Goal: Task Accomplishment & Management: Complete application form

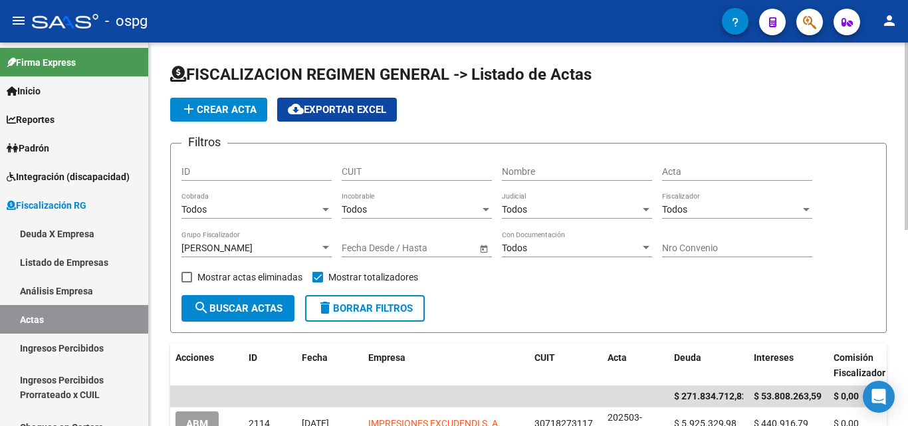
scroll to position [133, 0]
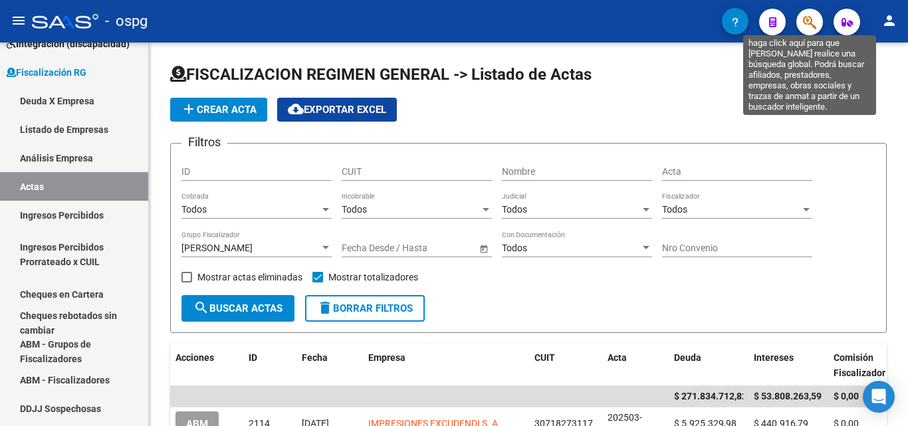
click at [807, 21] on icon "button" at bounding box center [809, 22] width 13 height 15
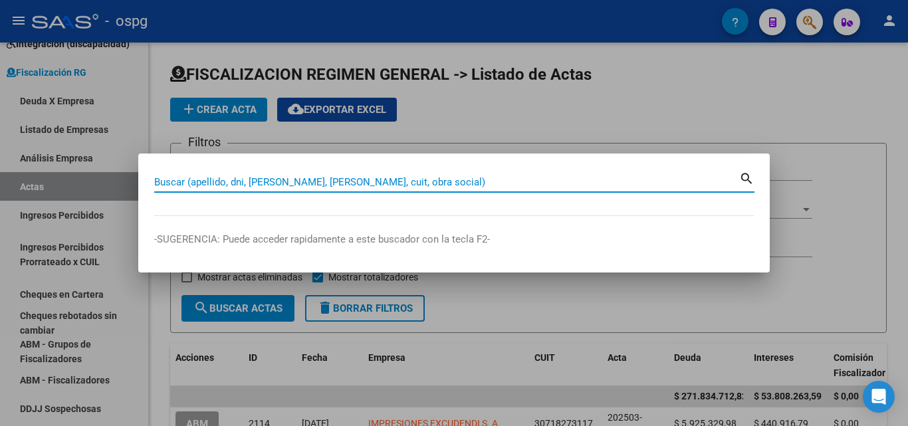
click at [173, 182] on input "Buscar (apellido, dni, [PERSON_NAME], [PERSON_NAME], cuit, obra social)" at bounding box center [446, 182] width 585 height 12
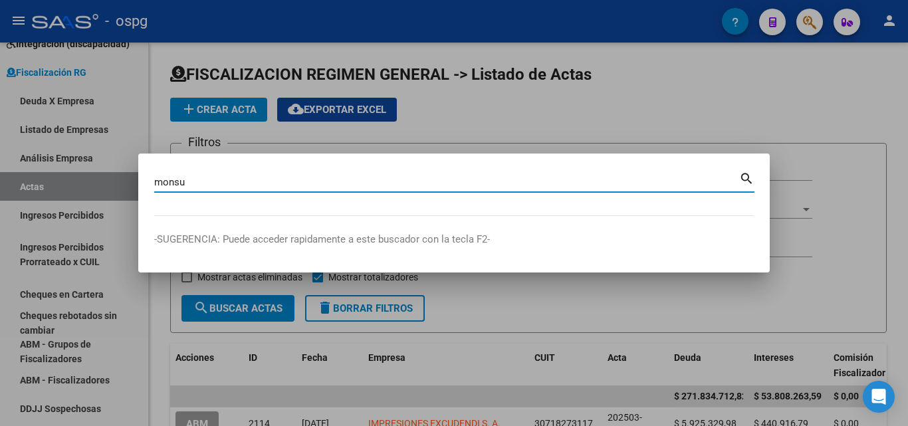
type input "monsu"
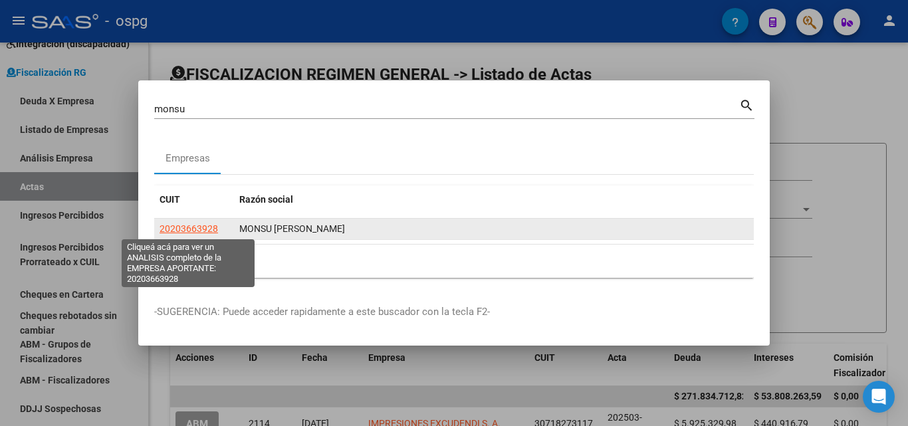
click at [185, 228] on span "20203663928" at bounding box center [188, 228] width 58 height 11
type textarea "20203663928"
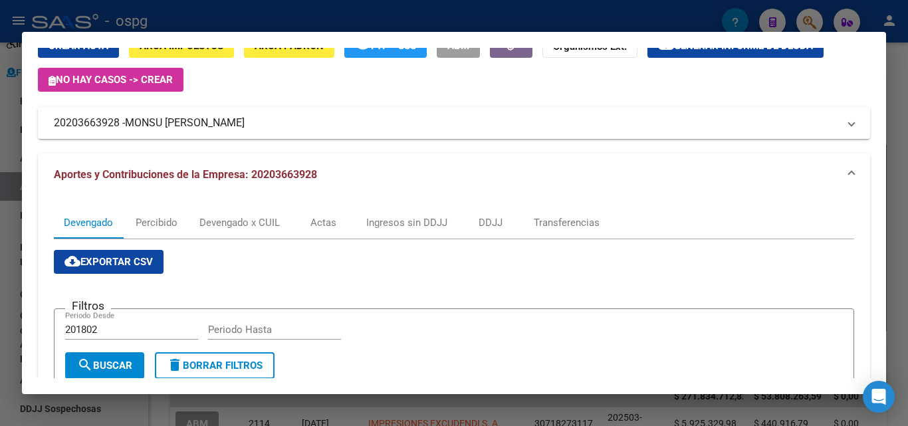
scroll to position [0, 0]
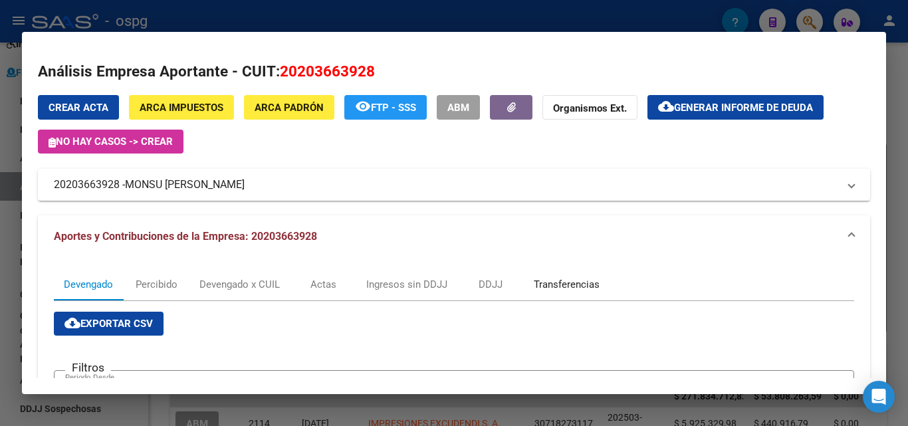
click at [559, 278] on div "Transferencias" at bounding box center [567, 284] width 66 height 15
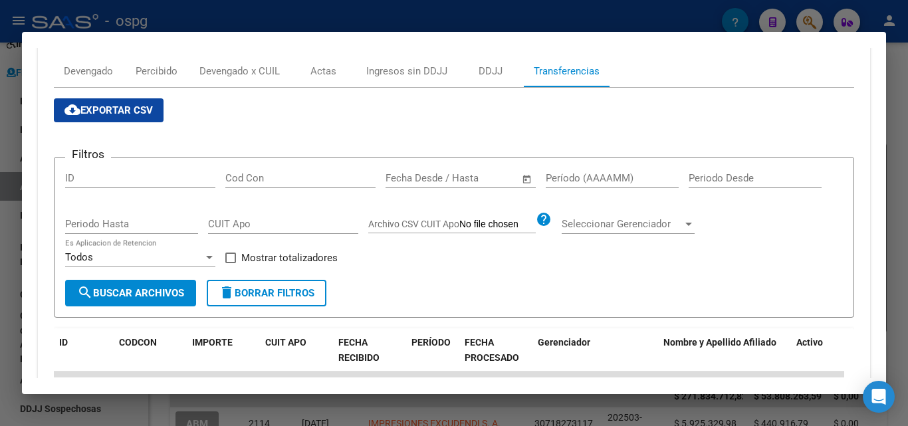
scroll to position [332, 0]
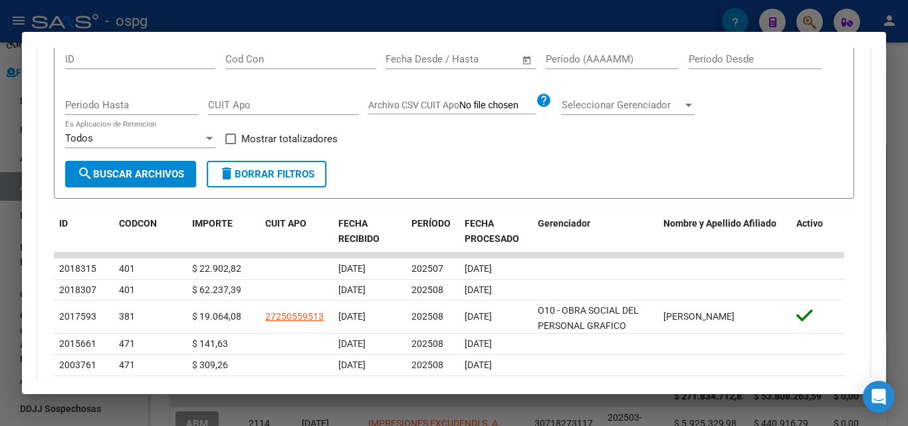
click at [0, 223] on div at bounding box center [454, 213] width 908 height 426
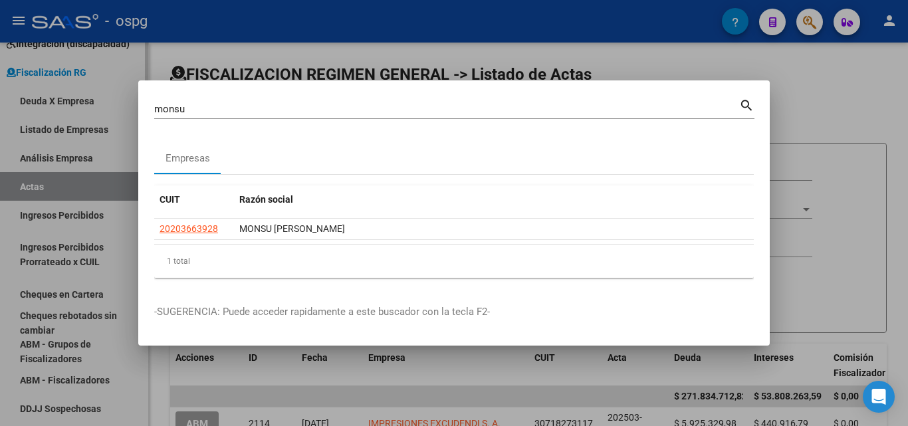
click at [125, 345] on div at bounding box center [454, 213] width 908 height 426
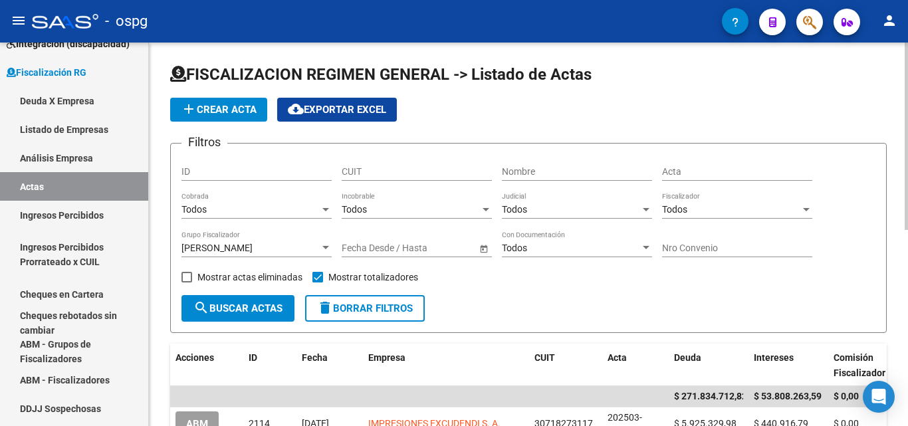
click at [224, 114] on span "add Crear Acta" at bounding box center [219, 110] width 76 height 12
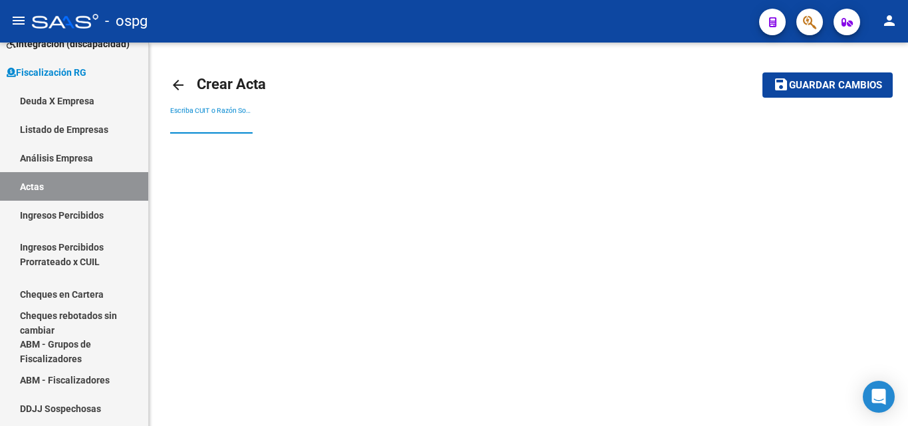
click at [238, 124] on input "Escriba CUIT o Razón Social para buscar" at bounding box center [211, 123] width 82 height 11
type input "[PERSON_NAME]"
click at [762, 72] on button "save Guardar cambios" at bounding box center [827, 84] width 130 height 25
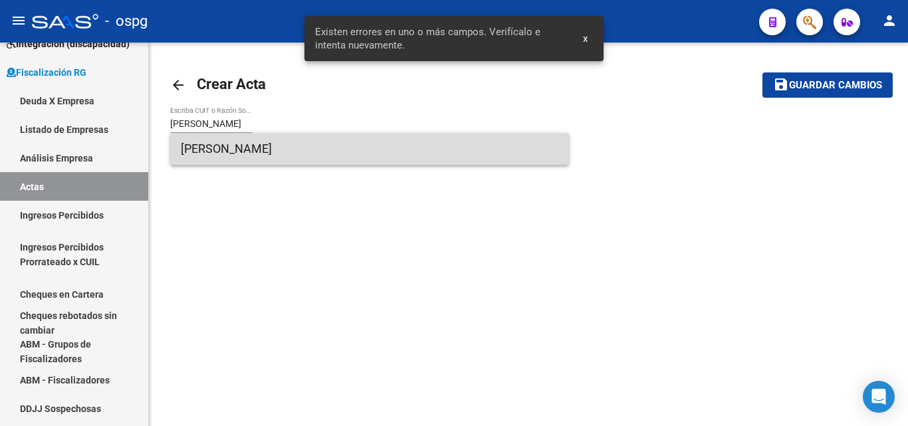
click at [248, 143] on span "[PERSON_NAME]" at bounding box center [369, 149] width 377 height 32
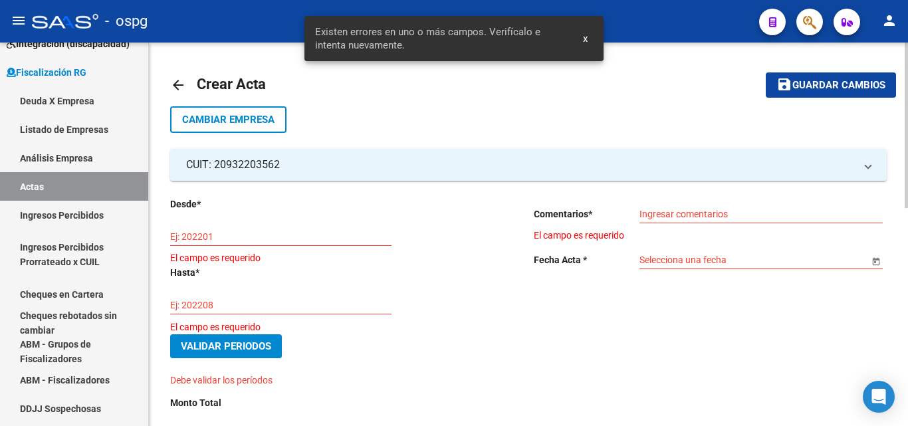
click at [249, 233] on input "Ej: 202201" at bounding box center [280, 236] width 221 height 11
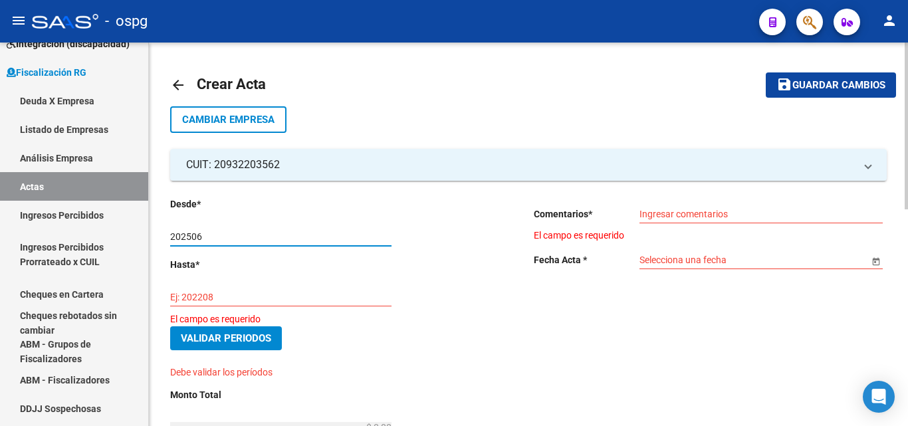
type input "202506"
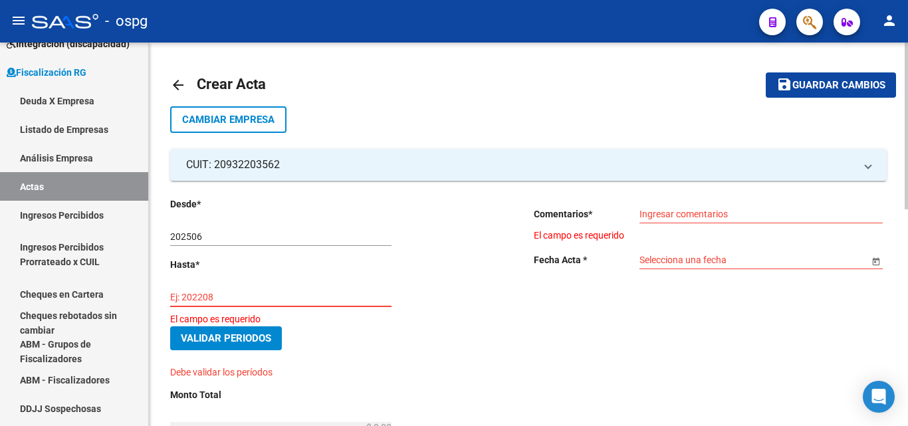
click at [253, 298] on input "Ej: 202208" at bounding box center [280, 297] width 221 height 11
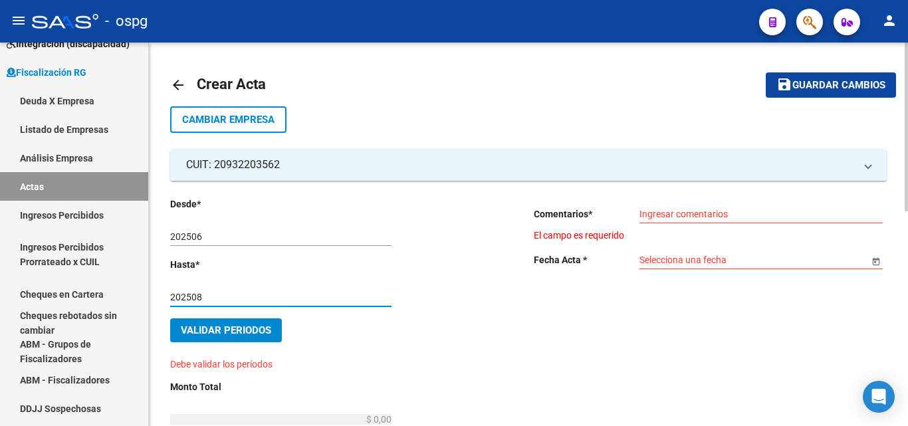
type input "202508"
click at [678, 217] on input "Ingresar comentarios" at bounding box center [760, 214] width 243 height 11
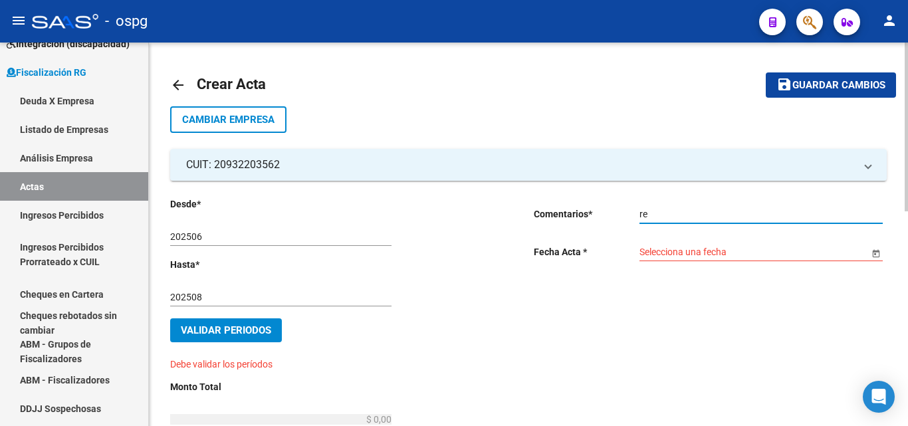
type input "r"
type input "RECIBO 43293"
click at [728, 251] on input "Selecciona una fecha" at bounding box center [753, 252] width 229 height 11
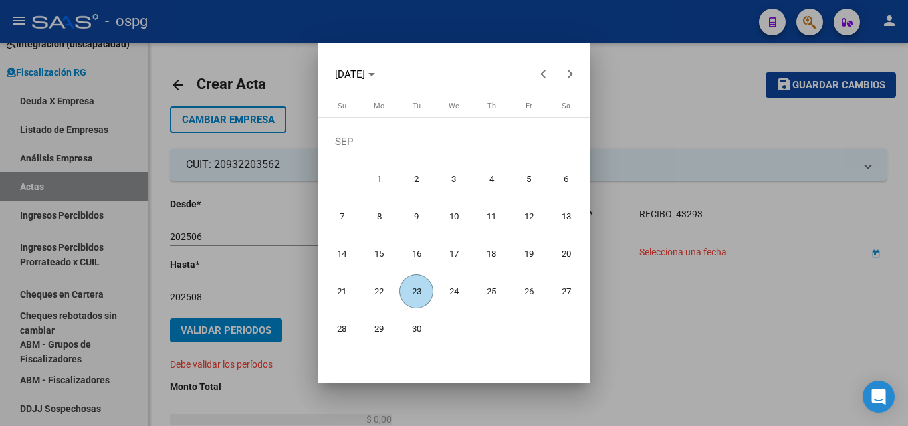
click at [419, 295] on span "23" at bounding box center [416, 291] width 34 height 34
type input "[DATE]"
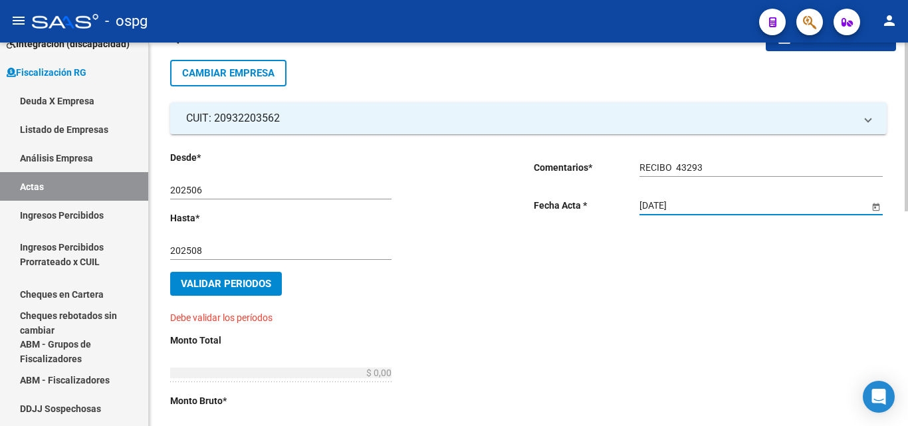
scroll to position [133, 0]
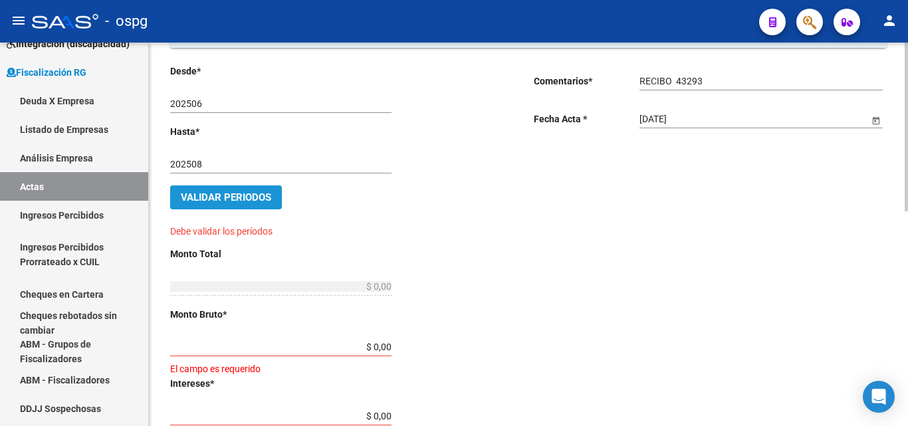
click at [206, 190] on button "Validar Periodos" at bounding box center [226, 197] width 112 height 24
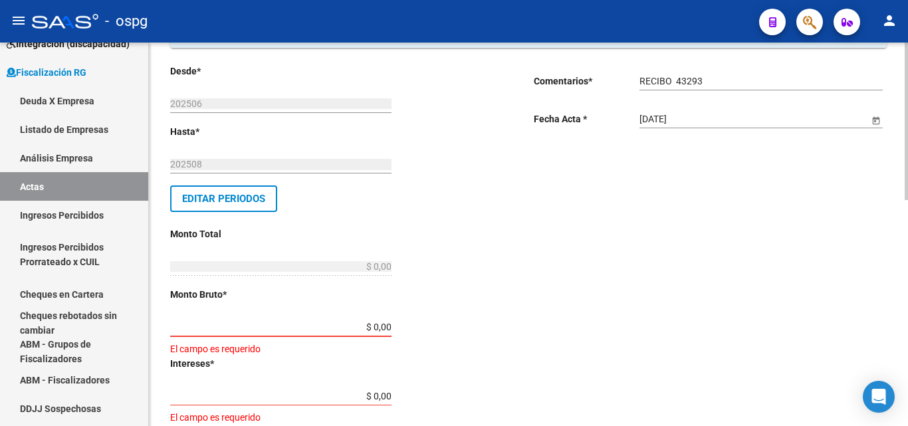
click at [385, 326] on input "$ 0,00" at bounding box center [280, 327] width 221 height 11
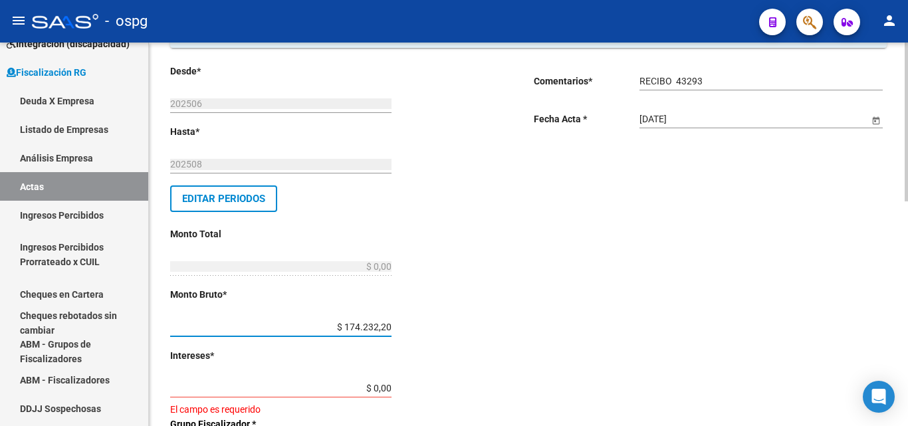
type input "$ 1.742.322,60"
click at [387, 391] on input "$ 0,00" at bounding box center [280, 388] width 221 height 11
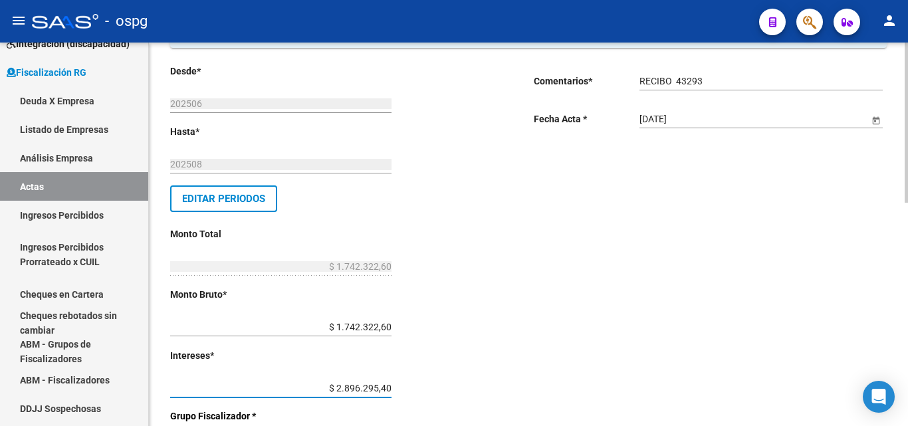
type input "$ 289.629,54"
type input "$ 2.031.952,14"
click at [504, 363] on div "Desde * 202506 Ej: 202201 Hasta * 202508 Ej: 202208 Editar Periodos Monto Total…" at bounding box center [346, 429] width 353 height 730
click at [454, 323] on div "Desde * 202506 Ej: 202201 Hasta * 202508 Ej: 202208 Editar Periodos Monto Total…" at bounding box center [330, 429] width 321 height 730
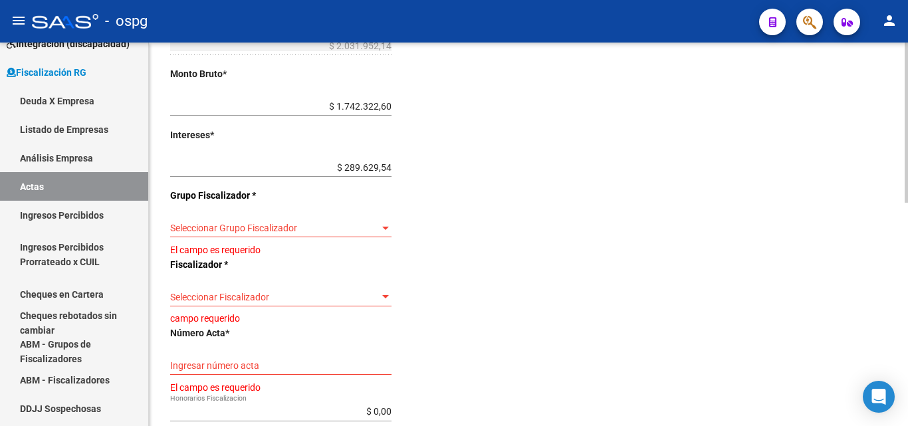
scroll to position [399, 0]
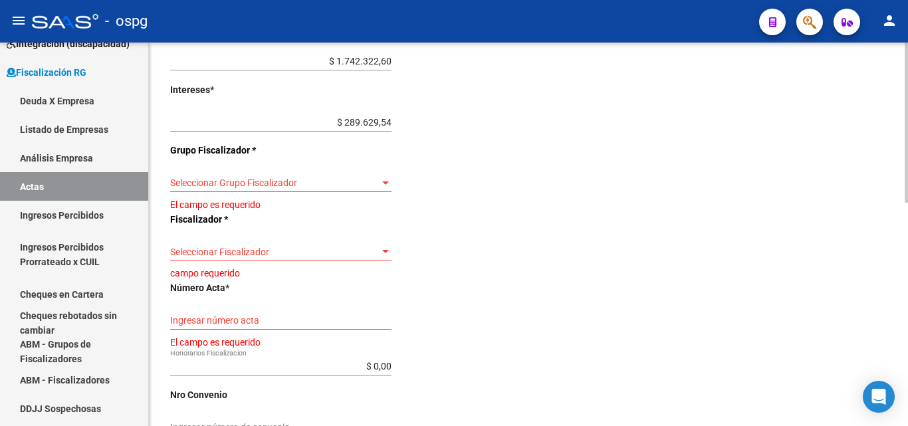
click at [363, 191] on div "Seleccionar Grupo Fiscalizador Seleccionar Grupo Fiscalizador" at bounding box center [280, 184] width 221 height 38
click at [364, 184] on span "Seleccionar Grupo Fiscalizador" at bounding box center [274, 182] width 209 height 11
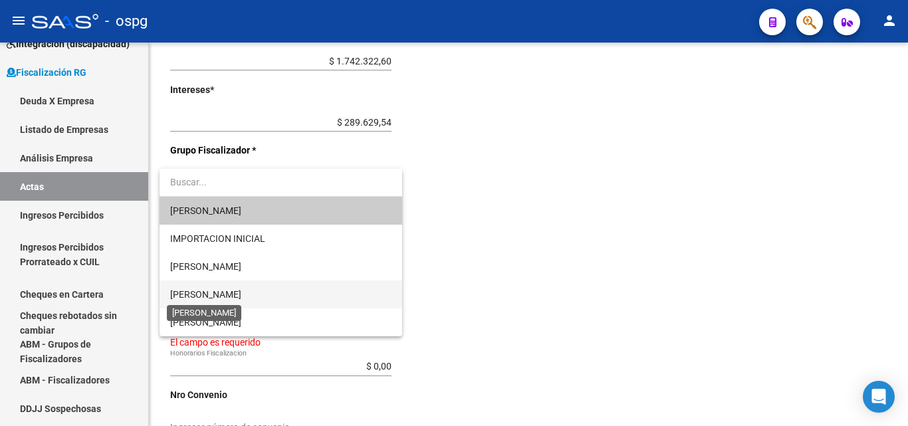
click at [225, 290] on span "[PERSON_NAME]" at bounding box center [205, 294] width 71 height 11
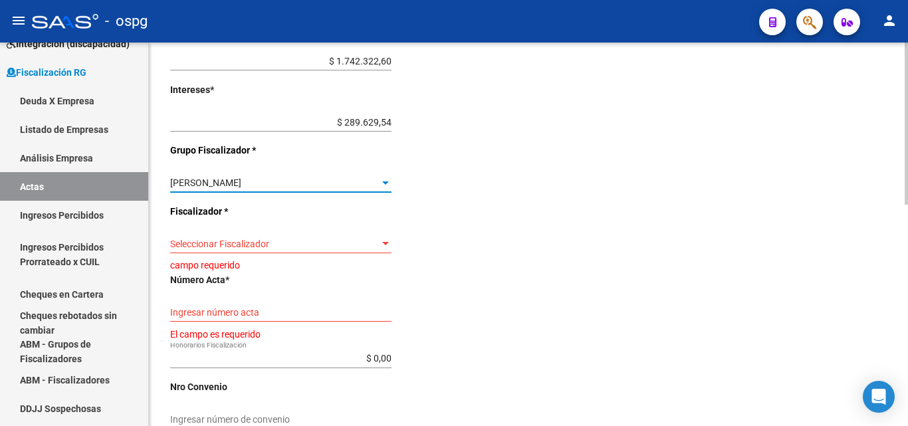
click at [249, 236] on div "Seleccionar Fiscalizador Seleccionar Fiscalizador" at bounding box center [280, 240] width 221 height 27
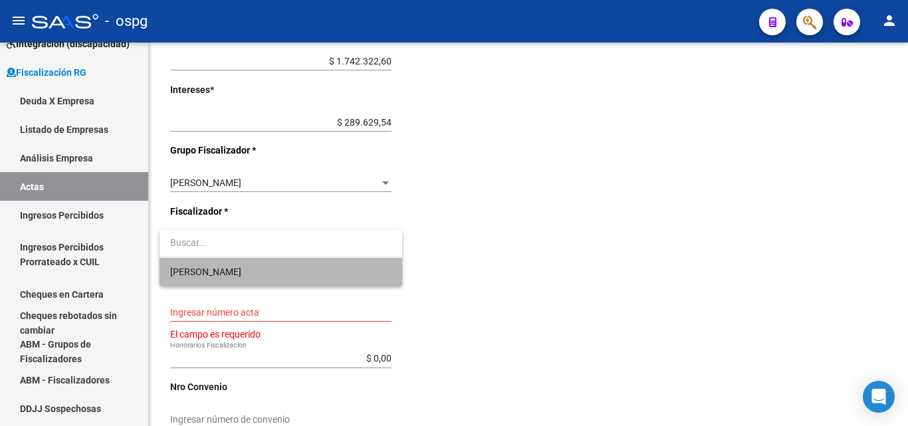
click at [254, 267] on span "[PERSON_NAME]" at bounding box center [280, 272] width 221 height 28
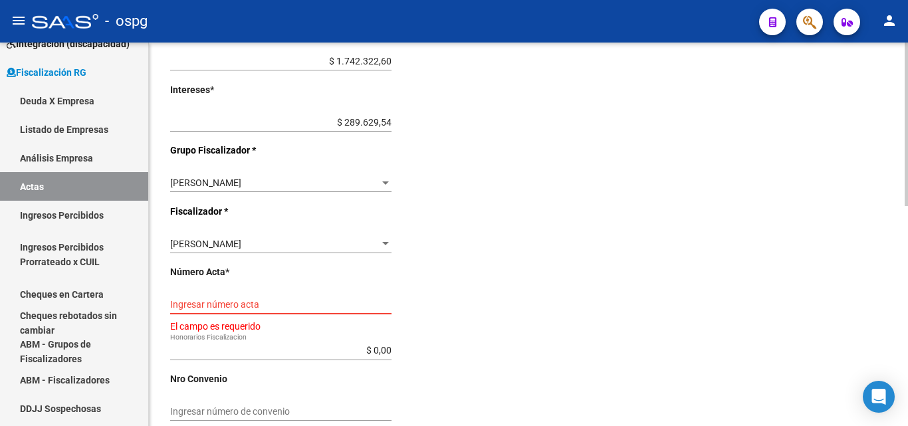
click at [296, 303] on input "Ingresar número acta" at bounding box center [280, 304] width 221 height 11
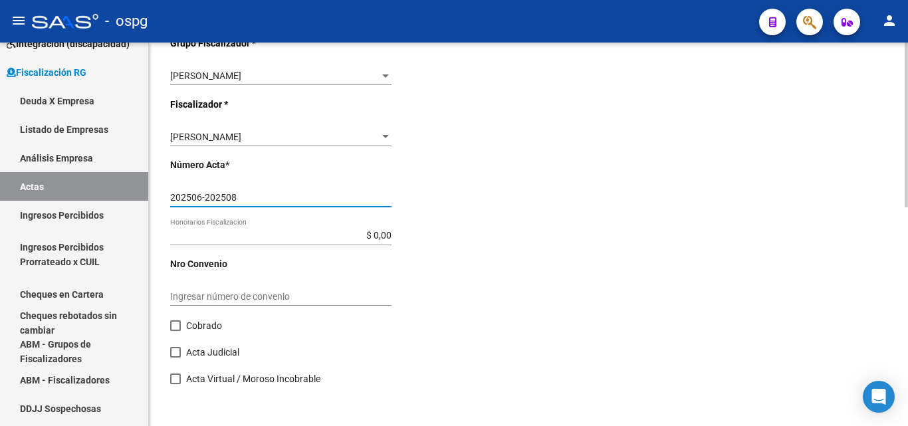
scroll to position [509, 0]
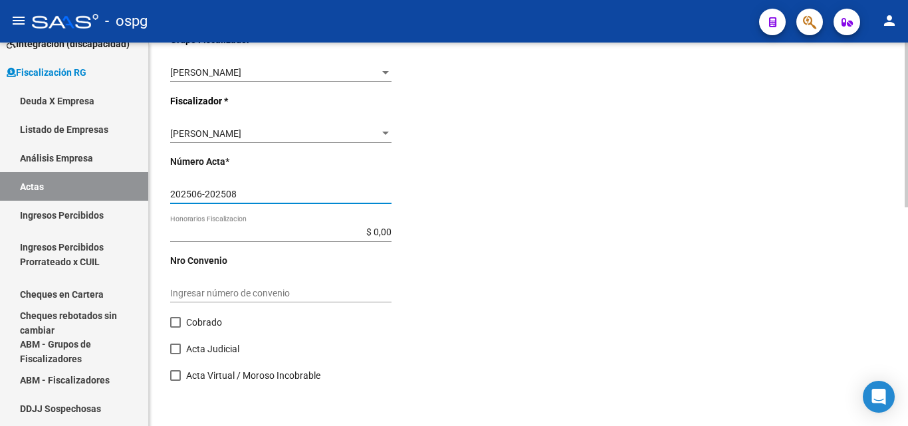
type input "202506-202508"
click at [170, 320] on span at bounding box center [175, 322] width 11 height 11
click at [175, 328] on input "Cobrado" at bounding box center [175, 328] width 1 height 1
checkbox input "true"
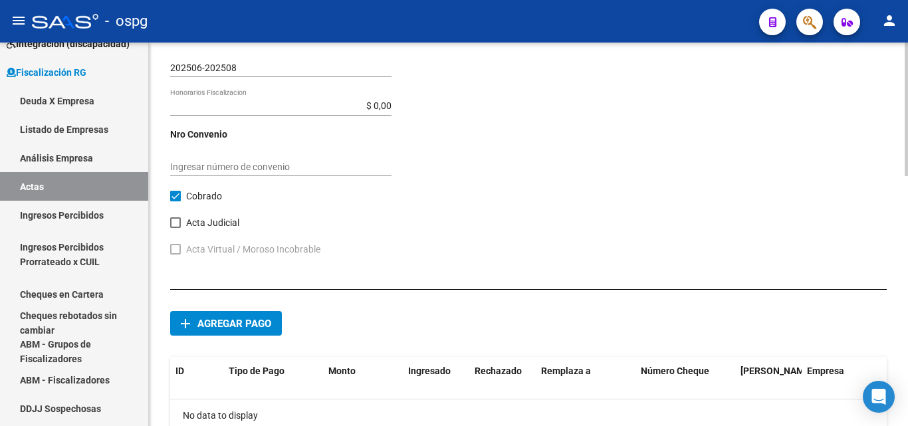
scroll to position [642, 0]
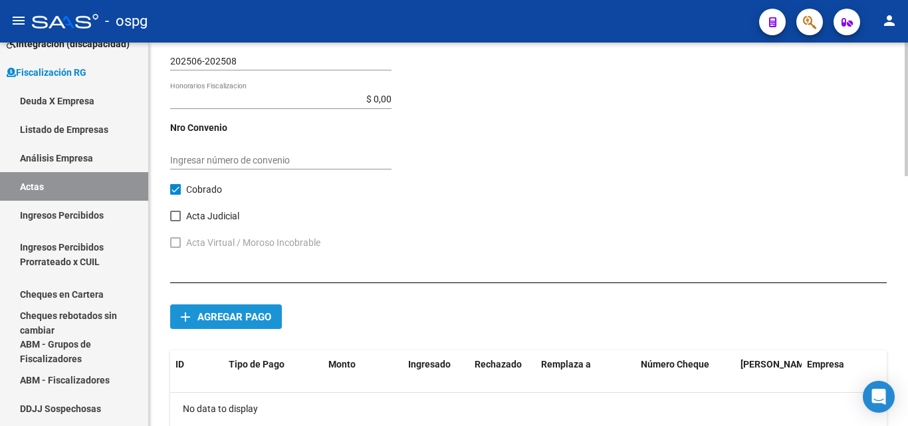
click at [252, 307] on button "add Agregar pago" at bounding box center [226, 316] width 112 height 25
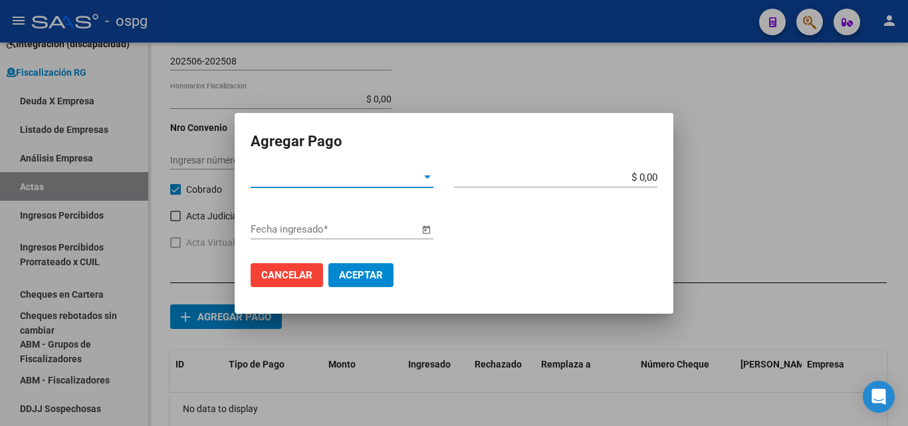
click at [429, 179] on div at bounding box center [427, 177] width 12 height 11
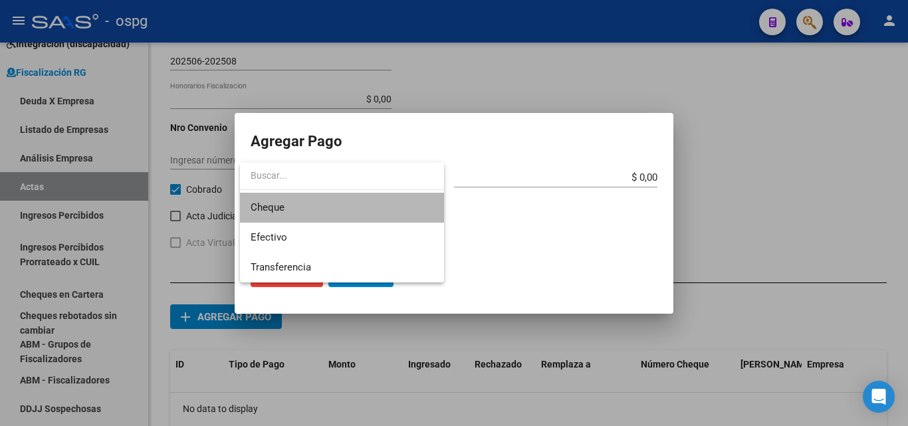
click at [324, 207] on span "Cheque" at bounding box center [342, 208] width 183 height 30
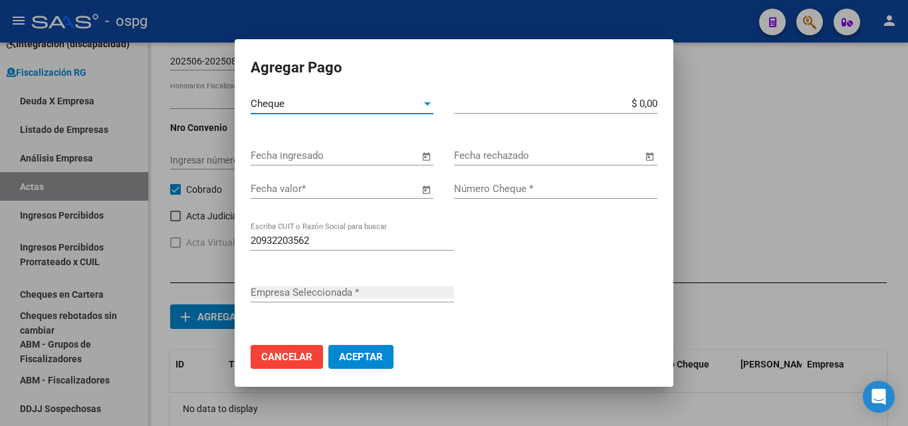
type input "[PERSON_NAME]"
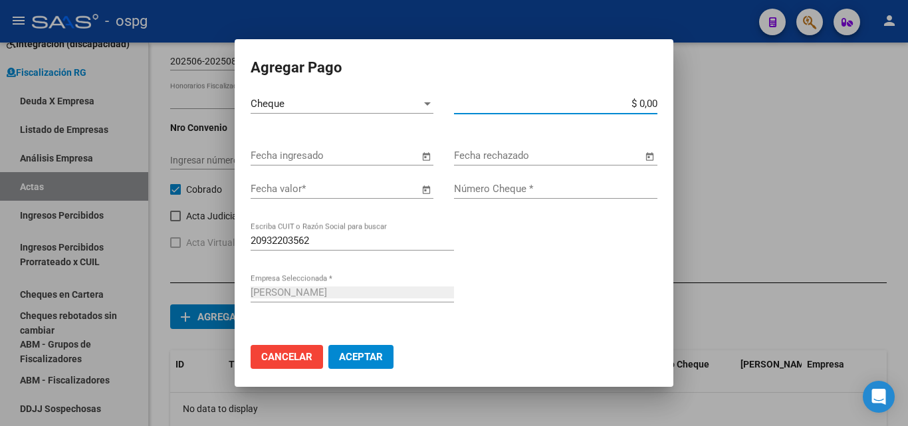
click at [640, 100] on input "$ 0,00" at bounding box center [555, 104] width 203 height 12
click at [642, 101] on input "$ 0,00" at bounding box center [555, 104] width 203 height 12
click at [646, 103] on input "$ 3.386.586,90" at bounding box center [555, 104] width 203 height 12
type input "$ 338.658,69"
click at [418, 159] on span "Open calendar" at bounding box center [426, 156] width 32 height 32
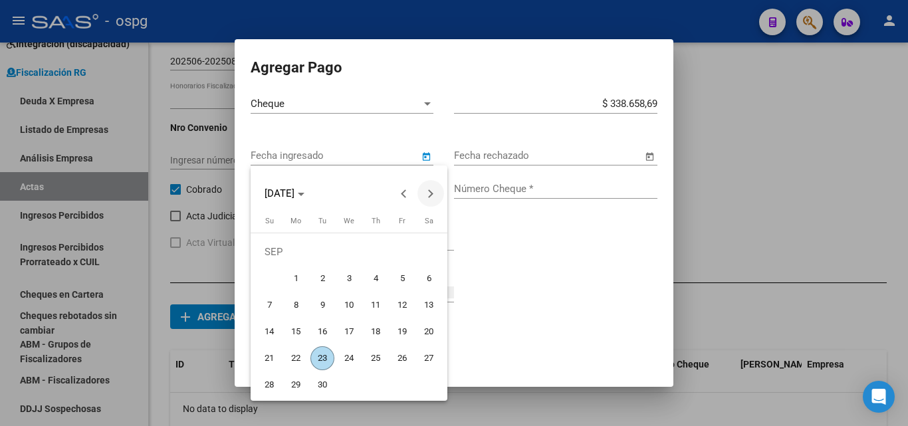
click at [428, 187] on span "Next month" at bounding box center [430, 193] width 27 height 27
click at [348, 249] on span "1" at bounding box center [349, 252] width 24 height 24
type input "[DATE]"
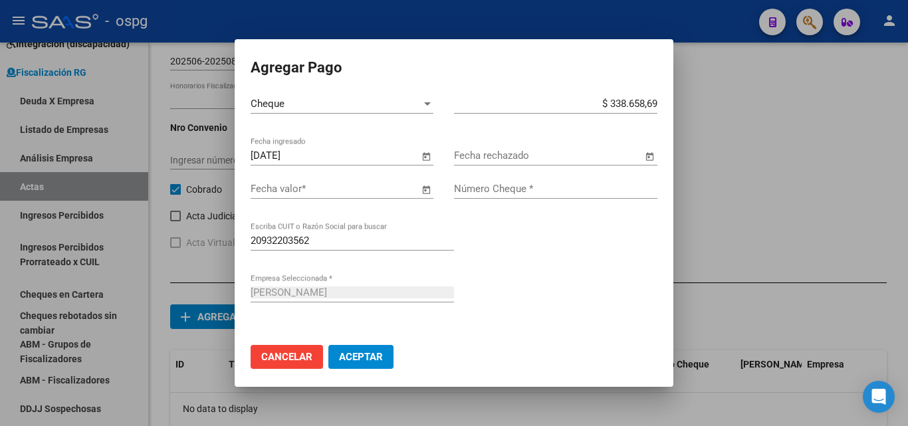
click at [416, 188] on span "Open calendar" at bounding box center [426, 189] width 32 height 32
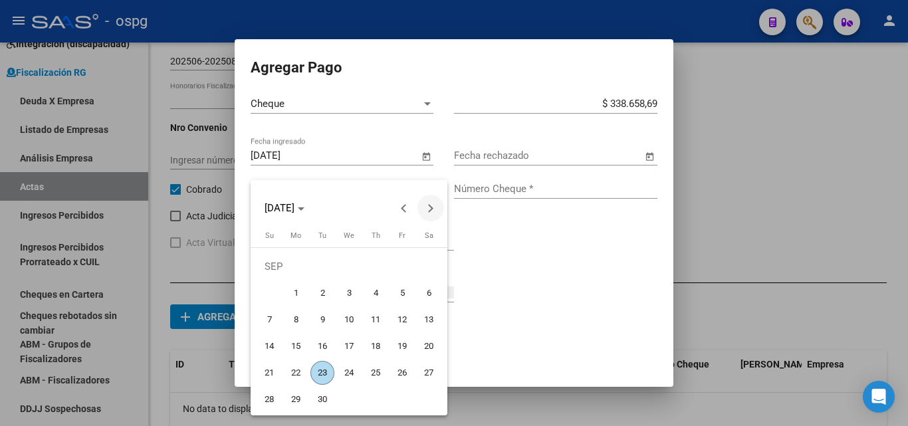
click at [425, 211] on span "Next month" at bounding box center [430, 208] width 27 height 27
click at [427, 209] on button "Next month" at bounding box center [430, 208] width 27 height 27
click at [507, 266] on div at bounding box center [454, 213] width 908 height 426
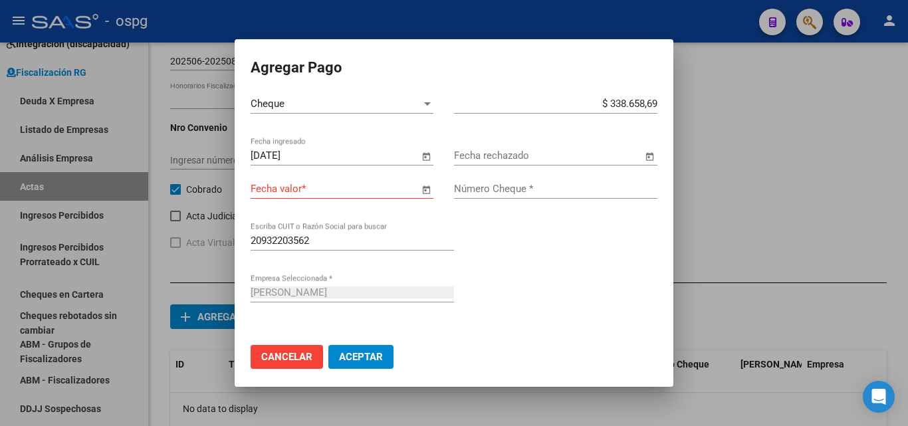
click at [423, 189] on span "Open calendar" at bounding box center [426, 189] width 32 height 32
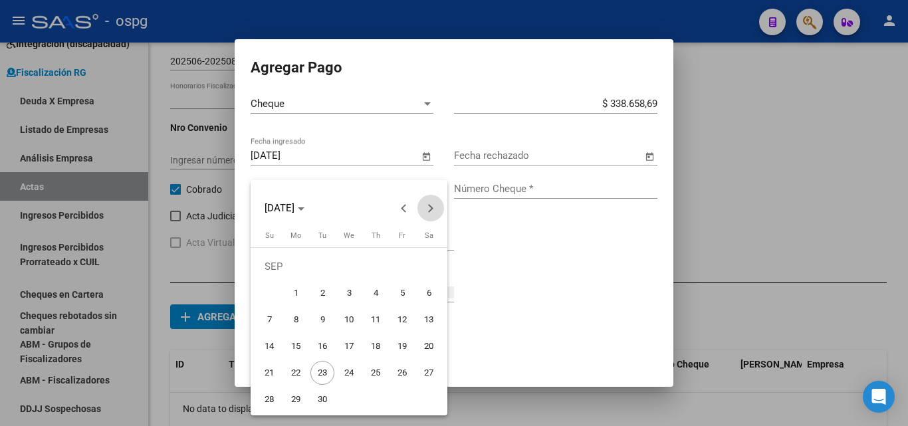
click at [431, 210] on button "Next month" at bounding box center [430, 208] width 27 height 27
click at [361, 269] on tr "[DATE] 2 3 4" at bounding box center [349, 266] width 186 height 27
click at [353, 268] on span "1" at bounding box center [349, 266] width 24 height 24
type input "[DATE]"
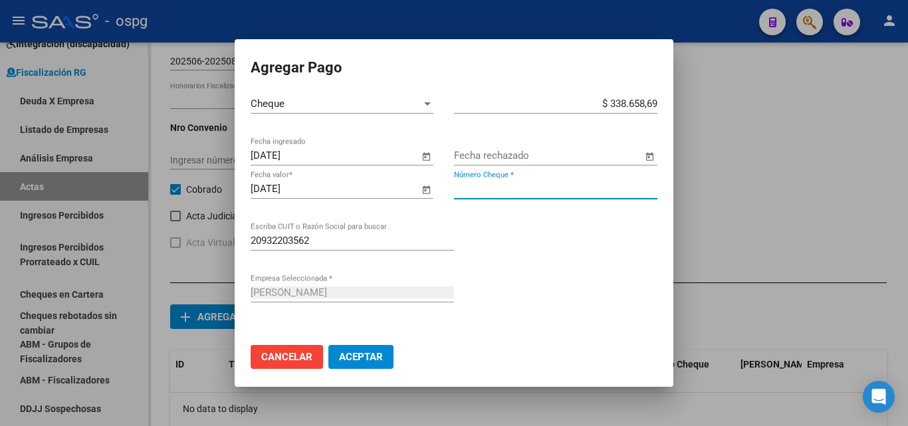
click at [531, 184] on input "Número Cheque *" at bounding box center [555, 189] width 203 height 12
type input "90015769"
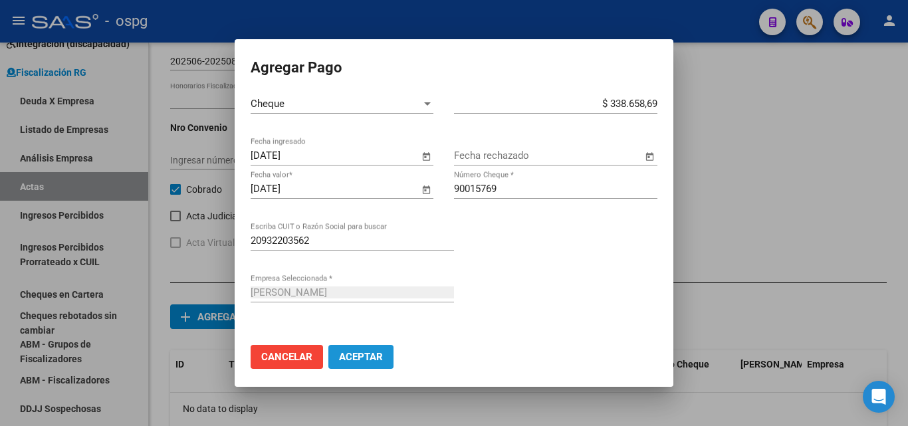
click at [353, 359] on span "Aceptar" at bounding box center [361, 357] width 44 height 12
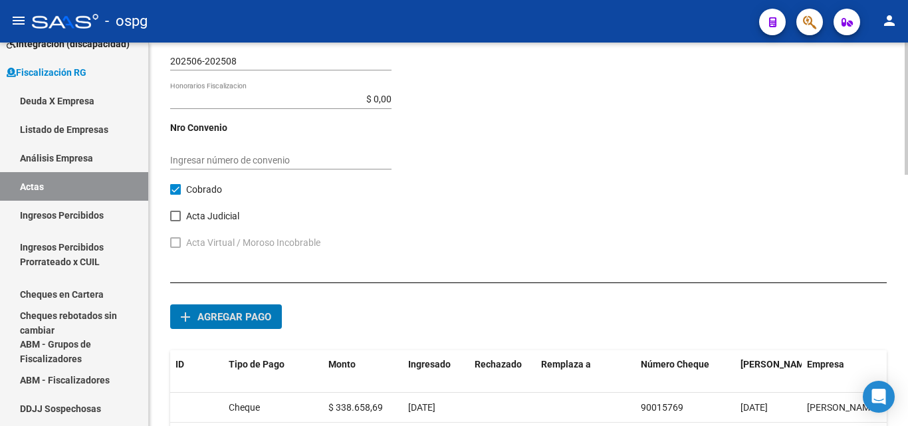
click at [220, 310] on span "add Agregar pago" at bounding box center [226, 316] width 90 height 12
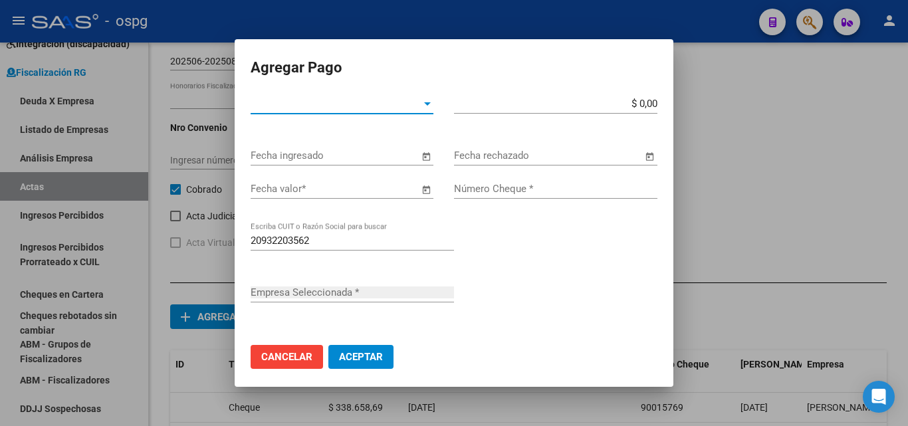
type input "[PERSON_NAME]"
click at [409, 108] on span "Tipo de Pago *" at bounding box center [336, 104] width 171 height 12
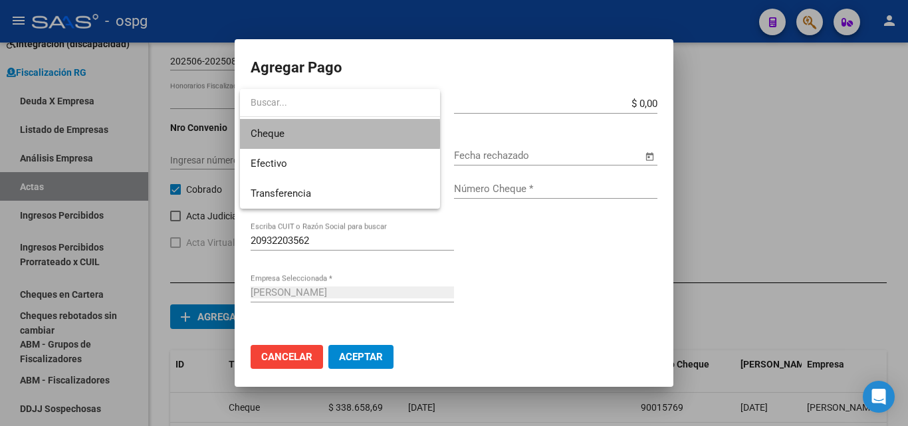
drag, startPoint x: 326, startPoint y: 134, endPoint x: 421, endPoint y: 137, distance: 94.4
click at [328, 134] on span "Cheque" at bounding box center [340, 134] width 179 height 30
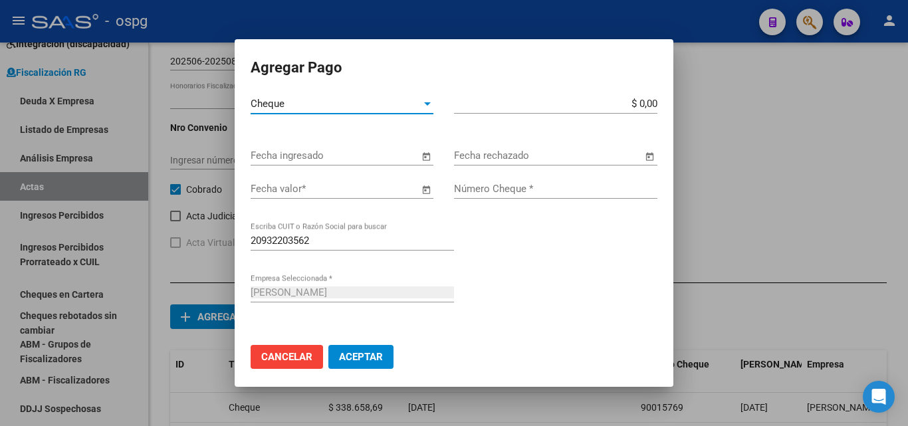
click at [643, 102] on input "$ 0,00" at bounding box center [555, 104] width 203 height 12
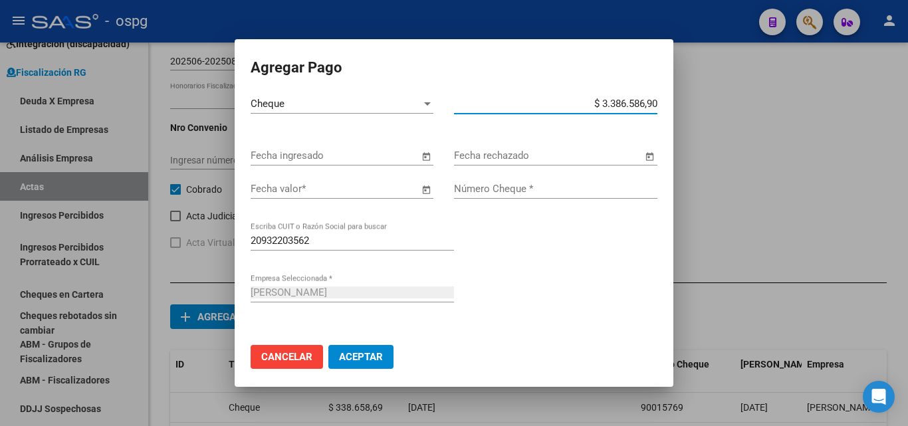
type input "$ 338.658,69"
click at [332, 193] on input "Fecha valor *" at bounding box center [335, 189] width 168 height 12
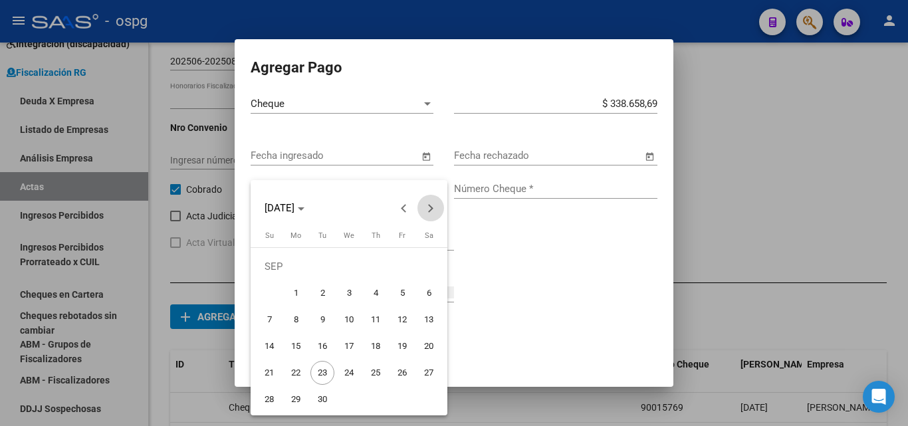
click at [427, 206] on button "Next month" at bounding box center [430, 208] width 27 height 27
drag, startPoint x: 350, startPoint y: 262, endPoint x: 443, endPoint y: 221, distance: 101.7
click at [458, 229] on div "Agregar Pago Cheque Tipo de Pago * $ 338.658,69 Monto bruto * Fecha ingresado F…" at bounding box center [454, 213] width 908 height 426
click at [429, 211] on button "Next month" at bounding box center [430, 208] width 27 height 27
click at [424, 263] on span "1" at bounding box center [429, 266] width 24 height 24
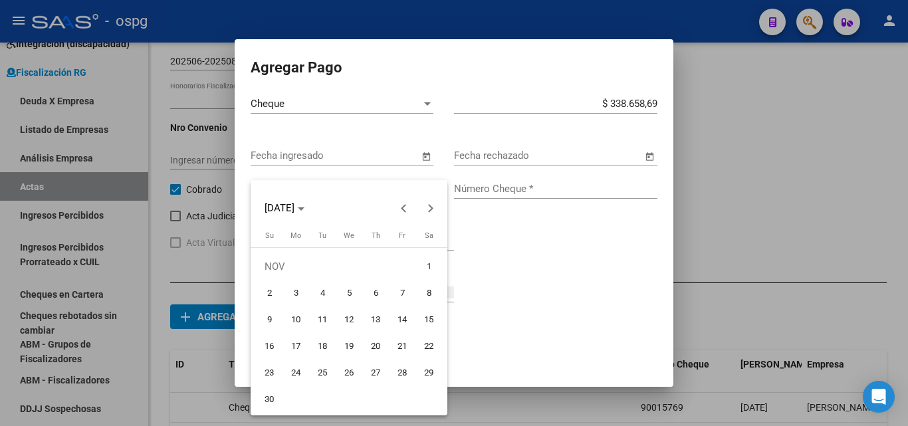
type input "[DATE]"
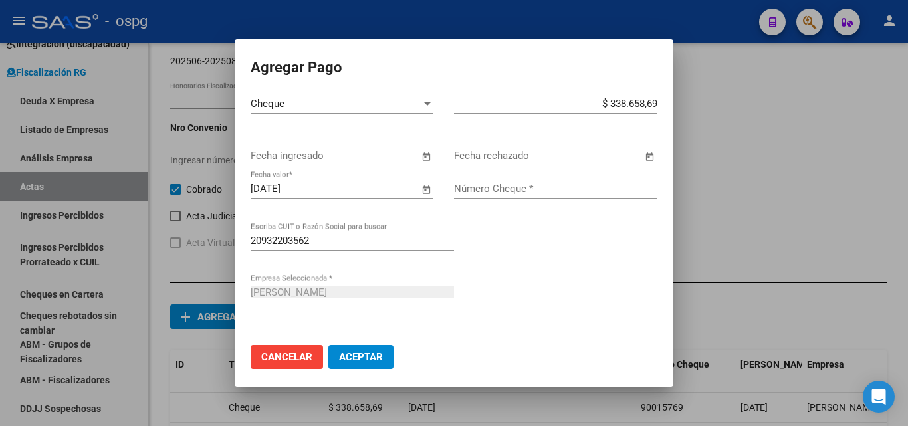
click at [419, 144] on span "Open calendar" at bounding box center [426, 156] width 32 height 32
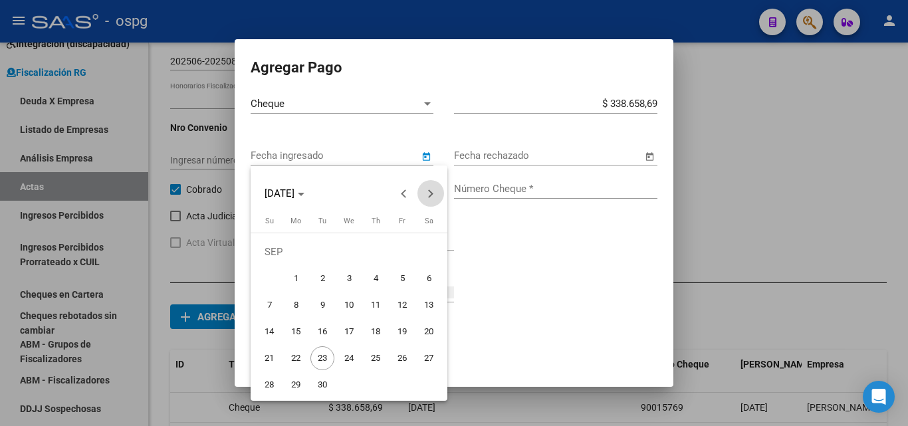
click at [426, 196] on button "Next month" at bounding box center [430, 193] width 27 height 27
click at [426, 196] on span "Next month" at bounding box center [430, 193] width 27 height 27
click at [423, 262] on span "1" at bounding box center [429, 252] width 24 height 24
type input "[DATE]"
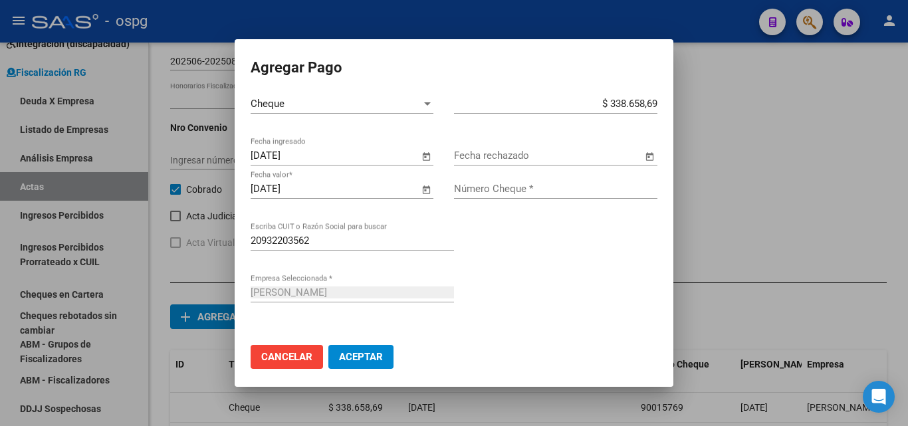
click at [543, 190] on input "Número Cheque *" at bounding box center [555, 189] width 203 height 12
type input "90015770"
click at [365, 349] on button "Aceptar" at bounding box center [360, 357] width 65 height 24
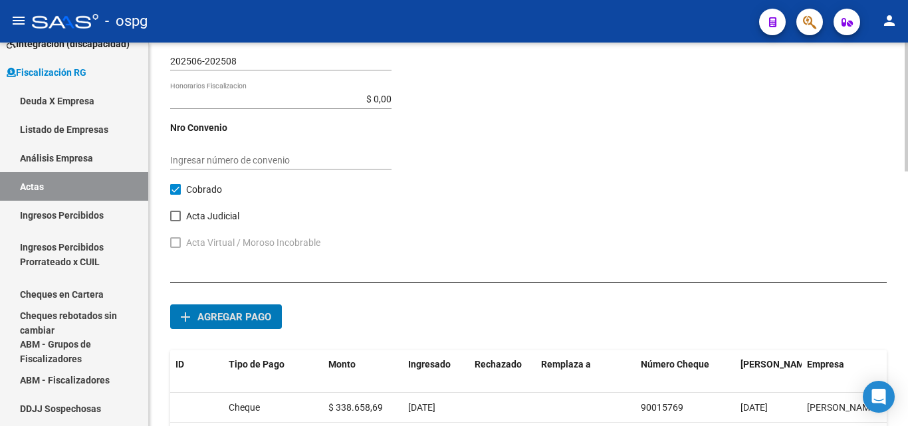
click at [256, 323] on button "add Agregar pago" at bounding box center [226, 316] width 112 height 25
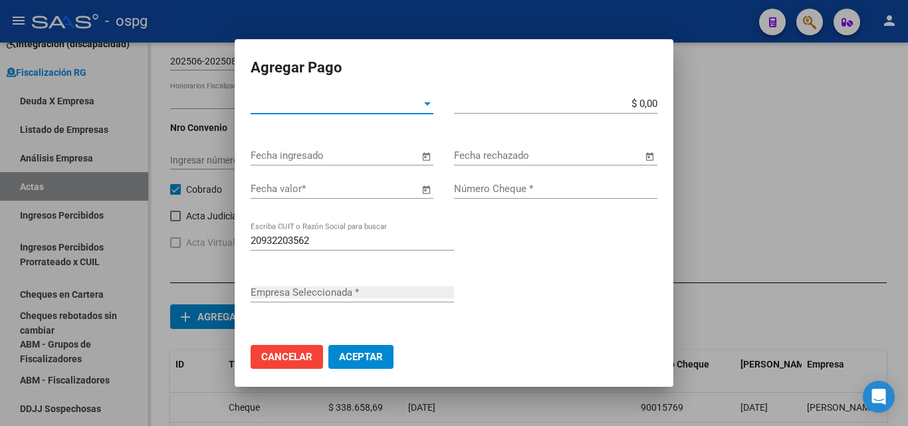
type input "[PERSON_NAME]"
click at [421, 107] on div at bounding box center [427, 103] width 12 height 11
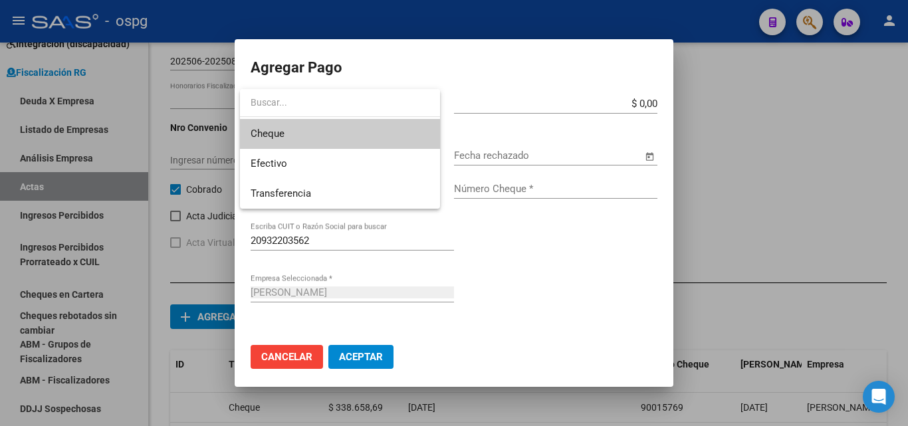
drag, startPoint x: 347, startPoint y: 132, endPoint x: 528, endPoint y: 134, distance: 180.7
click at [366, 134] on span "Cheque" at bounding box center [340, 134] width 179 height 30
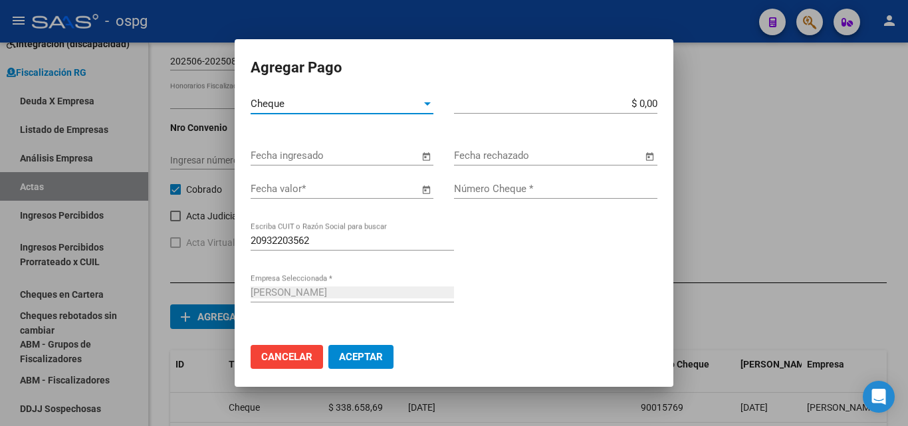
click at [641, 102] on input "$ 0,00" at bounding box center [555, 104] width 203 height 12
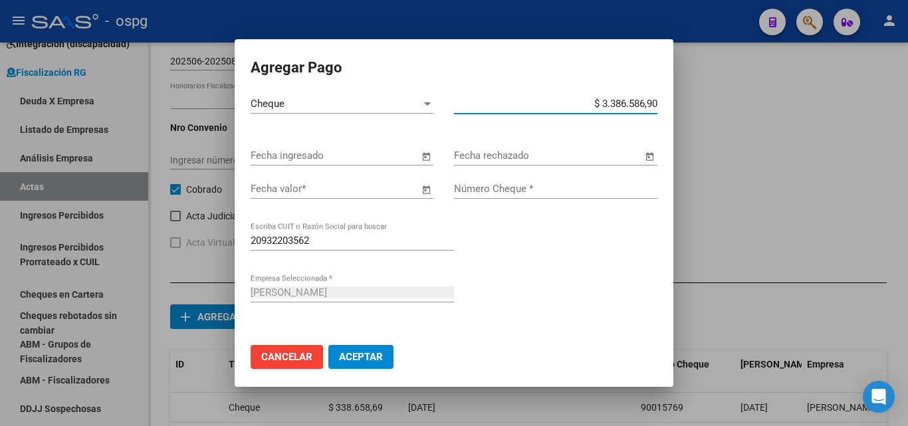
type input "$ 338.658,69"
click at [419, 158] on span "Open calendar" at bounding box center [426, 156] width 32 height 32
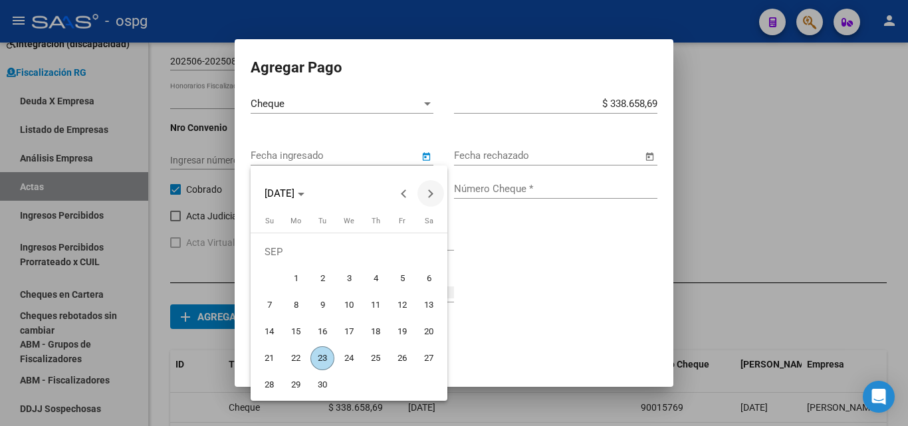
click at [435, 199] on span "Next month" at bounding box center [430, 193] width 27 height 27
click at [291, 280] on span "1" at bounding box center [296, 278] width 24 height 24
type input "[DATE]"
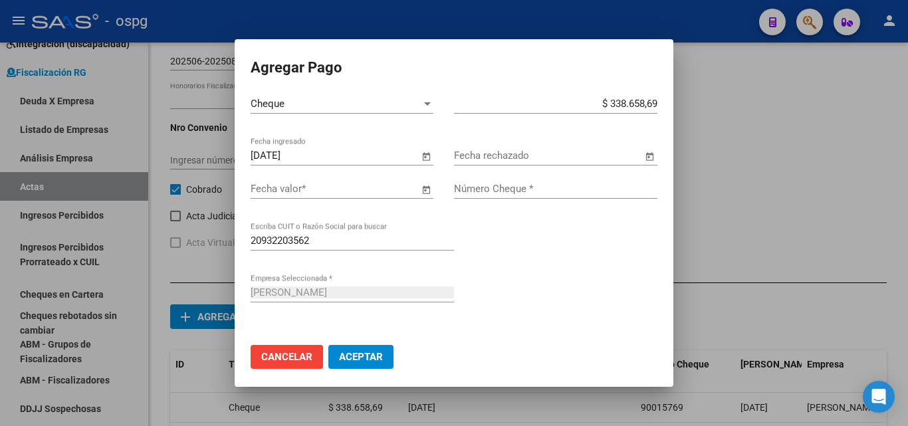
click at [423, 187] on span "Open calendar" at bounding box center [426, 189] width 32 height 32
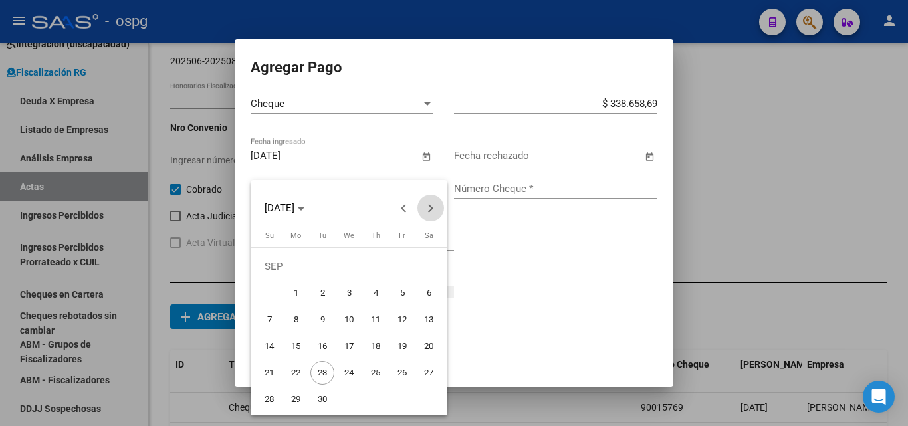
click at [425, 206] on span "Next month" at bounding box center [430, 208] width 27 height 27
click at [289, 294] on span "1" at bounding box center [296, 293] width 24 height 24
type input "[DATE]"
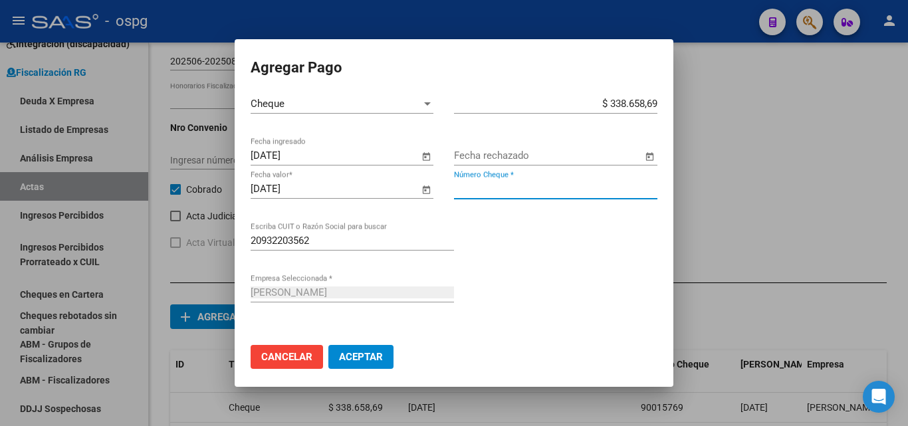
click at [548, 185] on input "Número Cheque *" at bounding box center [555, 189] width 203 height 12
type input "90015771"
click at [350, 357] on span "Aceptar" at bounding box center [361, 357] width 44 height 12
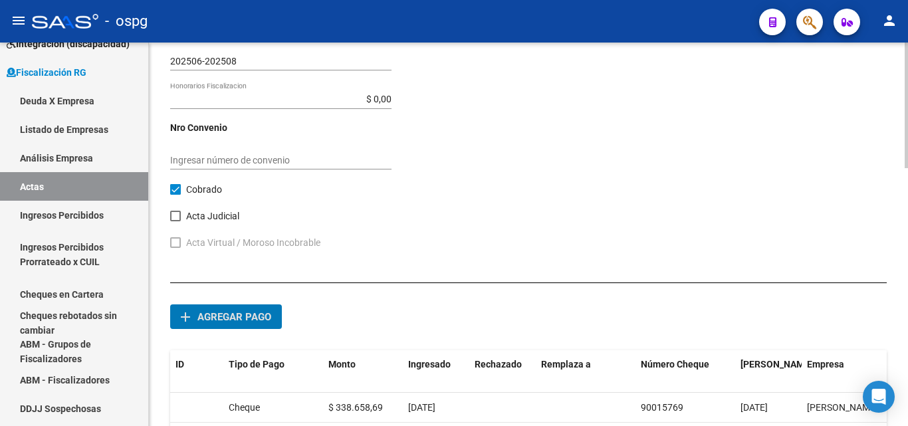
click at [249, 314] on span "Agregar pago" at bounding box center [234, 317] width 74 height 12
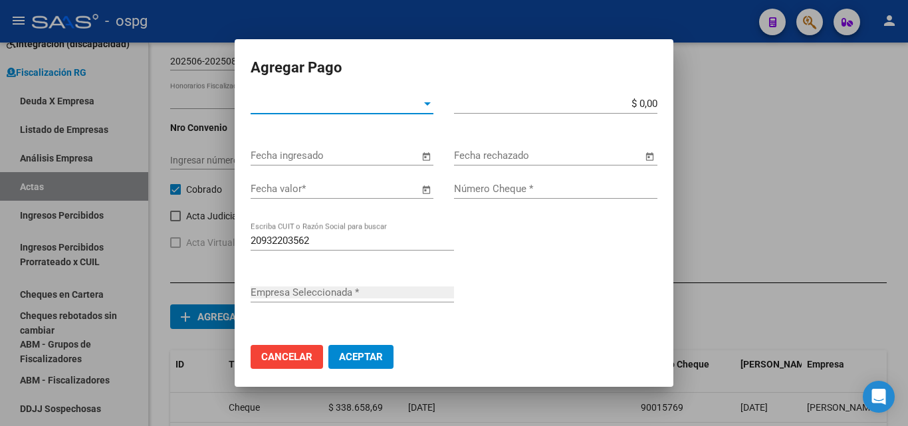
type input "[PERSON_NAME]"
click at [424, 102] on div at bounding box center [427, 103] width 7 height 3
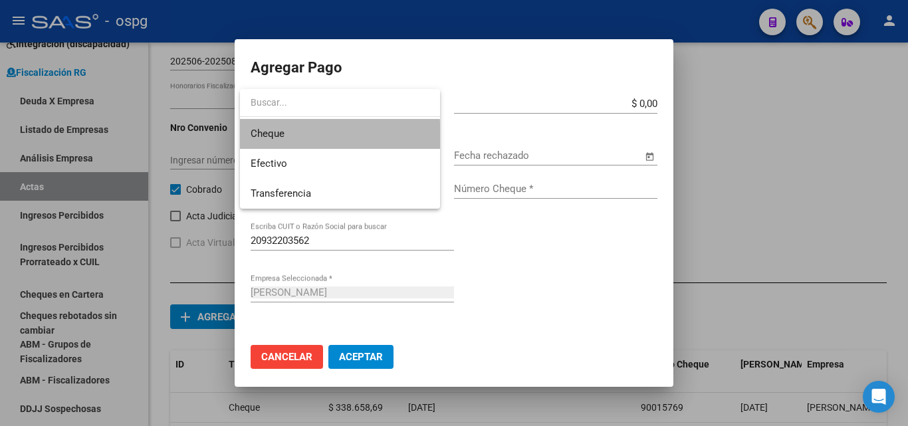
click at [334, 139] on span "Cheque" at bounding box center [340, 134] width 179 height 30
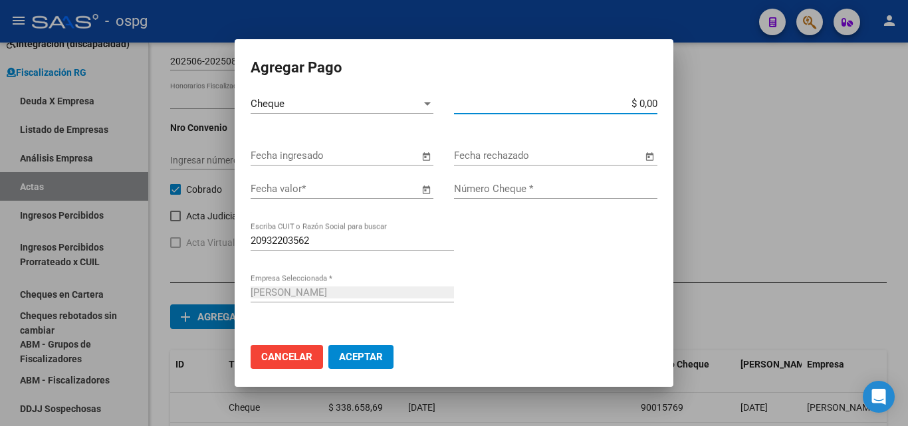
click at [642, 102] on input "$ 0,00" at bounding box center [555, 104] width 203 height 12
type input "$ 338.658,69"
click at [425, 157] on span "Open calendar" at bounding box center [426, 156] width 32 height 32
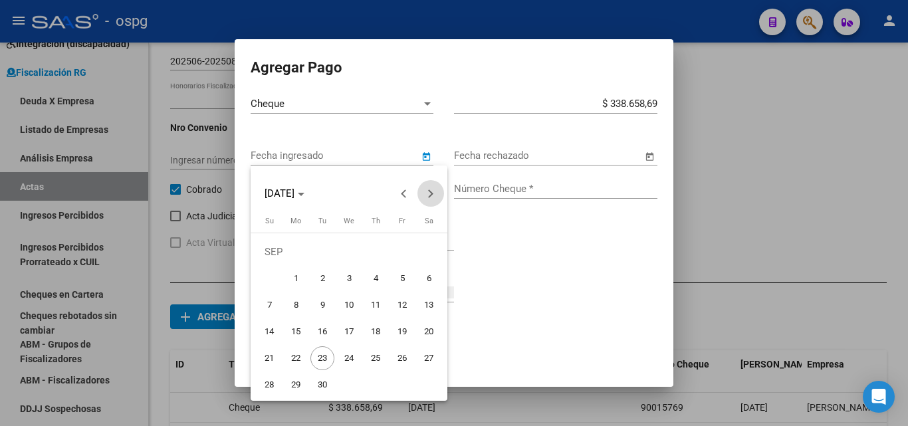
click at [429, 188] on span "Next month" at bounding box center [430, 193] width 27 height 27
click at [298, 280] on span "1" at bounding box center [296, 278] width 24 height 24
type input "[DATE]"
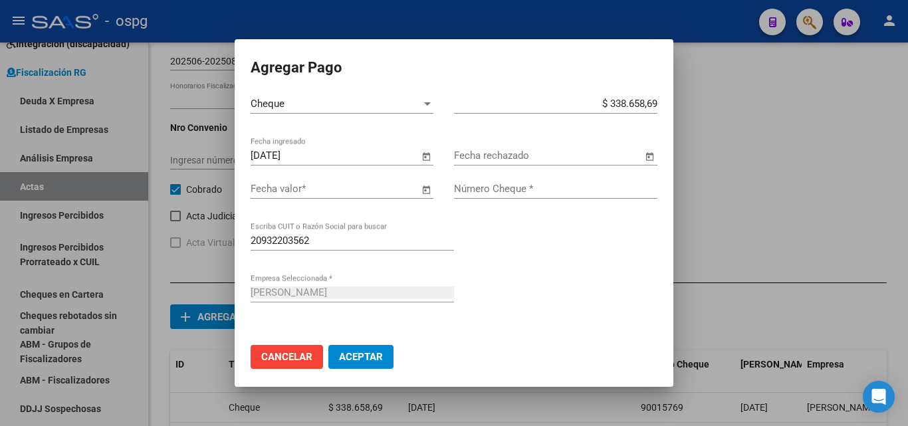
click at [416, 193] on span "Open calendar" at bounding box center [426, 189] width 32 height 32
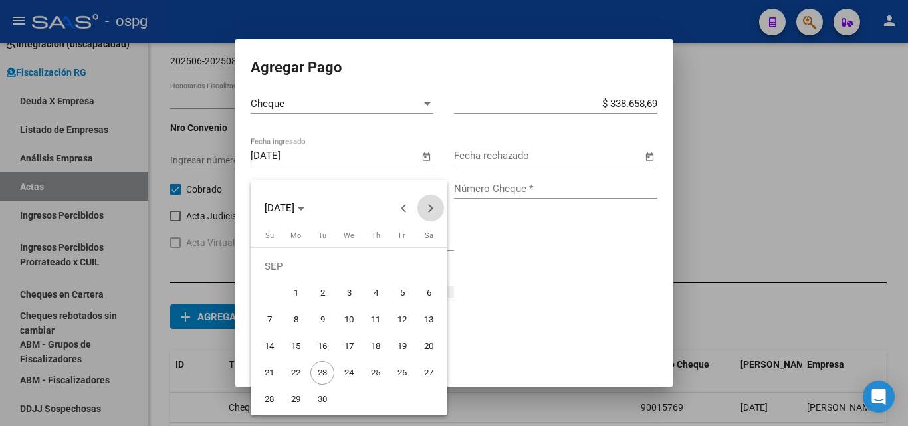
click at [428, 212] on button "Next month" at bounding box center [430, 208] width 27 height 27
click at [288, 290] on span "1" at bounding box center [296, 293] width 24 height 24
type input "[DATE]"
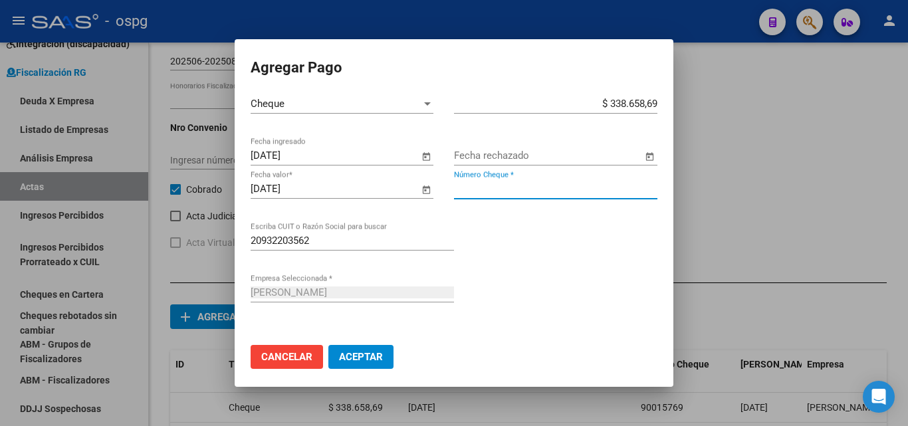
click at [508, 190] on input "Número Cheque *" at bounding box center [555, 189] width 203 height 12
type input "90015771"
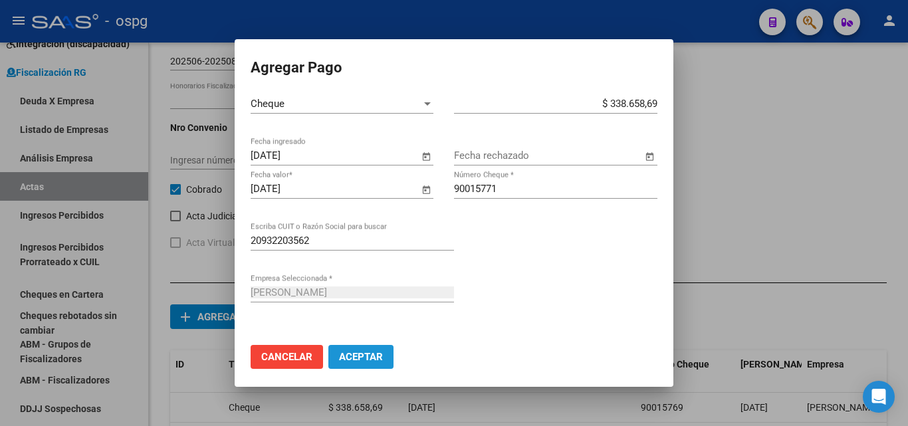
click at [363, 365] on button "Aceptar" at bounding box center [360, 357] width 65 height 24
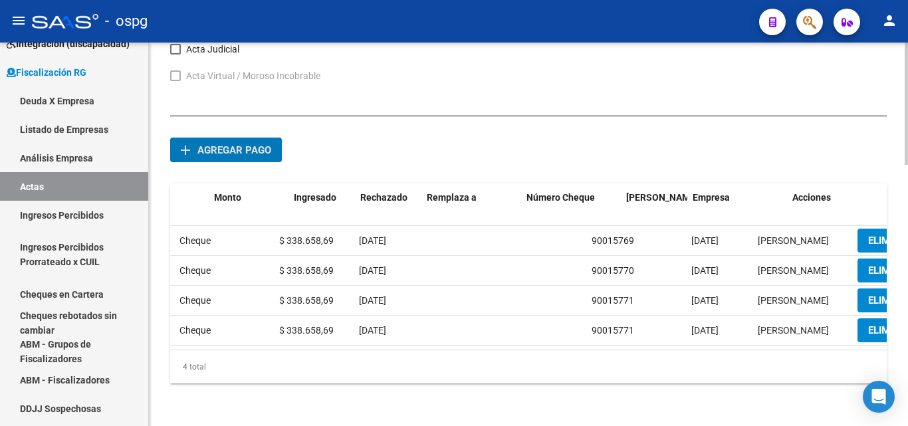
scroll to position [0, 114]
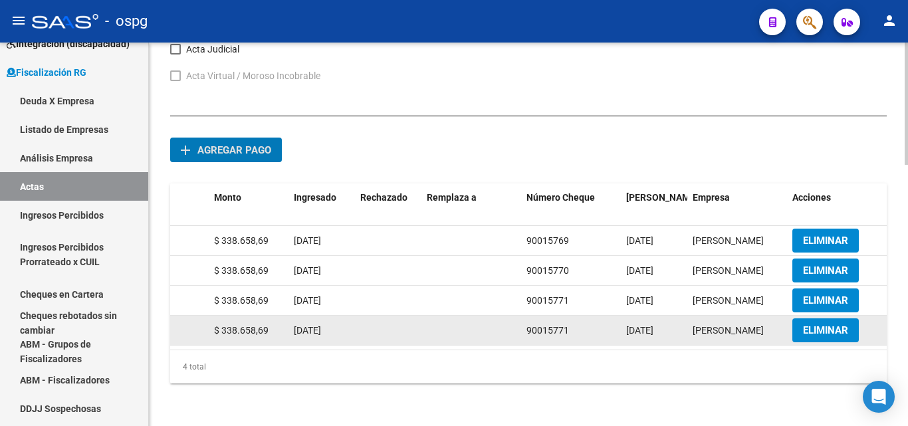
click at [802, 318] on button "ELIMINAR" at bounding box center [825, 330] width 66 height 24
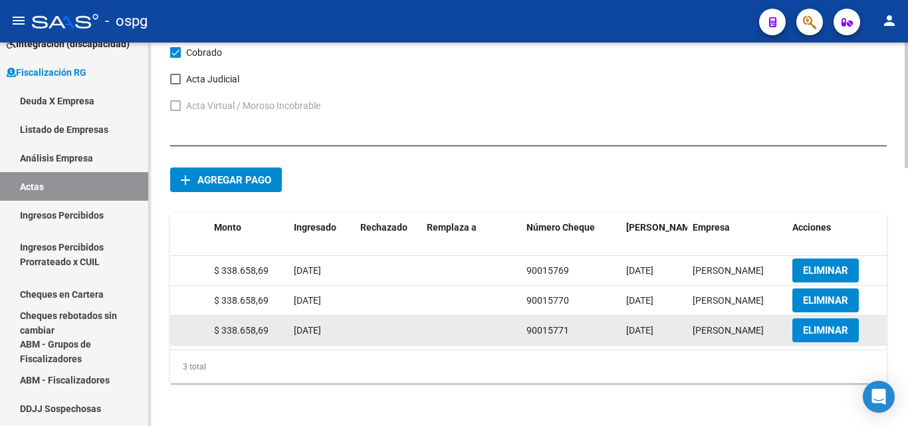
scroll to position [789, 0]
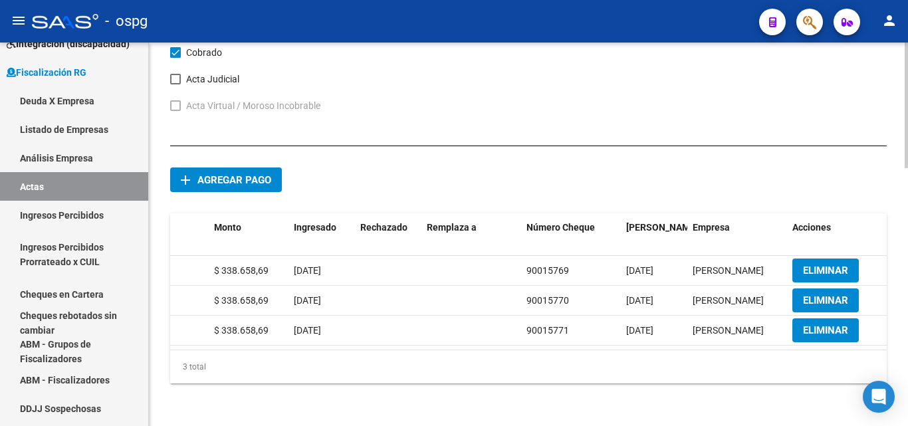
click at [245, 174] on span "Agregar pago" at bounding box center [234, 180] width 74 height 12
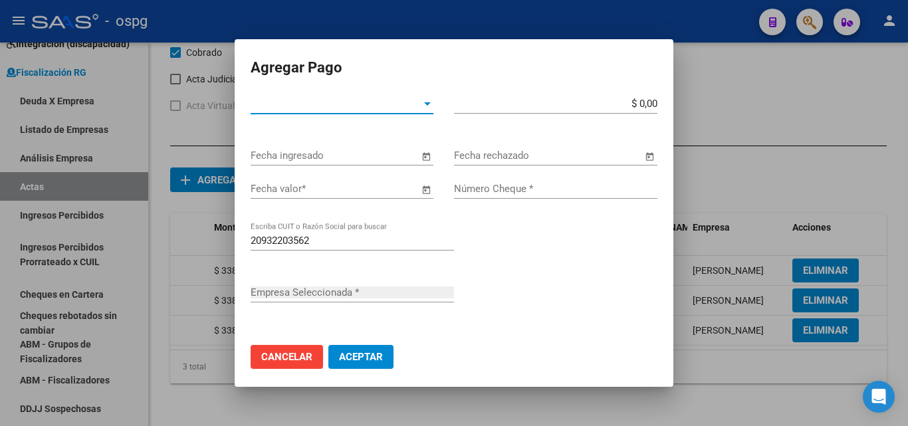
type input "[PERSON_NAME]"
click at [411, 106] on span "Tipo de Pago *" at bounding box center [336, 104] width 171 height 12
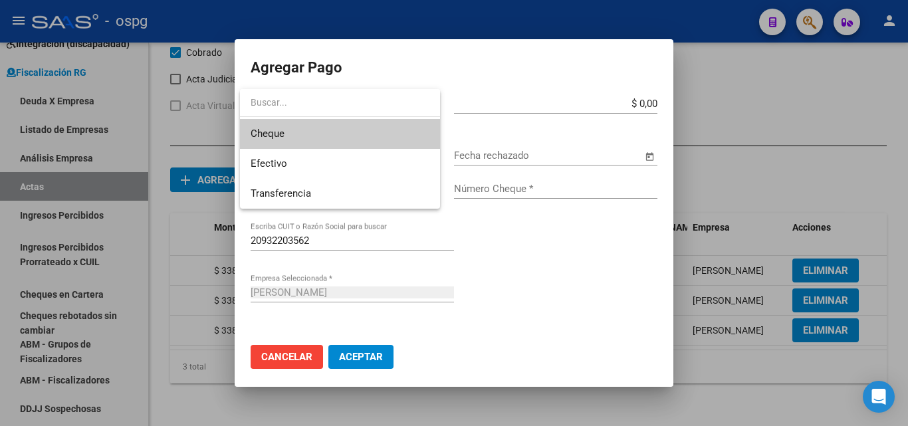
click at [319, 130] on span "Cheque" at bounding box center [340, 134] width 179 height 30
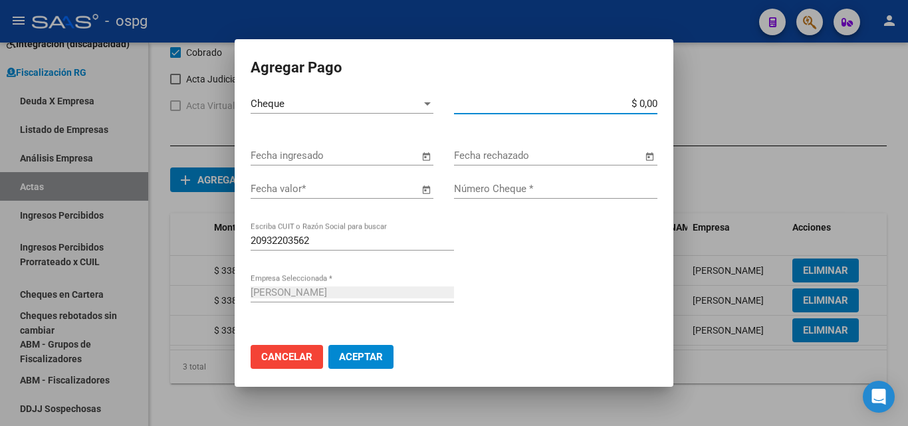
click at [641, 102] on input "$ 0,00" at bounding box center [555, 104] width 203 height 12
click at [646, 102] on input "$ 3.386.586,90" at bounding box center [555, 104] width 203 height 12
type input "$ 338.658,69"
click at [423, 159] on span "Open calendar" at bounding box center [426, 156] width 32 height 32
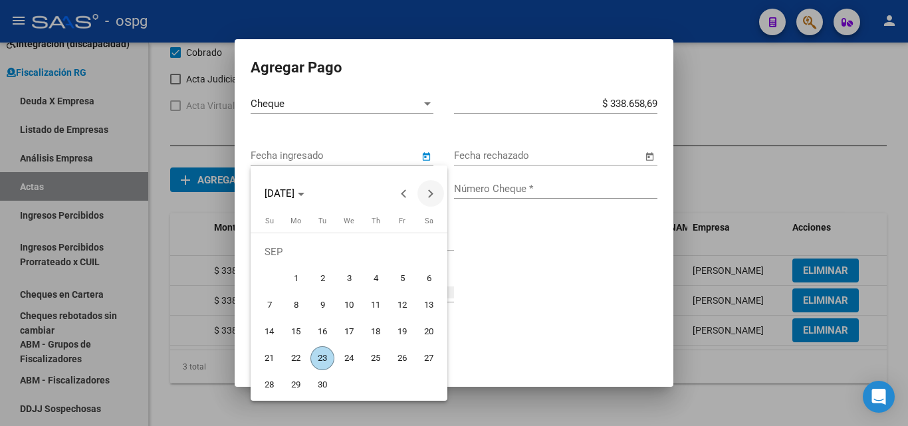
click at [423, 195] on span "Next month" at bounding box center [430, 193] width 27 height 27
click at [377, 251] on span "1" at bounding box center [375, 252] width 24 height 24
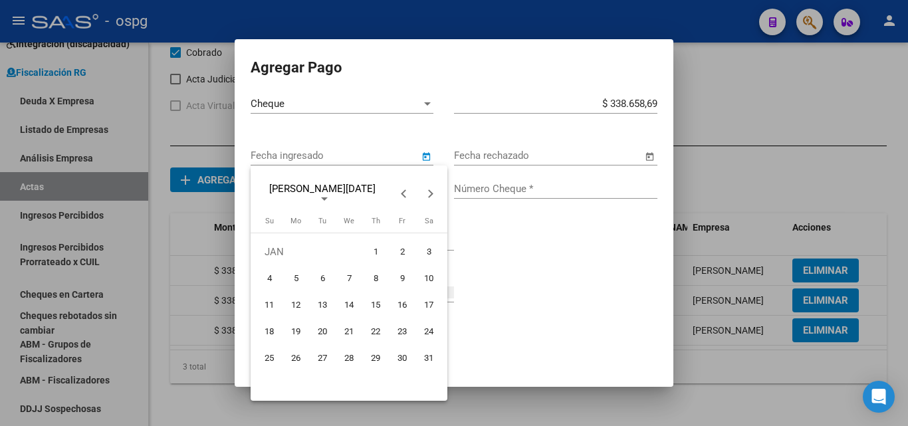
type input "[DATE]"
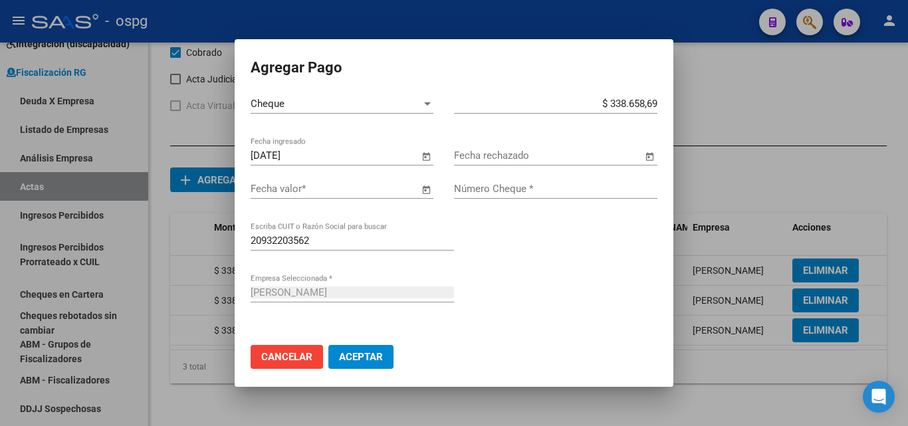
click at [423, 198] on span "Open calendar" at bounding box center [426, 189] width 32 height 32
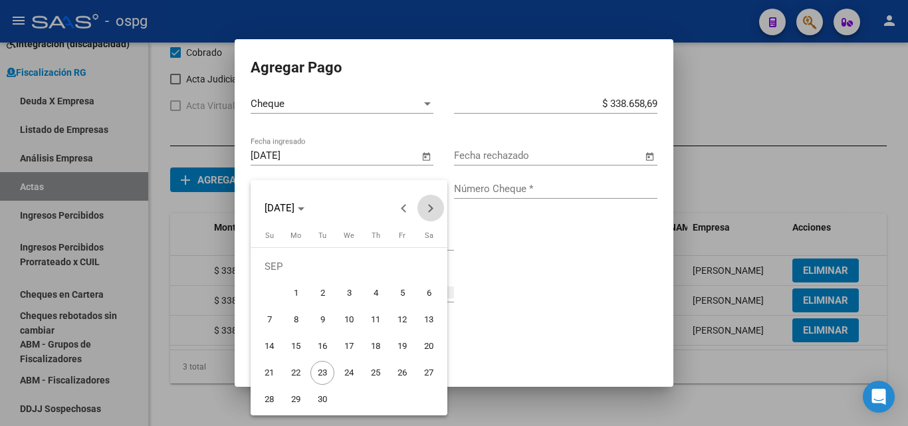
click at [435, 215] on span "Next month" at bounding box center [430, 208] width 27 height 27
click at [379, 270] on span "1" at bounding box center [375, 266] width 24 height 24
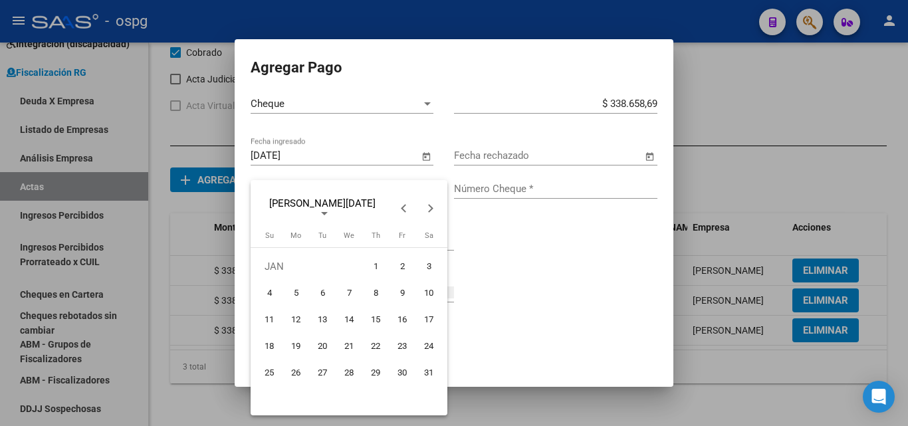
type input "[DATE]"
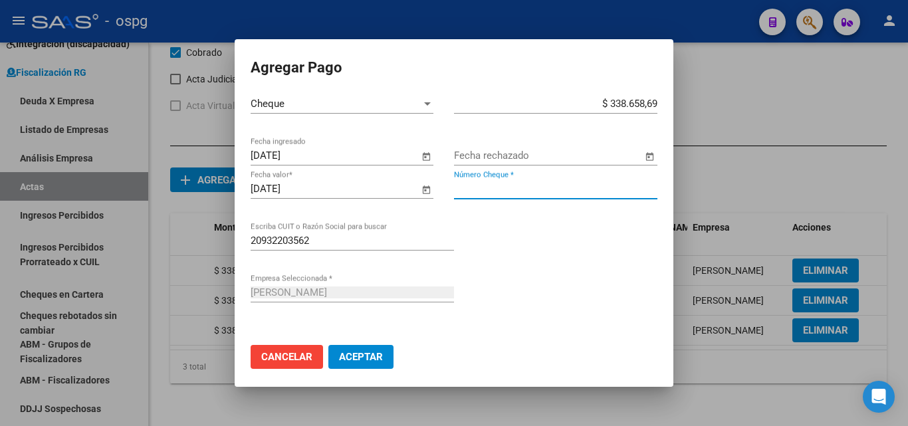
click at [524, 191] on input "Número Cheque *" at bounding box center [555, 189] width 203 height 12
type input "90015772"
click at [370, 355] on span "Aceptar" at bounding box center [361, 357] width 44 height 12
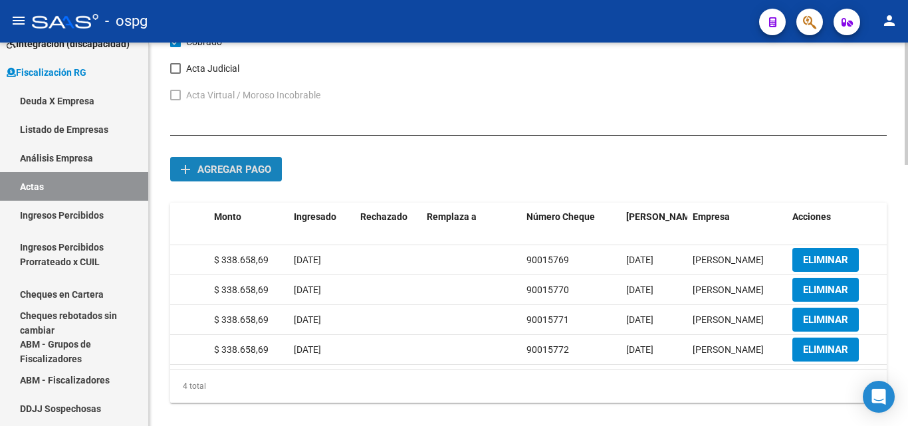
click at [244, 172] on span "Agregar pago" at bounding box center [234, 169] width 74 height 12
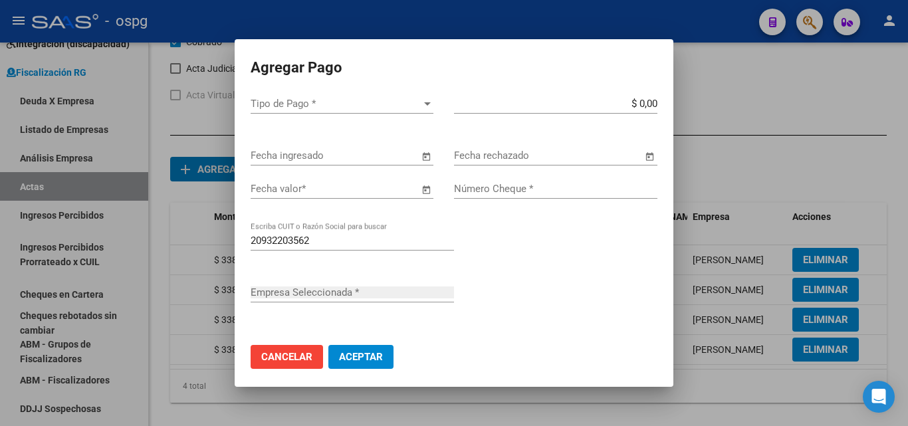
type input "[PERSON_NAME]"
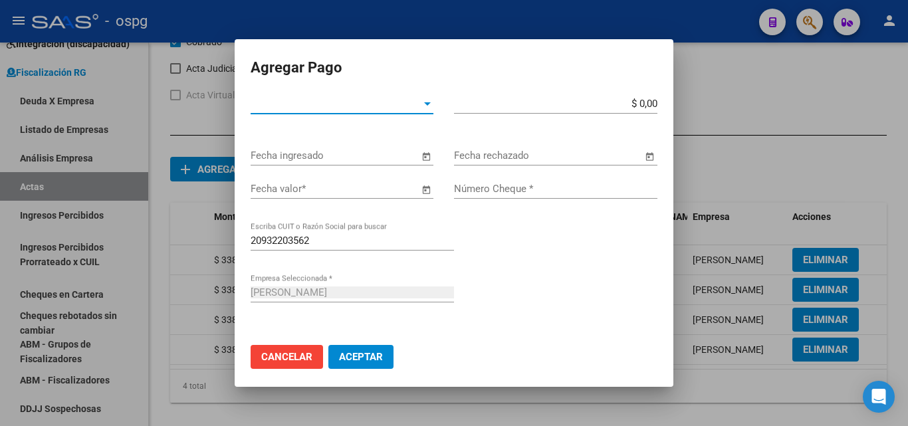
click at [398, 101] on span "Tipo de Pago *" at bounding box center [336, 104] width 171 height 12
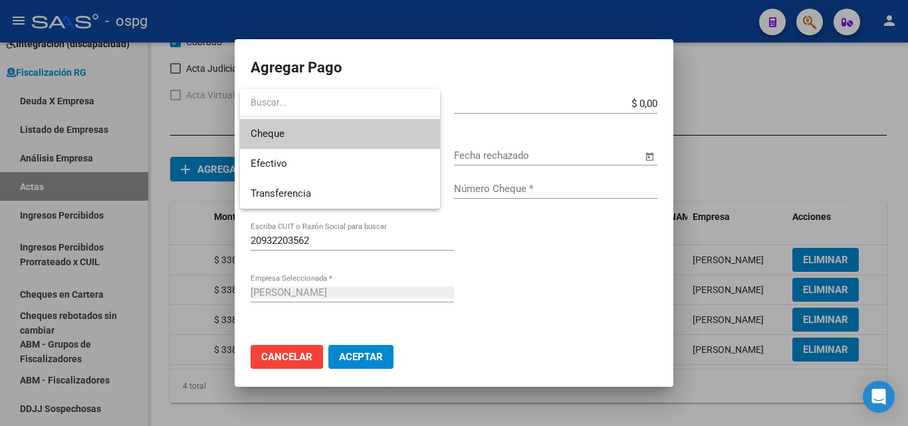
drag, startPoint x: 316, startPoint y: 130, endPoint x: 583, endPoint y: 103, distance: 267.8
click at [336, 130] on span "Cheque" at bounding box center [340, 134] width 179 height 30
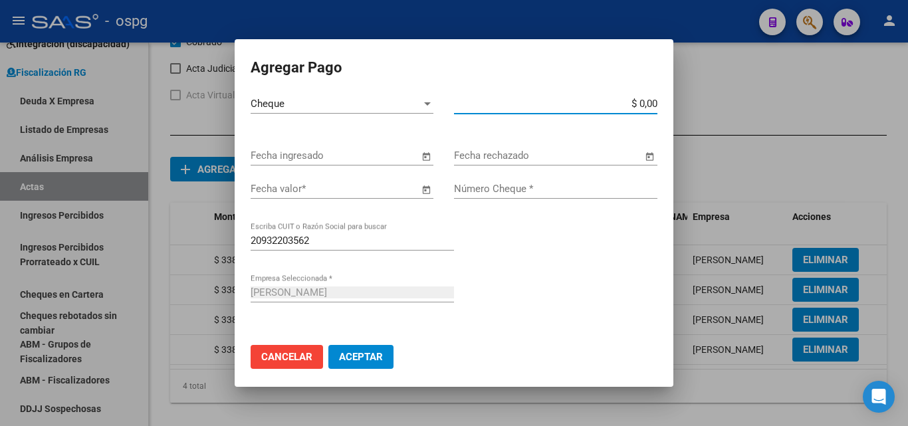
click at [640, 104] on input "$ 0,00" at bounding box center [555, 104] width 203 height 12
type input "$ 338.658,69"
click at [420, 158] on span "Open calendar" at bounding box center [426, 156] width 32 height 32
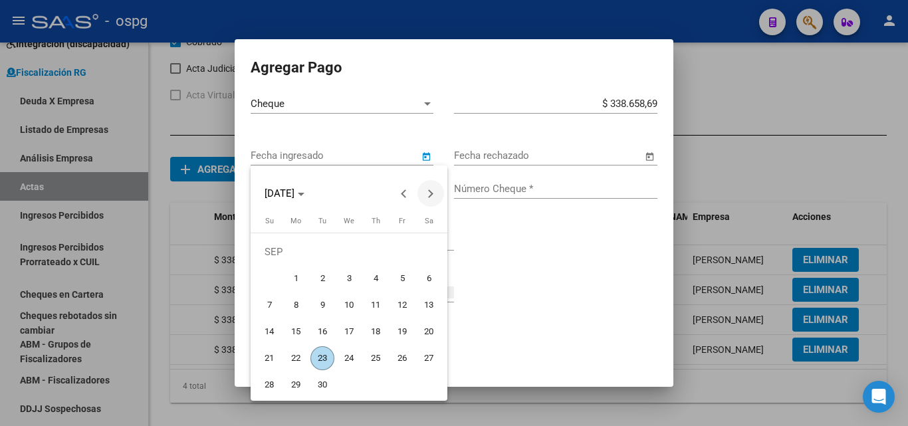
click at [431, 190] on span "Next month" at bounding box center [430, 193] width 27 height 27
click at [430, 190] on button "Next month" at bounding box center [430, 193] width 27 height 27
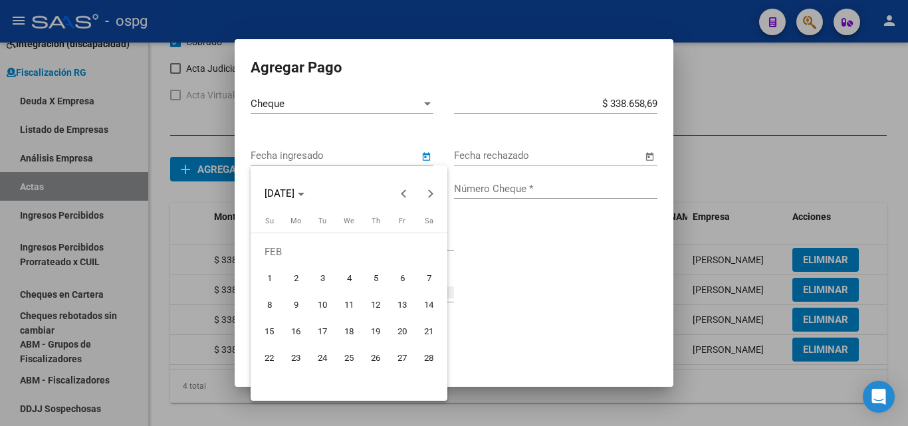
click at [261, 279] on span "1" at bounding box center [269, 278] width 24 height 24
type input "[DATE]"
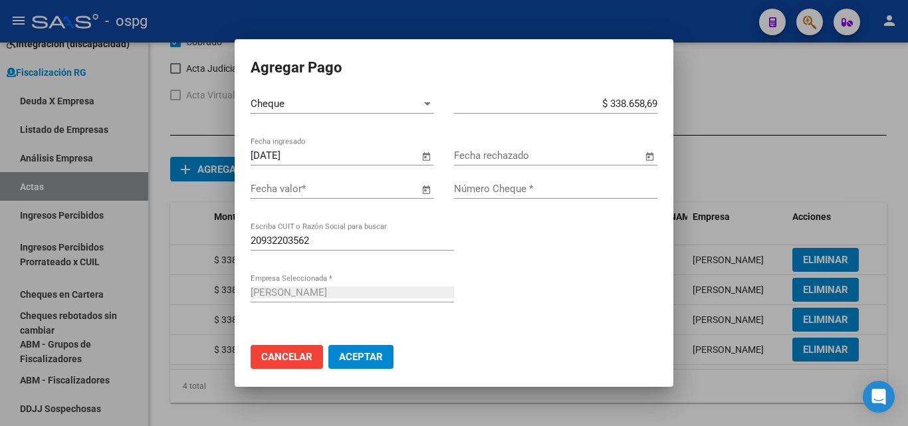
click at [411, 191] on span "Open calendar" at bounding box center [426, 189] width 32 height 32
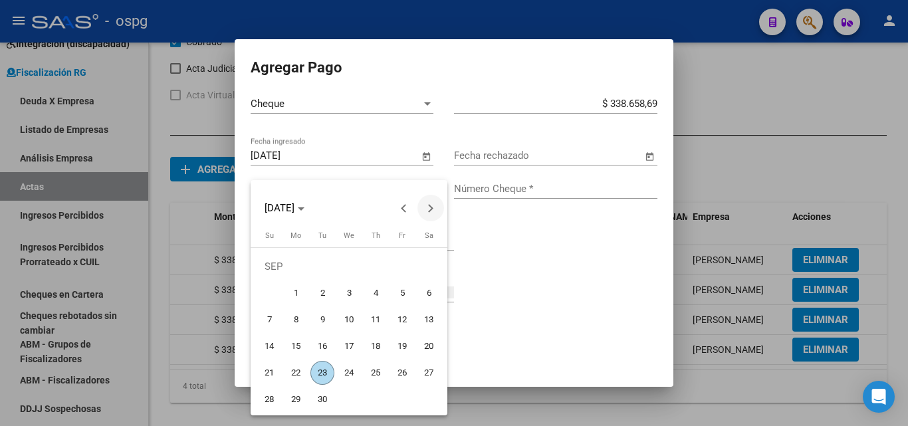
click at [426, 209] on button "Next month" at bounding box center [430, 208] width 27 height 27
click at [427, 209] on button "Next month" at bounding box center [430, 208] width 27 height 27
click at [427, 208] on button "Next month" at bounding box center [430, 208] width 27 height 27
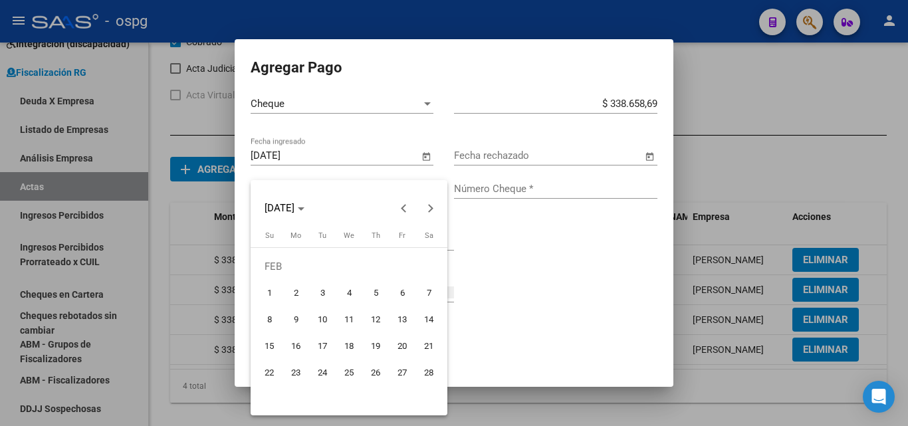
click at [269, 289] on span "1" at bounding box center [269, 293] width 24 height 24
type input "[DATE]"
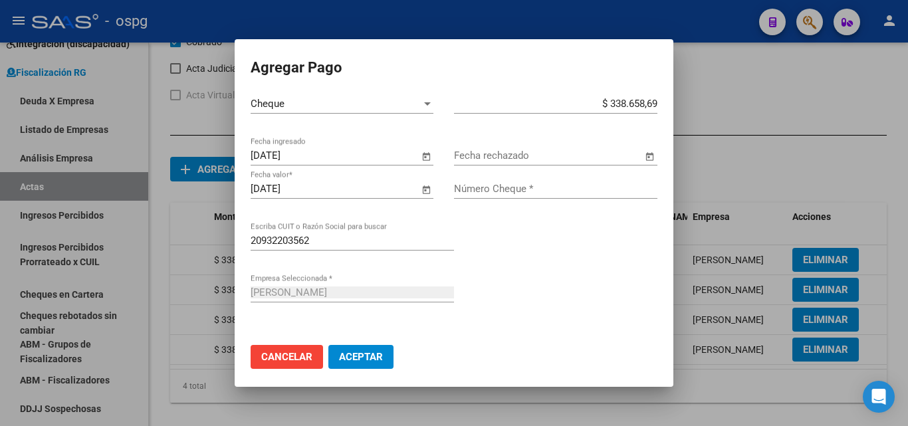
click at [531, 190] on input "Número Cheque *" at bounding box center [555, 189] width 203 height 12
type input "90015773"
click at [369, 353] on span "Aceptar" at bounding box center [361, 357] width 44 height 12
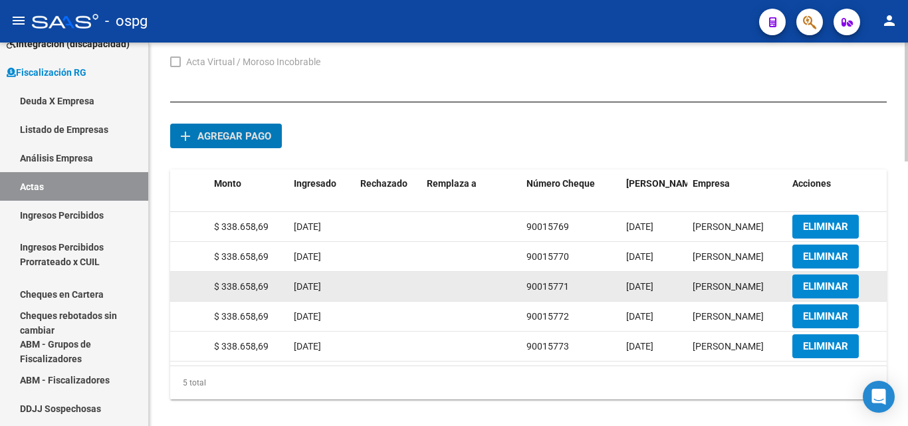
scroll to position [849, 0]
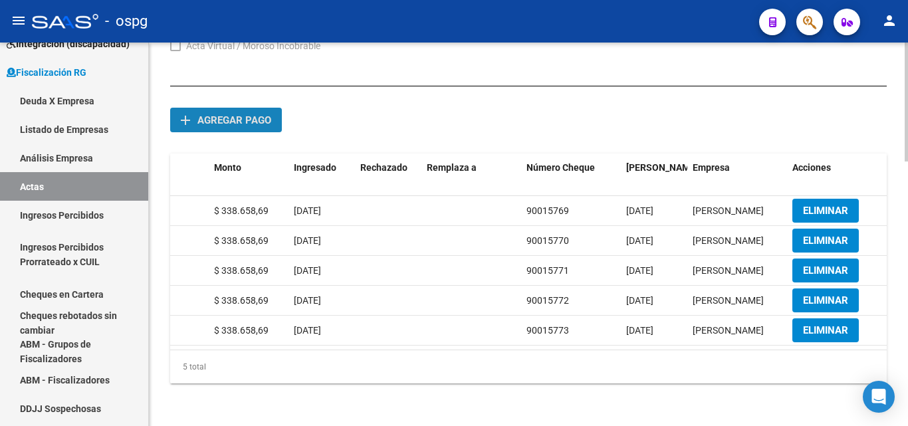
click at [247, 115] on span "Agregar pago" at bounding box center [234, 120] width 74 height 12
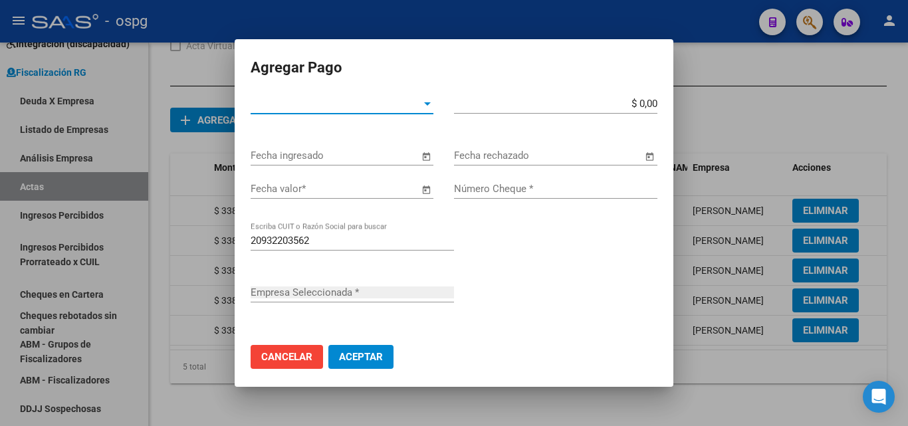
type input "[PERSON_NAME]"
click at [421, 105] on div at bounding box center [427, 103] width 12 height 11
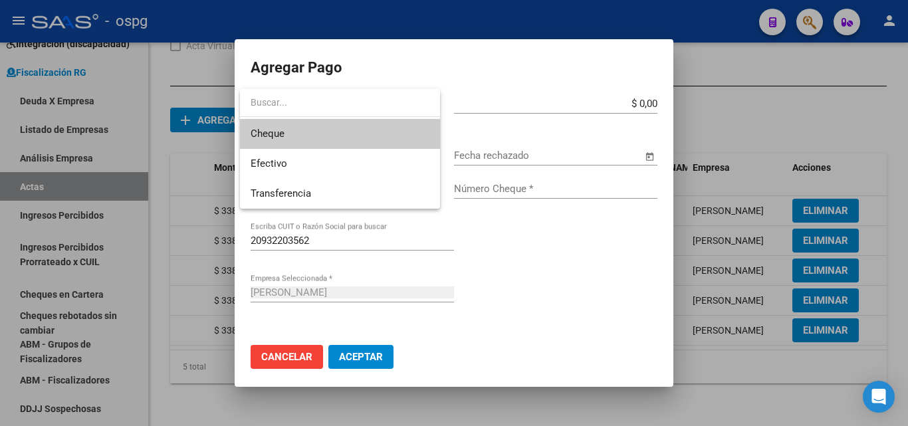
click at [330, 143] on span "Cheque" at bounding box center [340, 134] width 179 height 30
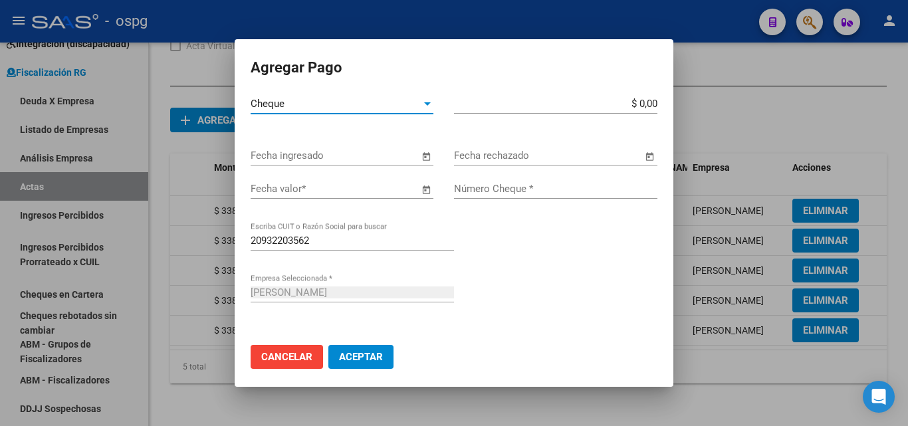
click at [642, 101] on input "$ 0,00" at bounding box center [555, 104] width 203 height 12
click at [648, 102] on app-form-text-field "$ 3.386.586,90 Monto bruto *" at bounding box center [561, 104] width 214 height 12
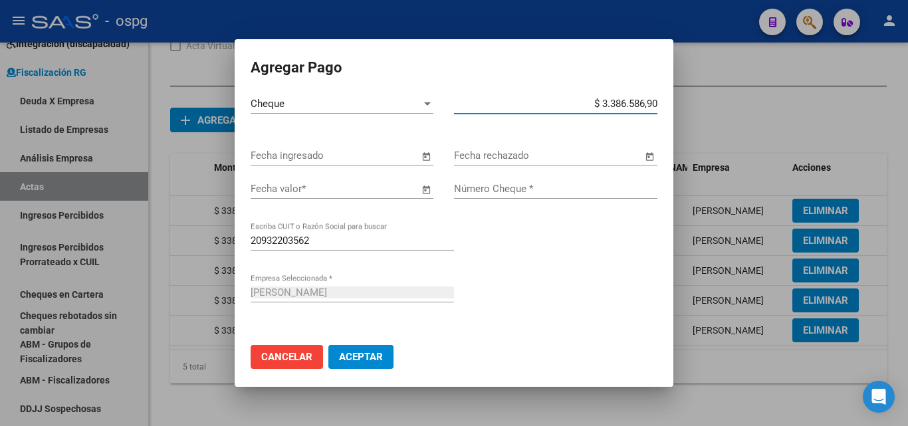
click at [646, 102] on input "$ 3.386.586,90" at bounding box center [555, 104] width 203 height 12
type input "$ 338.658,69"
drag, startPoint x: 554, startPoint y: 255, endPoint x: 513, endPoint y: 243, distance: 42.9
click at [552, 255] on div "20932203562 Escriba CUIT o Razón Social para buscar" at bounding box center [454, 257] width 407 height 52
click at [411, 155] on span "Open calendar" at bounding box center [426, 156] width 32 height 32
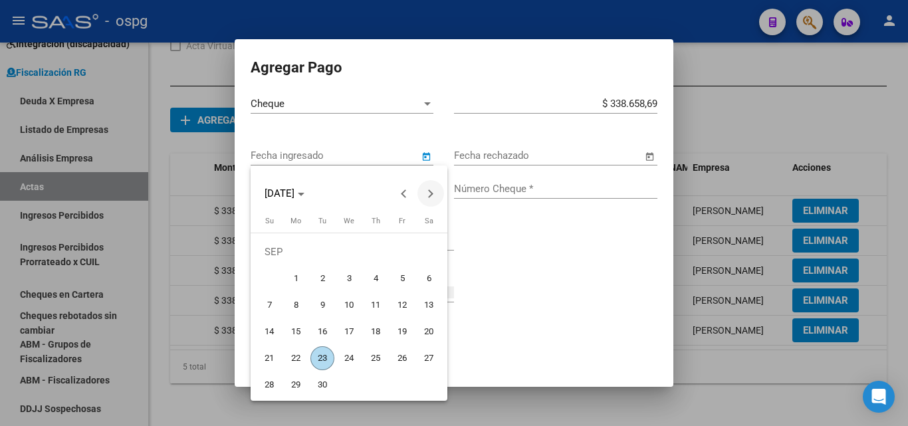
click at [431, 195] on button "Next month" at bounding box center [430, 193] width 27 height 27
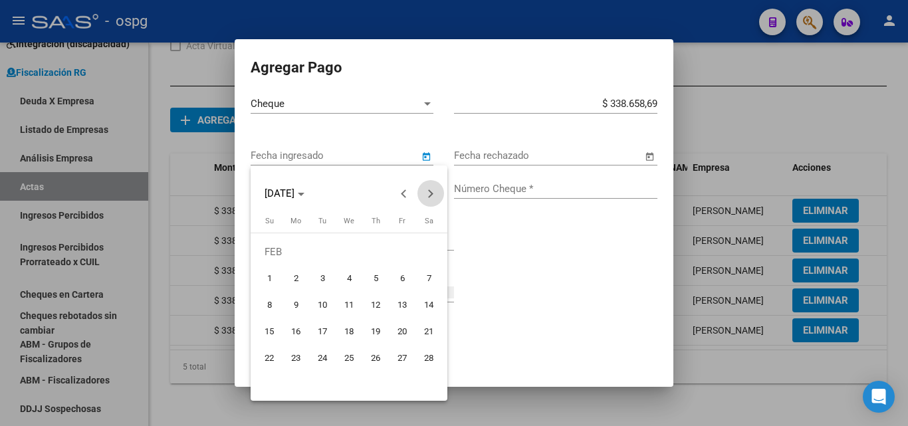
click at [433, 201] on span "Next month" at bounding box center [430, 193] width 27 height 27
click at [265, 281] on span "1" at bounding box center [269, 278] width 24 height 24
type input "[DATE]"
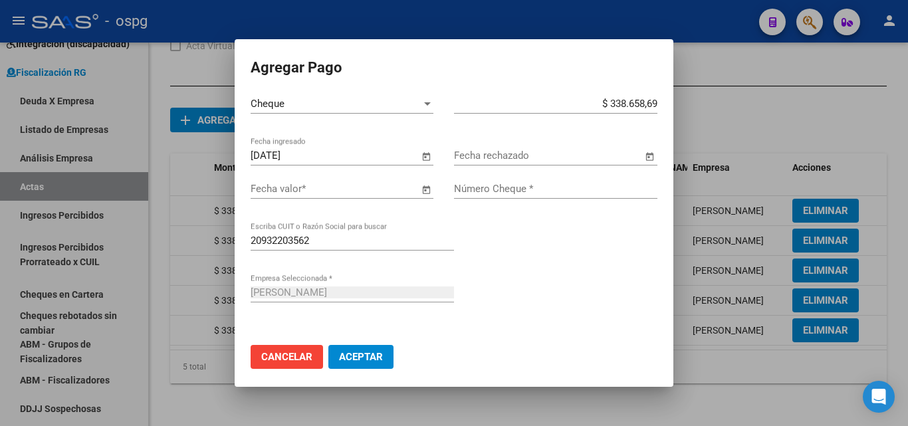
click at [416, 190] on span "Open calendar" at bounding box center [426, 189] width 32 height 32
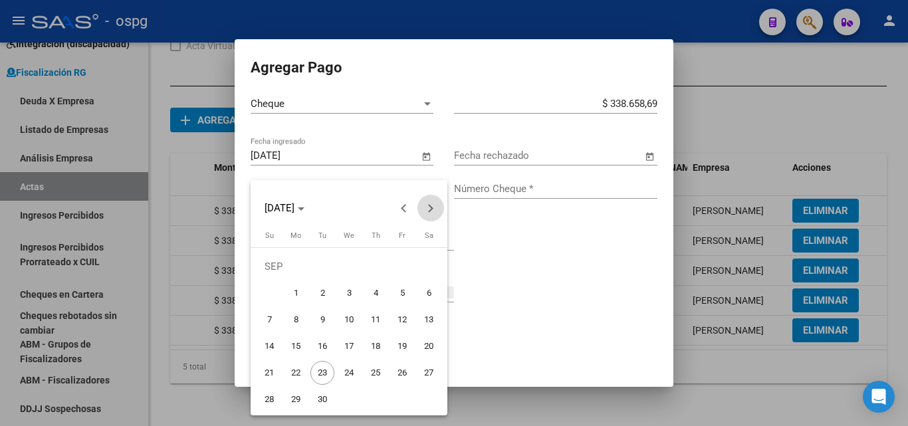
click at [433, 205] on span "Next month" at bounding box center [430, 208] width 27 height 27
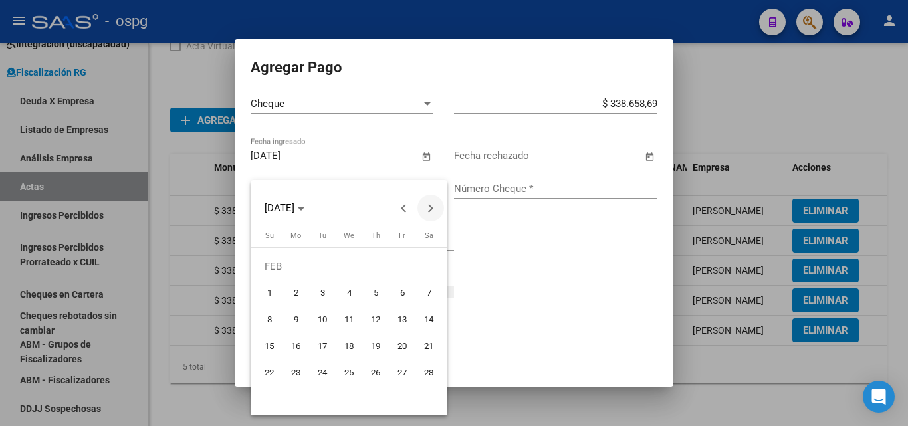
click at [428, 206] on button "Next month" at bounding box center [430, 208] width 27 height 27
click at [268, 290] on span "1" at bounding box center [269, 293] width 24 height 24
type input "[DATE]"
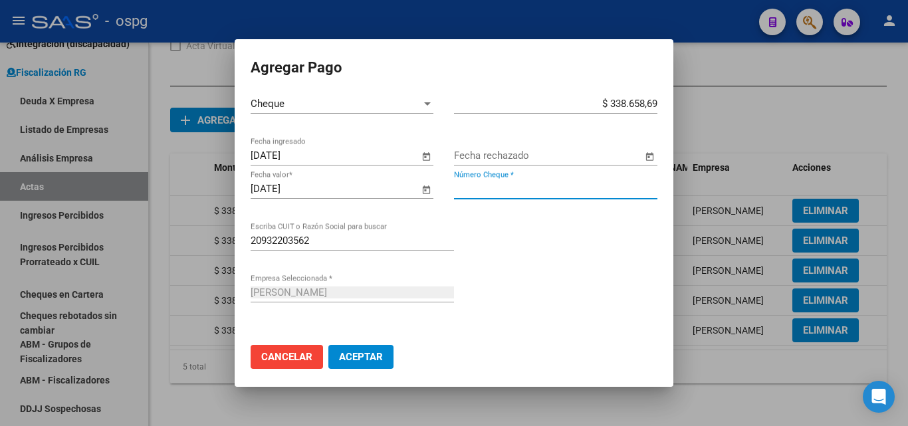
click at [501, 192] on input "Número Cheque *" at bounding box center [555, 189] width 203 height 12
type input "90015774"
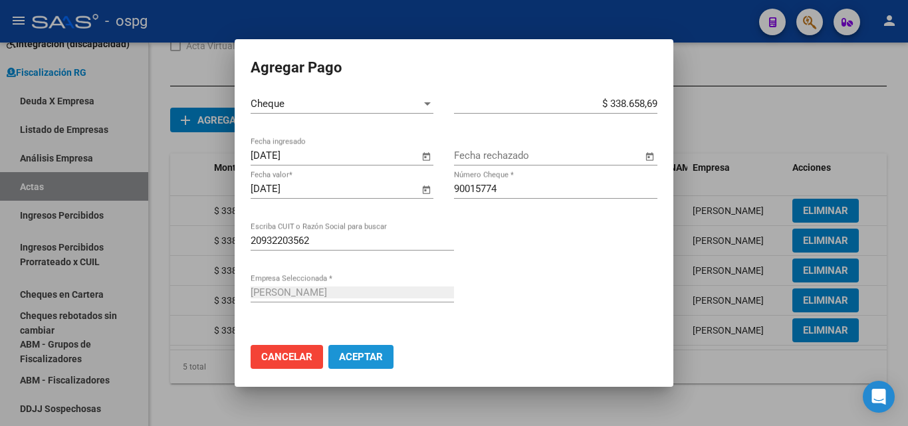
click at [366, 356] on span "Aceptar" at bounding box center [361, 357] width 44 height 12
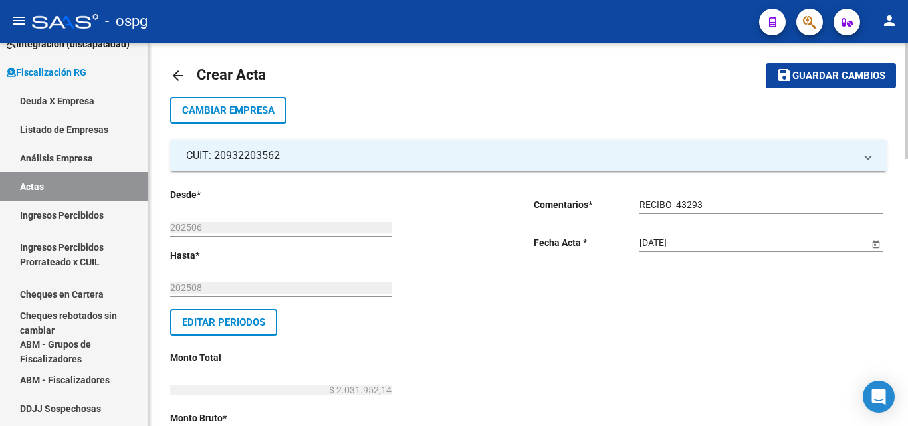
scroll to position [0, 0]
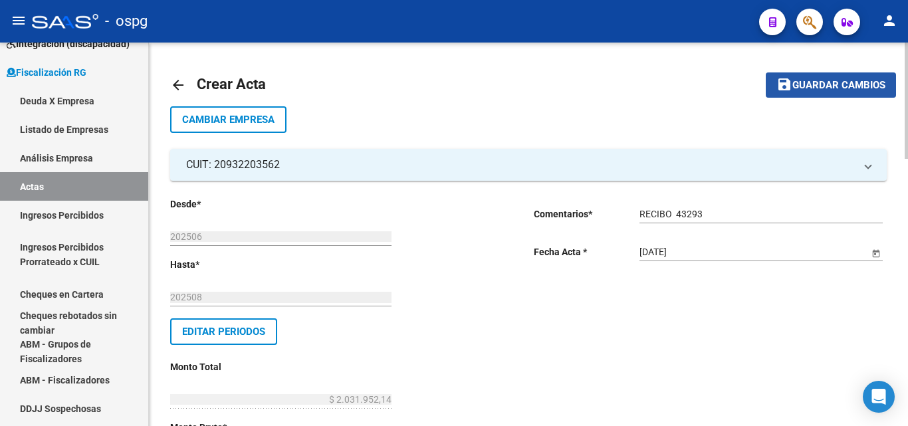
drag, startPoint x: 833, startPoint y: 84, endPoint x: 797, endPoint y: 82, distance: 35.9
click at [832, 83] on span "Guardar cambios" at bounding box center [838, 86] width 93 height 12
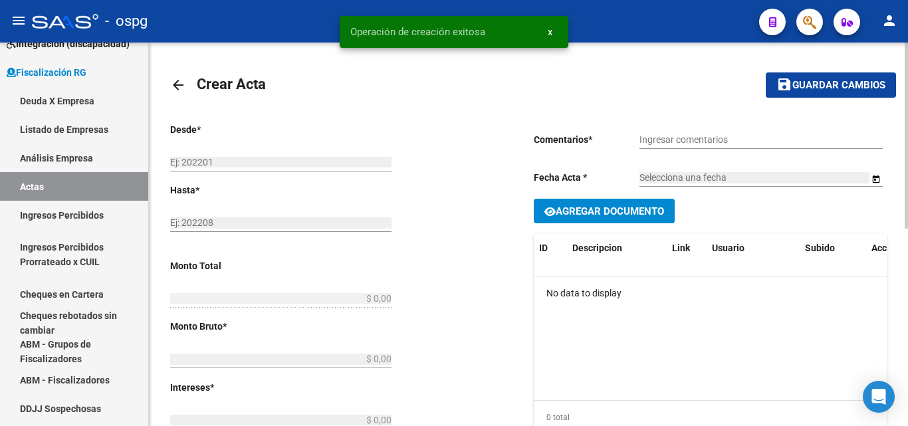
type input "202506"
type input "202508"
type input "$ 2.031.952,14"
type input "$ 1.742.322,60"
type input "$ 289.629,54"
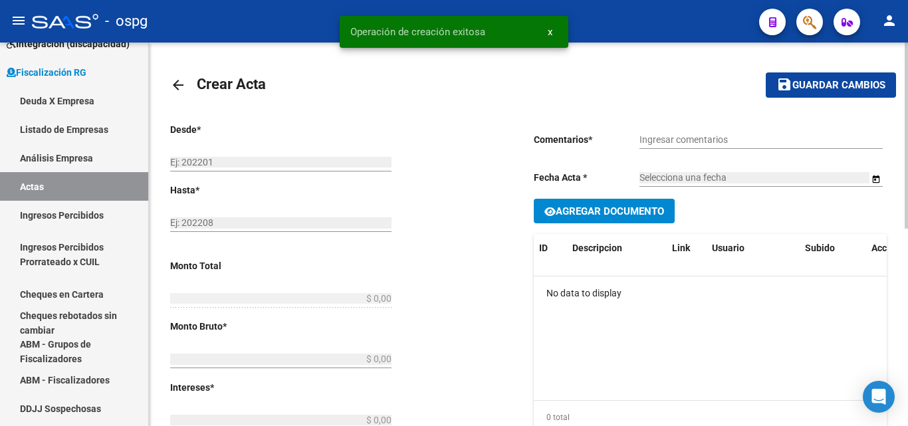
type input "202506-202508"
checkbox input "true"
type input "RECIBO 43293"
type input "[DATE]"
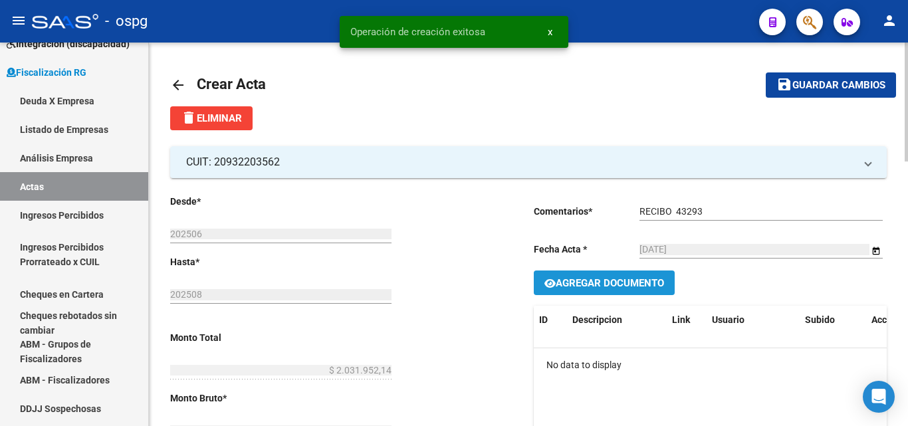
click at [629, 288] on span "Agregar Documento" at bounding box center [609, 283] width 108 height 12
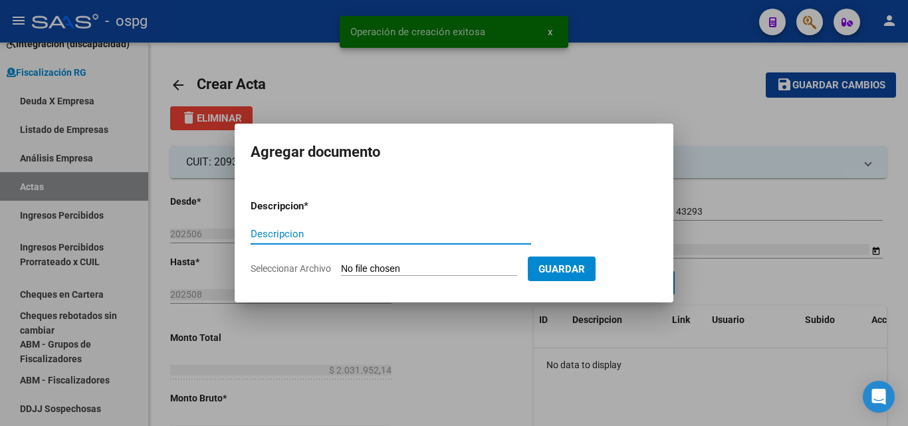
click at [439, 230] on input "Descripcion" at bounding box center [391, 234] width 280 height 12
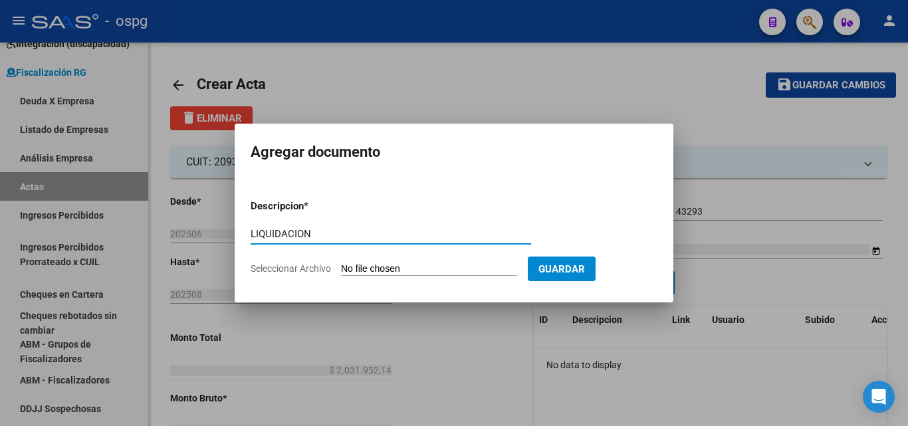
type input "LIQUIDACION"
click at [450, 271] on input "Seleccionar Archivo" at bounding box center [429, 269] width 176 height 13
type input "C:\fakepath\[PERSON_NAME] (2) (2).pdf"
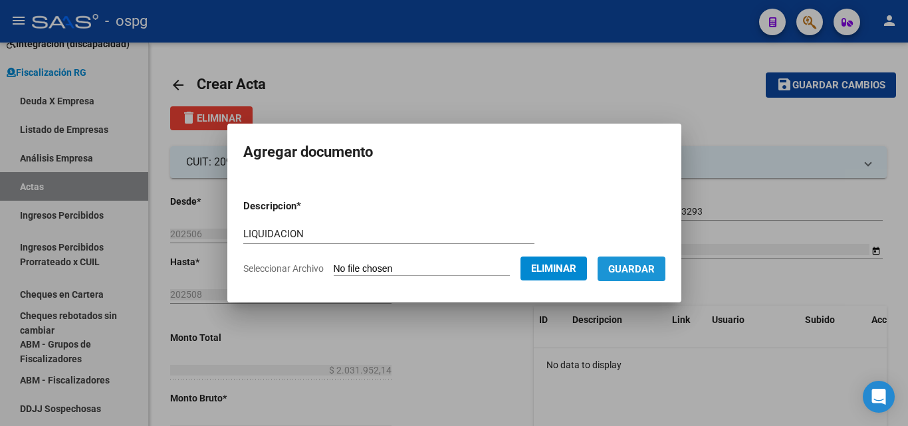
click at [633, 269] on span "Guardar" at bounding box center [631, 269] width 47 height 12
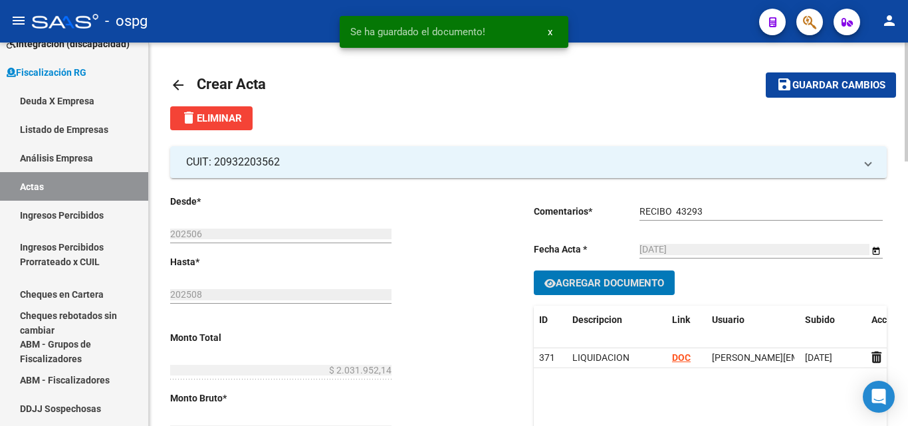
click at [811, 89] on span "Guardar cambios" at bounding box center [838, 86] width 93 height 12
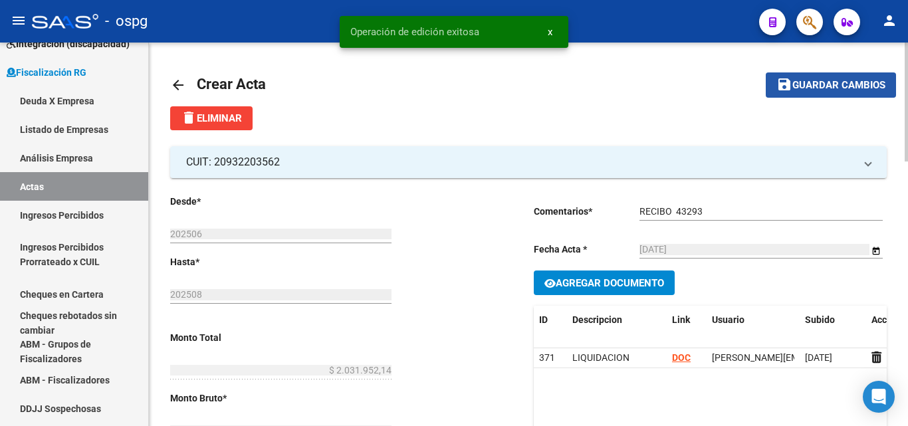
click at [824, 88] on span "Guardar cambios" at bounding box center [838, 86] width 93 height 12
click at [41, 181] on link "Actas" at bounding box center [74, 186] width 148 height 29
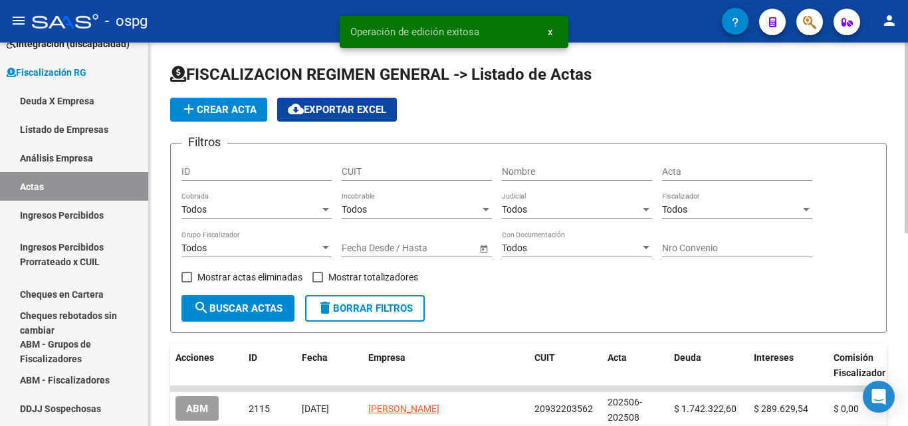
click at [322, 245] on div at bounding box center [326, 248] width 12 height 11
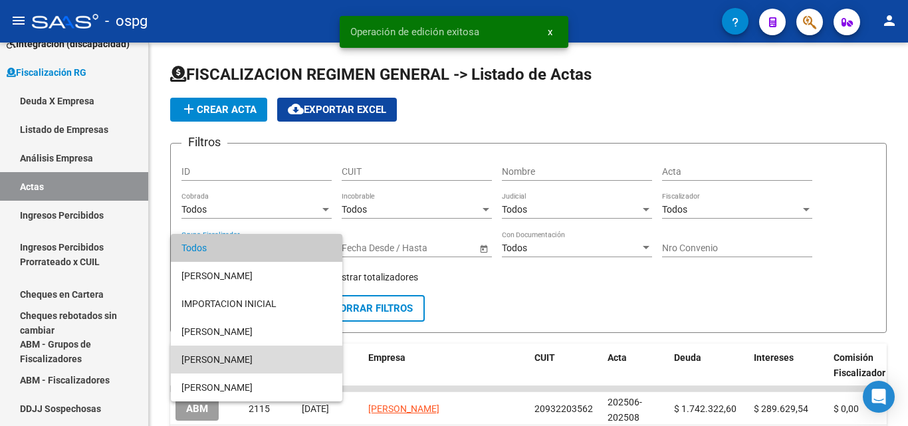
click at [254, 353] on span "[PERSON_NAME]" at bounding box center [256, 360] width 150 height 28
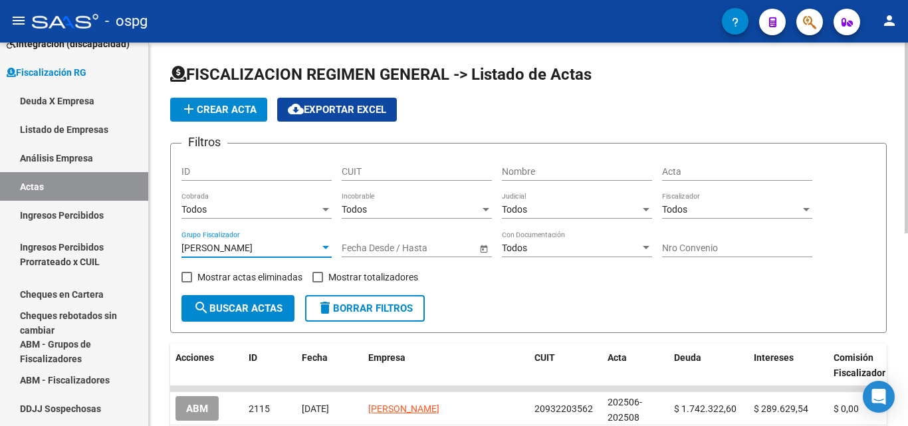
click at [316, 278] on span at bounding box center [317, 277] width 11 height 11
click at [317, 282] on input "Mostrar totalizadores" at bounding box center [317, 282] width 1 height 1
checkbox input "true"
click at [226, 312] on span "search Buscar Actas" at bounding box center [237, 308] width 89 height 12
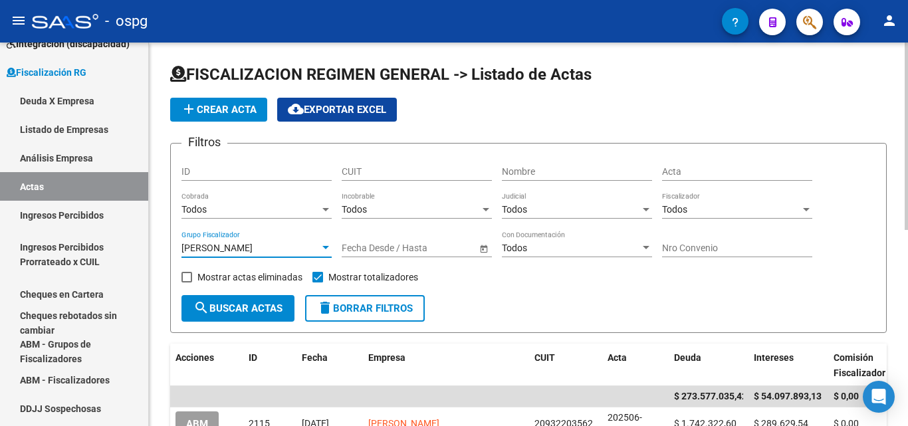
click at [323, 250] on div at bounding box center [326, 248] width 12 height 11
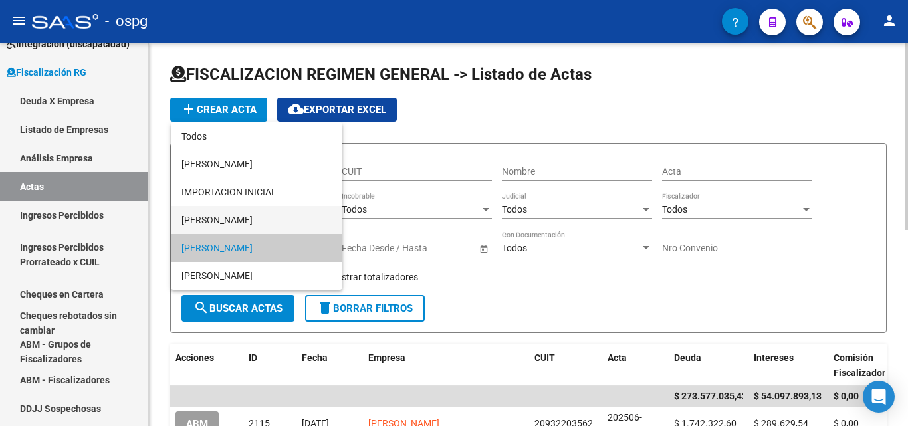
click at [266, 219] on span "[PERSON_NAME]" at bounding box center [256, 220] width 150 height 28
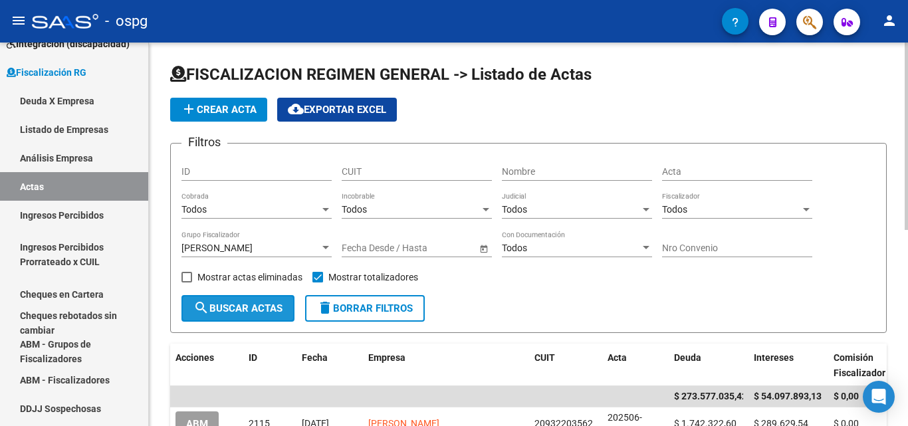
click at [244, 308] on span "search Buscar Actas" at bounding box center [237, 308] width 89 height 12
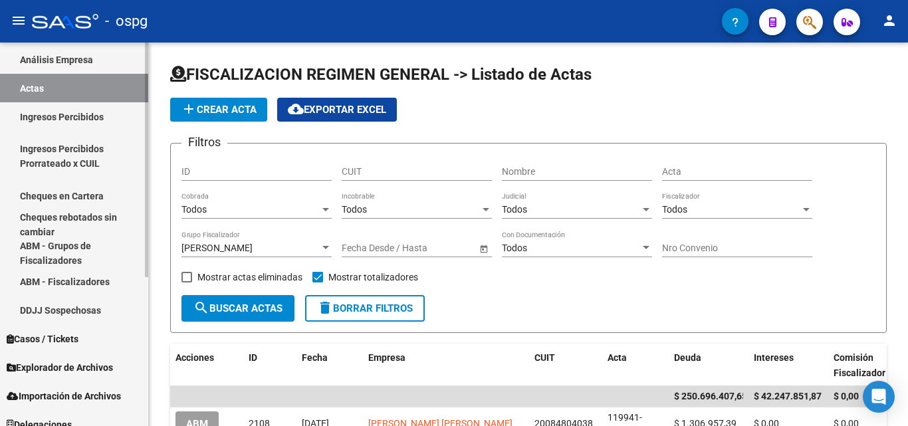
scroll to position [244, 0]
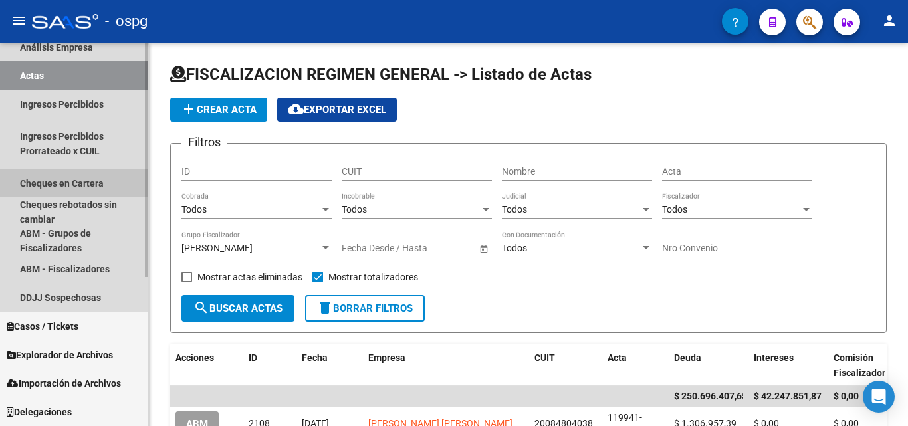
click at [76, 183] on link "Cheques en Cartera" at bounding box center [74, 183] width 148 height 29
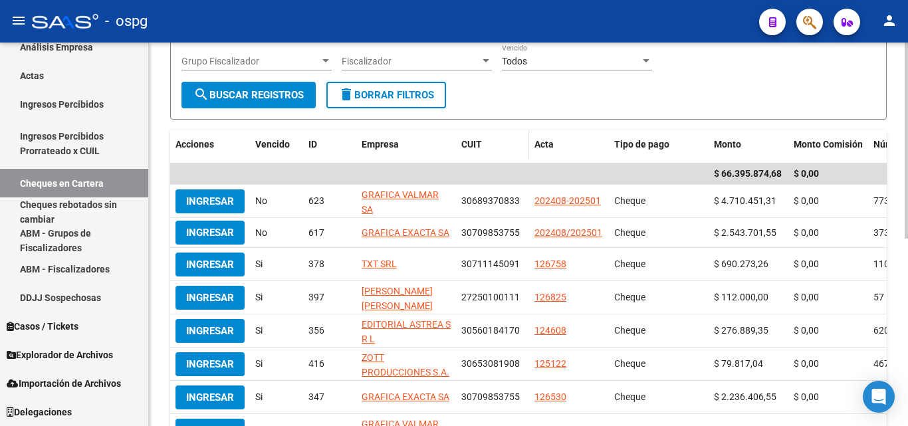
scroll to position [199, 0]
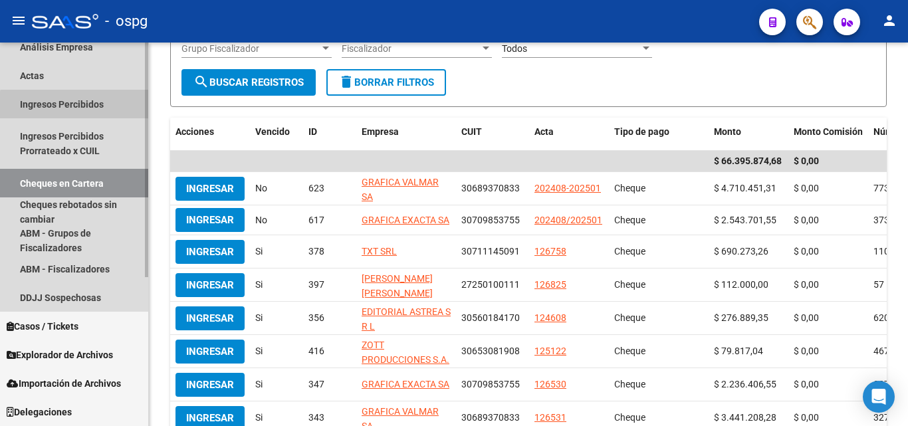
click at [82, 109] on link "Ingresos Percibidos" at bounding box center [74, 104] width 148 height 29
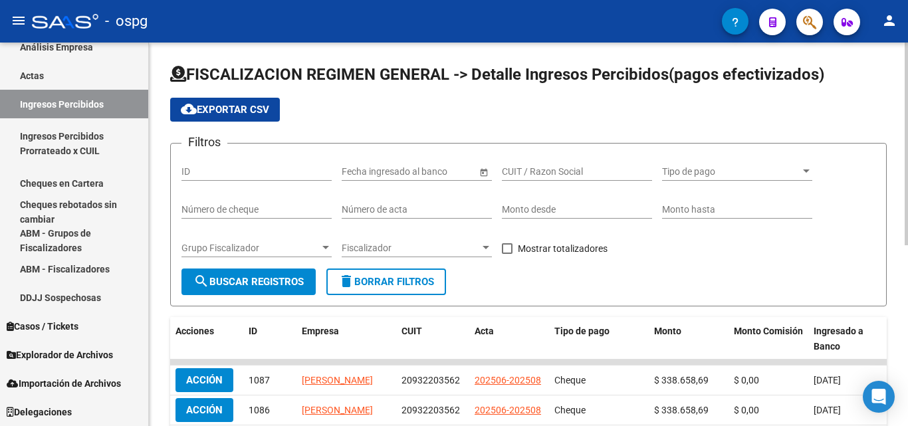
click at [320, 250] on div at bounding box center [326, 248] width 12 height 11
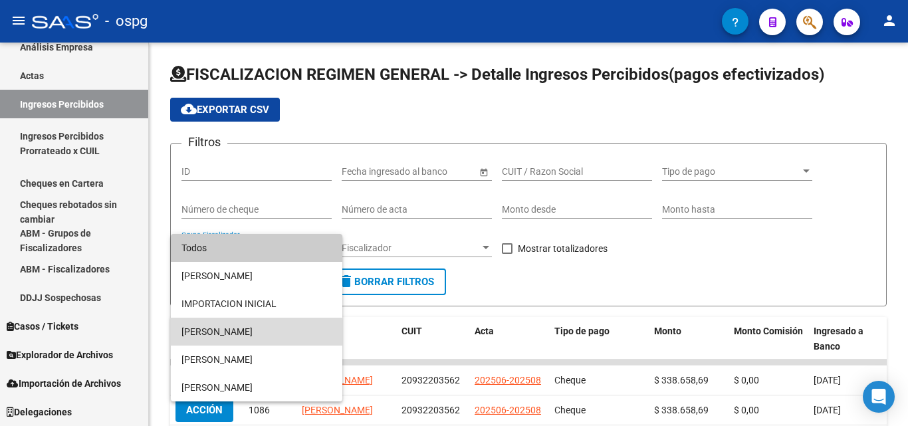
click at [254, 334] on span "[PERSON_NAME]" at bounding box center [256, 332] width 150 height 28
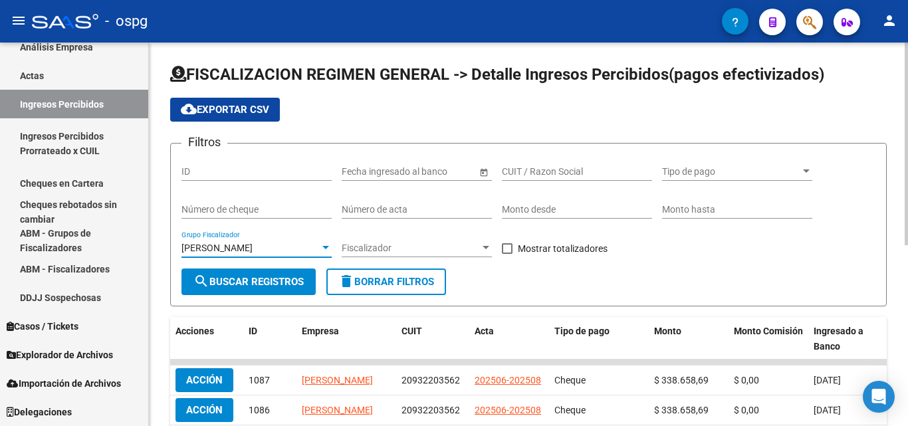
click at [510, 247] on span at bounding box center [507, 248] width 11 height 11
click at [507, 254] on input "Mostrar totalizadores" at bounding box center [506, 254] width 1 height 1
checkbox input "true"
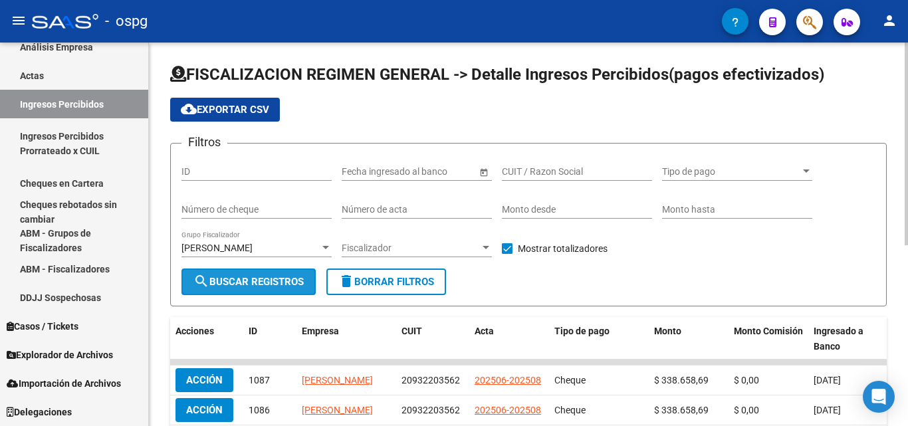
click at [271, 281] on span "search Buscar Registros" at bounding box center [248, 282] width 110 height 12
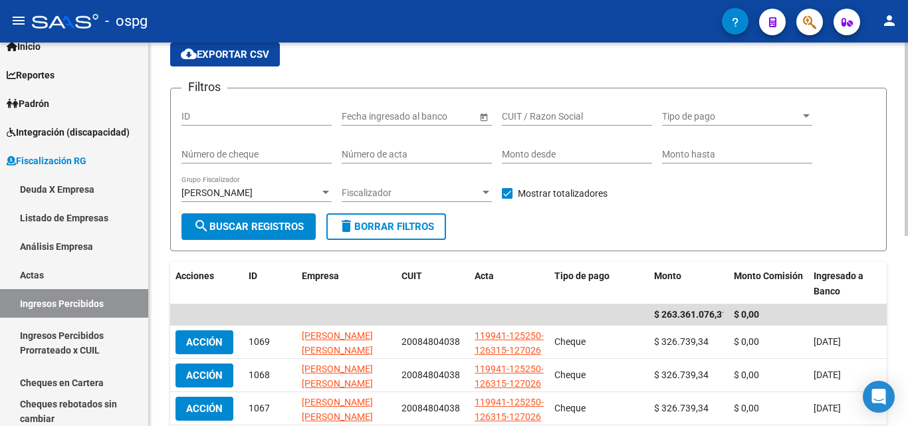
scroll to position [133, 0]
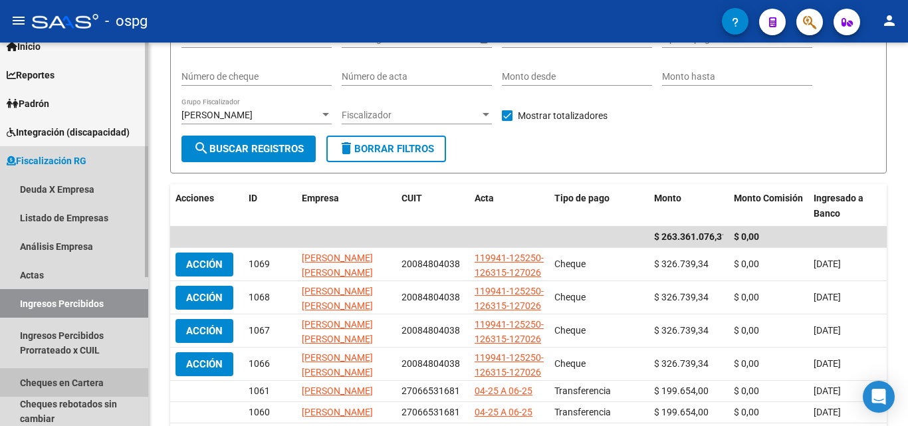
click at [78, 389] on link "Cheques en Cartera" at bounding box center [74, 382] width 148 height 29
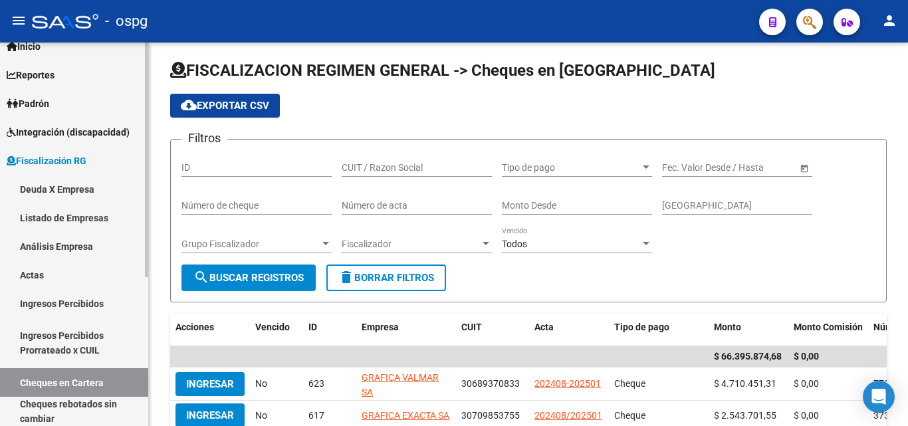
scroll to position [133, 0]
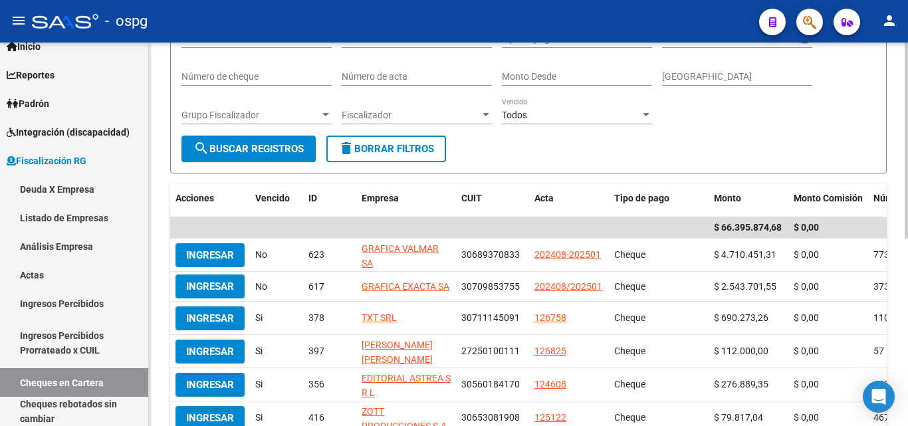
click at [323, 112] on div at bounding box center [326, 115] width 12 height 11
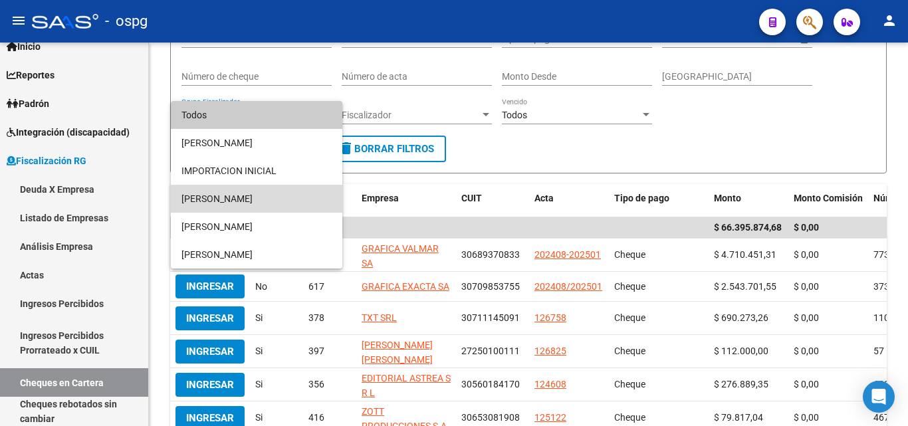
click at [251, 203] on span "[PERSON_NAME]" at bounding box center [256, 199] width 150 height 28
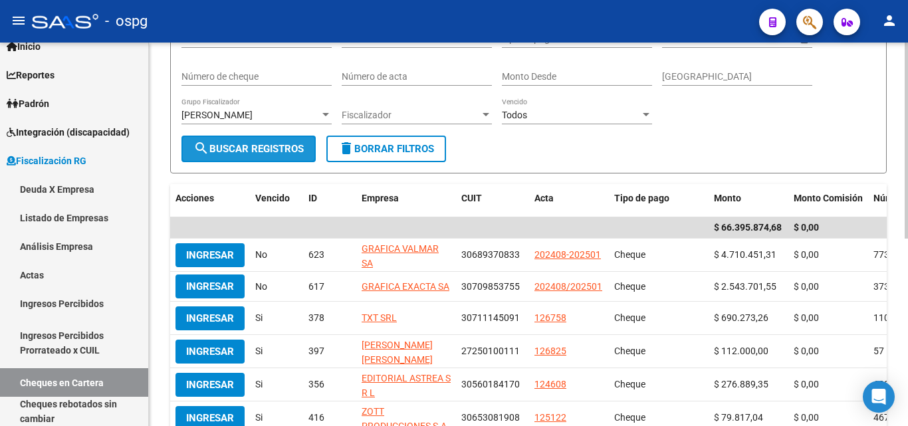
click at [277, 149] on span "search Buscar Registros" at bounding box center [248, 149] width 110 height 12
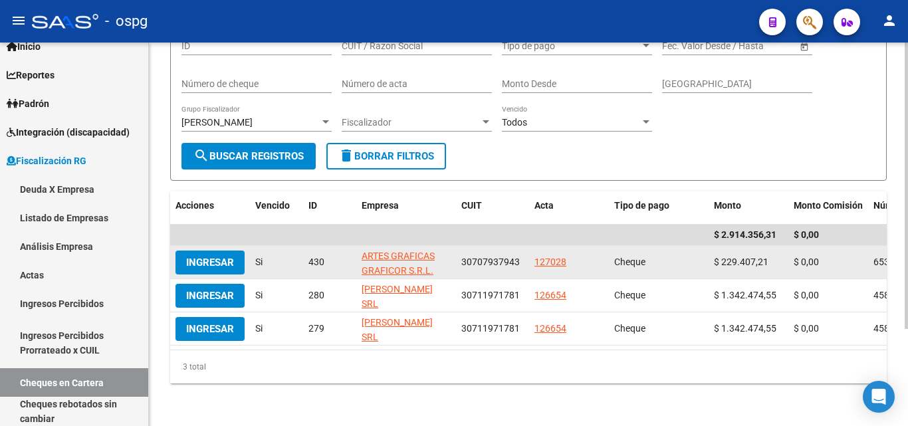
scroll to position [63, 0]
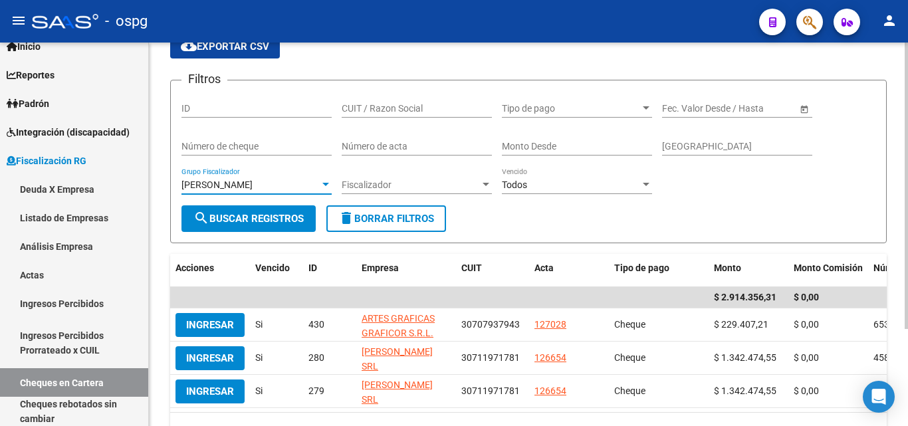
click at [322, 186] on div at bounding box center [325, 184] width 7 height 3
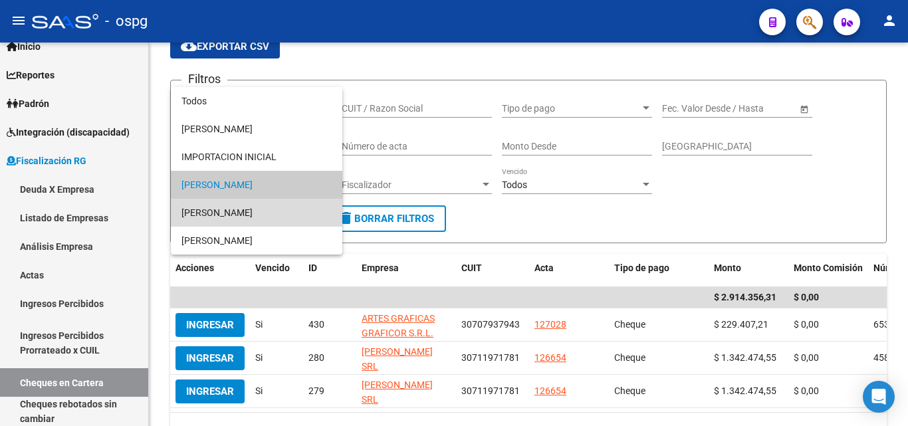
click at [240, 215] on span "[PERSON_NAME]" at bounding box center [256, 213] width 150 height 28
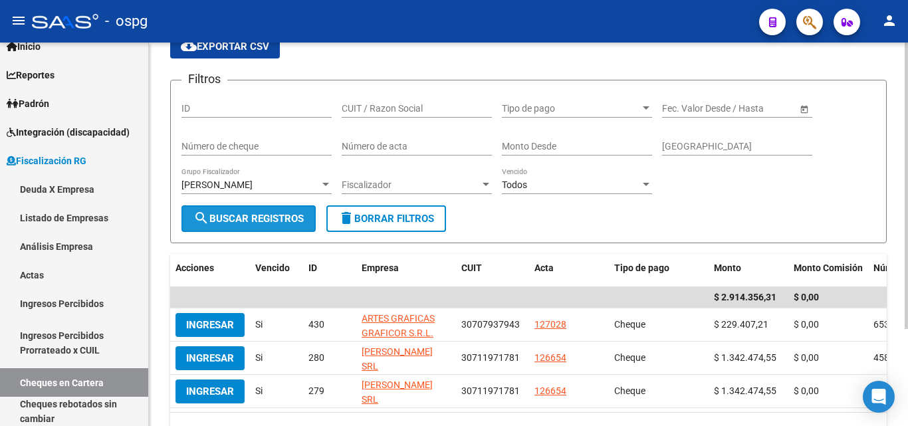
click at [249, 225] on button "search Buscar Registros" at bounding box center [248, 218] width 134 height 27
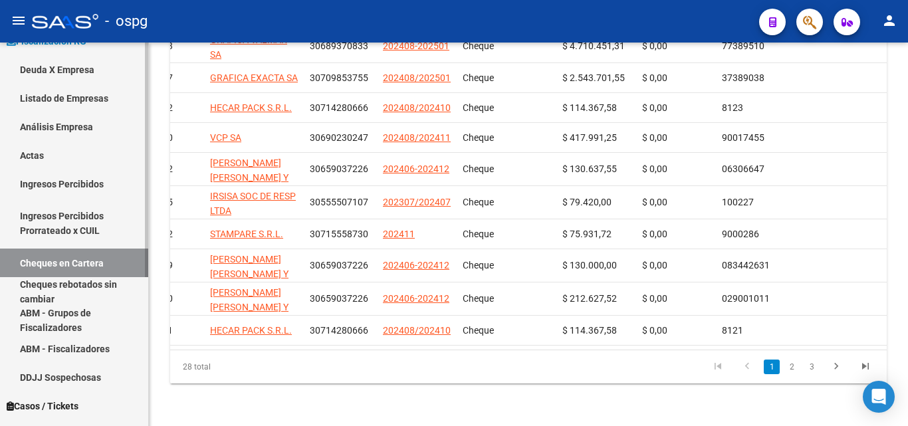
scroll to position [177, 0]
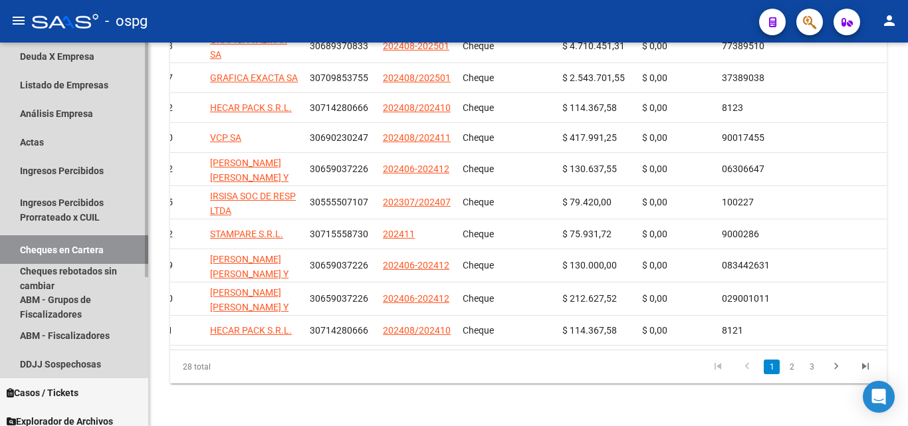
click at [86, 251] on link "Cheques en Cartera" at bounding box center [74, 249] width 148 height 29
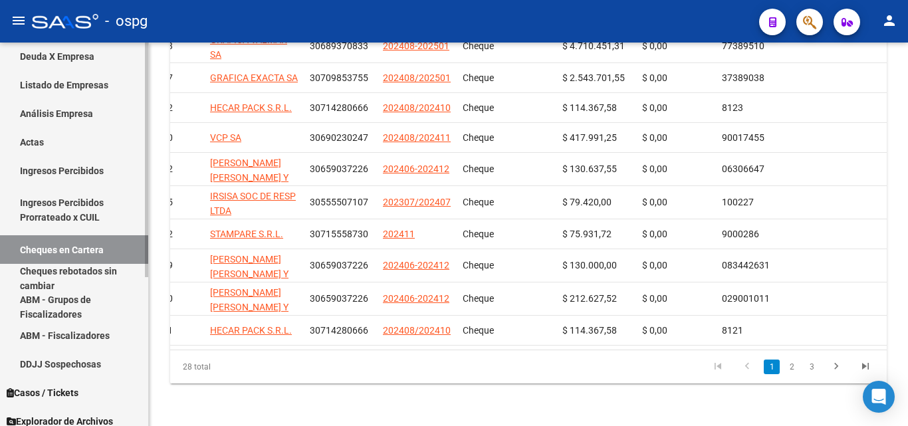
click at [86, 251] on link "Cheques en Cartera" at bounding box center [74, 249] width 148 height 29
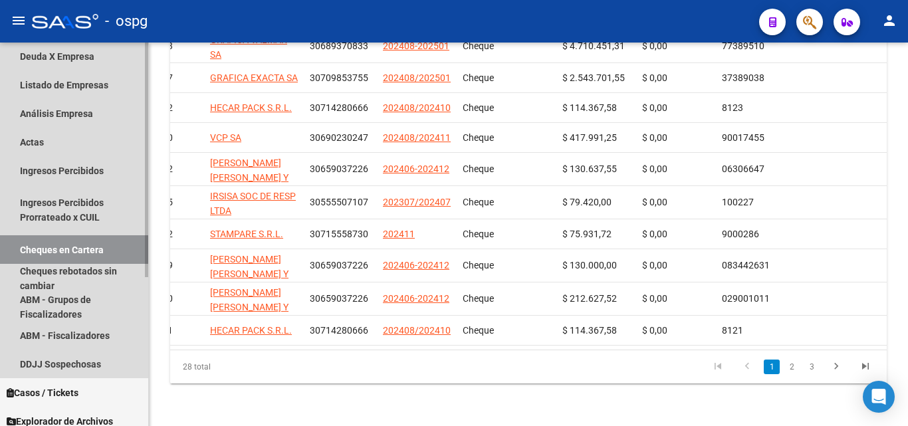
click at [86, 251] on link "Cheques en Cartera" at bounding box center [74, 249] width 148 height 29
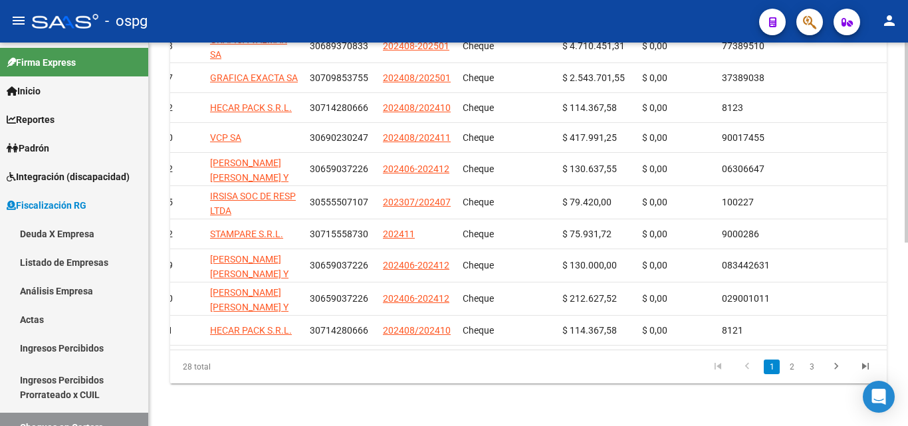
scroll to position [86, 0]
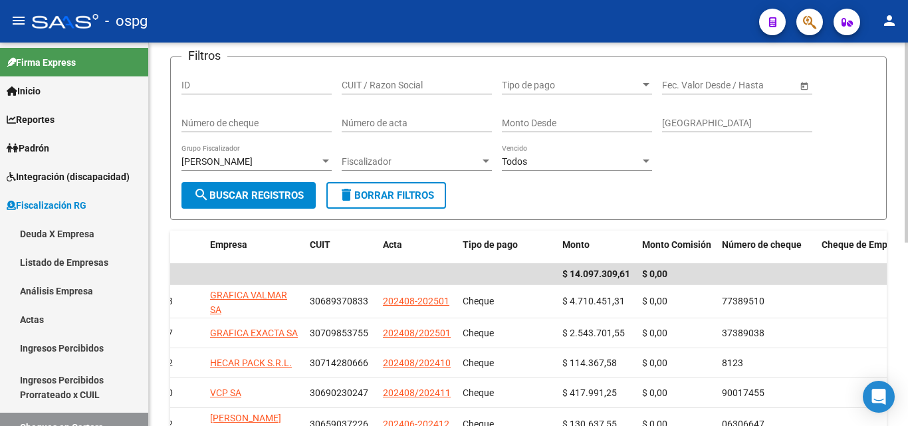
click at [326, 167] on div "[PERSON_NAME] Grupo Fiscalizador" at bounding box center [256, 157] width 150 height 27
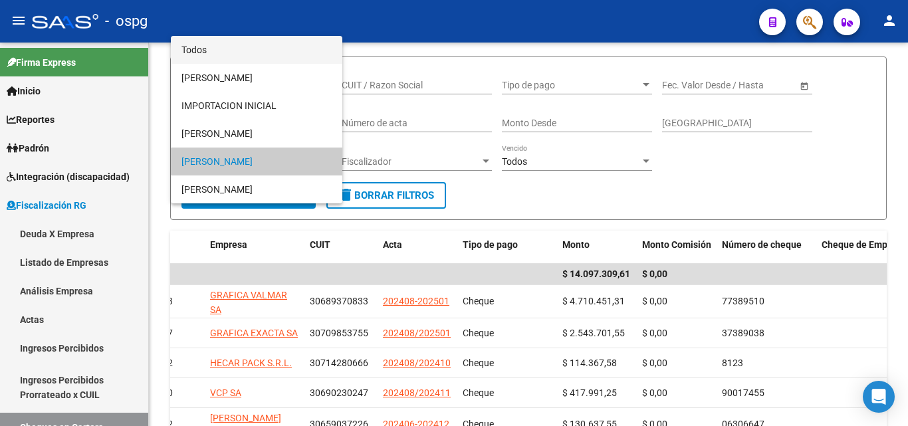
click at [247, 39] on span "Todos" at bounding box center [256, 50] width 150 height 28
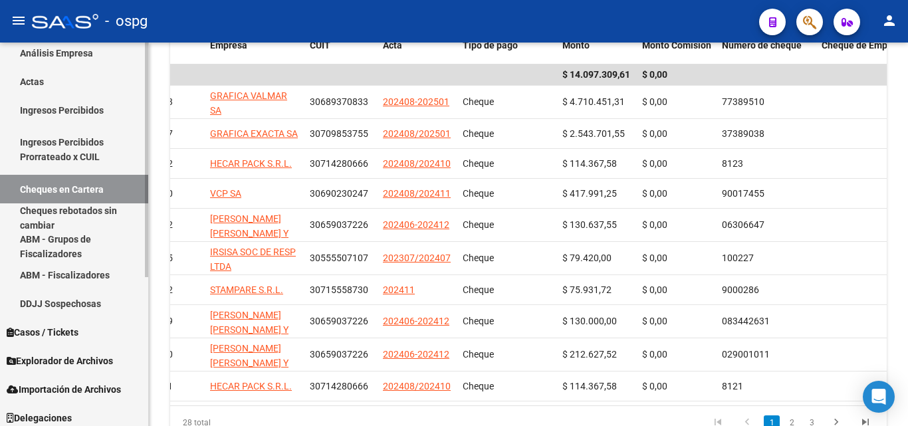
scroll to position [244, 0]
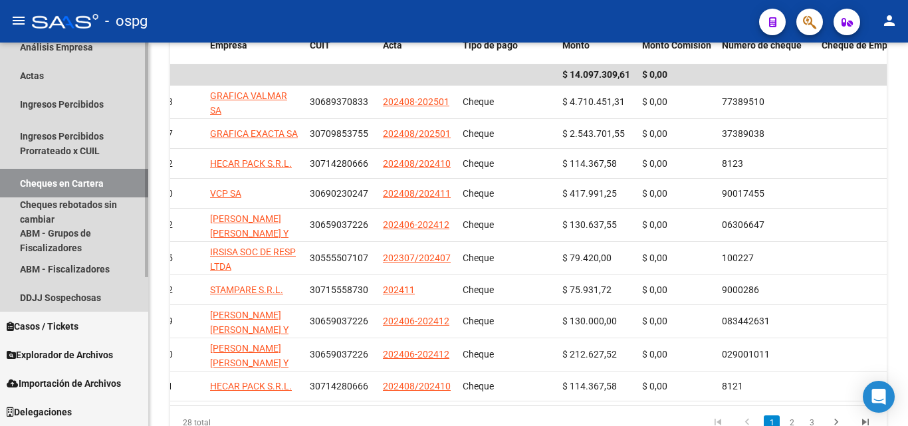
click at [89, 183] on link "Cheques en Cartera" at bounding box center [74, 183] width 148 height 29
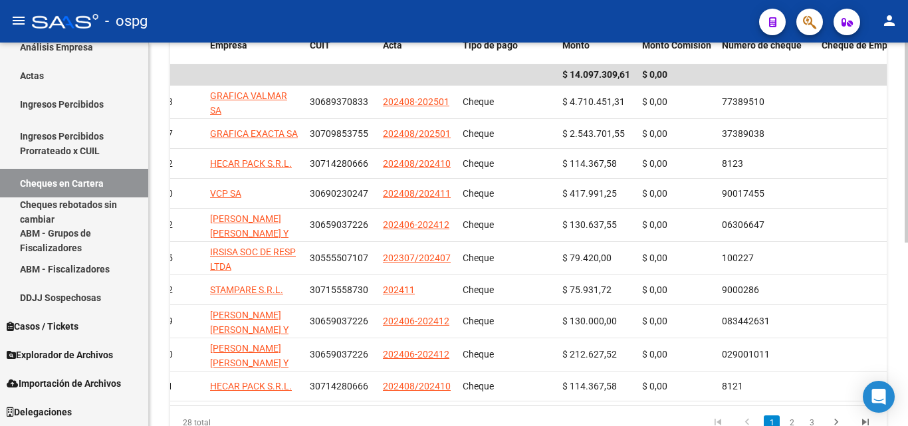
scroll to position [352, 0]
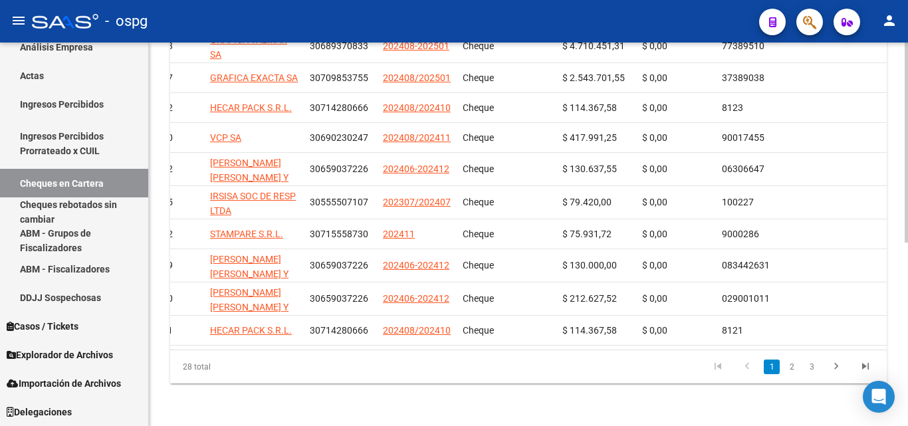
click at [904, 296] on div at bounding box center [905, 326] width 3 height 200
click at [814, 369] on link "3" at bounding box center [811, 366] width 16 height 15
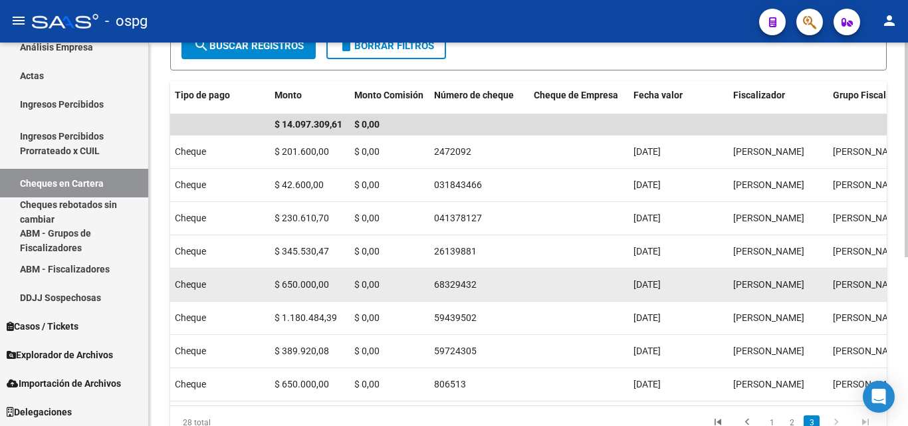
scroll to position [302, 0]
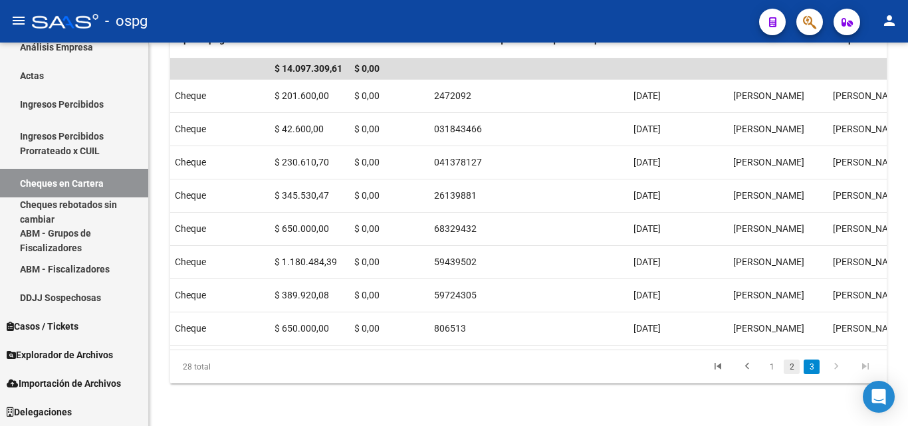
click at [793, 366] on link "2" at bounding box center [791, 366] width 16 height 15
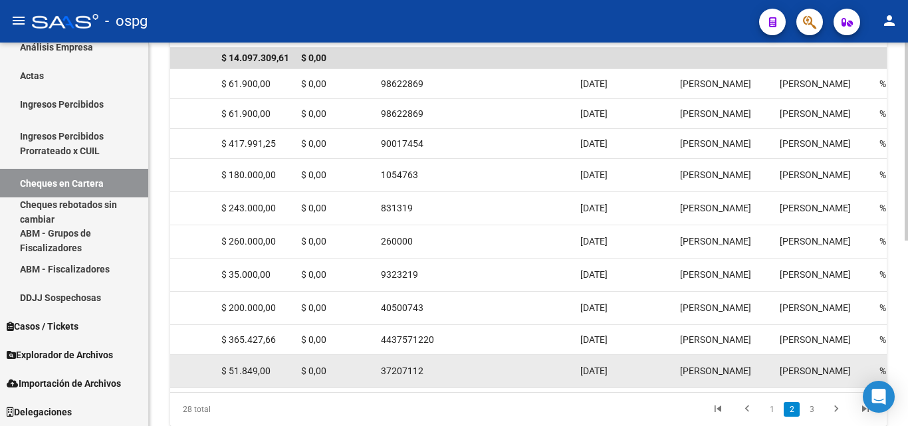
scroll to position [359, 0]
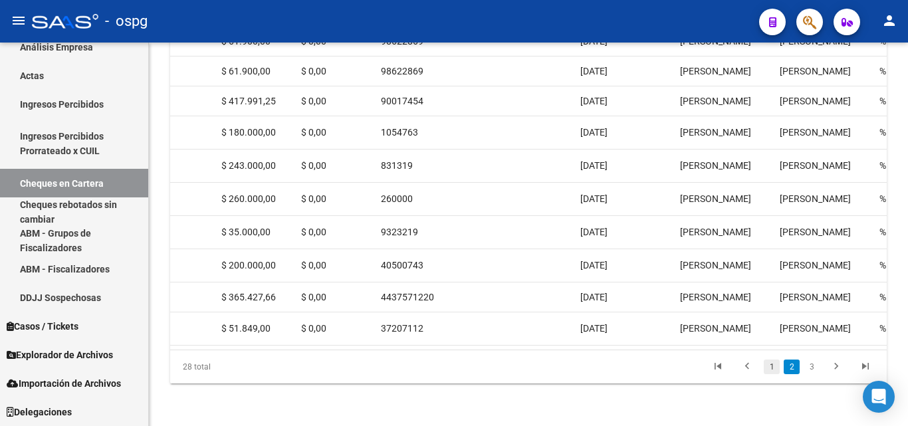
click at [769, 365] on link "1" at bounding box center [771, 366] width 16 height 15
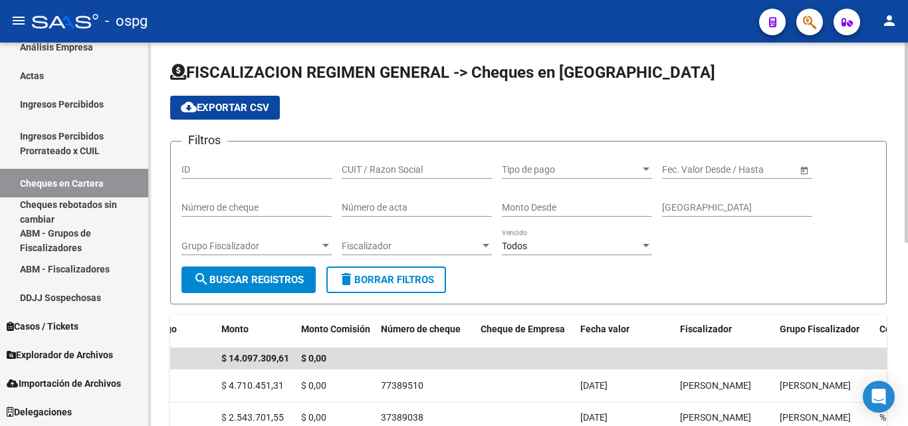
scroll to position [0, 0]
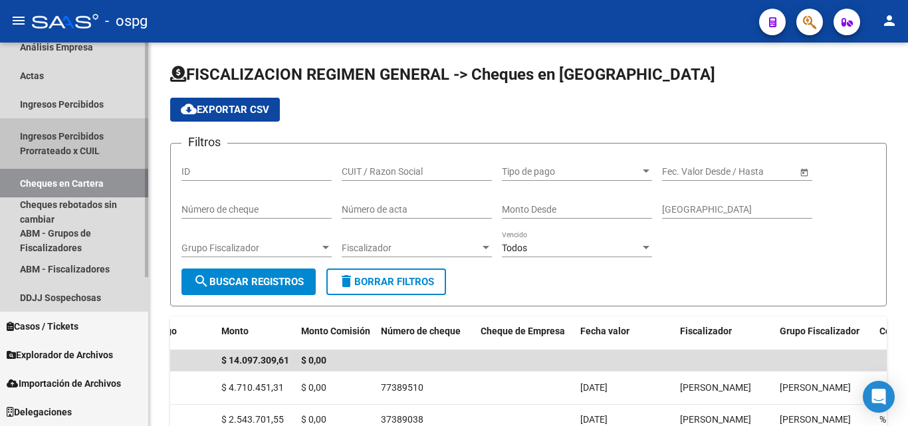
click at [39, 148] on link "Ingresos Percibidos Prorrateado x CUIL" at bounding box center [74, 143] width 148 height 50
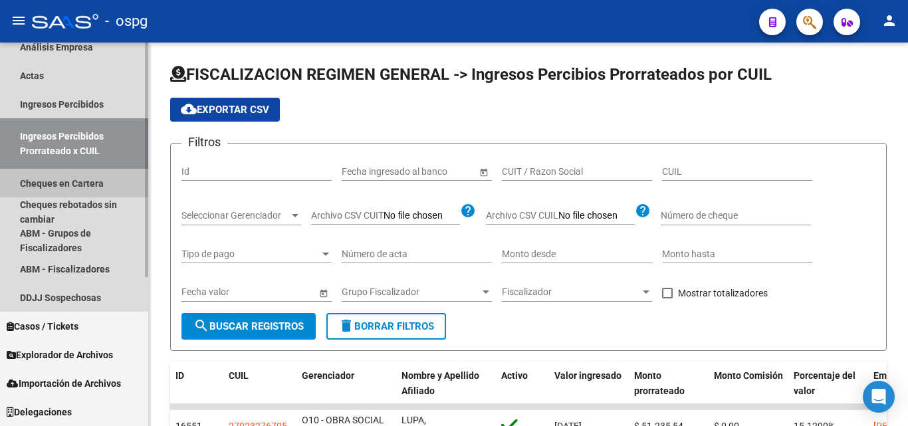
click at [56, 180] on link "Cheques en Cartera" at bounding box center [74, 183] width 148 height 29
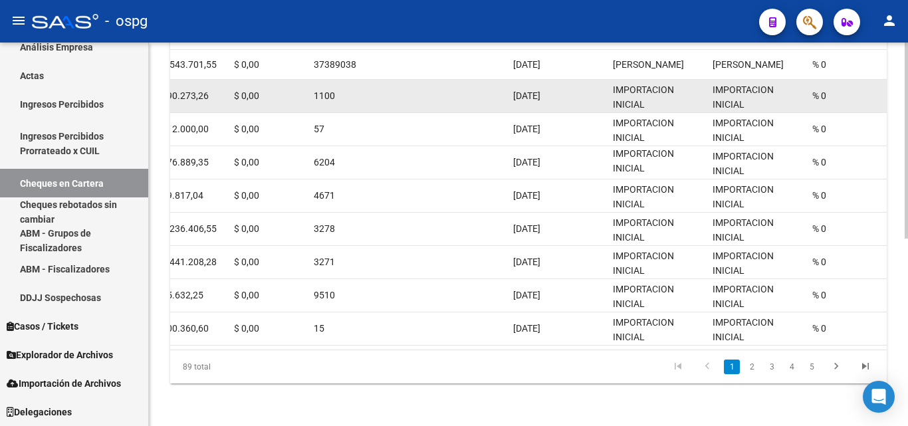
scroll to position [365, 0]
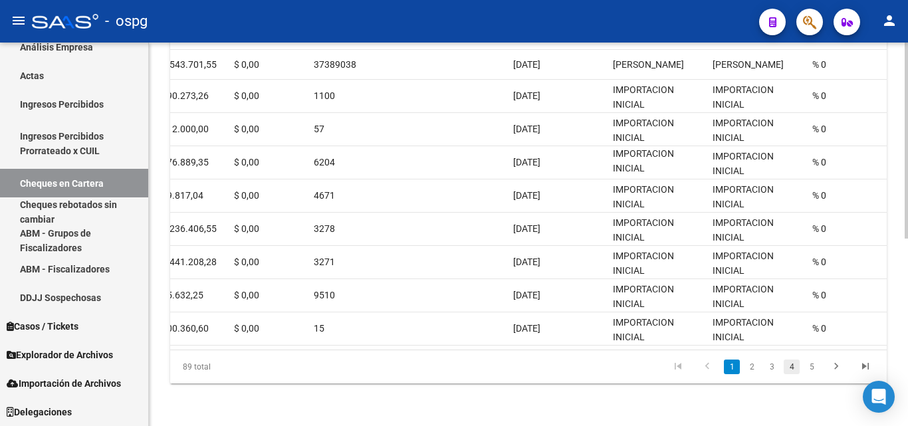
click at [789, 368] on link "4" at bounding box center [791, 366] width 16 height 15
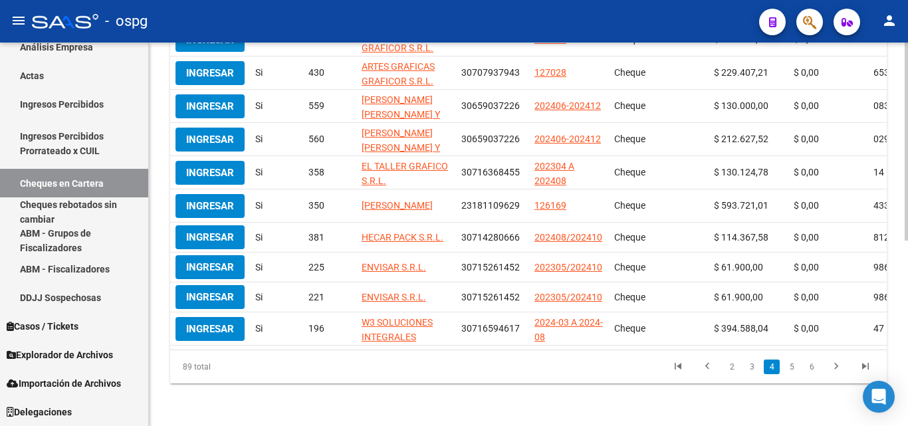
scroll to position [0, 559]
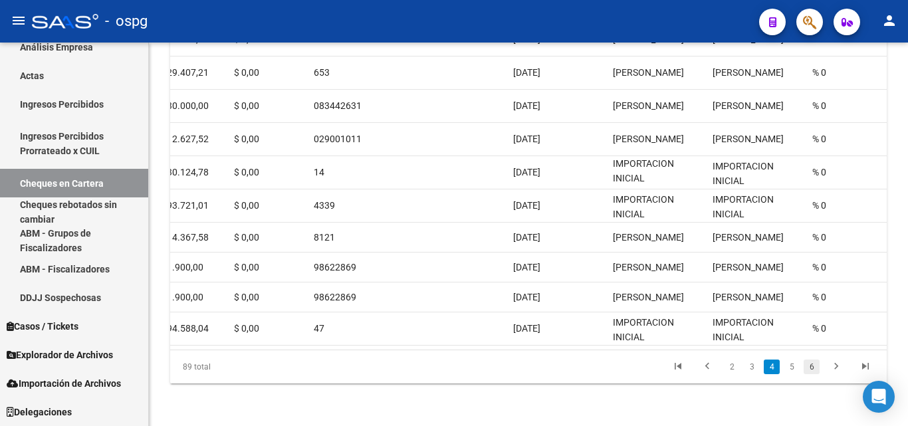
click at [803, 367] on link "6" at bounding box center [811, 366] width 16 height 15
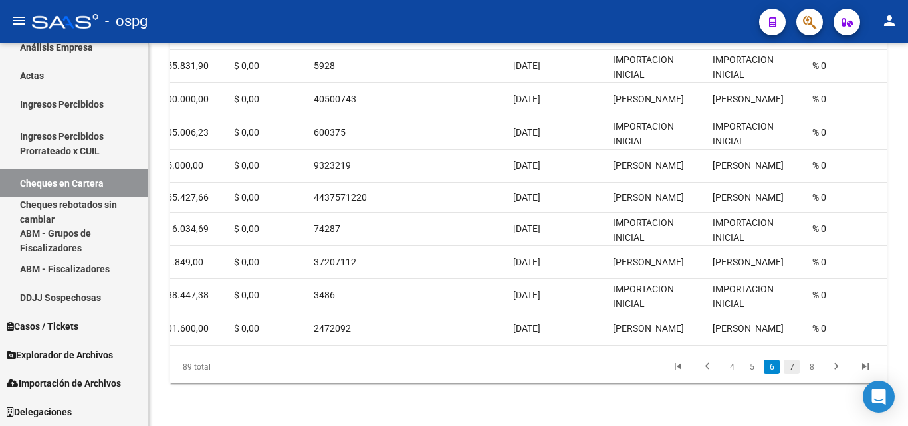
click at [793, 374] on link "7" at bounding box center [791, 366] width 16 height 15
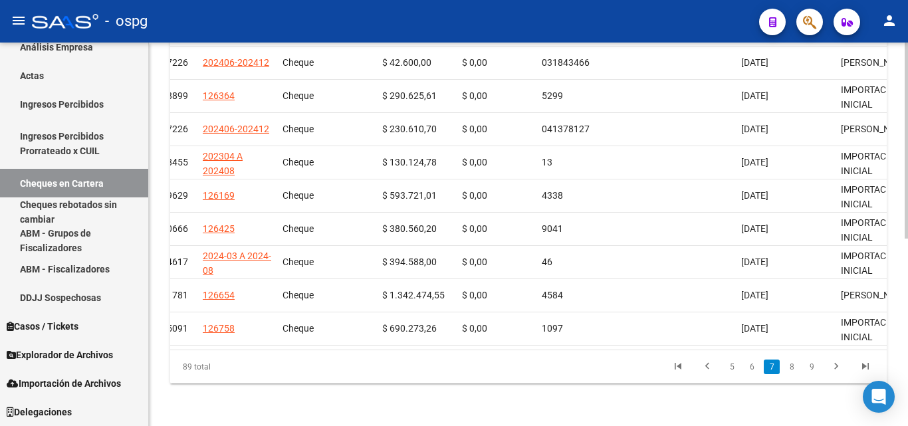
scroll to position [0, 0]
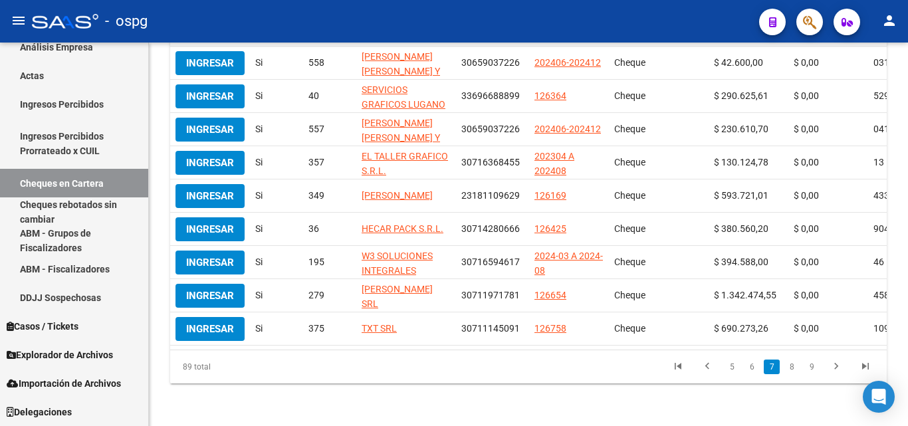
drag, startPoint x: 208, startPoint y: 326, endPoint x: 343, endPoint y: 369, distance: 141.6
click at [340, 377] on div "Acciones Vencido ID Empresa CUIT Acta Tipo de pago Monto Monto Comisión Número …" at bounding box center [528, 171] width 716 height 425
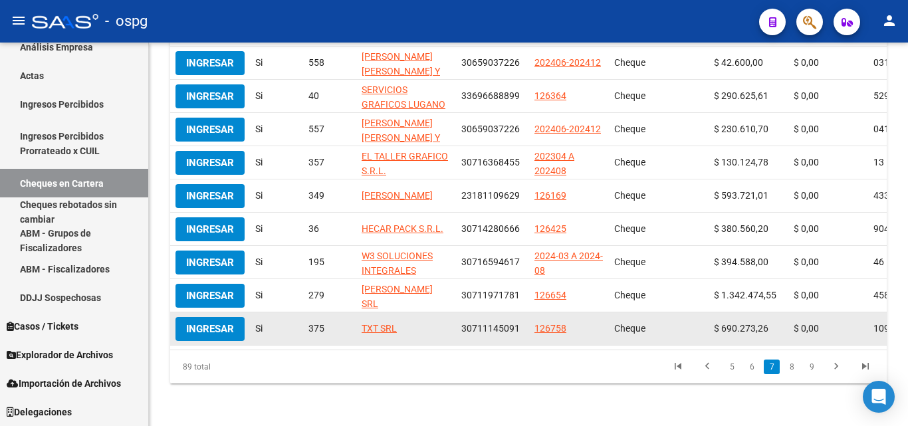
click at [183, 335] on button "Ingresar" at bounding box center [209, 329] width 69 height 24
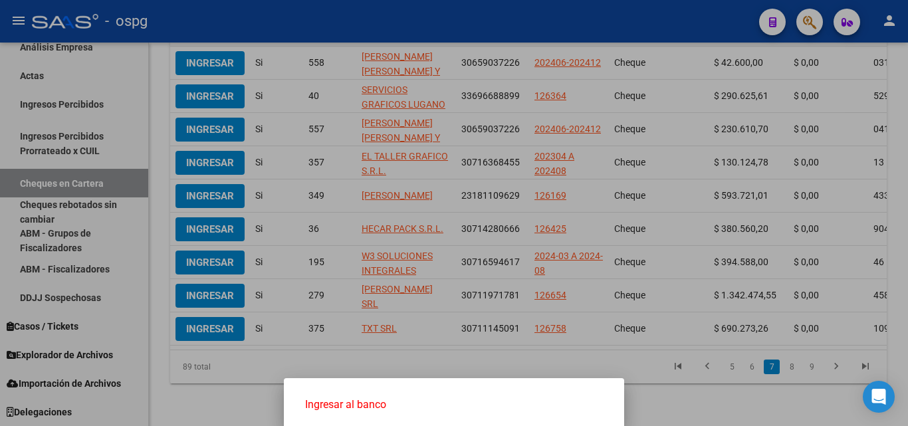
click at [375, 402] on span "Ingresar al banco" at bounding box center [454, 404] width 298 height 15
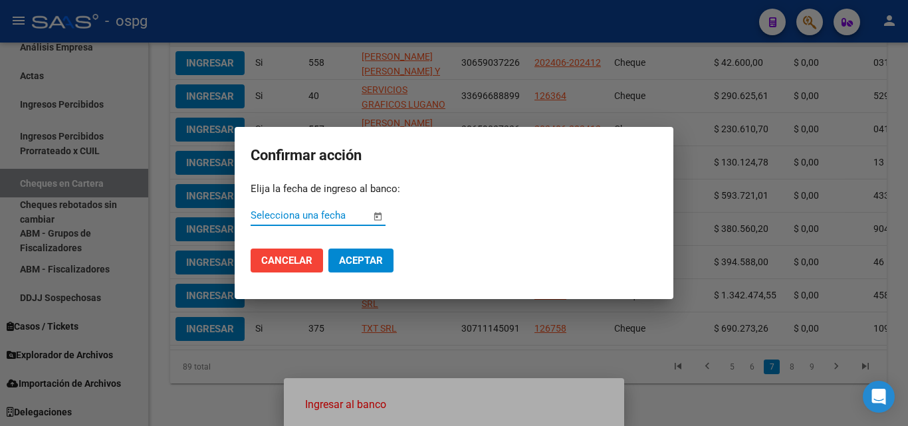
drag, startPoint x: 340, startPoint y: 215, endPoint x: 351, endPoint y: 218, distance: 11.6
click at [351, 218] on input "Selecciona una fecha" at bounding box center [311, 215] width 120 height 12
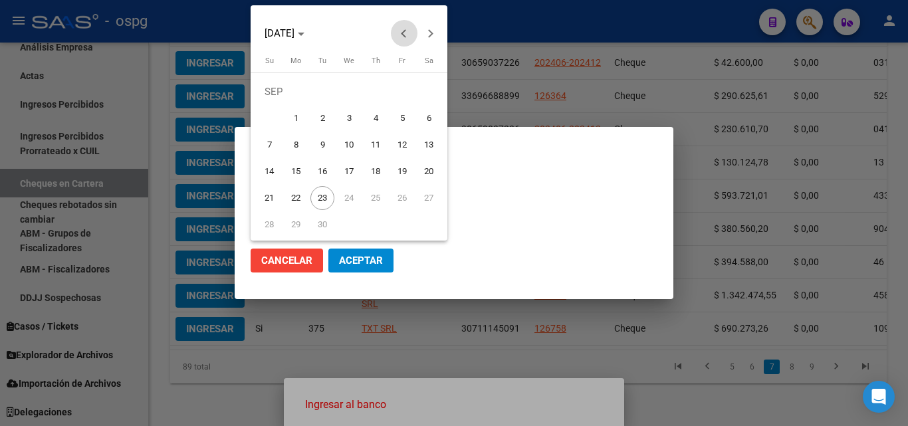
click at [401, 35] on button "Previous month" at bounding box center [404, 33] width 27 height 27
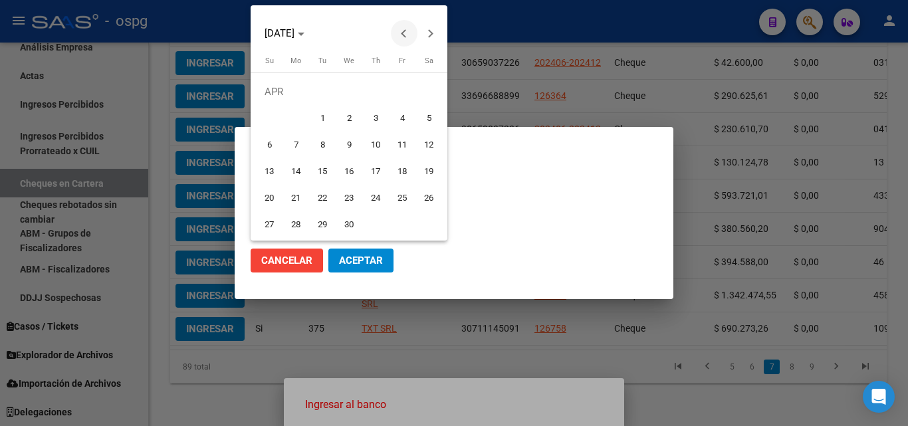
click at [401, 35] on button "Previous month" at bounding box center [404, 33] width 27 height 27
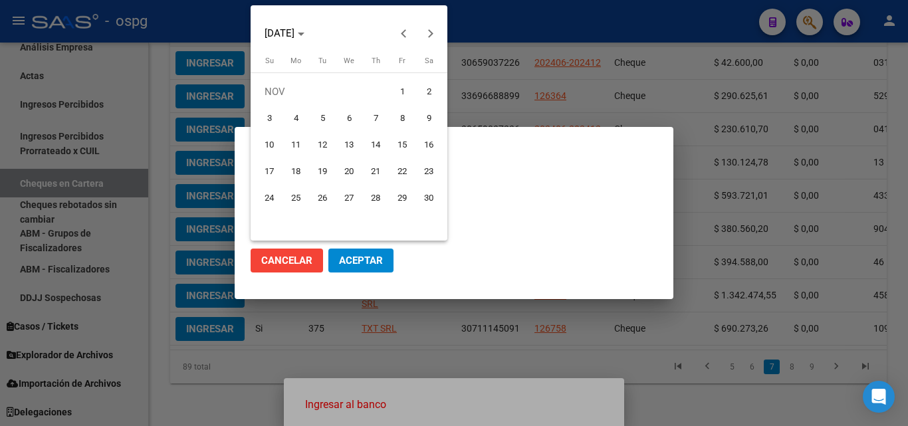
click at [422, 173] on span "23" at bounding box center [429, 171] width 24 height 24
type input "[DATE]"
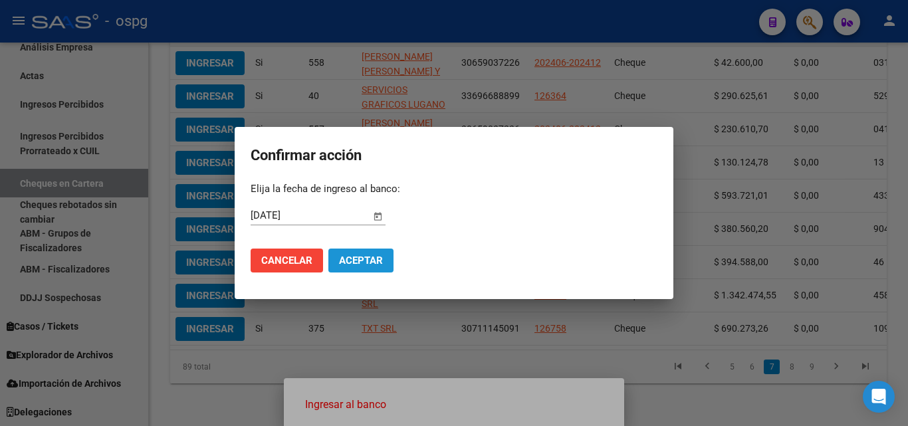
click at [365, 260] on span "Aceptar" at bounding box center [361, 260] width 44 height 12
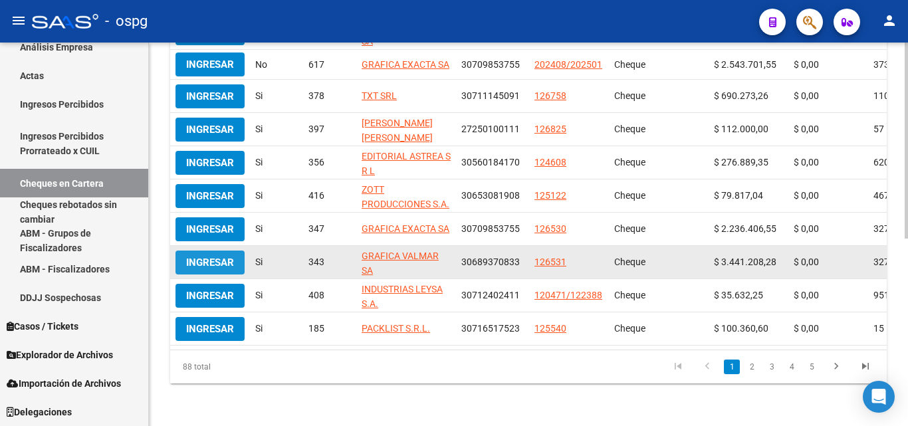
click at [214, 256] on span "Ingresar" at bounding box center [210, 262] width 48 height 12
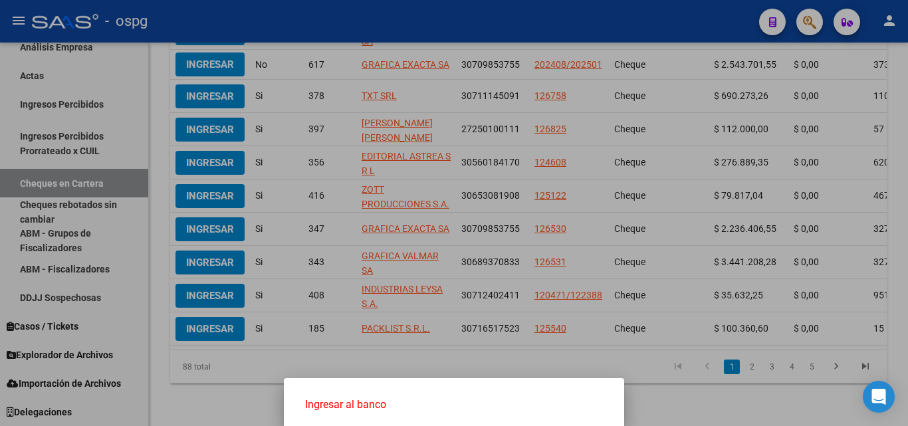
click at [357, 404] on span "Ingresar al banco" at bounding box center [454, 404] width 298 height 15
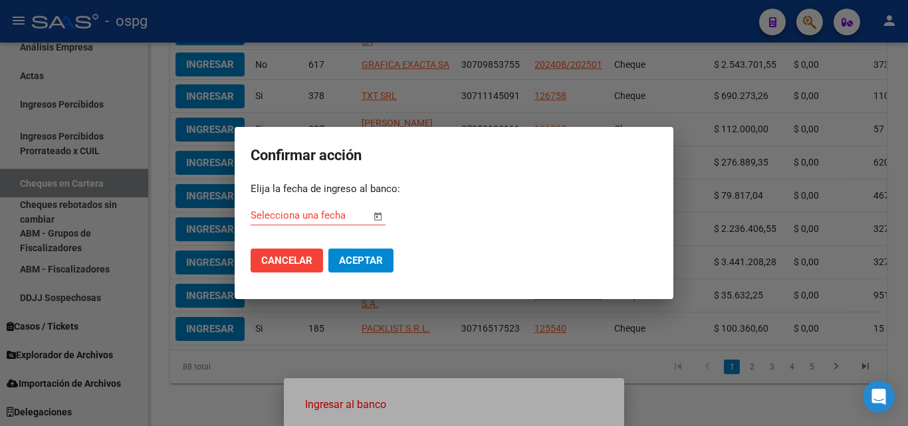
click at [376, 217] on span "Open calendar" at bounding box center [377, 216] width 32 height 32
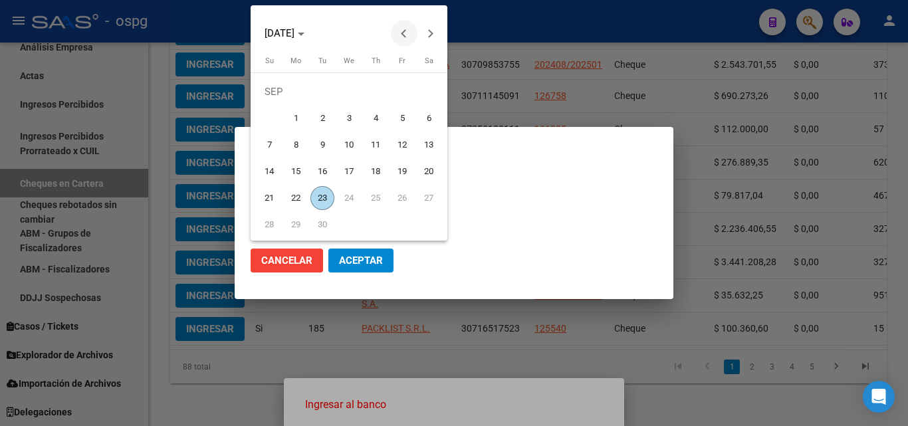
click at [402, 34] on button "Previous month" at bounding box center [404, 33] width 27 height 27
click at [402, 35] on button "Previous month" at bounding box center [404, 33] width 27 height 27
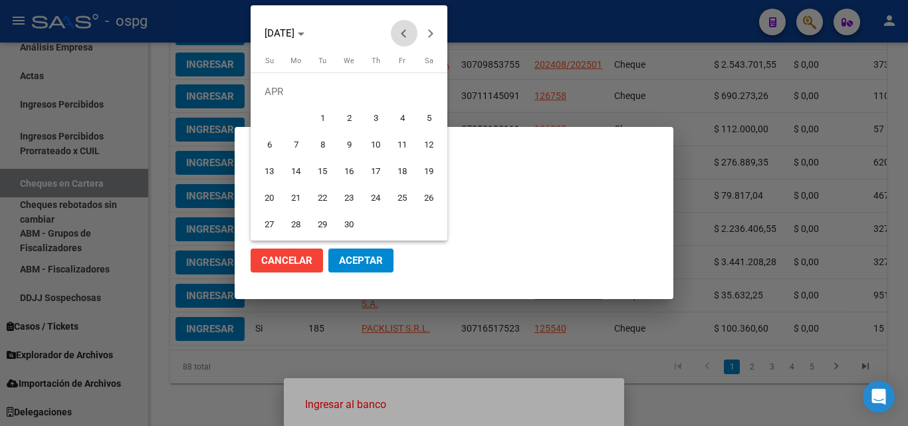
click at [402, 35] on button "Previous month" at bounding box center [404, 33] width 27 height 27
click at [401, 37] on button "Previous month" at bounding box center [404, 33] width 27 height 27
click at [425, 34] on button "Next month" at bounding box center [430, 33] width 27 height 27
click at [353, 177] on span "19" at bounding box center [349, 171] width 24 height 24
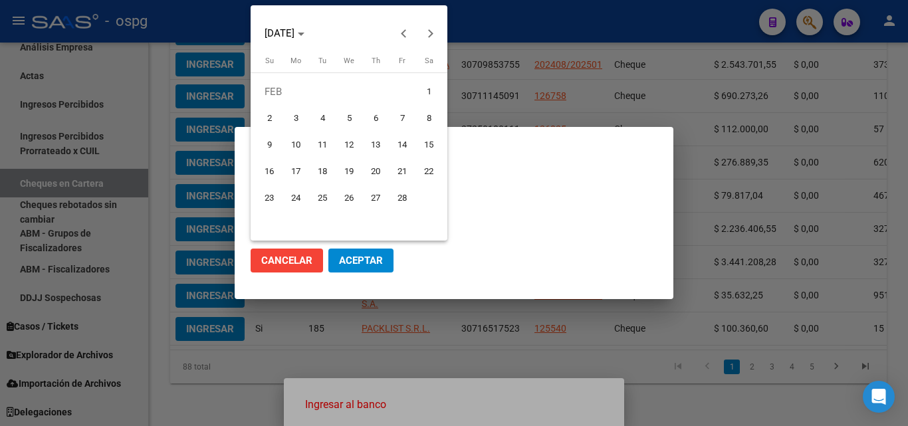
type input "[DATE]"
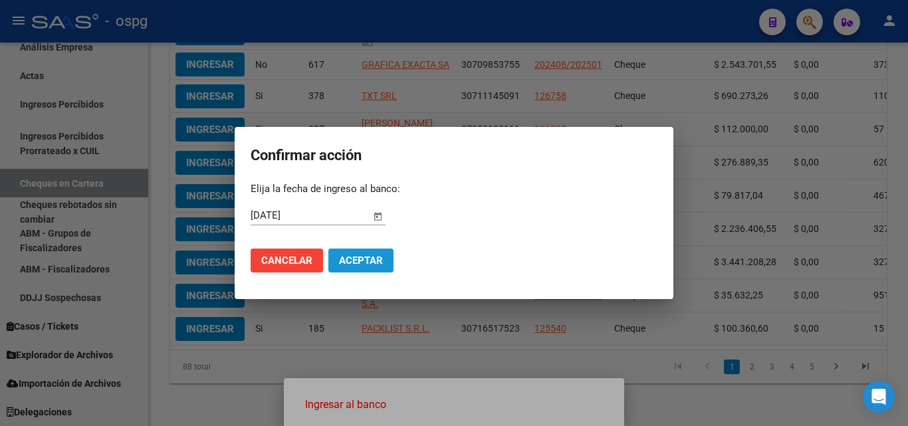
click at [371, 260] on span "Aceptar" at bounding box center [361, 260] width 44 height 12
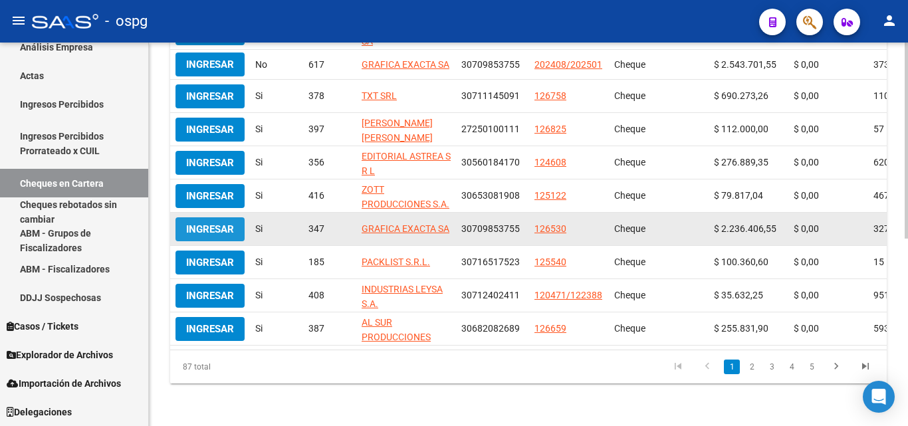
click at [229, 225] on span "Ingresar" at bounding box center [210, 229] width 48 height 12
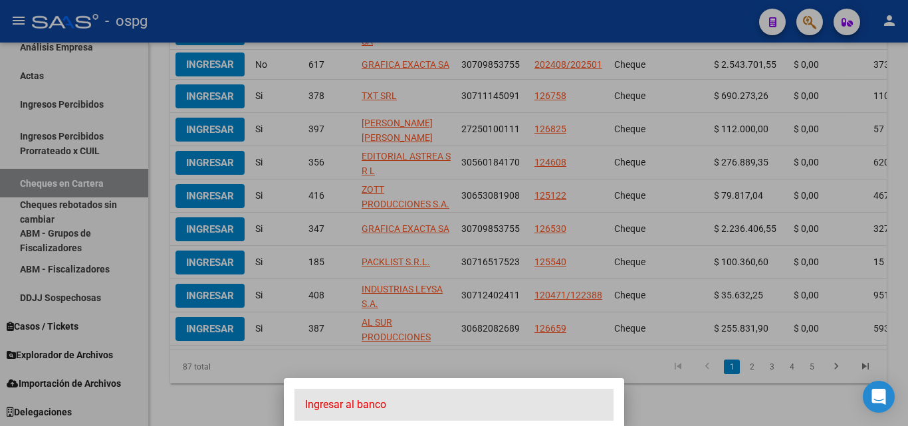
click at [360, 405] on span "Ingresar al banco" at bounding box center [454, 404] width 298 height 15
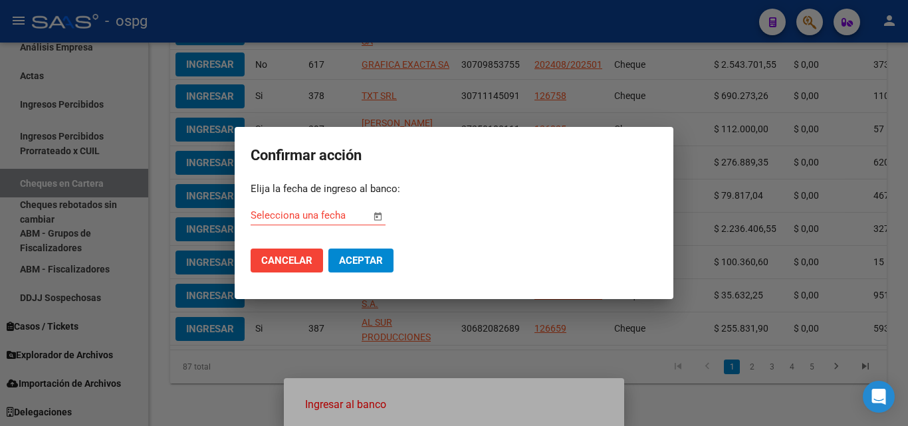
click at [382, 215] on span "Open calendar" at bounding box center [377, 216] width 32 height 32
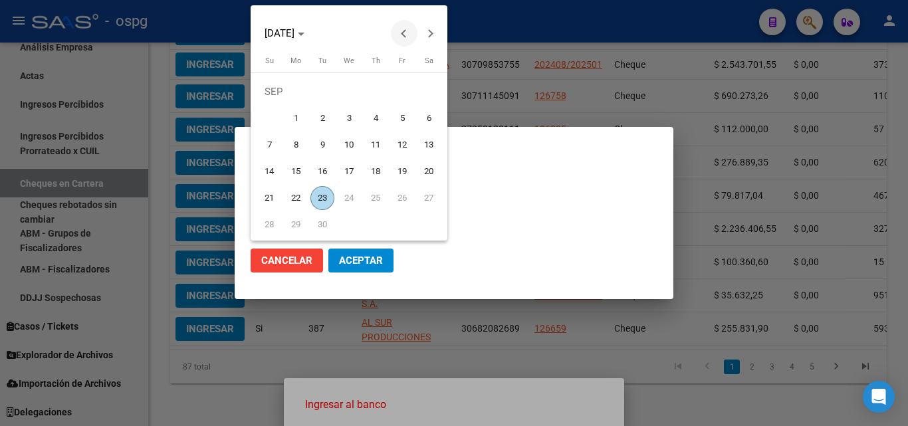
click at [399, 31] on span "Previous month" at bounding box center [404, 33] width 27 height 27
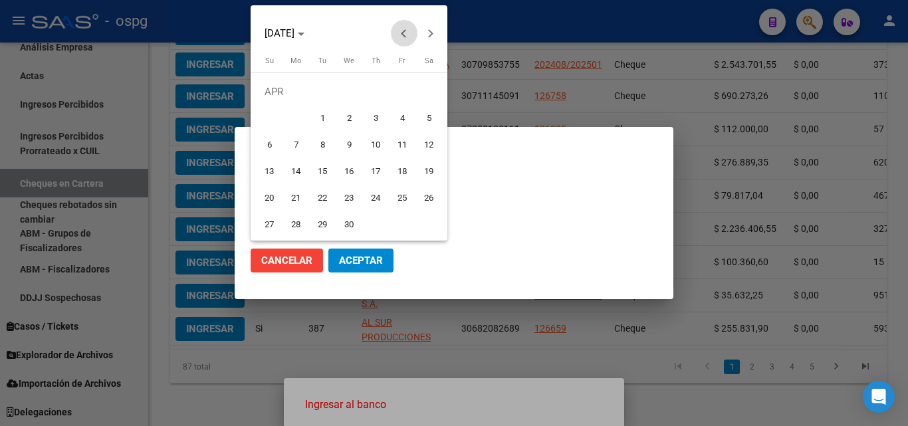
click at [399, 31] on span "Previous month" at bounding box center [404, 33] width 27 height 27
click at [399, 33] on span "Previous month" at bounding box center [404, 33] width 27 height 27
click at [353, 173] on span "19" at bounding box center [349, 171] width 24 height 24
type input "[DATE]"
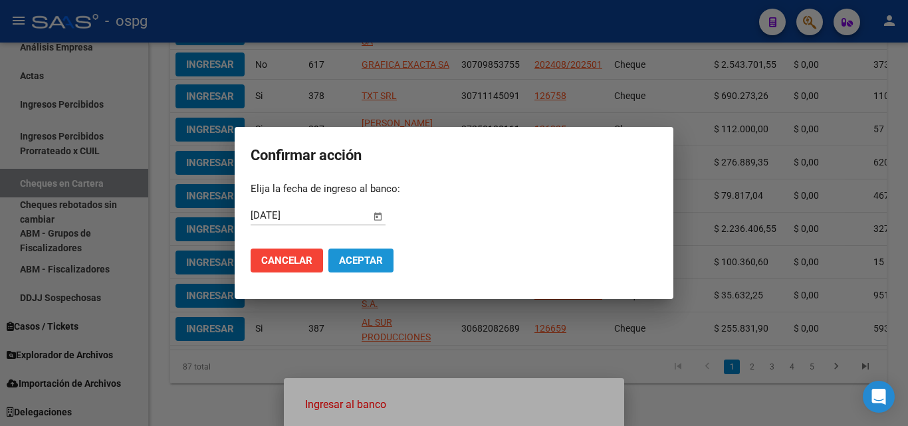
click at [367, 260] on span "Aceptar" at bounding box center [361, 260] width 44 height 12
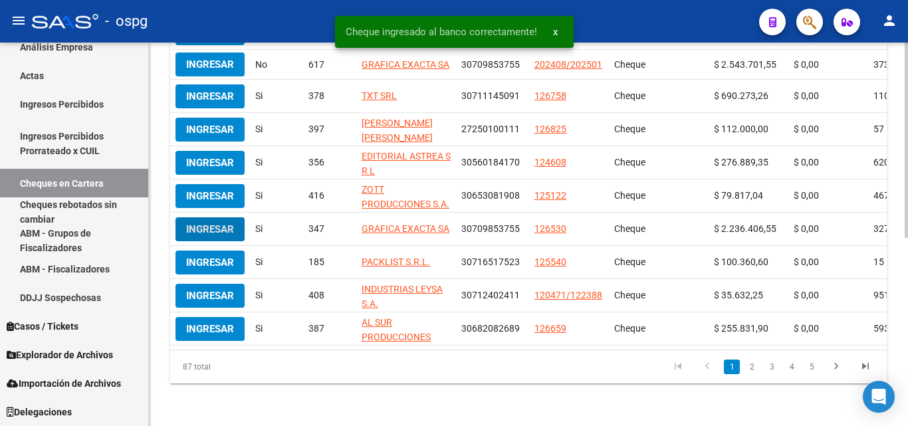
scroll to position [359, 0]
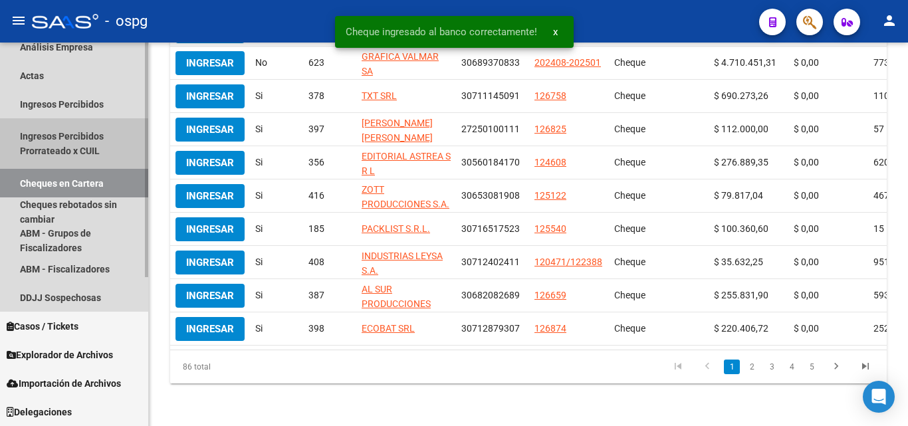
click at [71, 135] on link "Ingresos Percibidos Prorrateado x CUIL" at bounding box center [74, 143] width 148 height 50
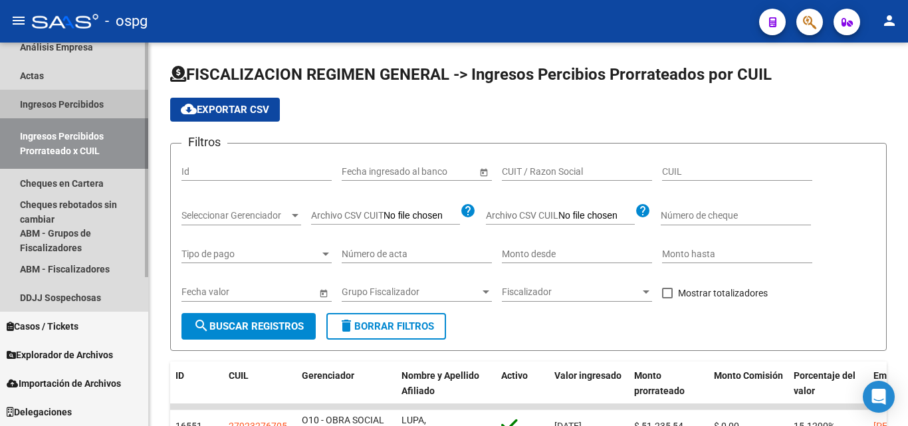
click at [73, 106] on link "Ingresos Percibidos" at bounding box center [74, 104] width 148 height 29
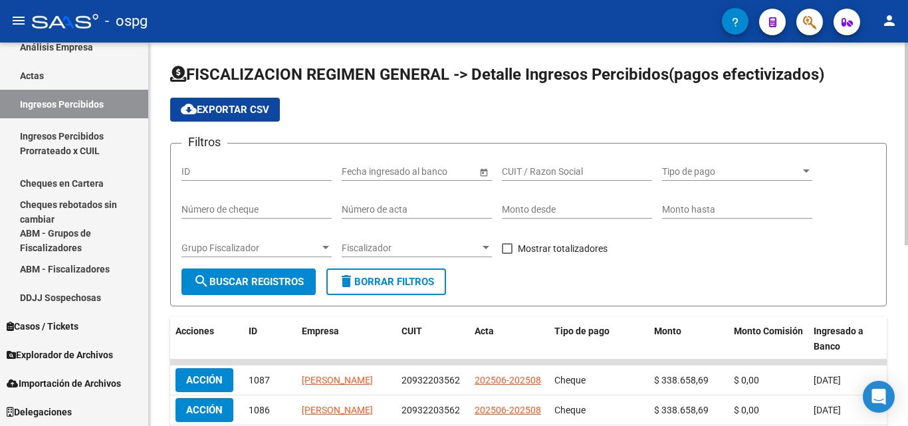
click at [326, 245] on div at bounding box center [326, 248] width 12 height 11
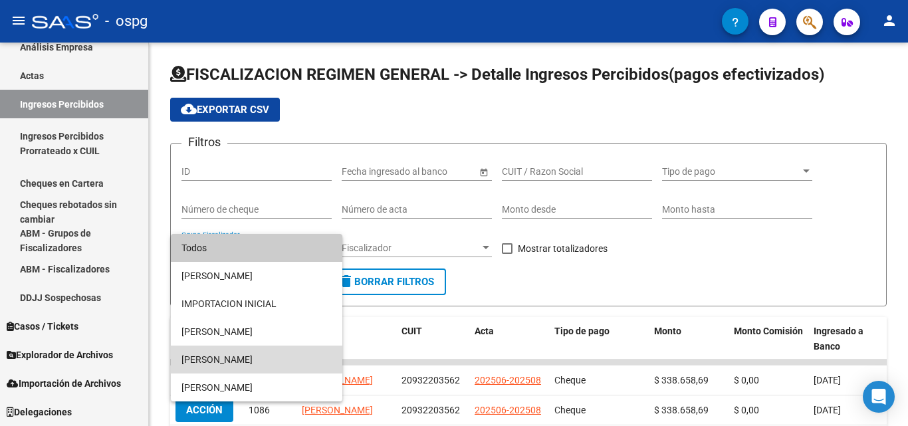
click at [241, 356] on span "[PERSON_NAME]" at bounding box center [256, 360] width 150 height 28
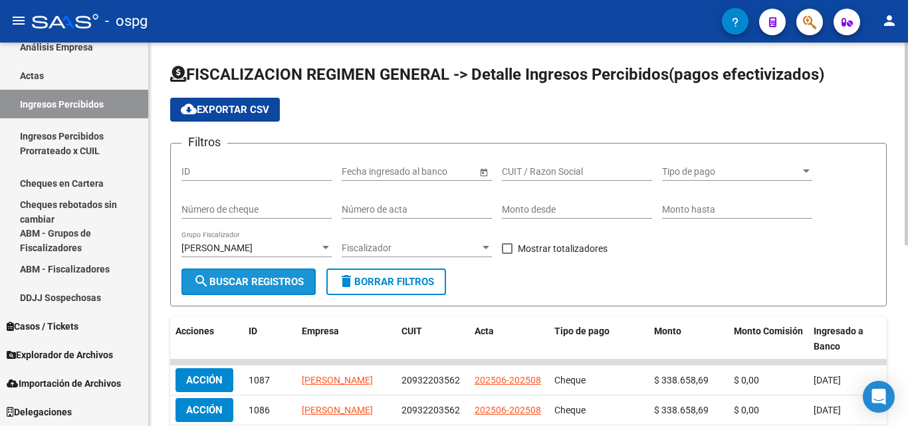
click at [245, 284] on span "search Buscar Registros" at bounding box center [248, 282] width 110 height 12
click at [509, 247] on span at bounding box center [507, 248] width 11 height 11
click at [507, 254] on input "Mostrar totalizadores" at bounding box center [506, 254] width 1 height 1
checkbox input "true"
click at [244, 290] on button "search Buscar Registros" at bounding box center [248, 281] width 134 height 27
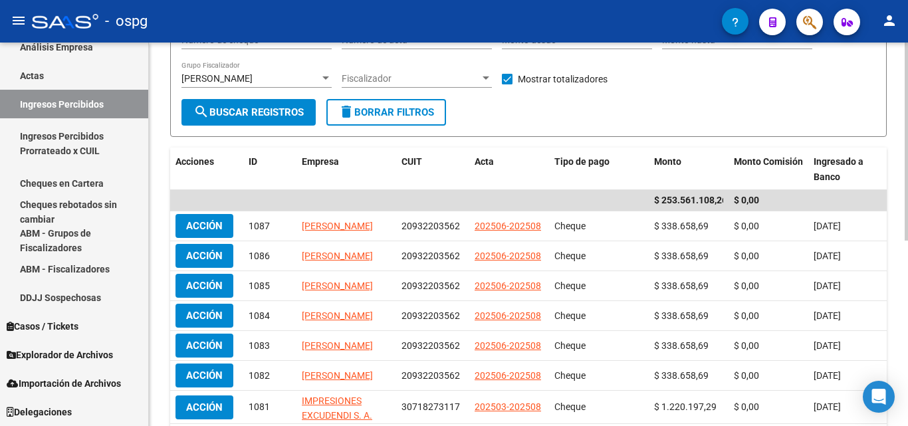
scroll to position [199, 0]
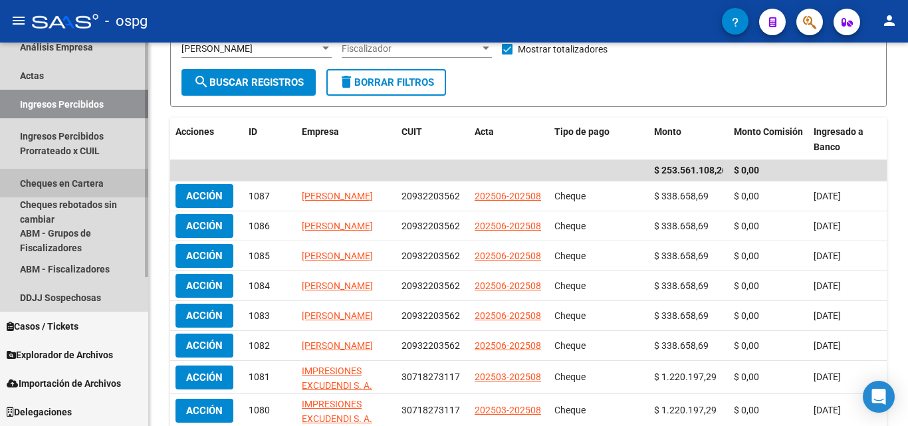
click at [78, 173] on link "Cheques en Cartera" at bounding box center [74, 183] width 148 height 29
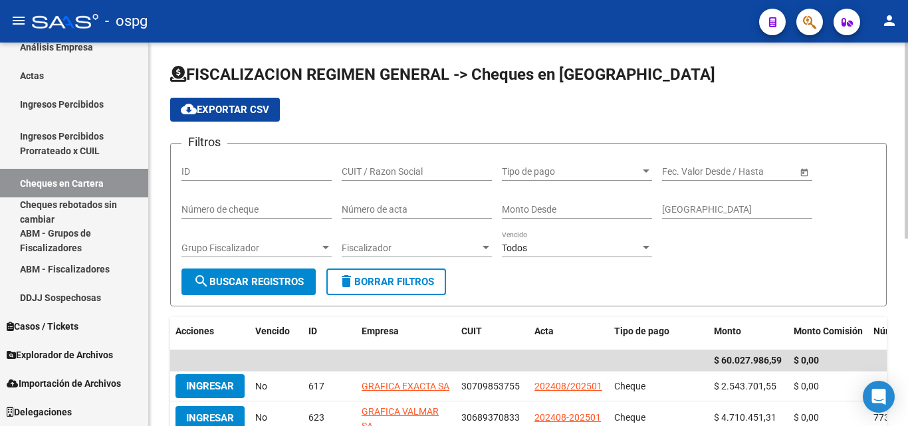
click at [319, 247] on div "Grupo Fiscalizador" at bounding box center [256, 248] width 150 height 11
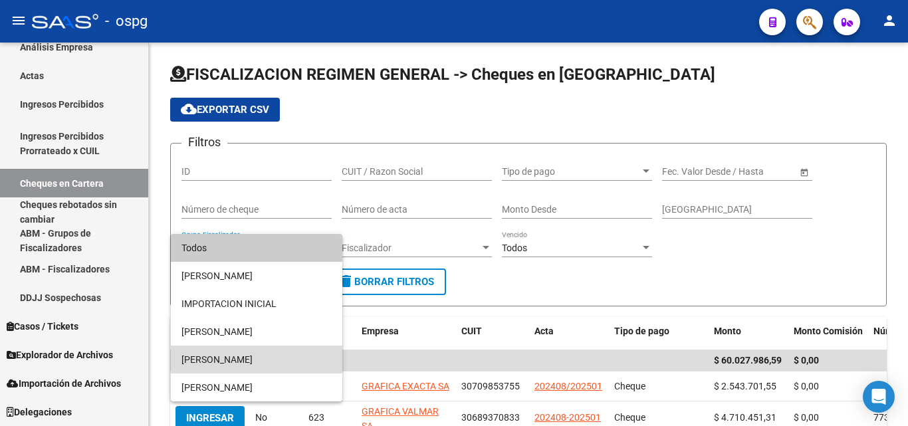
click at [239, 355] on span "[PERSON_NAME]" at bounding box center [256, 360] width 150 height 28
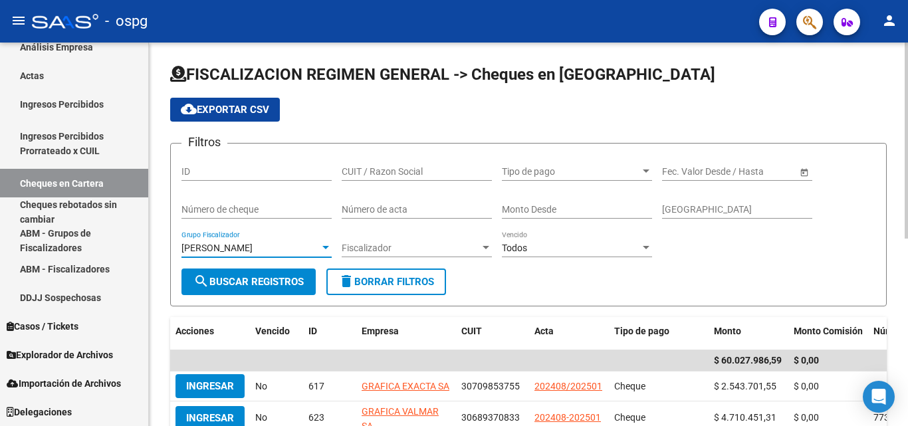
click at [286, 272] on button "search Buscar Registros" at bounding box center [248, 281] width 134 height 27
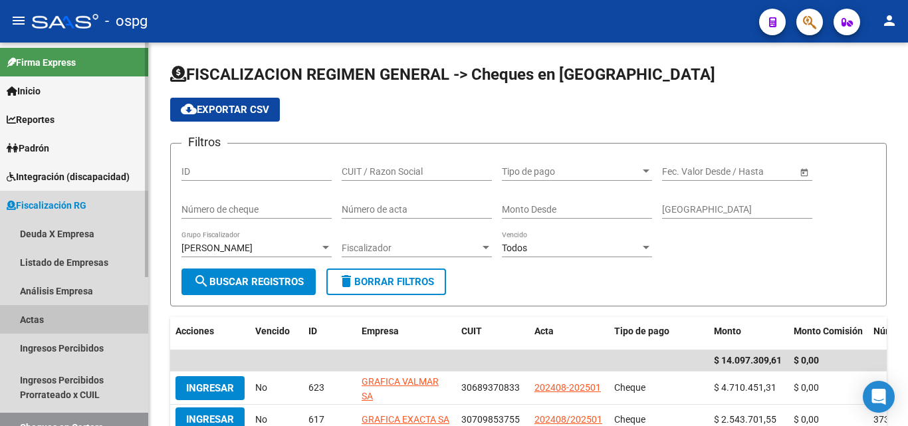
click at [68, 316] on link "Actas" at bounding box center [74, 319] width 148 height 29
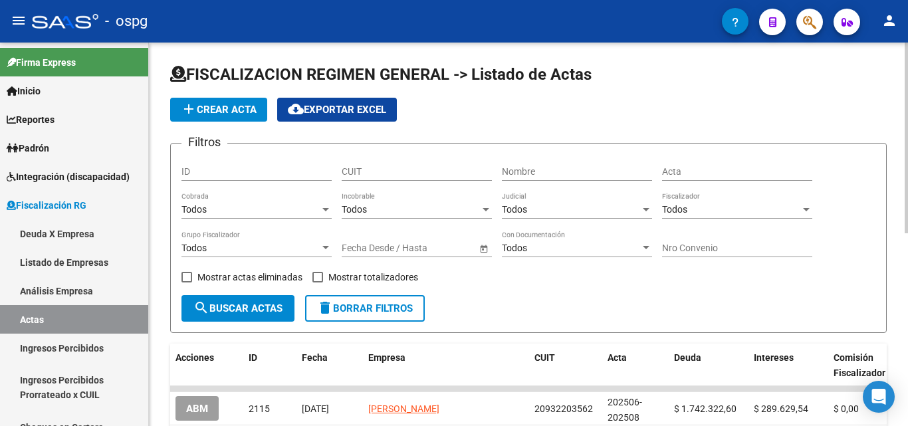
click at [288, 245] on div "Todos" at bounding box center [250, 248] width 138 height 11
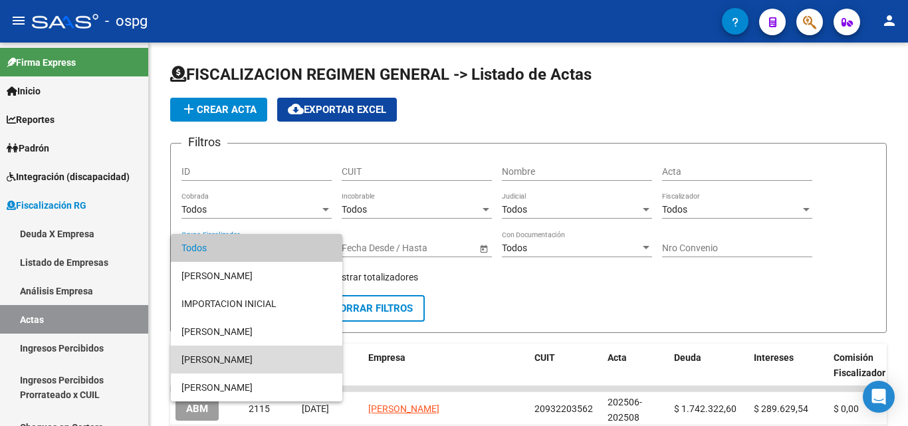
click at [243, 361] on span "[PERSON_NAME]" at bounding box center [256, 360] width 150 height 28
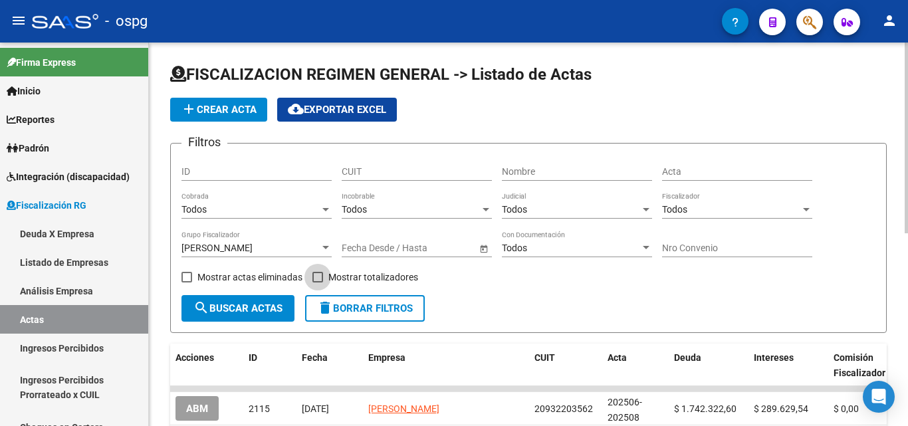
drag, startPoint x: 318, startPoint y: 274, endPoint x: 274, endPoint y: 298, distance: 50.5
click at [309, 278] on div "Filtros ID CUIT Nombre Acta Todos Cobrada Todos Incobrable Todos Judicial Todos…" at bounding box center [528, 224] width 694 height 141
click at [243, 316] on button "search Buscar Actas" at bounding box center [237, 308] width 113 height 27
click at [318, 278] on span at bounding box center [317, 277] width 11 height 11
click at [318, 282] on input "Mostrar totalizadores" at bounding box center [317, 282] width 1 height 1
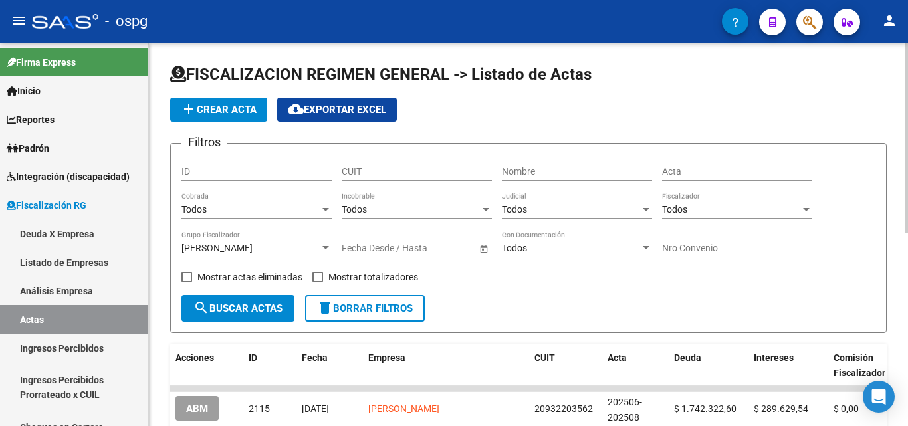
checkbox input "true"
click at [252, 305] on span "search Buscar Actas" at bounding box center [237, 308] width 89 height 12
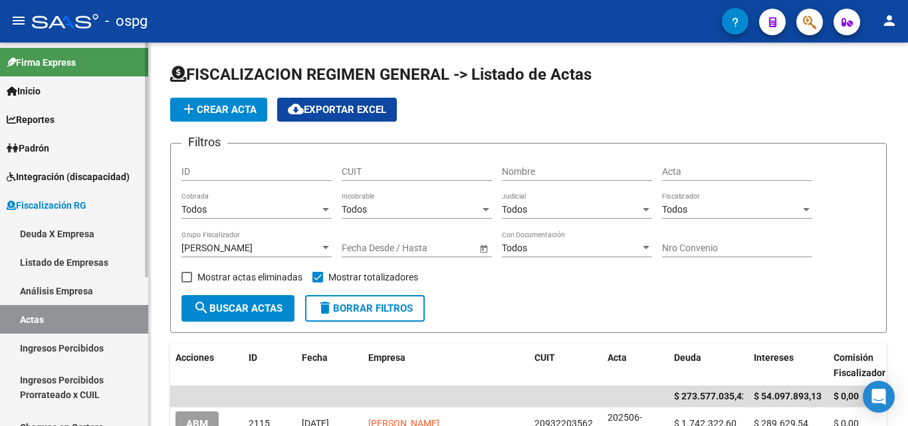
click at [52, 231] on link "Deuda X Empresa" at bounding box center [74, 233] width 148 height 29
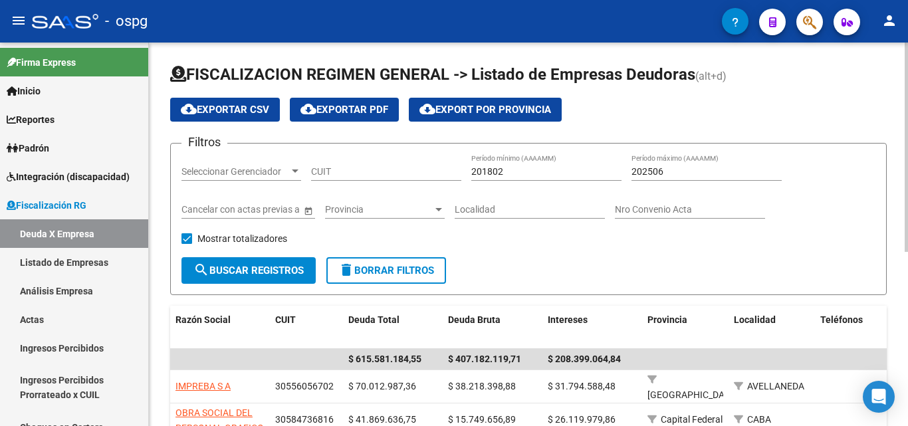
click at [302, 213] on span "Open calendar" at bounding box center [308, 210] width 32 height 32
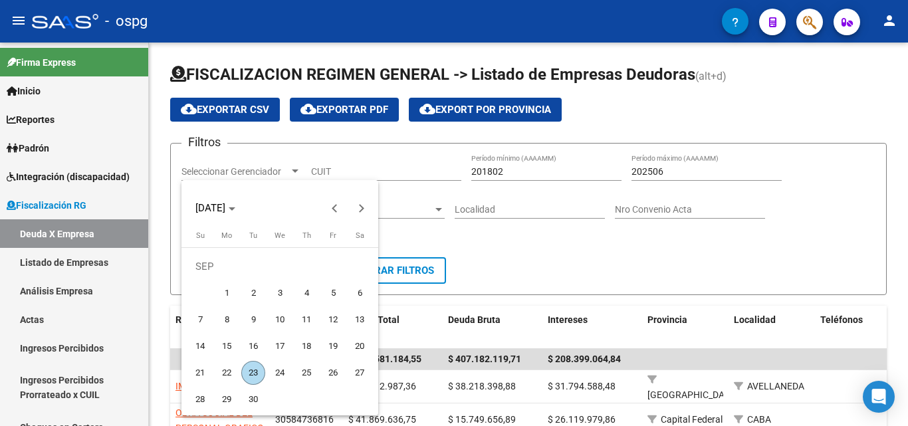
click at [488, 256] on div at bounding box center [454, 213] width 908 height 426
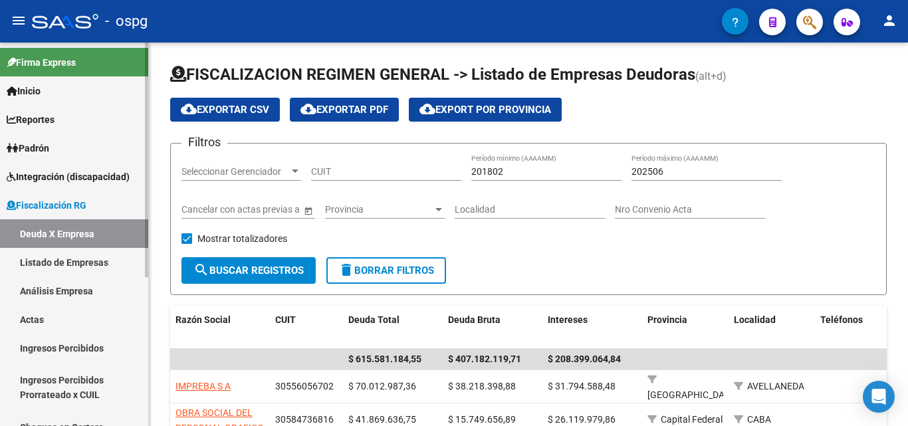
click at [30, 323] on link "Actas" at bounding box center [74, 319] width 148 height 29
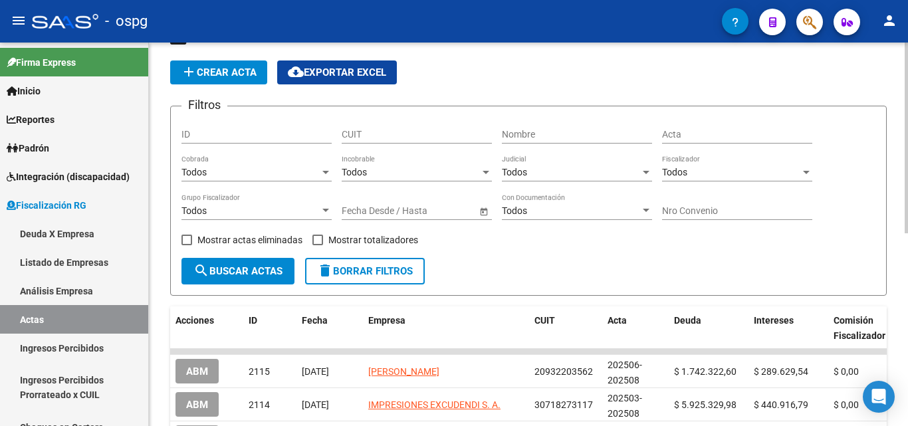
scroll to position [66, 0]
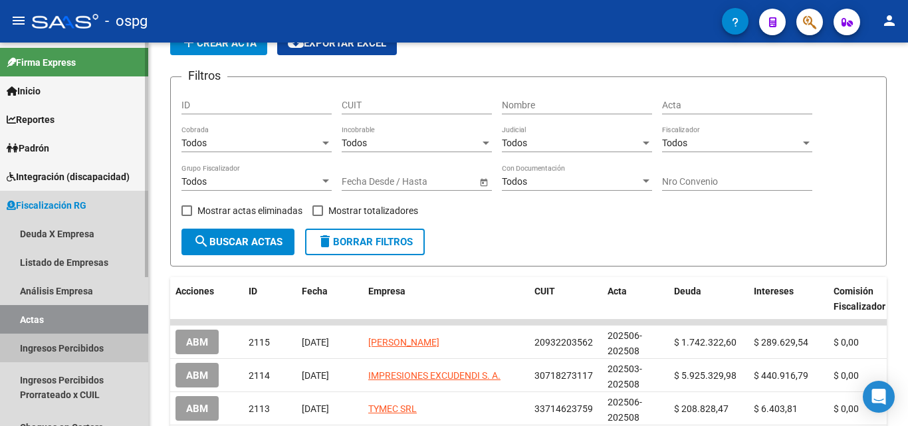
click at [77, 340] on link "Ingresos Percibidos" at bounding box center [74, 348] width 148 height 29
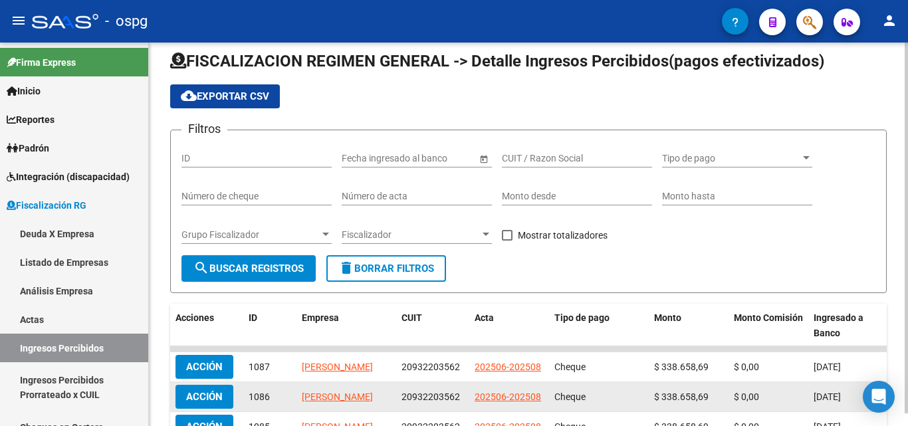
scroll to position [66, 0]
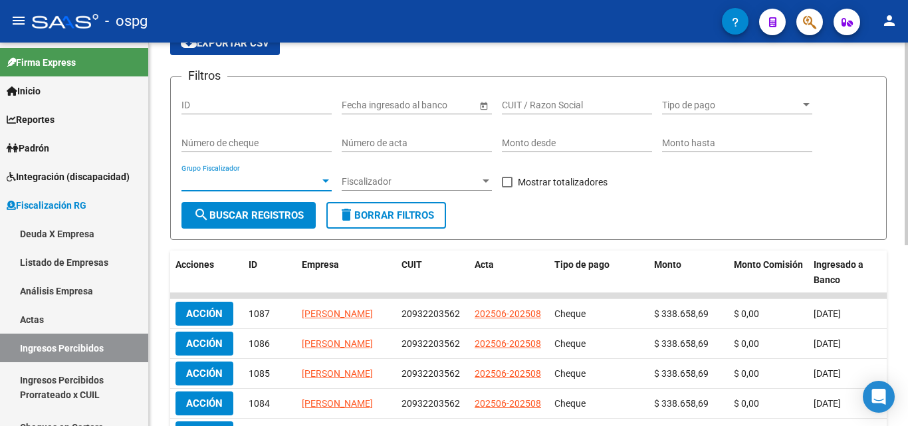
click at [318, 179] on span "Grupo Fiscalizador" at bounding box center [250, 181] width 138 height 11
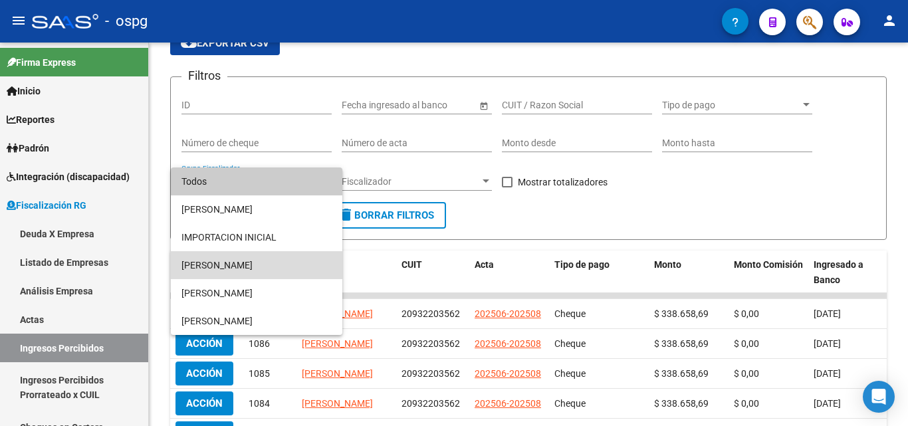
click at [234, 264] on span "[PERSON_NAME]" at bounding box center [256, 265] width 150 height 28
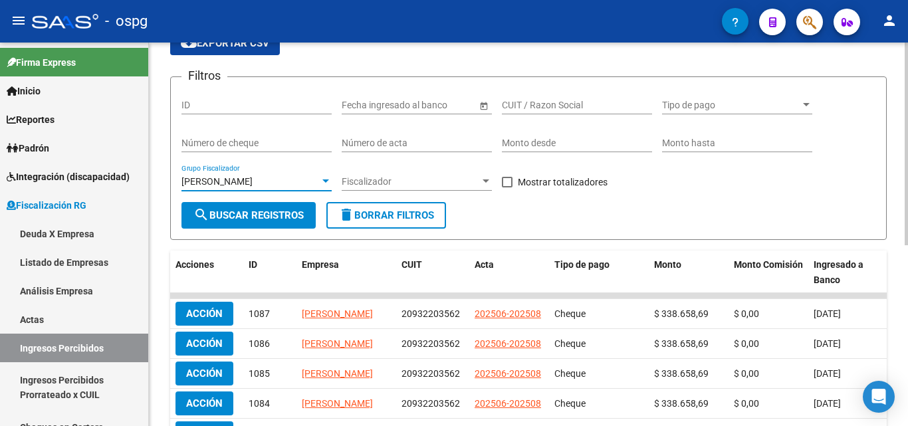
drag, startPoint x: 502, startPoint y: 183, endPoint x: 413, endPoint y: 185, distance: 89.0
click at [502, 183] on span at bounding box center [507, 182] width 11 height 11
click at [506, 187] on input "Mostrar totalizadores" at bounding box center [506, 187] width 1 height 1
checkbox input "true"
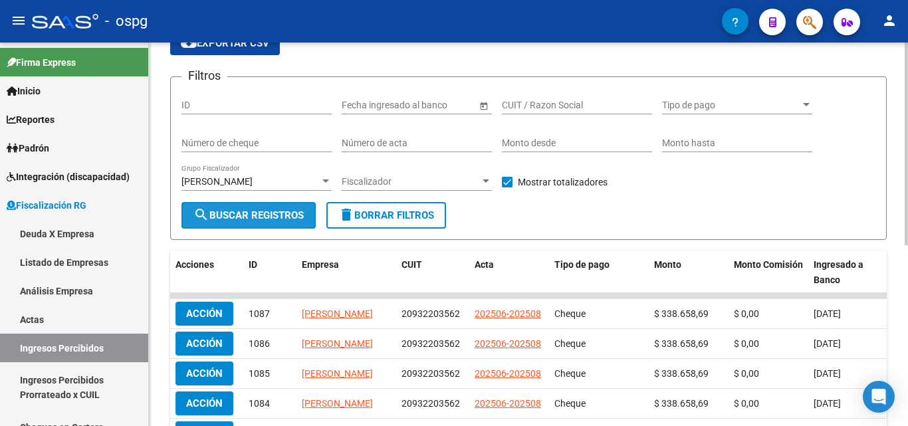
click at [280, 209] on span "search Buscar Registros" at bounding box center [248, 215] width 110 height 12
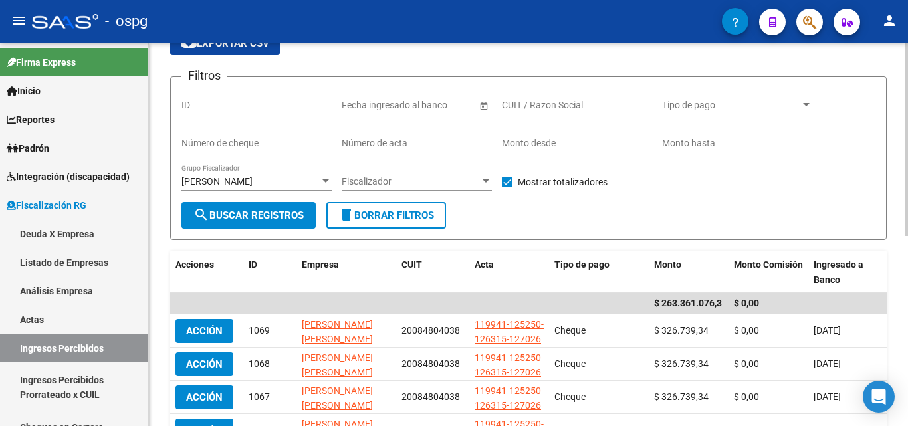
click at [323, 176] on div at bounding box center [326, 181] width 12 height 11
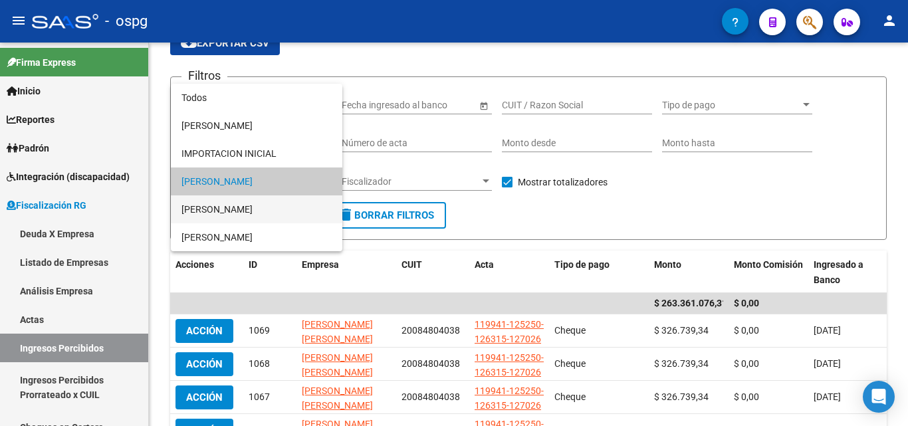
click at [276, 205] on span "[PERSON_NAME]" at bounding box center [256, 209] width 150 height 28
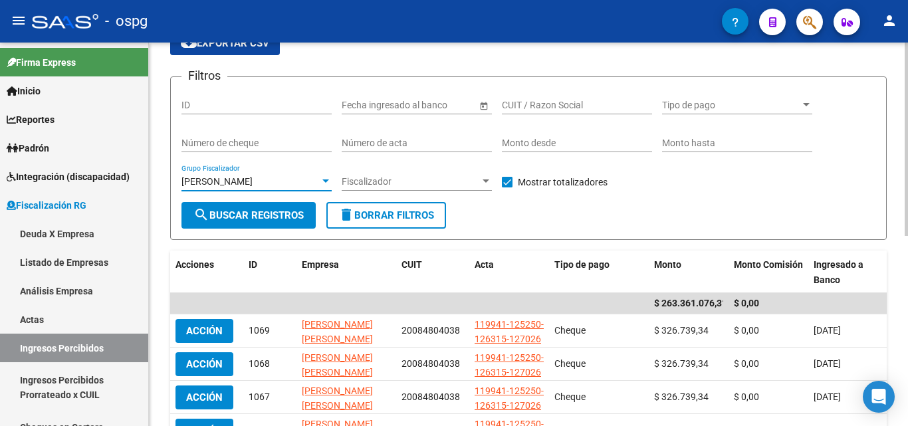
click at [250, 215] on span "search Buscar Registros" at bounding box center [248, 215] width 110 height 12
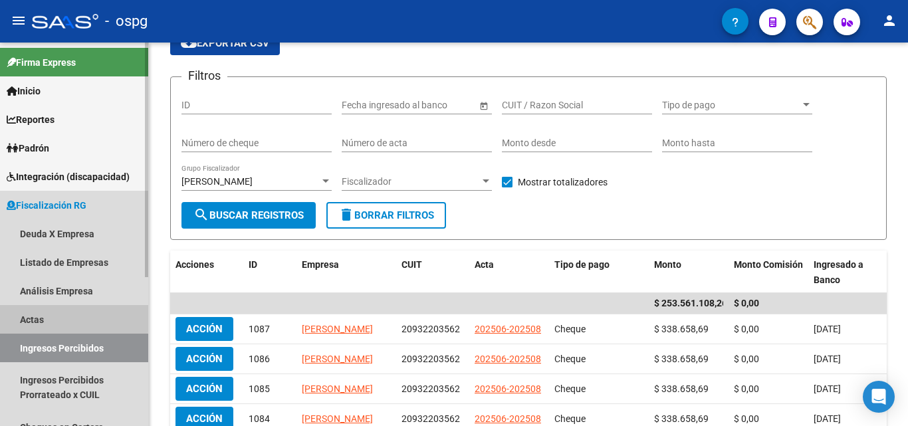
click at [42, 316] on link "Actas" at bounding box center [74, 319] width 148 height 29
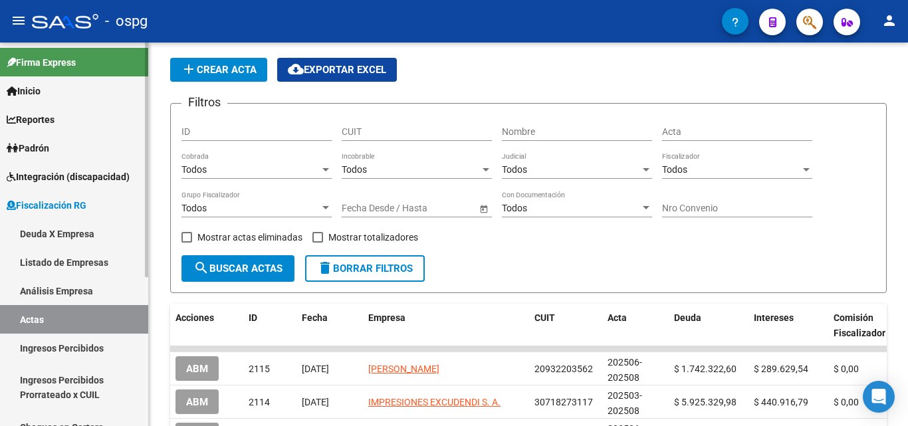
scroll to position [66, 0]
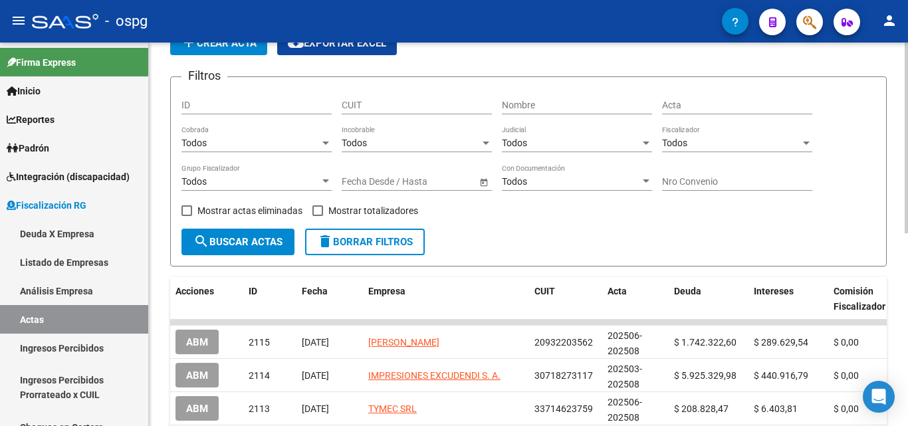
click at [330, 185] on div at bounding box center [326, 181] width 12 height 11
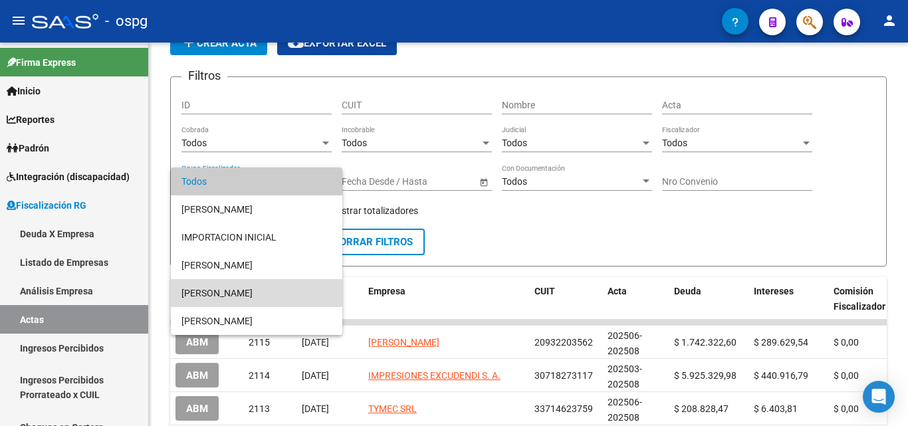
click at [236, 300] on span "[PERSON_NAME]" at bounding box center [256, 293] width 150 height 28
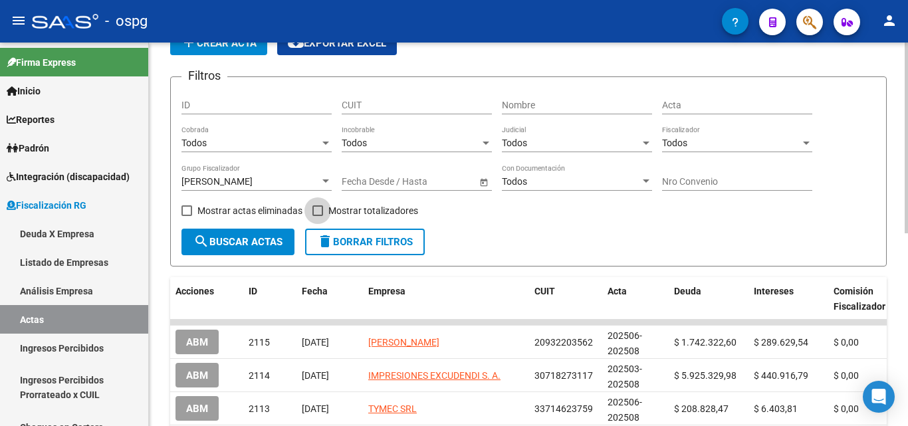
click at [320, 209] on span at bounding box center [317, 210] width 11 height 11
click at [318, 216] on input "Mostrar totalizadores" at bounding box center [317, 216] width 1 height 1
checkbox input "true"
click at [265, 237] on span "search Buscar Actas" at bounding box center [237, 242] width 89 height 12
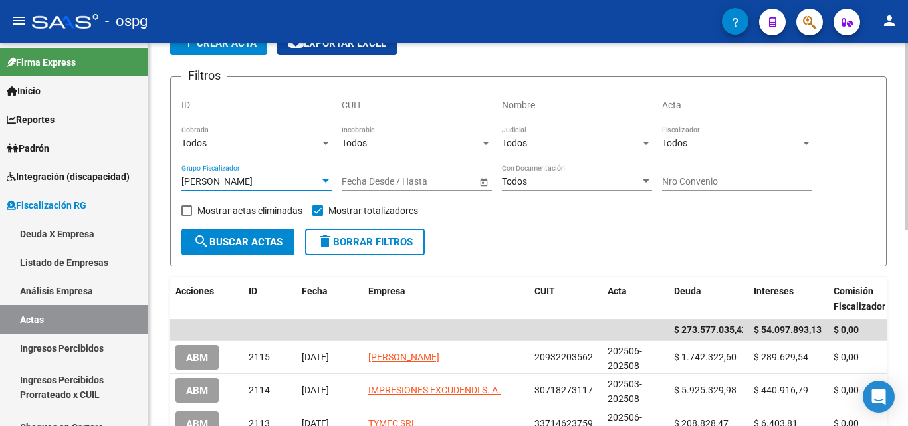
click at [326, 181] on div at bounding box center [325, 180] width 7 height 3
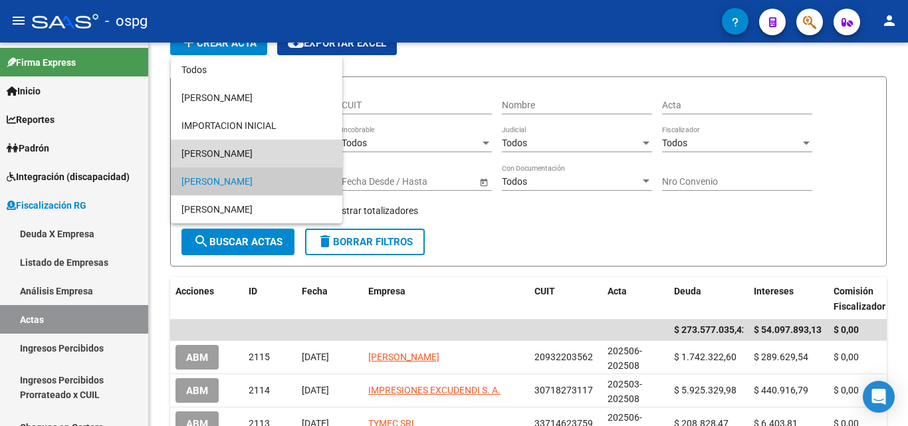
click at [257, 157] on span "[PERSON_NAME]" at bounding box center [256, 154] width 150 height 28
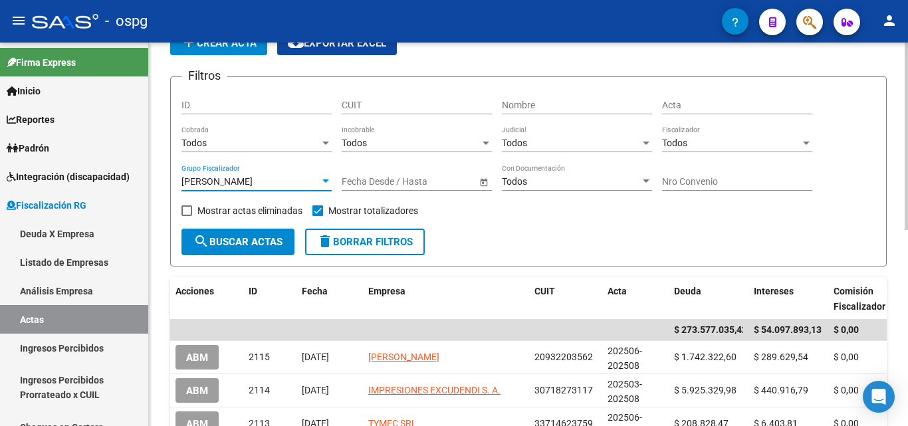
click at [254, 239] on span "search Buscar Actas" at bounding box center [237, 242] width 89 height 12
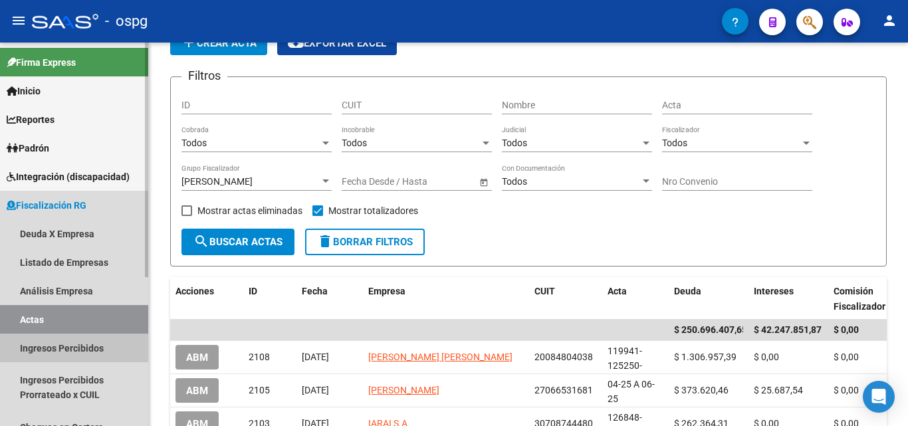
click at [88, 350] on link "Ingresos Percibidos" at bounding box center [74, 348] width 148 height 29
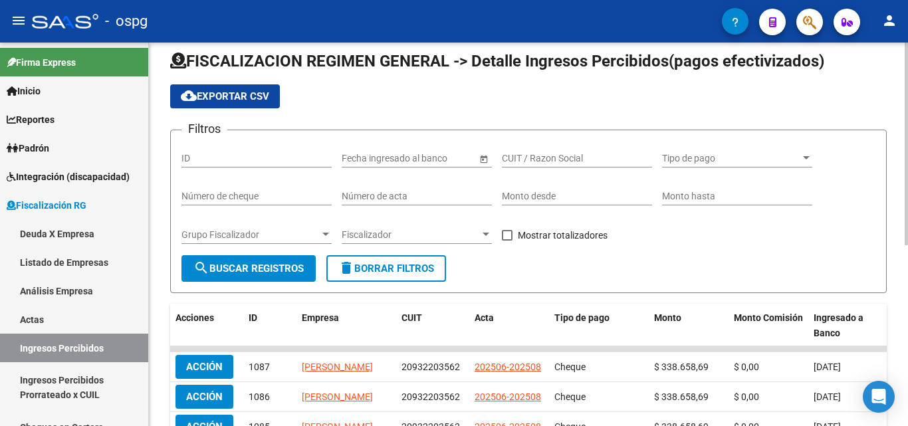
scroll to position [66, 0]
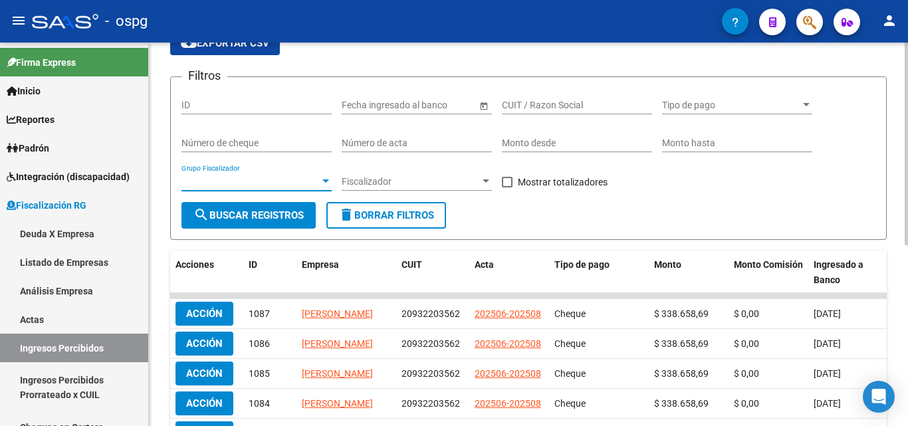
click at [326, 177] on div at bounding box center [326, 181] width 12 height 11
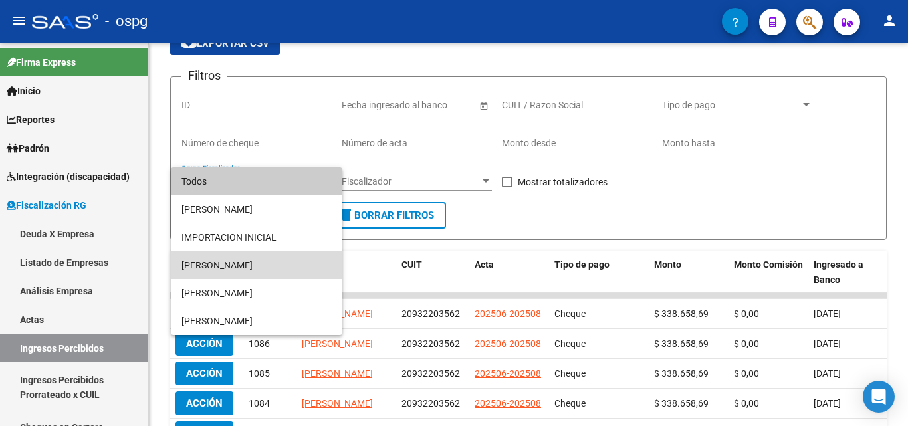
click at [255, 263] on span "[PERSON_NAME]" at bounding box center [256, 265] width 150 height 28
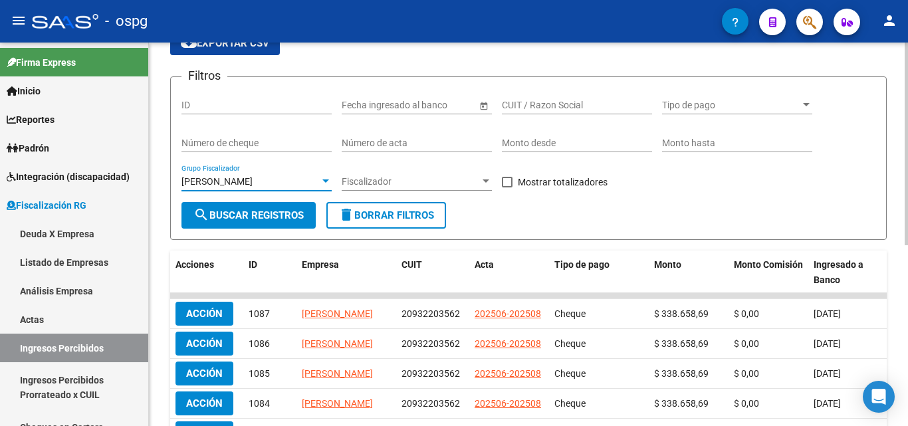
click at [503, 182] on span at bounding box center [507, 182] width 11 height 11
click at [506, 187] on input "Mostrar totalizadores" at bounding box center [506, 187] width 1 height 1
checkbox input "true"
click at [310, 209] on button "search Buscar Registros" at bounding box center [248, 215] width 134 height 27
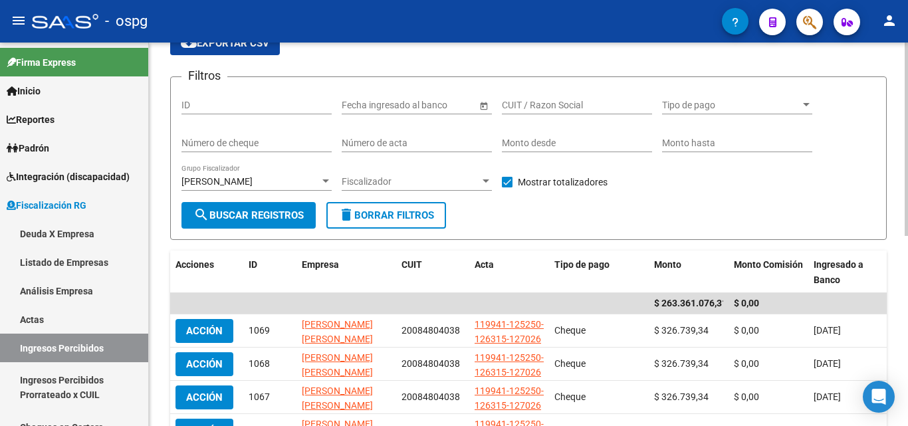
click at [326, 180] on div at bounding box center [325, 180] width 7 height 3
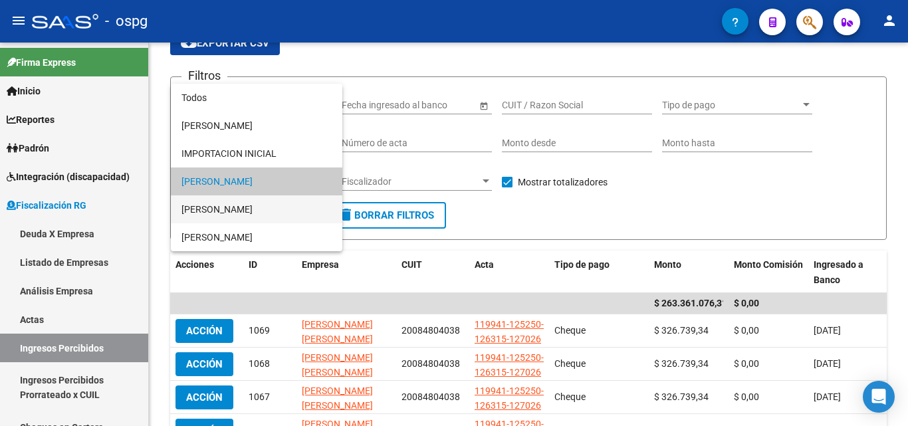
click at [256, 206] on span "[PERSON_NAME]" at bounding box center [256, 209] width 150 height 28
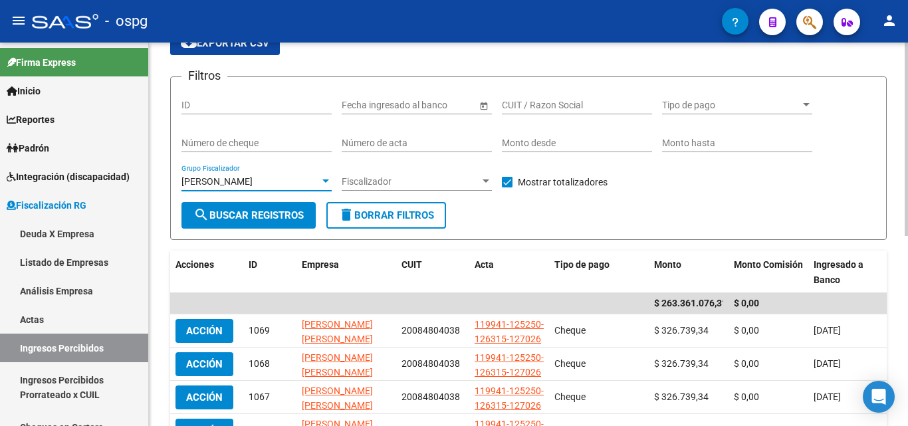
click at [248, 221] on span "search Buscar Registros" at bounding box center [248, 215] width 110 height 12
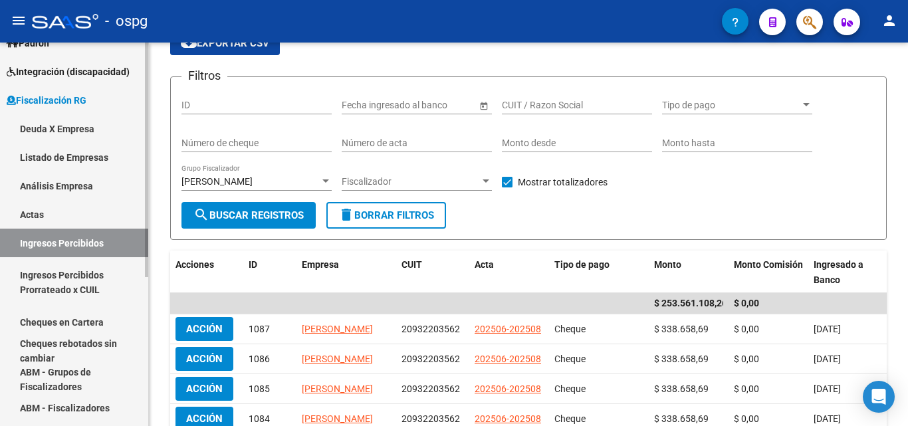
scroll to position [133, 0]
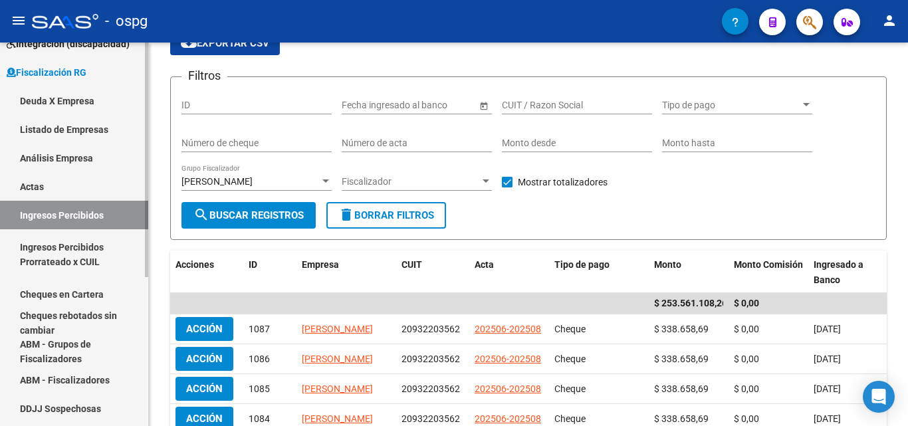
click at [78, 291] on link "Cheques en Cartera" at bounding box center [74, 294] width 148 height 29
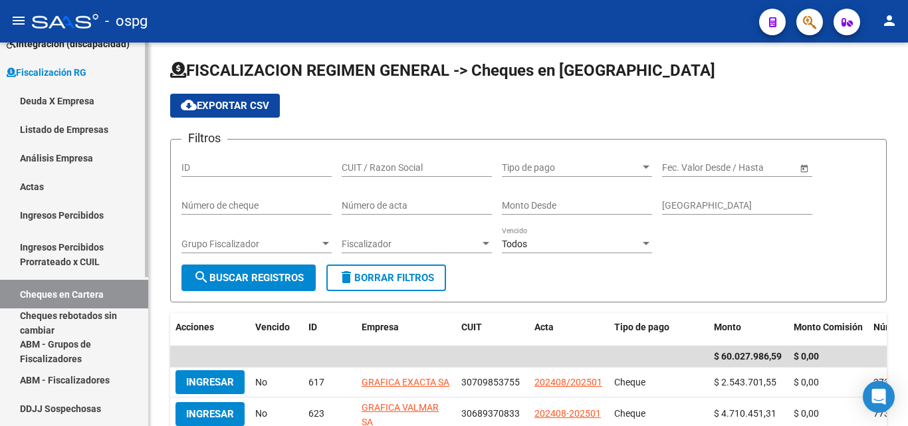
scroll to position [66, 0]
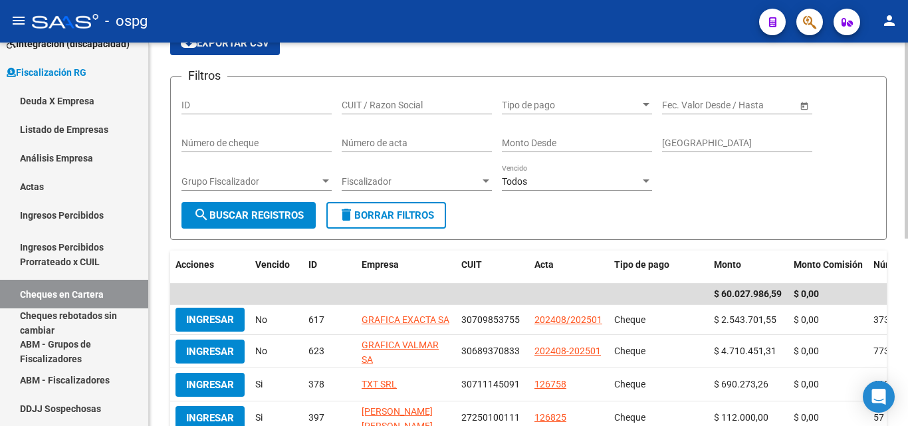
click at [310, 172] on div "Grupo Fiscalizador Grupo Fiscalizador" at bounding box center [256, 177] width 150 height 27
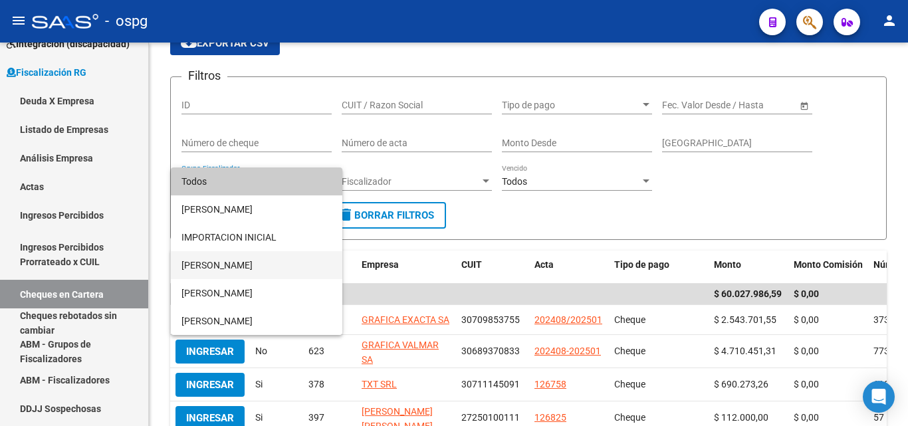
click at [238, 258] on span "[PERSON_NAME]" at bounding box center [256, 265] width 150 height 28
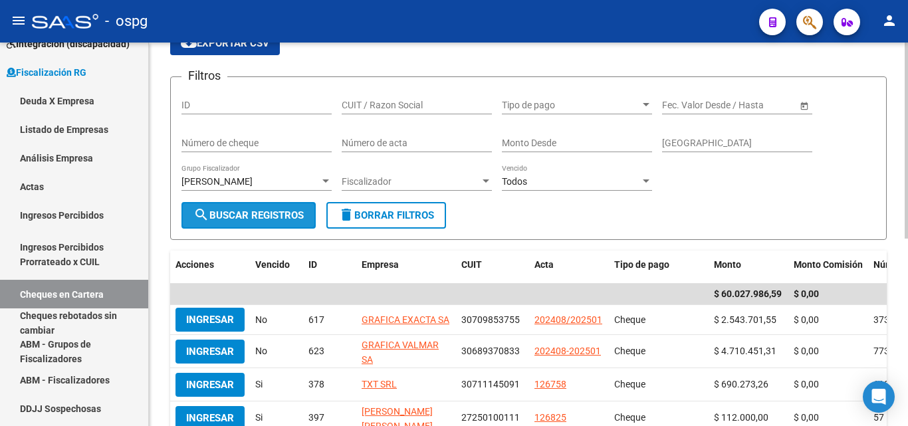
click at [278, 213] on span "search Buscar Registros" at bounding box center [248, 215] width 110 height 12
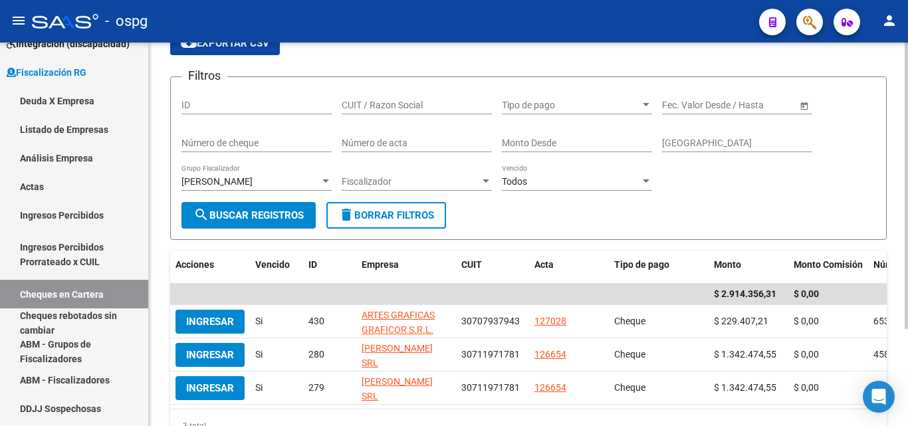
click at [328, 185] on div at bounding box center [326, 181] width 12 height 11
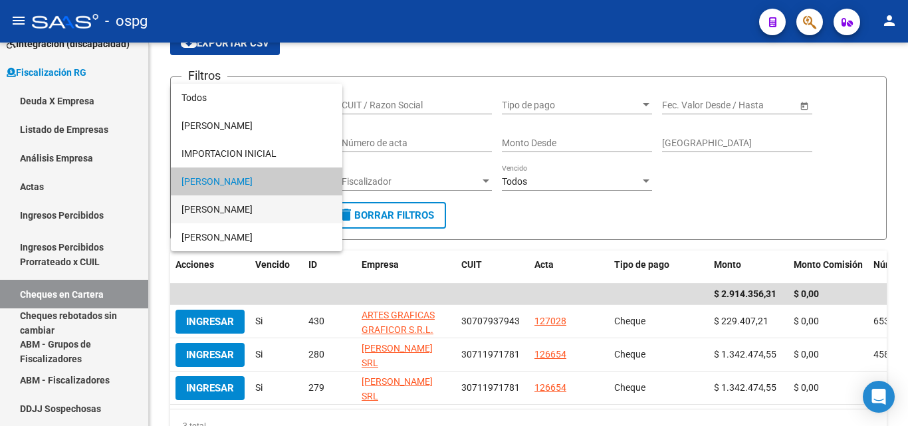
click at [262, 203] on span "[PERSON_NAME]" at bounding box center [256, 209] width 150 height 28
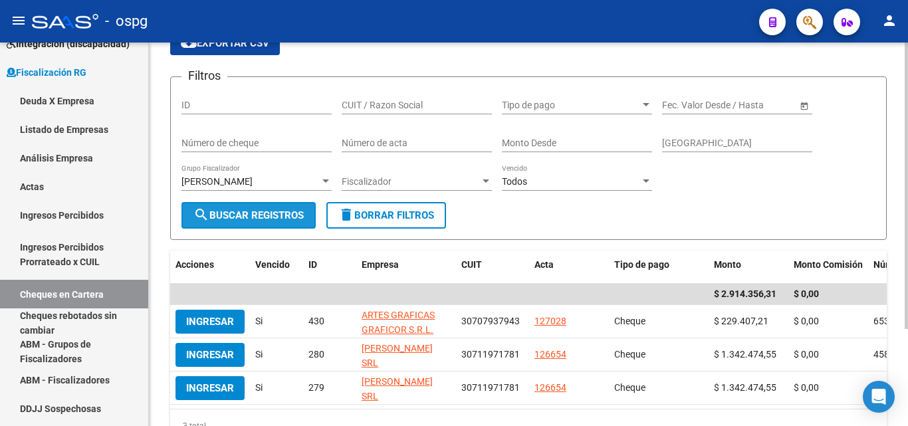
click at [262, 221] on span "search Buscar Registros" at bounding box center [248, 215] width 110 height 12
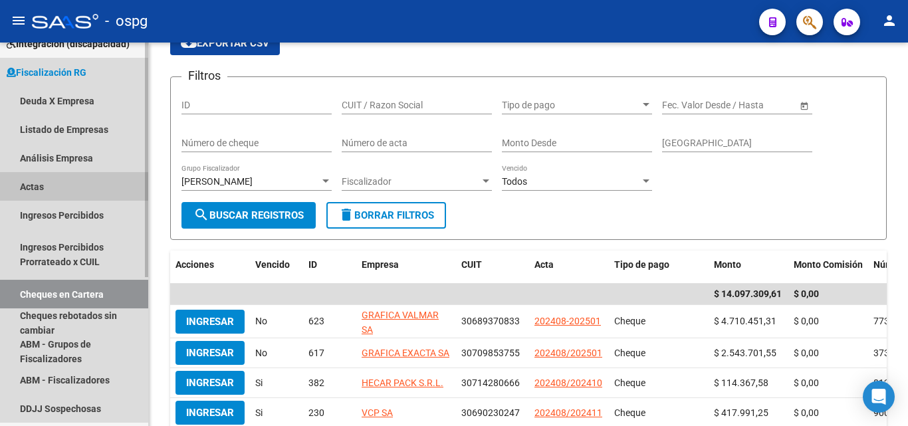
click at [32, 188] on link "Actas" at bounding box center [74, 186] width 148 height 29
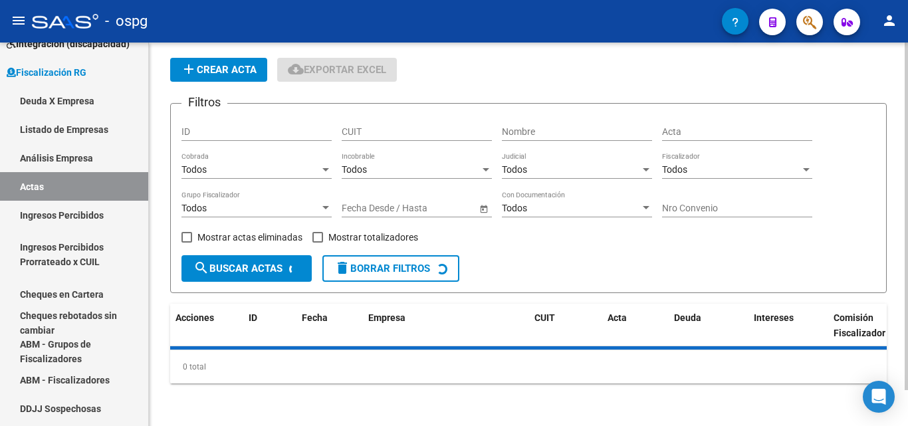
scroll to position [66, 0]
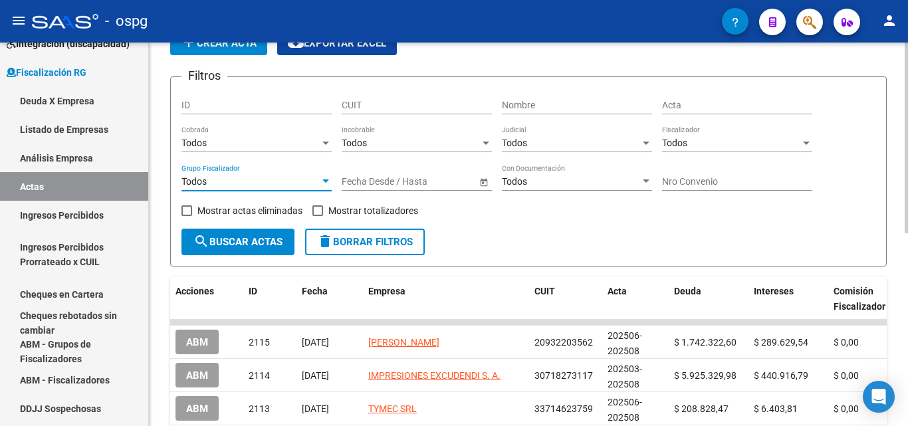
click at [328, 179] on div at bounding box center [325, 180] width 7 height 3
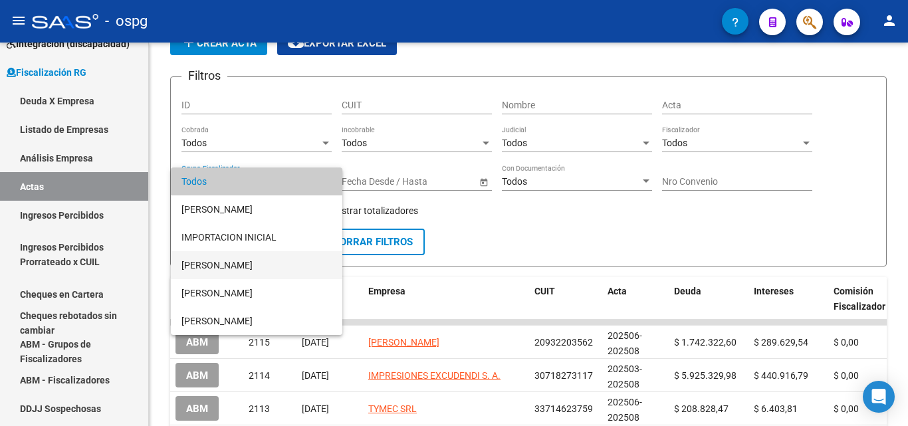
click at [268, 260] on span "[PERSON_NAME]" at bounding box center [256, 265] width 150 height 28
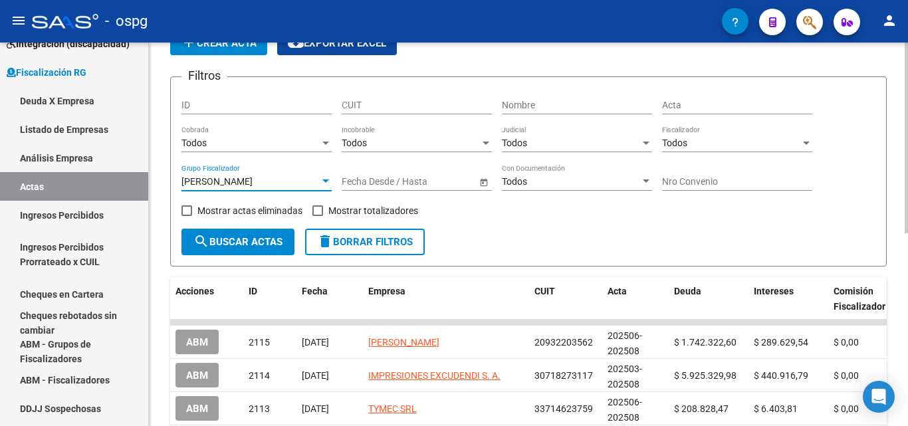
drag, startPoint x: 316, startPoint y: 213, endPoint x: 270, endPoint y: 231, distance: 49.0
click at [312, 213] on div "Filtros ID CUIT Nombre Acta Todos Cobrada Todos Incobrable Todos Judicial Todos…" at bounding box center [528, 158] width 694 height 141
click at [262, 236] on button "search Buscar Actas" at bounding box center [237, 242] width 113 height 27
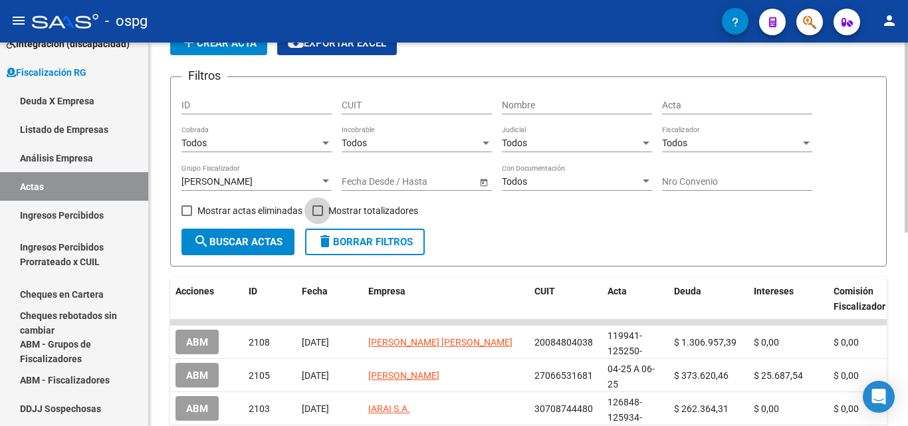
click at [316, 213] on span at bounding box center [317, 210] width 11 height 11
click at [317, 216] on input "Mostrar totalizadores" at bounding box center [317, 216] width 1 height 1
checkbox input "true"
click at [252, 240] on span "search Buscar Actas" at bounding box center [237, 242] width 89 height 12
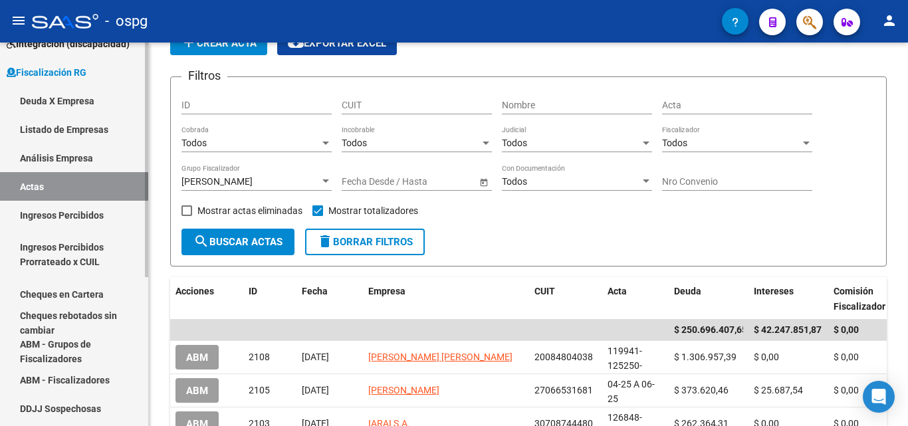
click at [83, 294] on link "Cheques en Cartera" at bounding box center [74, 294] width 148 height 29
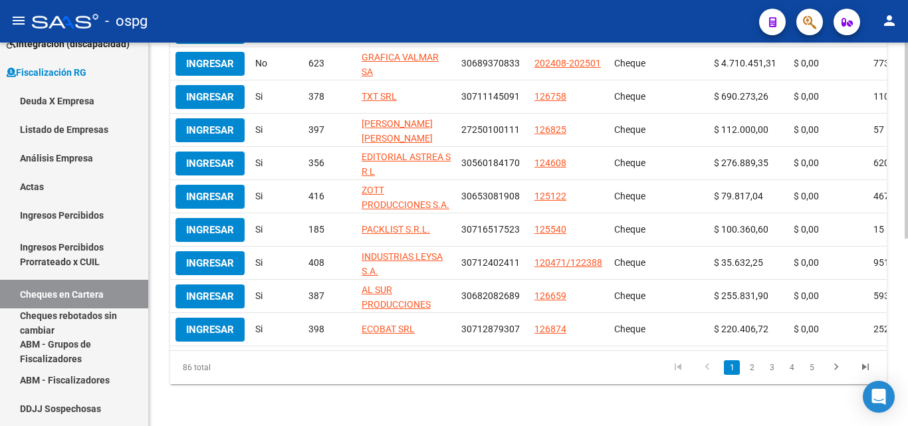
scroll to position [365, 0]
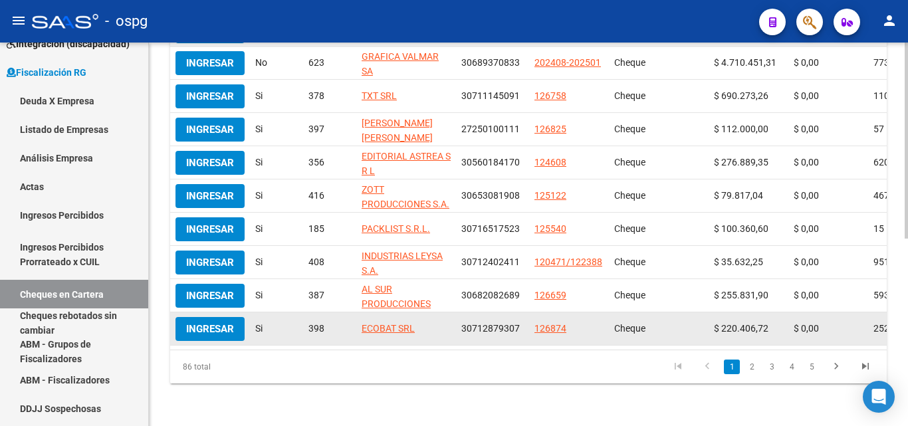
drag, startPoint x: 507, startPoint y: 339, endPoint x: 605, endPoint y: 344, distance: 97.8
click at [704, 334] on datatable-body "$ 60.027.986,59 $ 0,00 Ingresar No 617 GRAFICA EXACTA SA 30709853755 202408/202…" at bounding box center [528, 172] width 716 height 354
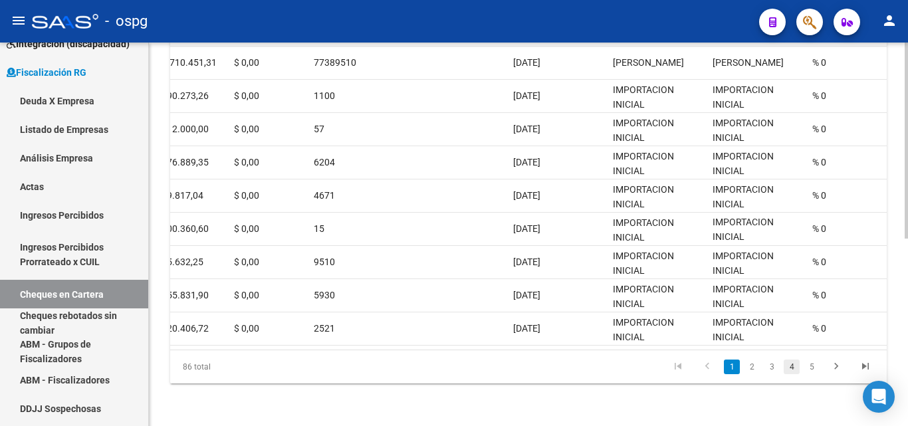
click at [795, 367] on link "4" at bounding box center [791, 366] width 16 height 15
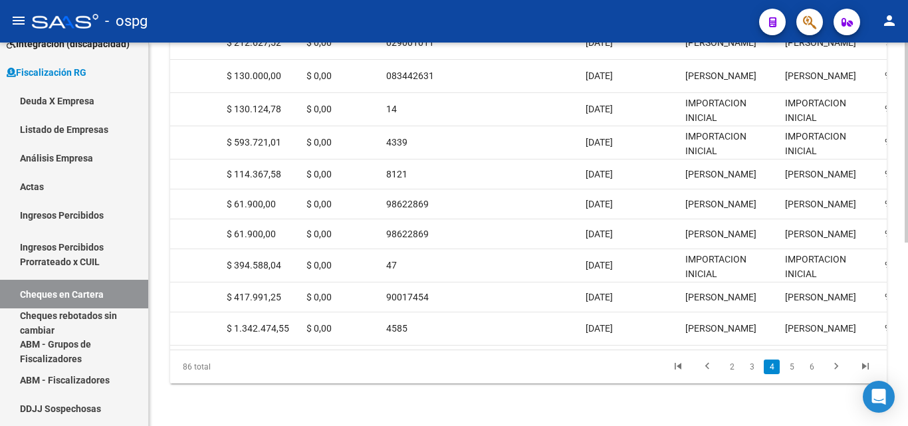
scroll to position [0, 491]
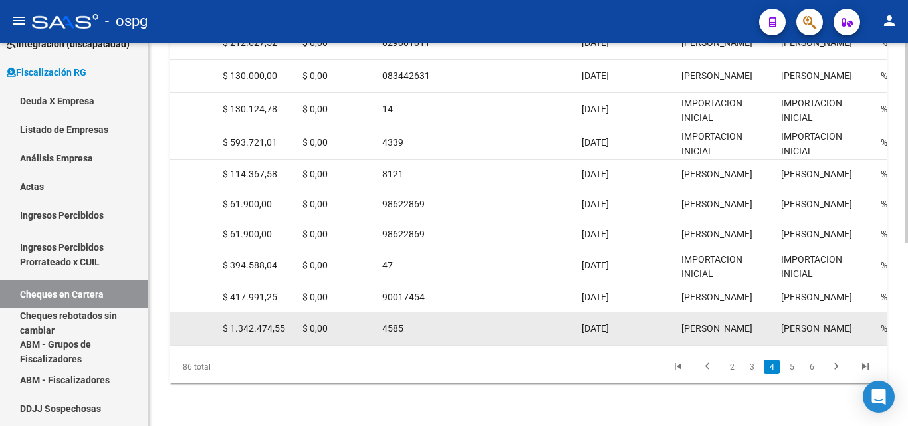
click at [540, 317] on datatable-body-cell at bounding box center [526, 328] width 100 height 33
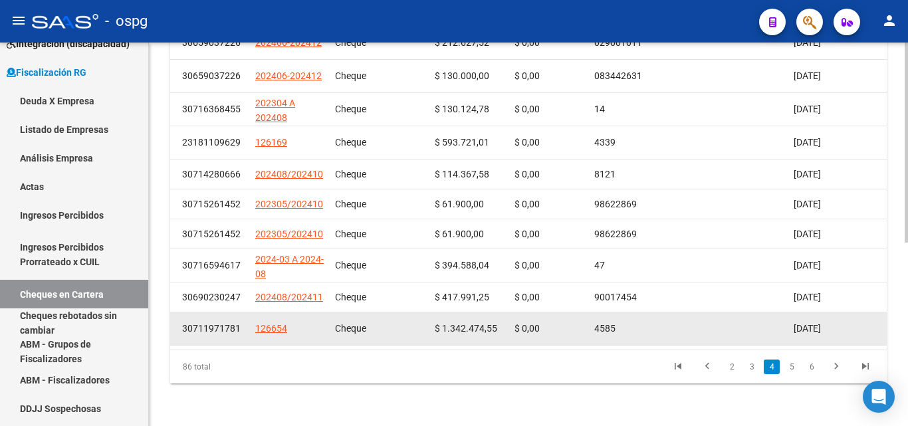
scroll to position [352, 0]
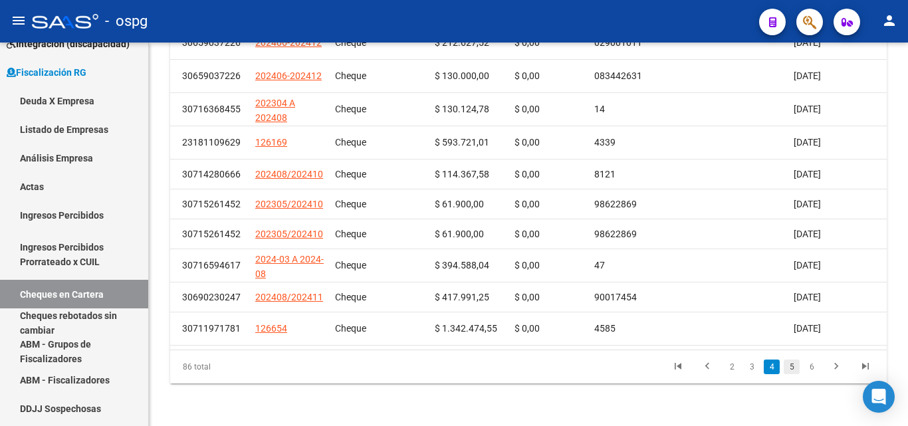
click at [789, 366] on link "5" at bounding box center [791, 366] width 16 height 15
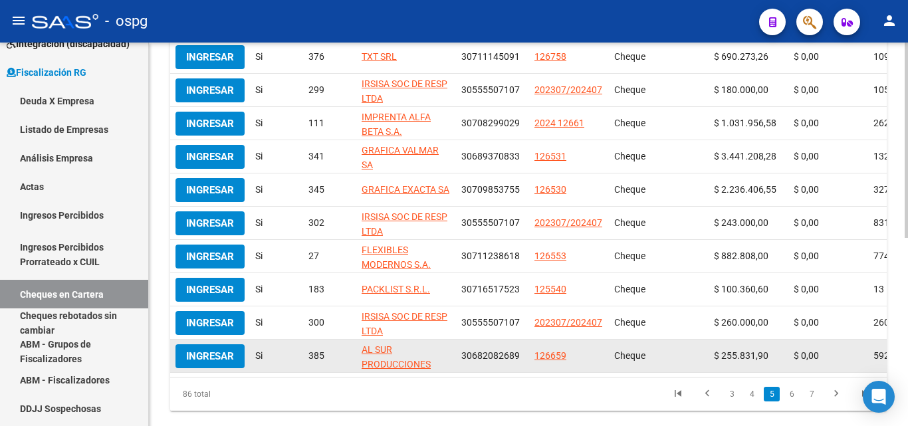
scroll to position [302, 0]
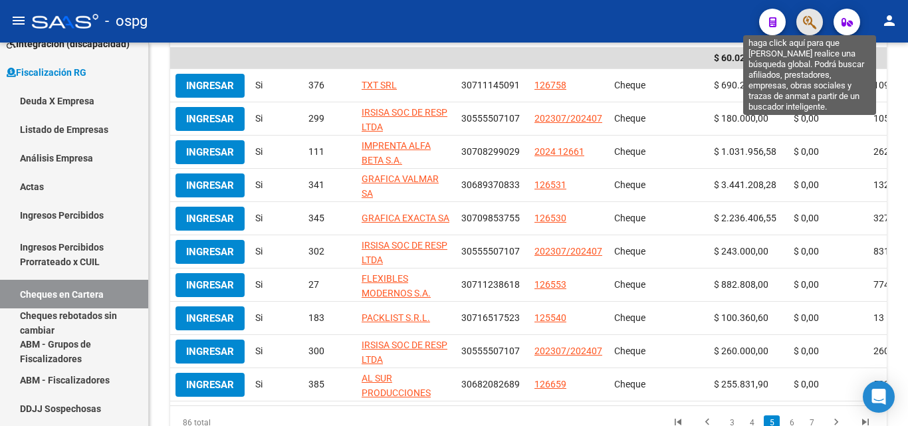
click at [809, 22] on icon "button" at bounding box center [809, 22] width 13 height 15
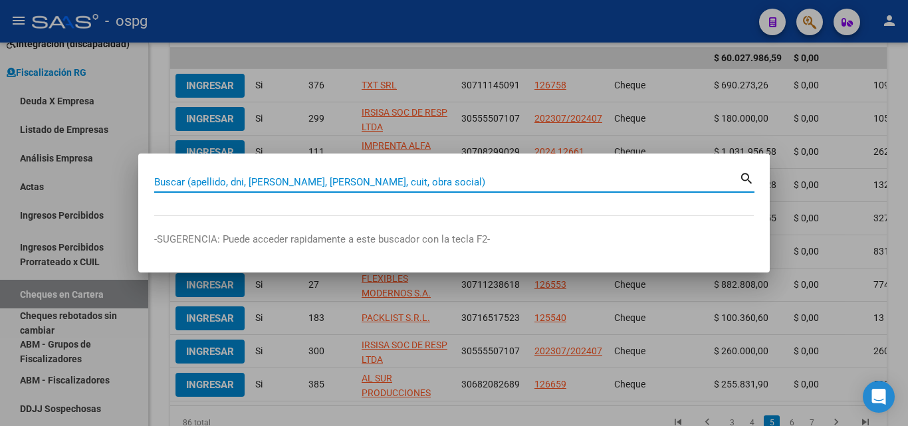
click at [380, 184] on input "Buscar (apellido, dni, [PERSON_NAME], [PERSON_NAME], cuit, obra social)" at bounding box center [446, 182] width 585 height 12
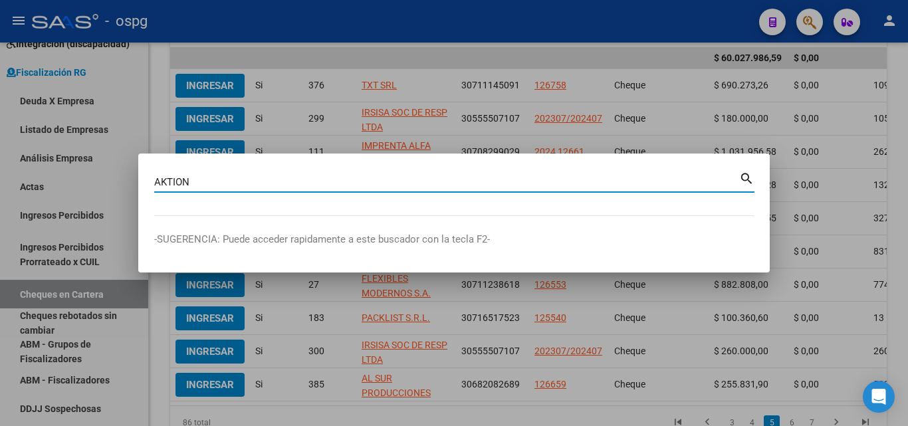
type input "AKTION"
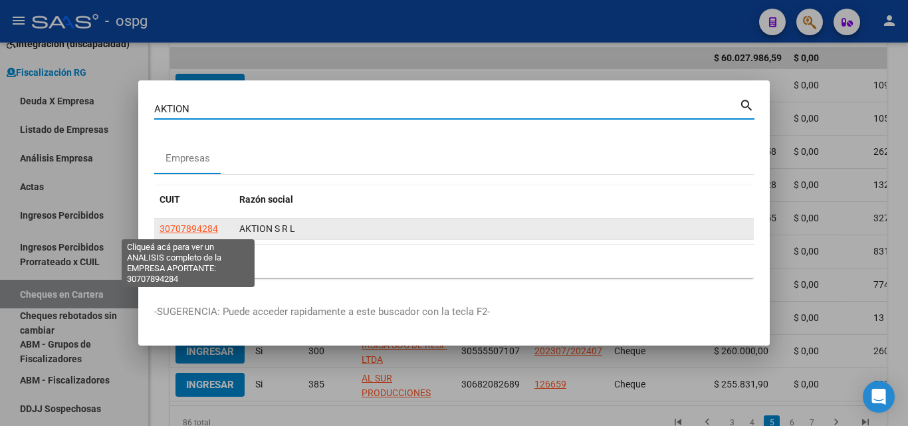
click at [188, 230] on span "30707894284" at bounding box center [188, 228] width 58 height 11
type textarea "30707894284"
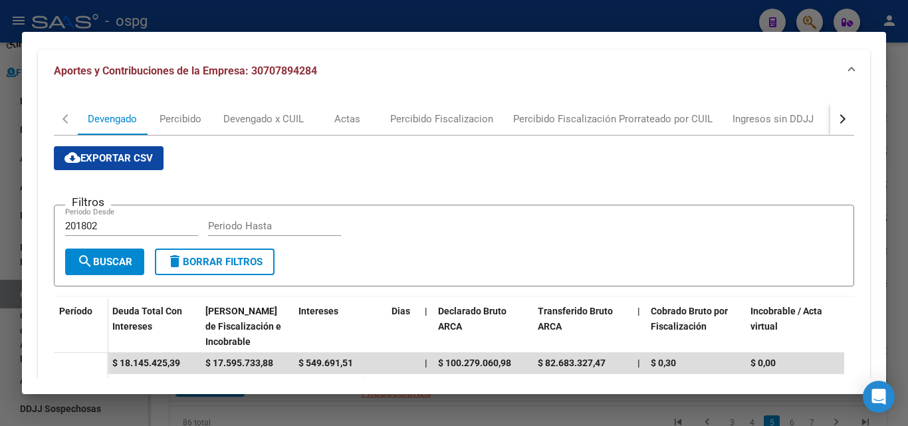
scroll to position [133, 0]
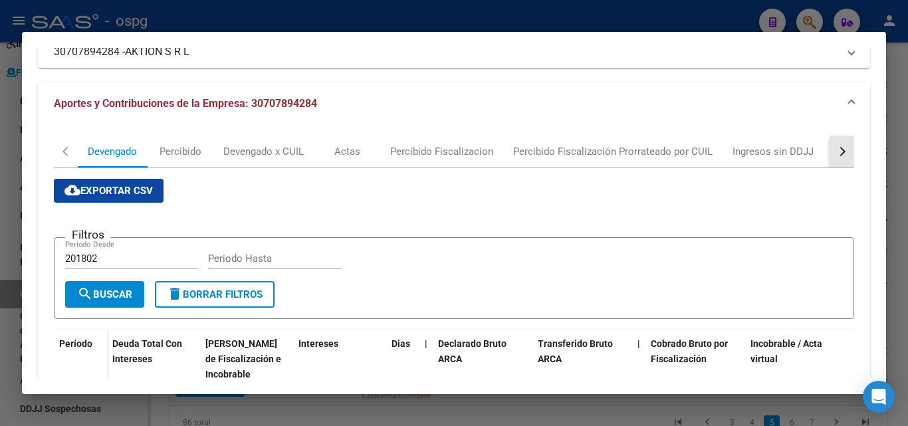
click at [836, 154] on div "button" at bounding box center [840, 151] width 9 height 9
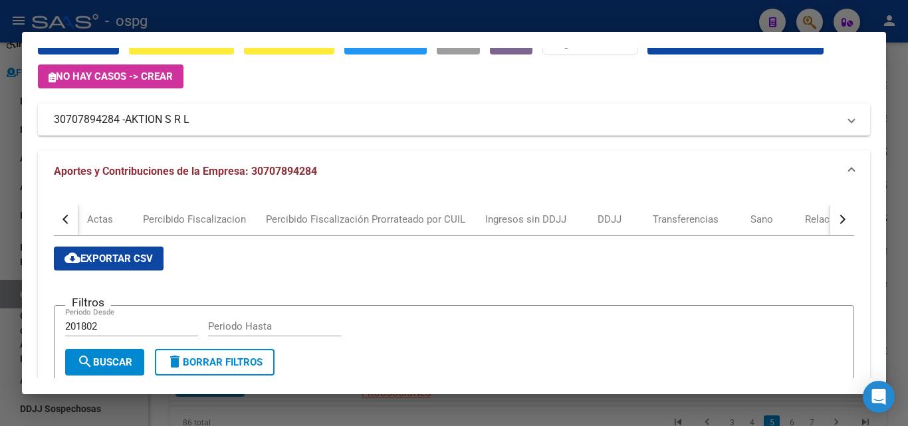
scroll to position [64, 0]
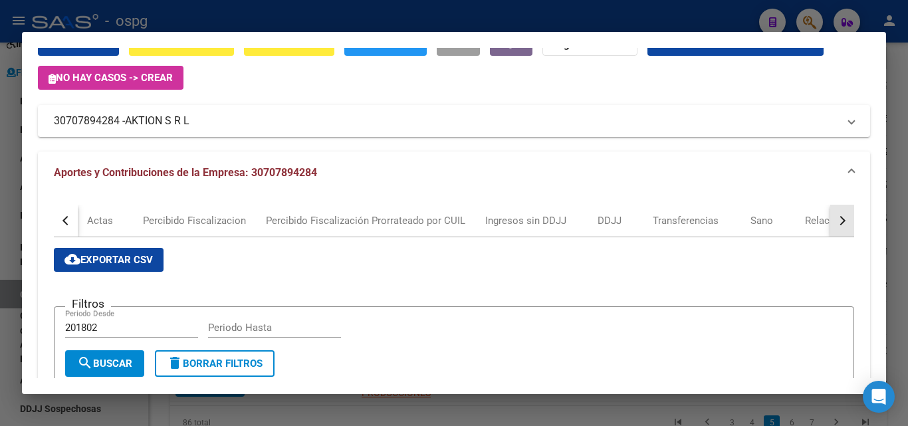
click at [836, 223] on div "button" at bounding box center [840, 220] width 9 height 9
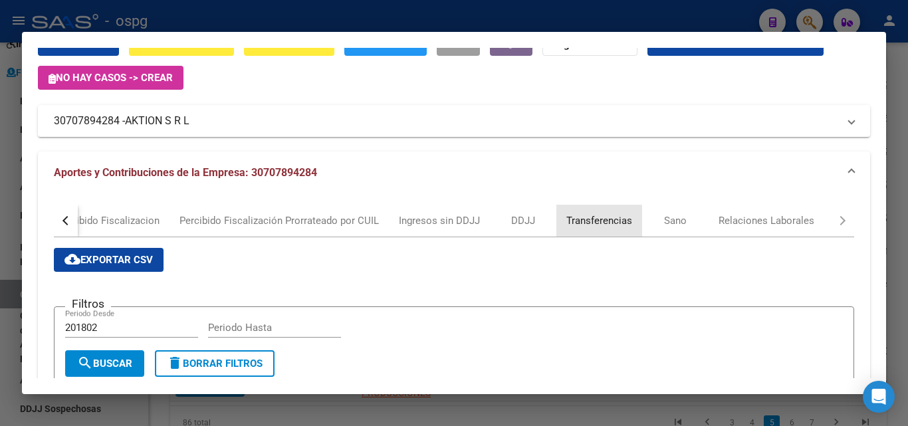
click at [581, 221] on div "Transferencias" at bounding box center [599, 220] width 66 height 15
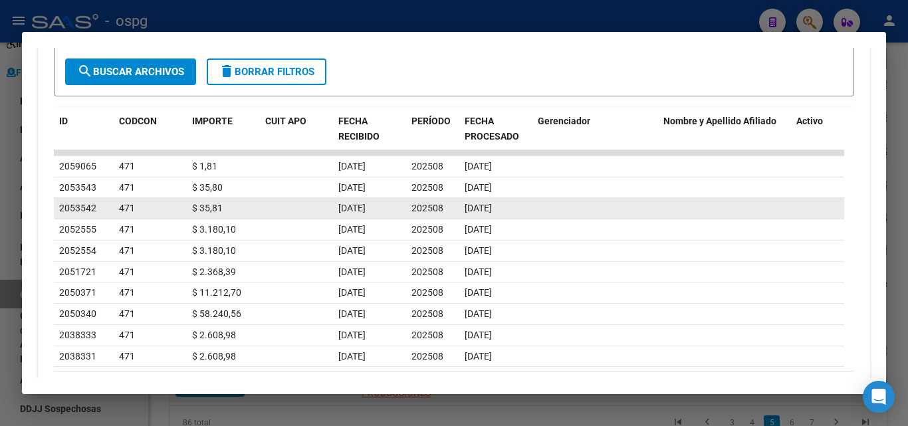
scroll to position [498, 0]
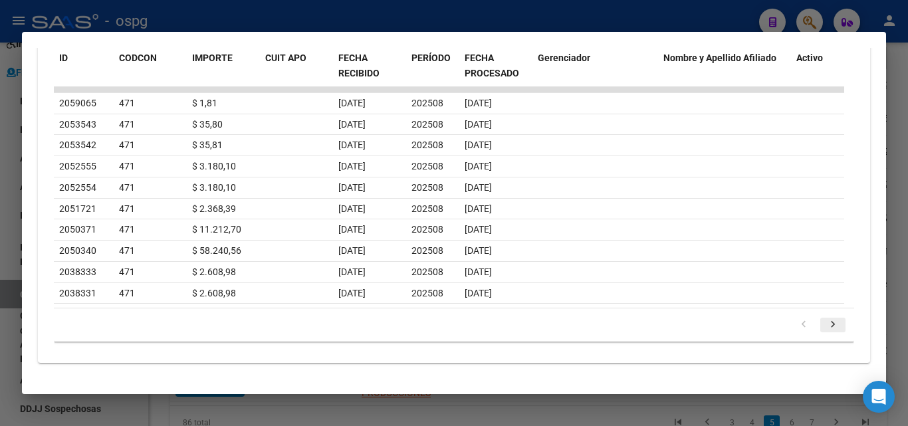
click at [824, 327] on icon "go to next page" at bounding box center [832, 326] width 17 height 16
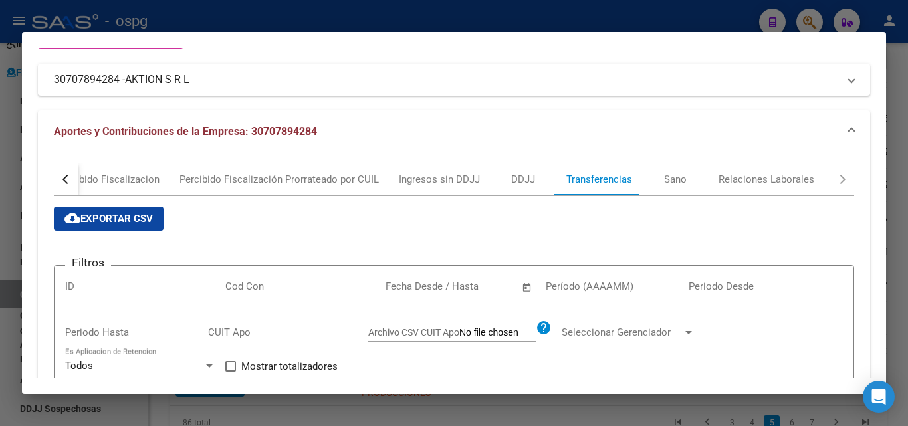
scroll to position [100, 0]
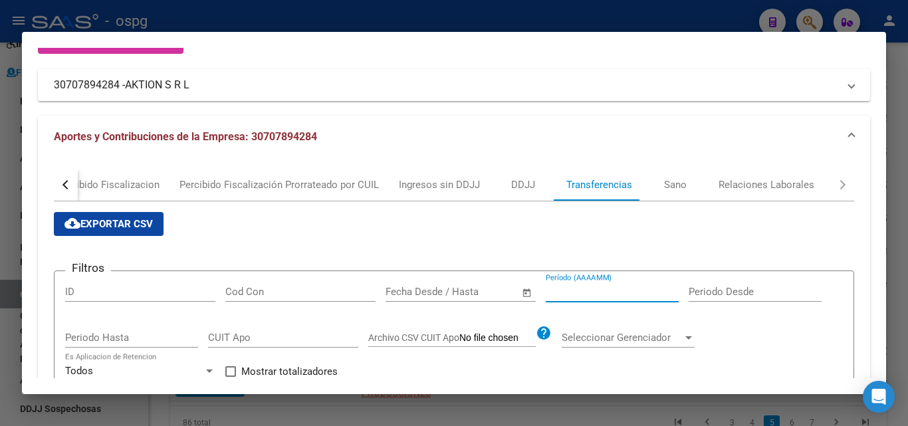
click at [603, 290] on input "Período (AAAAMM)" at bounding box center [612, 292] width 133 height 12
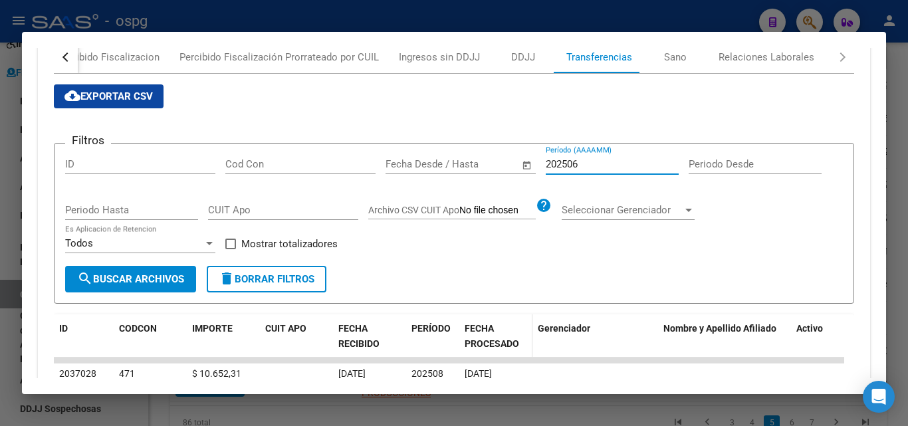
scroll to position [233, 0]
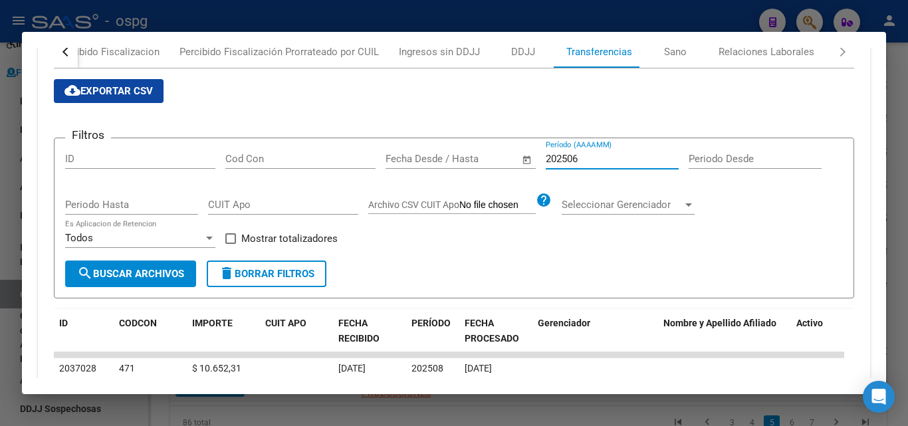
type input "202506"
click at [223, 243] on app-bool-drop-down "Todos Es Aplicacion de Retencion" at bounding box center [145, 238] width 160 height 12
click at [225, 239] on app-bool-drop-down "Todos Es Aplicacion de Retencion" at bounding box center [145, 238] width 160 height 12
drag, startPoint x: 234, startPoint y: 241, endPoint x: 208, endPoint y: 258, distance: 30.8
click at [229, 243] on span at bounding box center [230, 238] width 11 height 11
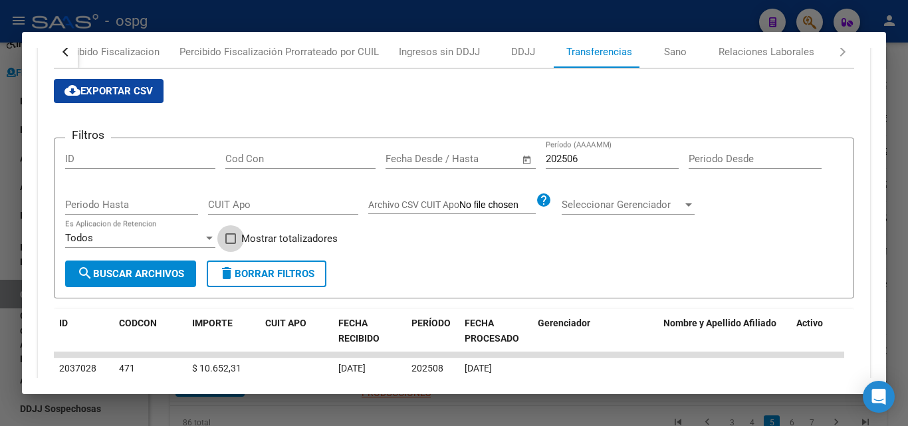
click at [230, 244] on input "Mostrar totalizadores" at bounding box center [230, 244] width 1 height 1
checkbox input "true"
click at [184, 283] on button "search Buscar Archivos" at bounding box center [130, 273] width 131 height 27
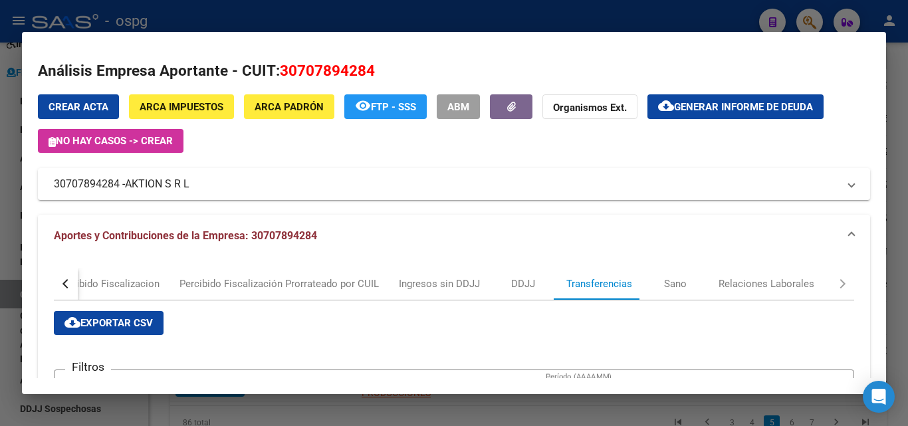
scroll to position [0, 0]
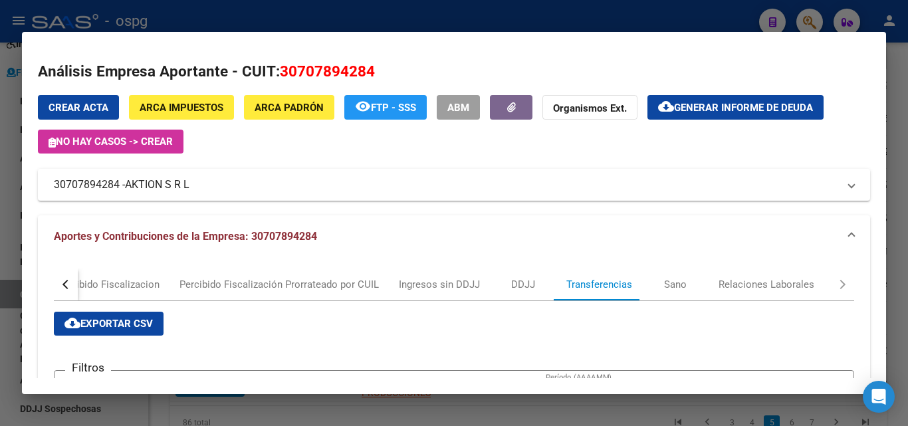
click at [0, 264] on div at bounding box center [454, 213] width 908 height 426
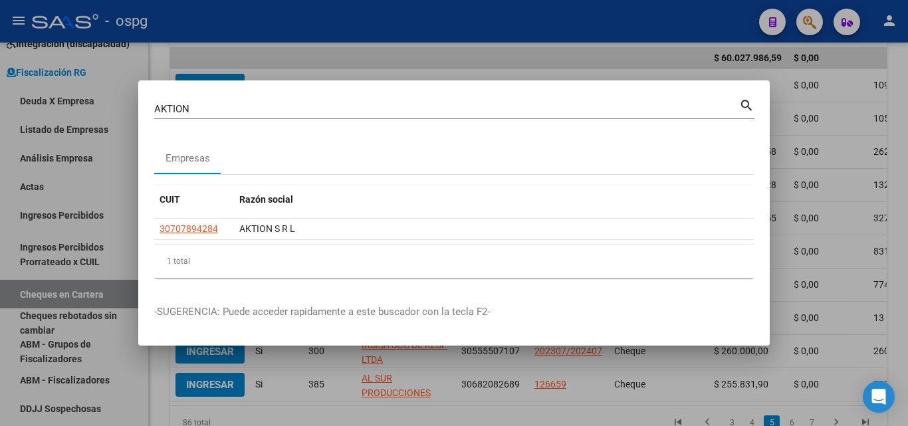
click at [0, 277] on div at bounding box center [454, 213] width 908 height 426
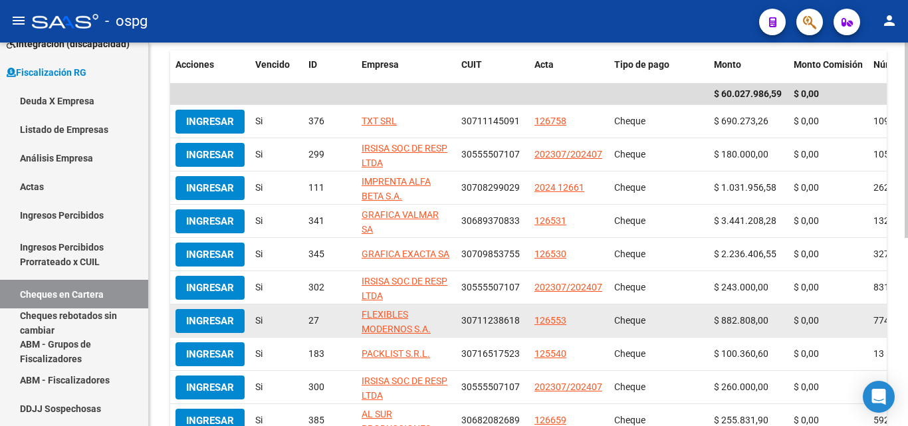
scroll to position [236, 0]
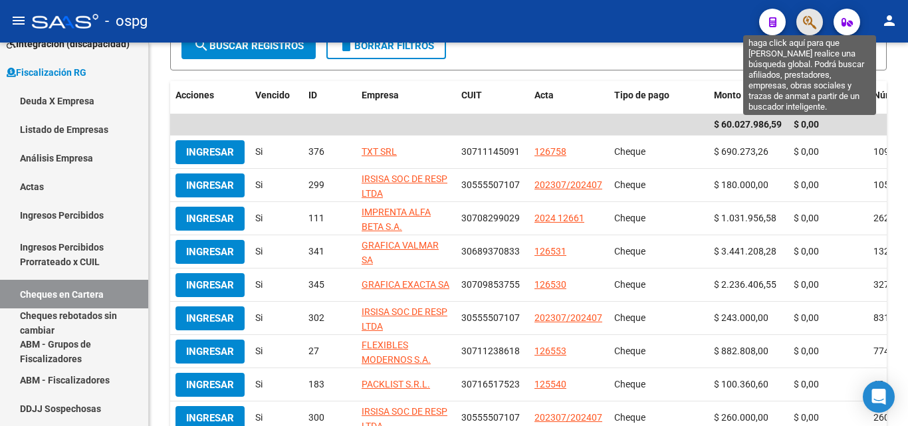
click at [807, 26] on icon "button" at bounding box center [809, 22] width 13 height 15
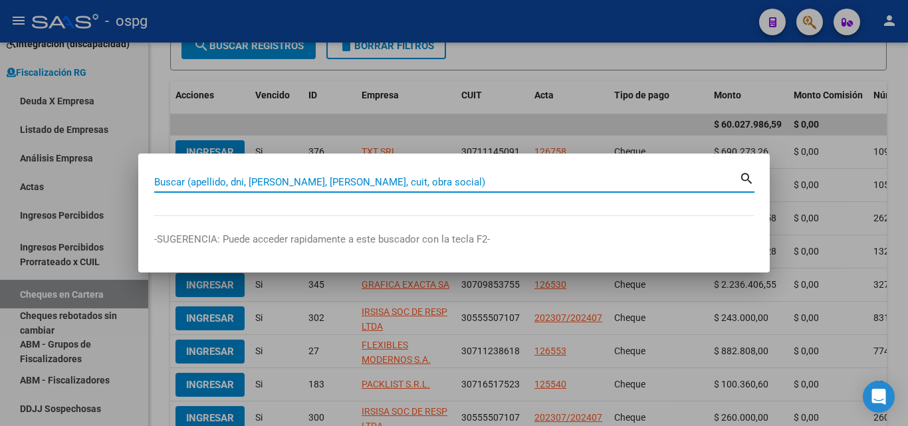
click at [239, 177] on div "Buscar (apellido, dni, [PERSON_NAME], [PERSON_NAME], cuit, obra social)" at bounding box center [446, 182] width 585 height 20
click at [237, 181] on input "Buscar (apellido, dni, [PERSON_NAME], [PERSON_NAME], cuit, obra social)" at bounding box center [446, 182] width 585 height 12
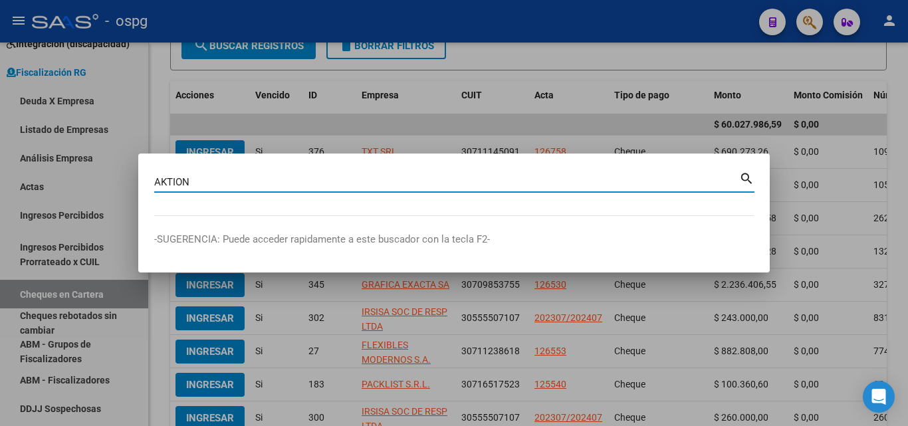
type input "AKTION"
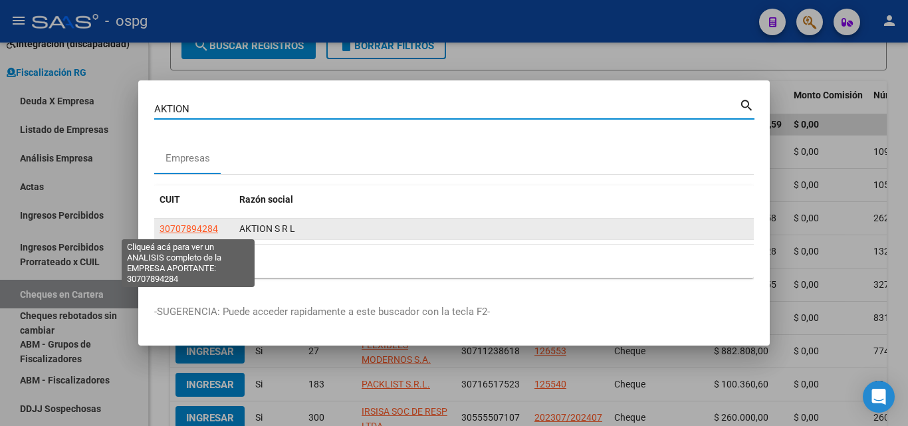
click at [197, 227] on span "30707894284" at bounding box center [188, 228] width 58 height 11
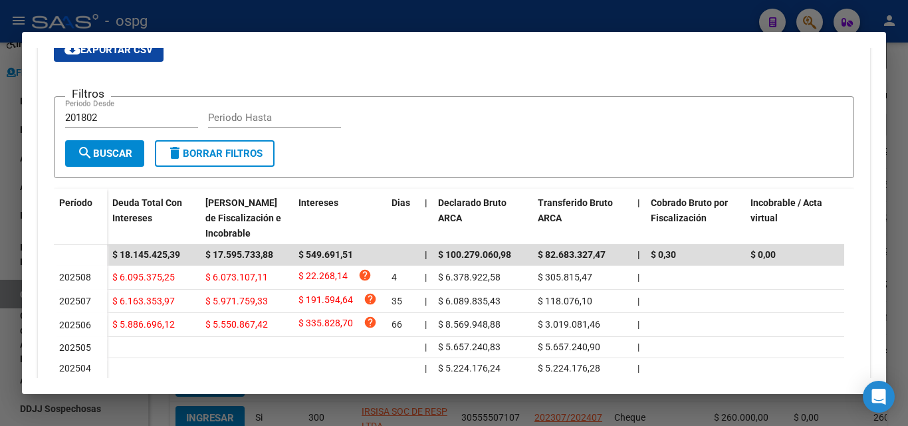
scroll to position [360, 0]
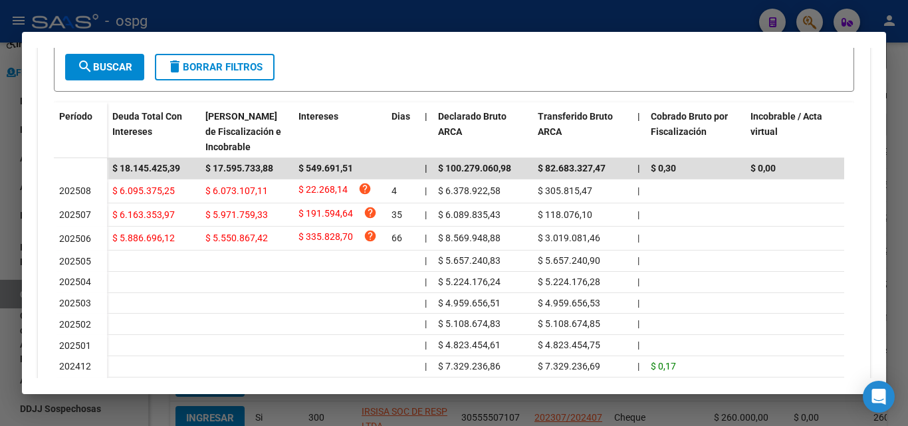
click at [0, 224] on div at bounding box center [454, 213] width 908 height 426
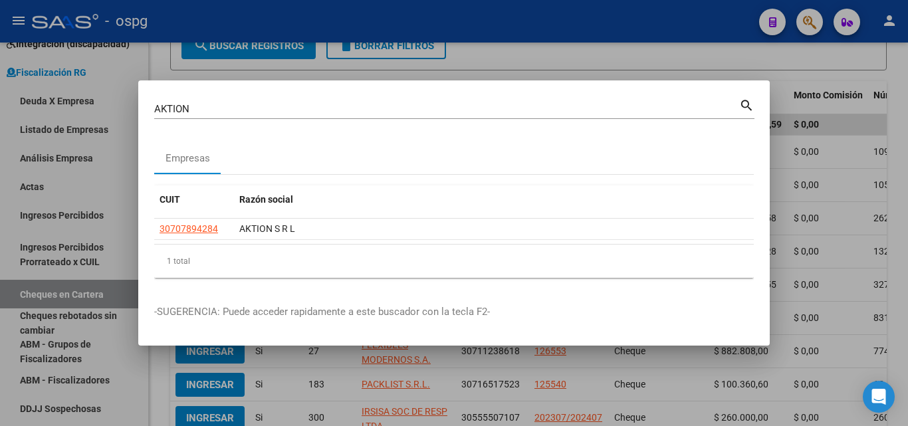
click at [0, 223] on div at bounding box center [454, 213] width 908 height 426
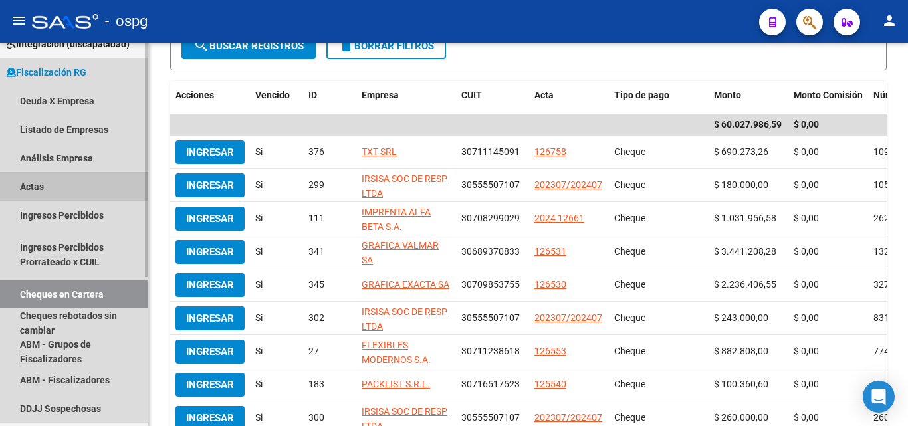
click at [47, 183] on link "Actas" at bounding box center [74, 186] width 148 height 29
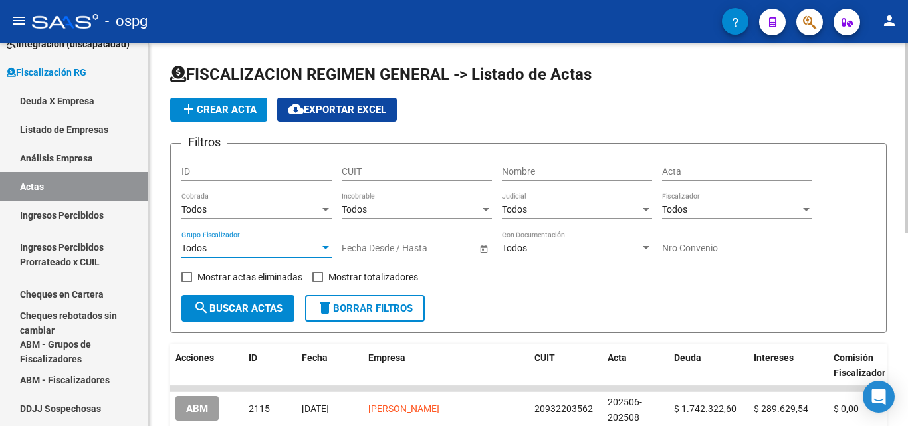
click at [324, 247] on div at bounding box center [325, 247] width 7 height 3
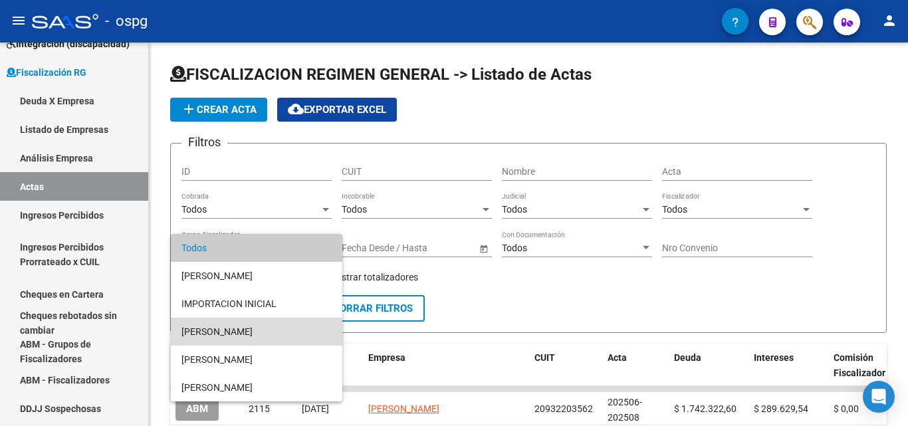
click at [245, 332] on span "[PERSON_NAME]" at bounding box center [256, 332] width 150 height 28
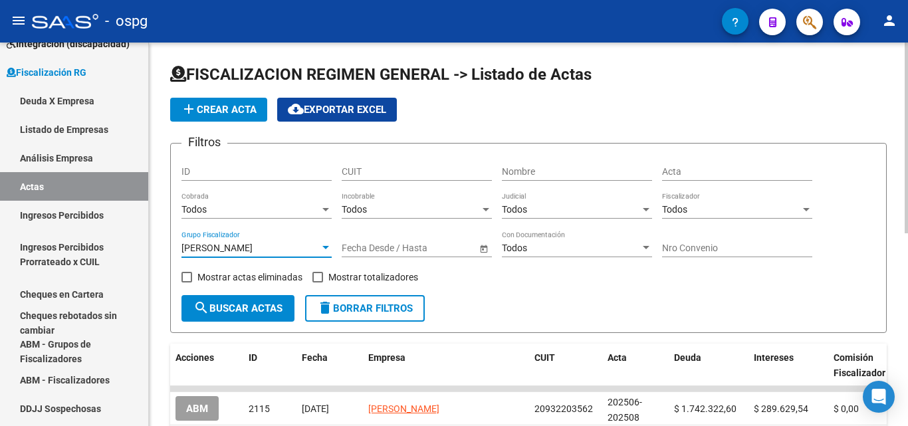
click at [314, 273] on span at bounding box center [317, 277] width 11 height 11
click at [317, 282] on input "Mostrar totalizadores" at bounding box center [317, 282] width 1 height 1
checkbox input "true"
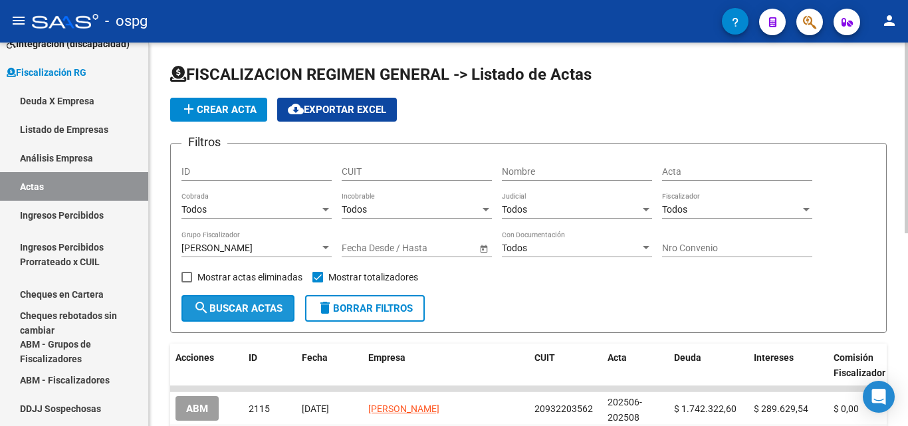
click at [273, 309] on span "search Buscar Actas" at bounding box center [237, 308] width 89 height 12
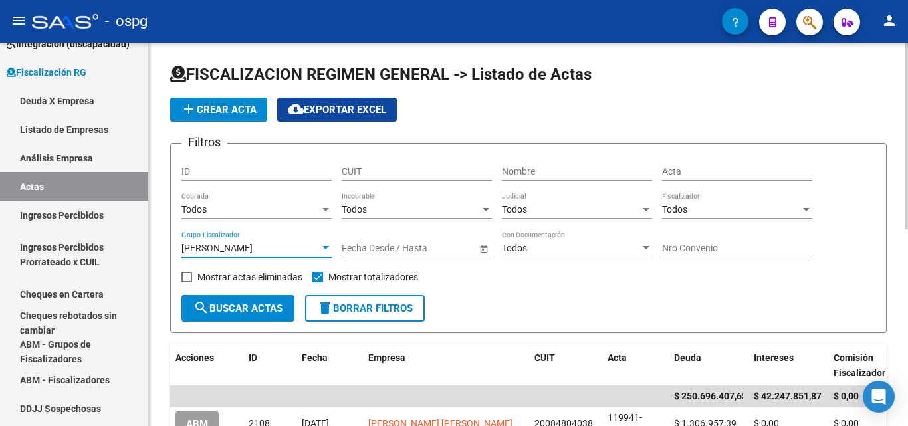
click at [328, 247] on div at bounding box center [325, 247] width 7 height 3
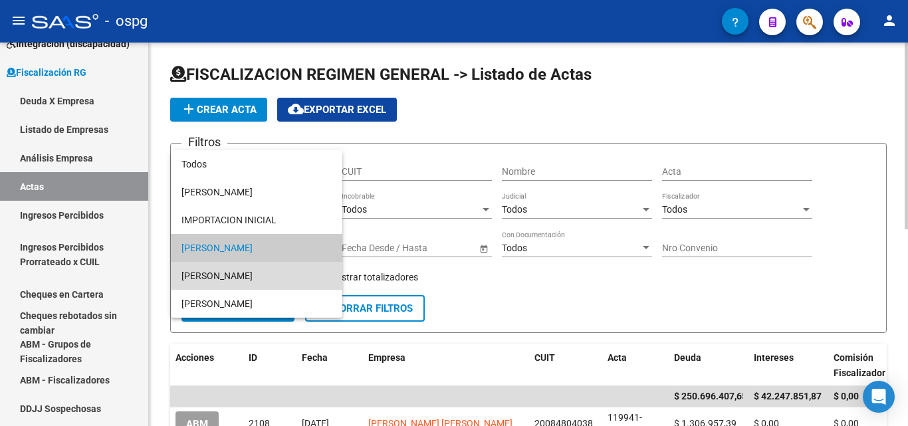
click at [246, 278] on span "[PERSON_NAME]" at bounding box center [256, 276] width 150 height 28
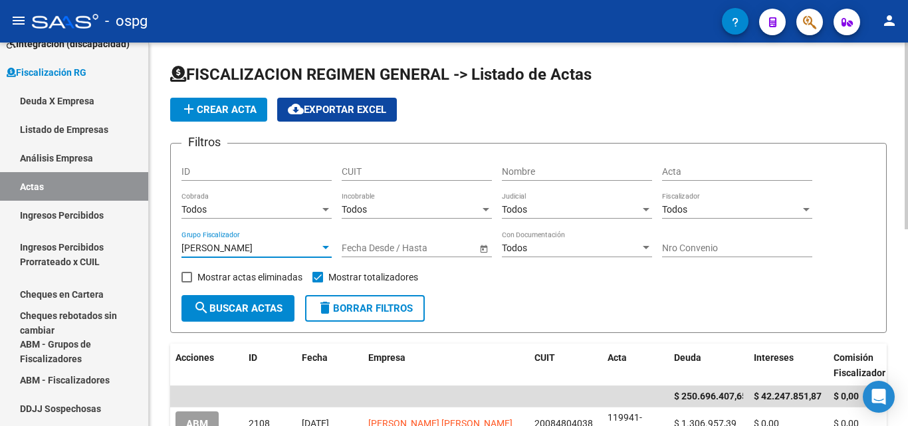
click at [247, 302] on span "search Buscar Actas" at bounding box center [237, 308] width 89 height 12
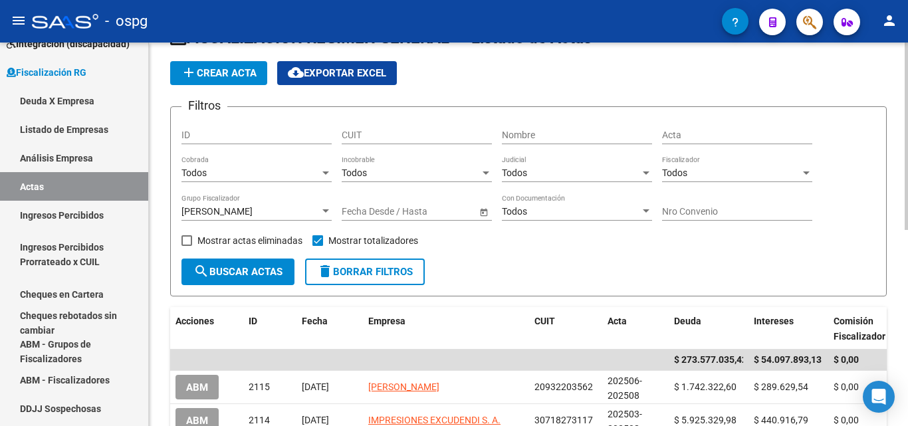
scroll to position [66, 0]
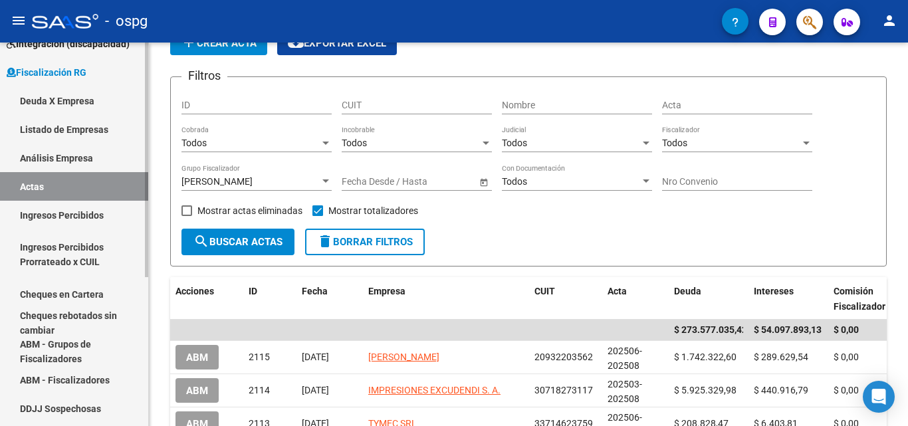
click at [61, 296] on link "Cheques en Cartera" at bounding box center [74, 294] width 148 height 29
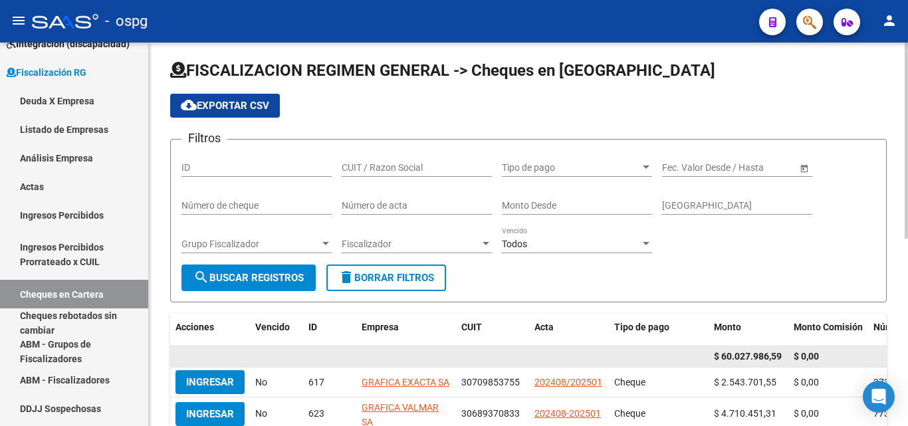
scroll to position [66, 0]
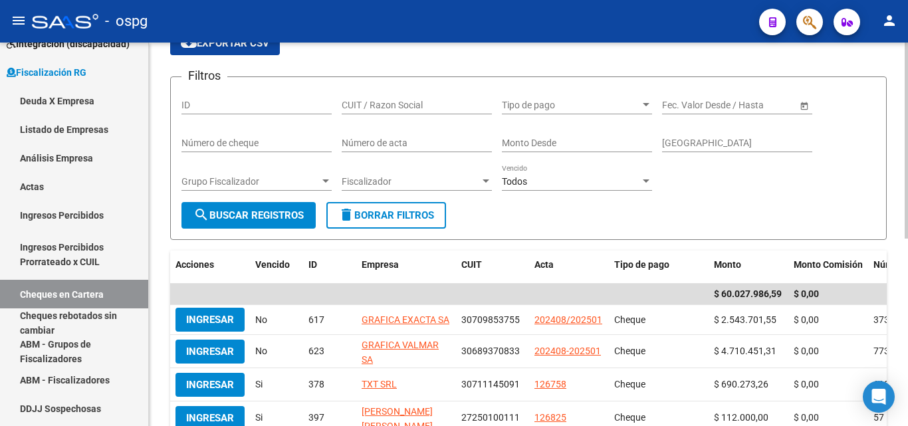
click at [315, 176] on span "Grupo Fiscalizador" at bounding box center [250, 181] width 138 height 11
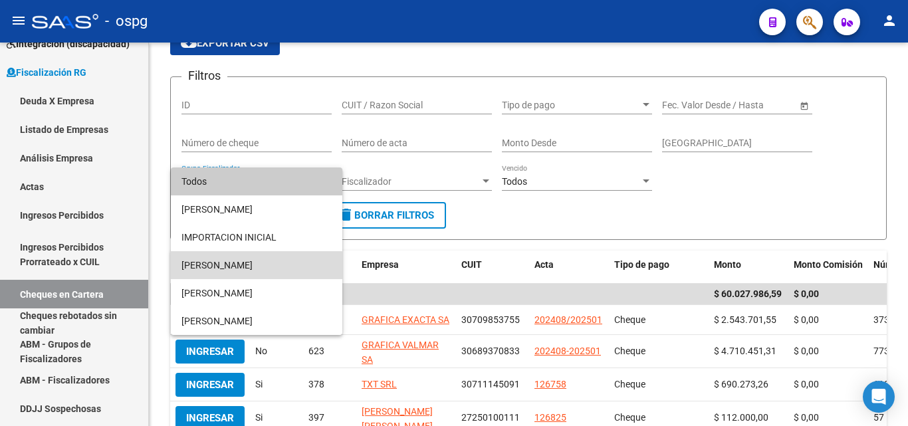
click at [243, 267] on span "[PERSON_NAME]" at bounding box center [256, 265] width 150 height 28
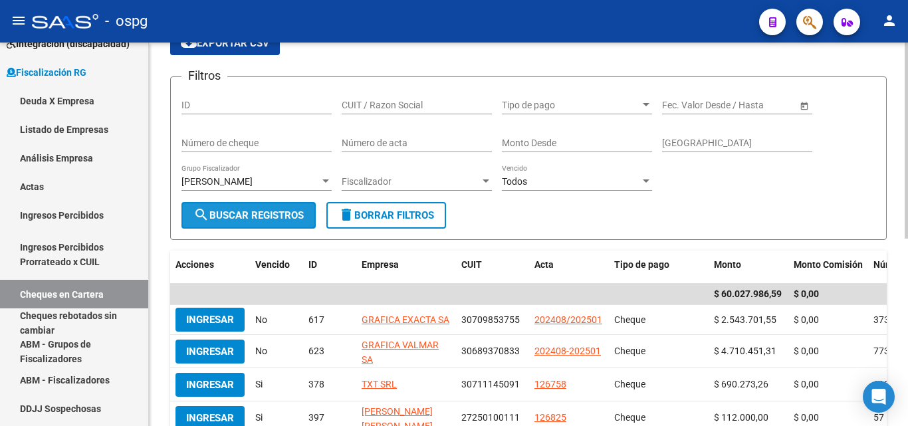
click at [260, 217] on span "search Buscar Registros" at bounding box center [248, 215] width 110 height 12
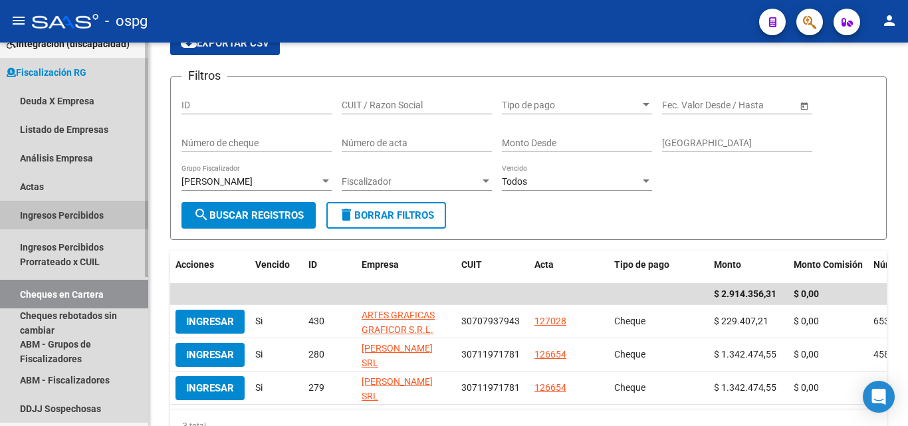
click at [74, 213] on link "Ingresos Percibidos" at bounding box center [74, 215] width 148 height 29
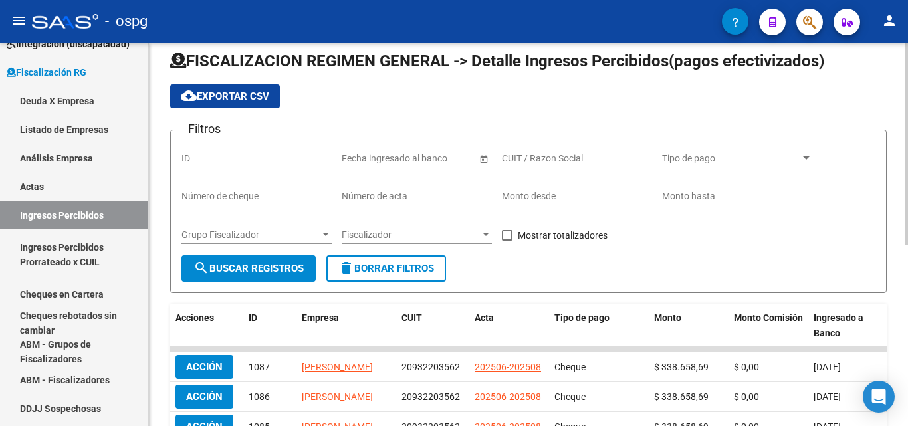
scroll to position [66, 0]
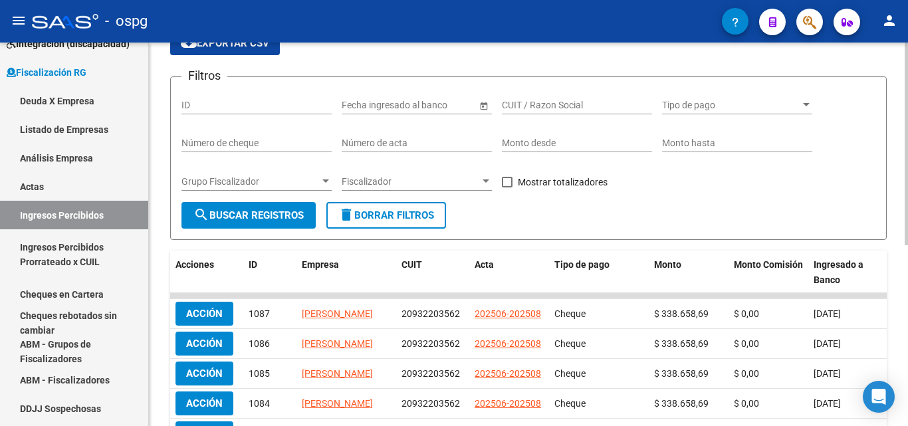
click at [323, 181] on div at bounding box center [325, 180] width 7 height 3
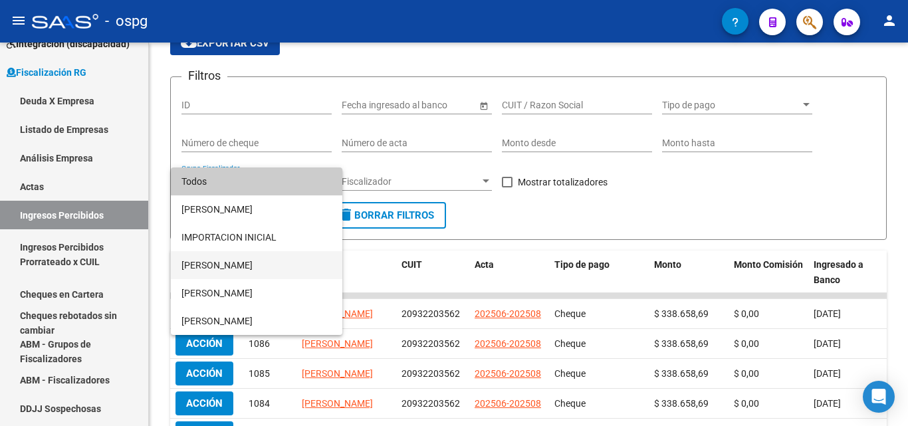
click at [217, 270] on span "[PERSON_NAME]" at bounding box center [256, 265] width 150 height 28
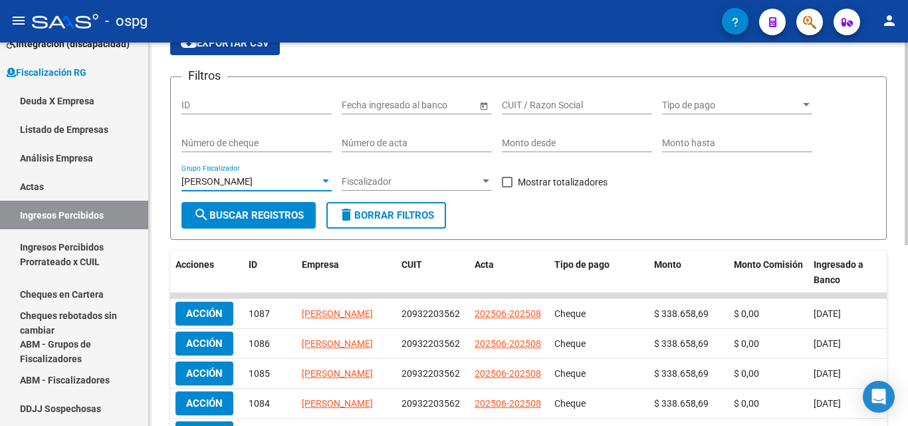
drag, startPoint x: 506, startPoint y: 183, endPoint x: 487, endPoint y: 186, distance: 19.5
click at [500, 185] on div "Filtros ID Fecha inicio – Fecha fin Fecha ingresado al banco CUIT / Razon Socia…" at bounding box center [528, 145] width 694 height 114
click at [506, 183] on span at bounding box center [507, 182] width 11 height 11
click at [506, 187] on input "Mostrar totalizadores" at bounding box center [506, 187] width 1 height 1
checkbox input "true"
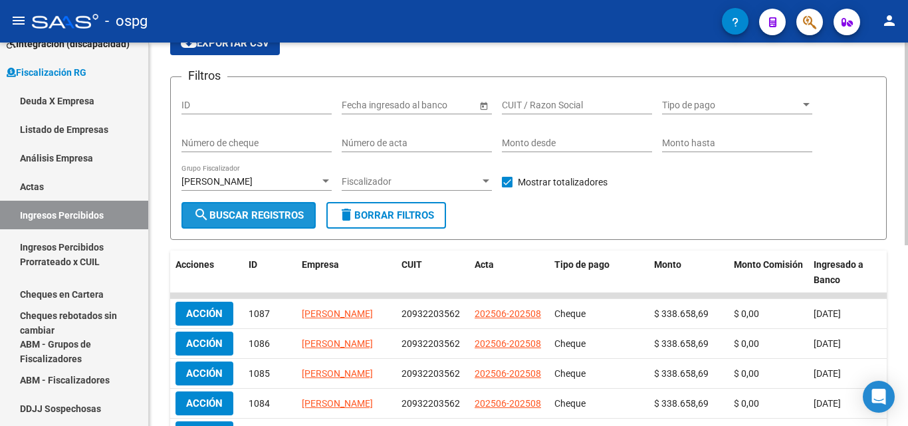
click at [193, 223] on button "search Buscar Registros" at bounding box center [248, 215] width 134 height 27
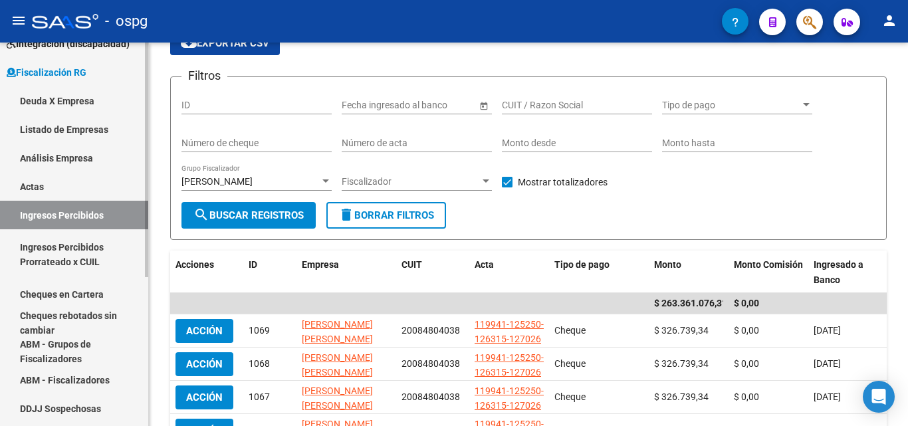
click at [20, 181] on link "Actas" at bounding box center [74, 186] width 148 height 29
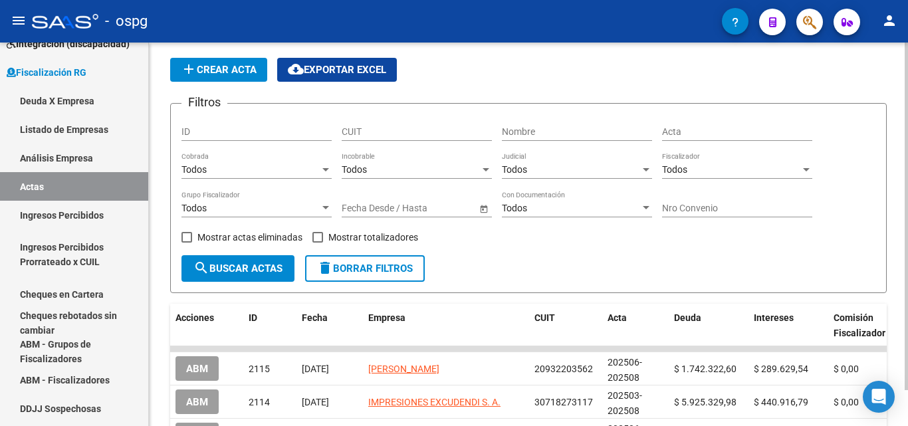
scroll to position [66, 0]
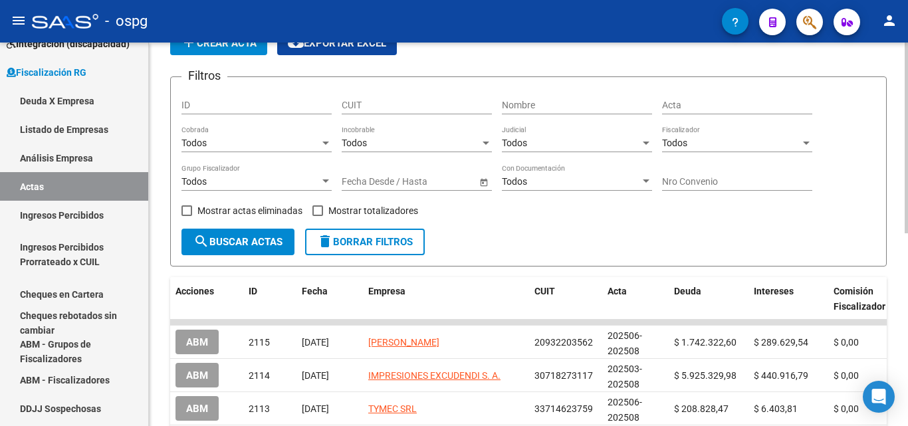
click at [316, 183] on div "Todos" at bounding box center [250, 181] width 138 height 11
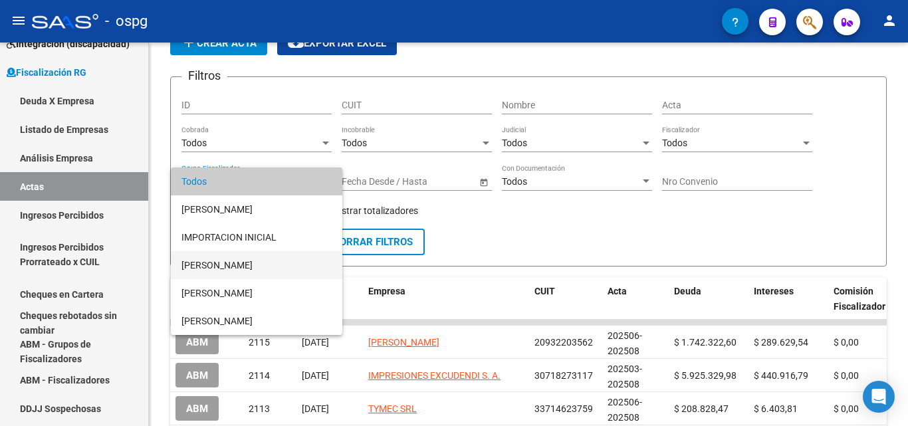
click at [223, 262] on span "[PERSON_NAME]" at bounding box center [256, 265] width 150 height 28
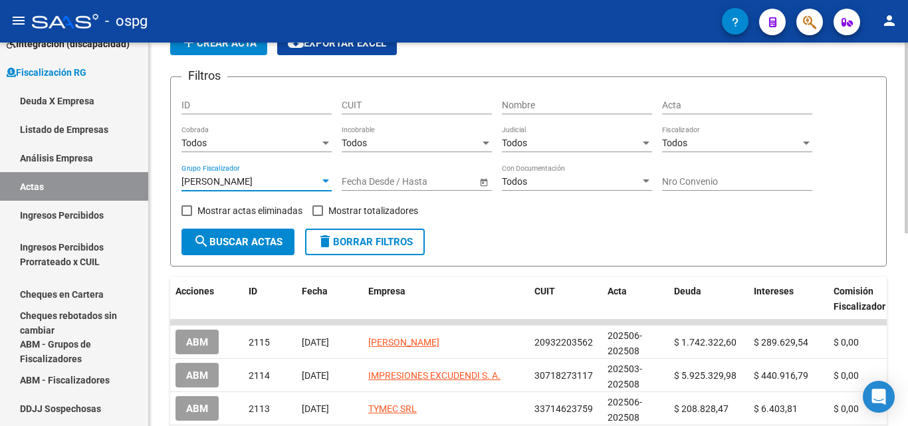
drag, startPoint x: 316, startPoint y: 207, endPoint x: 260, endPoint y: 231, distance: 60.1
click at [315, 207] on span at bounding box center [317, 210] width 11 height 11
click at [317, 216] on input "Mostrar totalizadores" at bounding box center [317, 216] width 1 height 1
checkbox input "true"
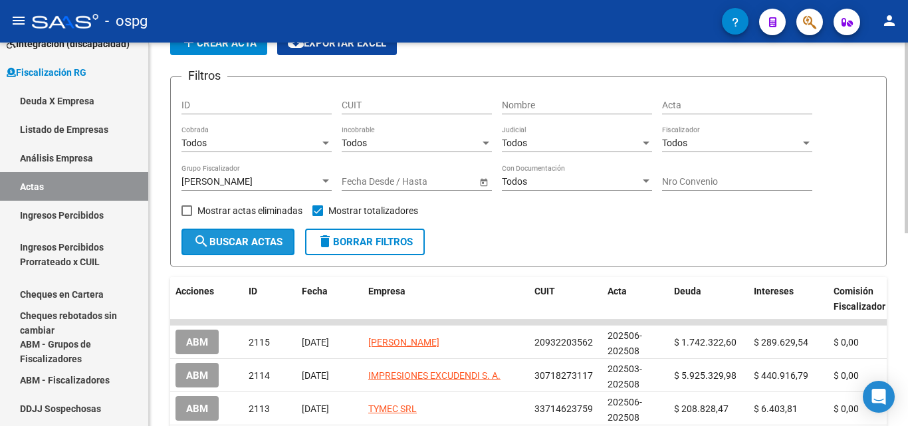
click at [246, 239] on span "search Buscar Actas" at bounding box center [237, 242] width 89 height 12
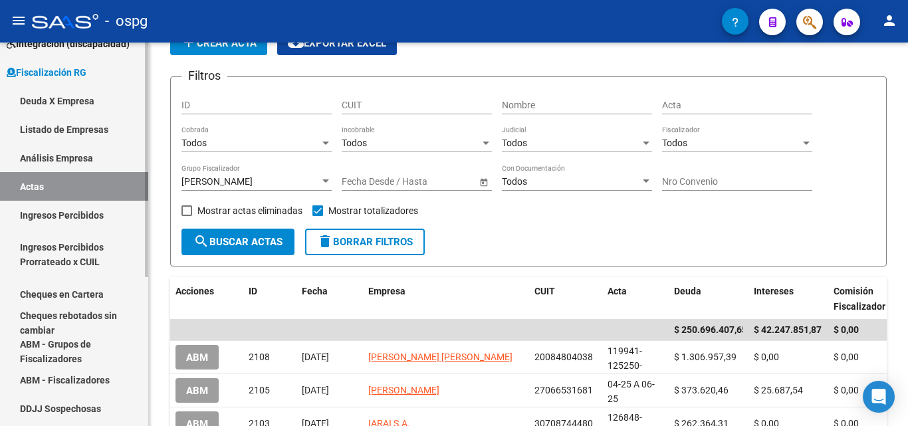
click at [78, 209] on link "Ingresos Percibidos" at bounding box center [74, 215] width 148 height 29
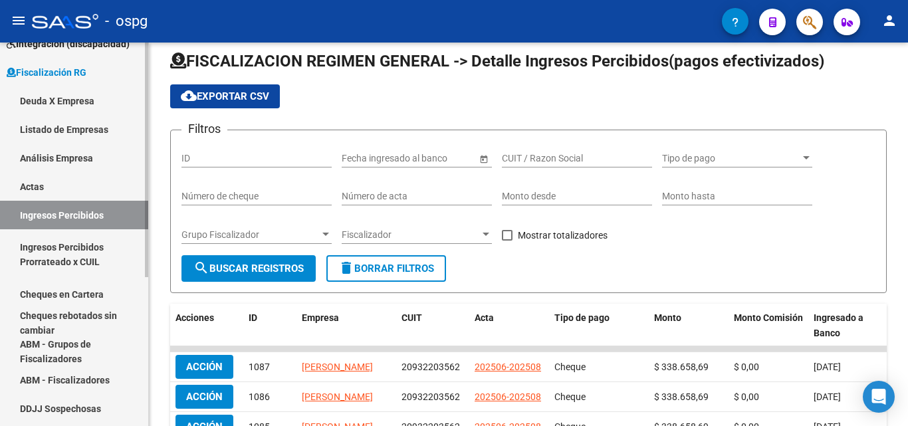
scroll to position [66, 0]
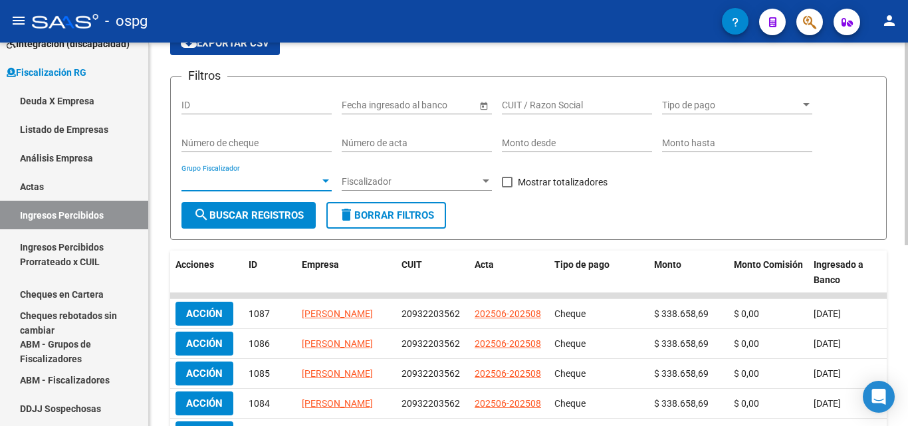
click at [318, 179] on span "Grupo Fiscalizador" at bounding box center [250, 181] width 138 height 11
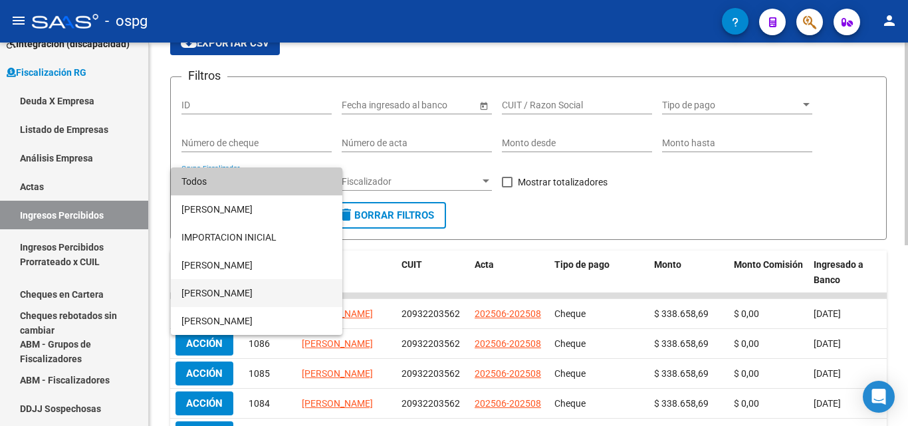
click at [258, 287] on span "[PERSON_NAME]" at bounding box center [256, 293] width 150 height 28
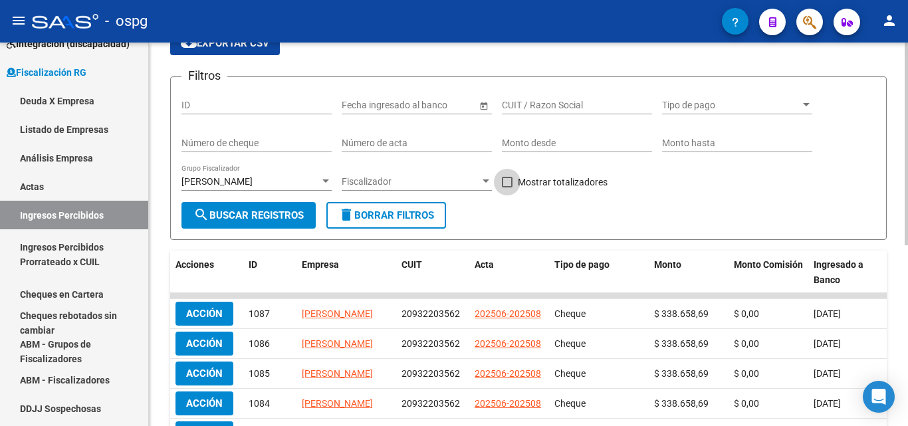
drag, startPoint x: 511, startPoint y: 183, endPoint x: 437, endPoint y: 189, distance: 74.7
click at [510, 183] on label "Mostrar totalizadores" at bounding box center [555, 182] width 106 height 16
click at [507, 187] on input "Mostrar totalizadores" at bounding box center [506, 187] width 1 height 1
checkbox input "true"
click at [249, 233] on form "Filtros ID Fecha inicio – Fecha fin Fecha ingresado al banco CUIT / Razon Socia…" at bounding box center [528, 157] width 716 height 163
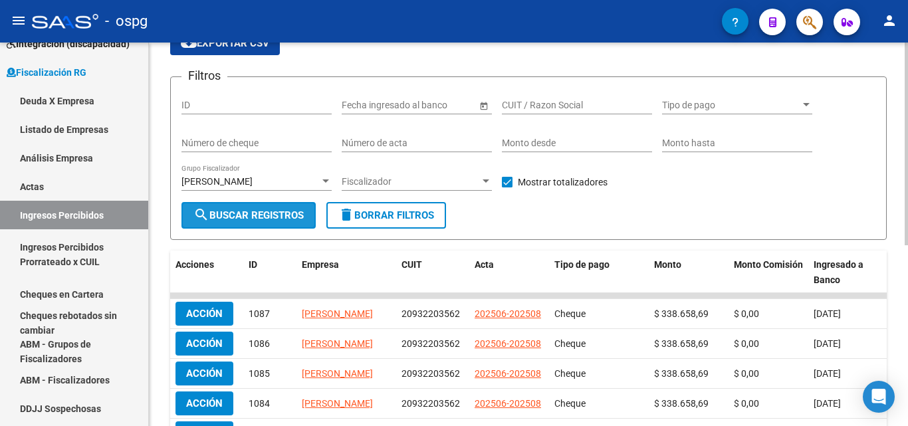
click at [250, 225] on button "search Buscar Registros" at bounding box center [248, 215] width 134 height 27
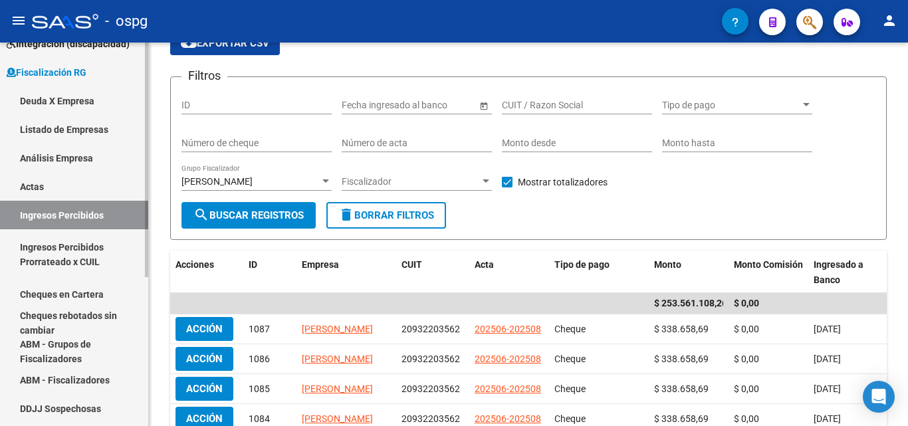
click at [76, 294] on link "Cheques en Cartera" at bounding box center [74, 294] width 148 height 29
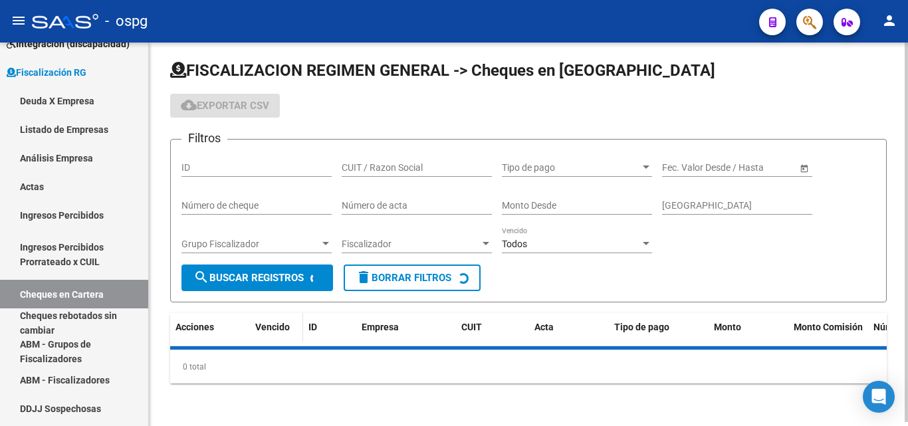
scroll to position [66, 0]
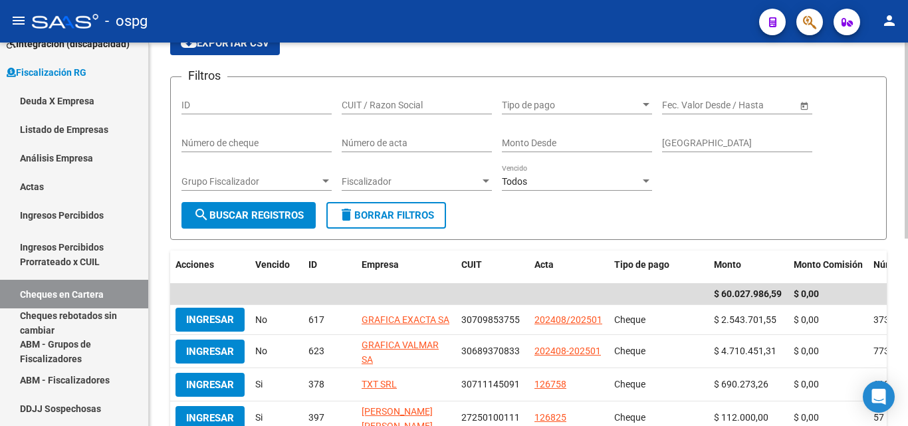
click at [321, 191] on div "Grupo Fiscalizador Grupo Fiscalizador" at bounding box center [256, 183] width 150 height 38
click at [320, 183] on div at bounding box center [326, 181] width 12 height 11
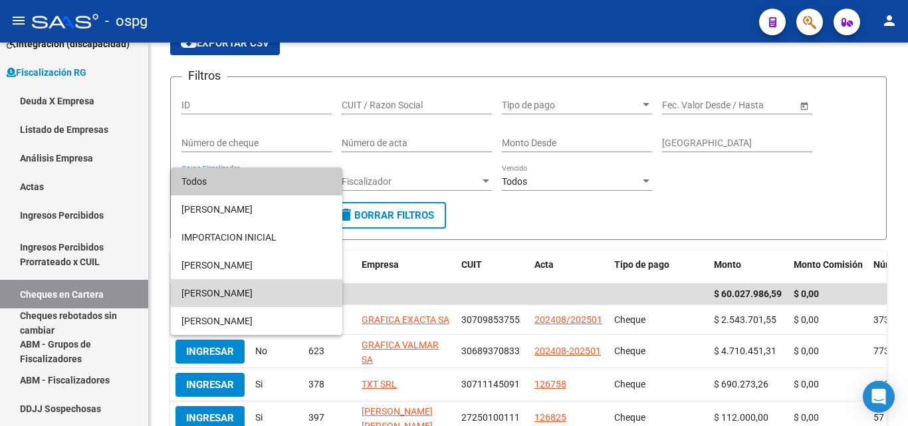
click at [221, 288] on span "[PERSON_NAME]" at bounding box center [256, 293] width 150 height 28
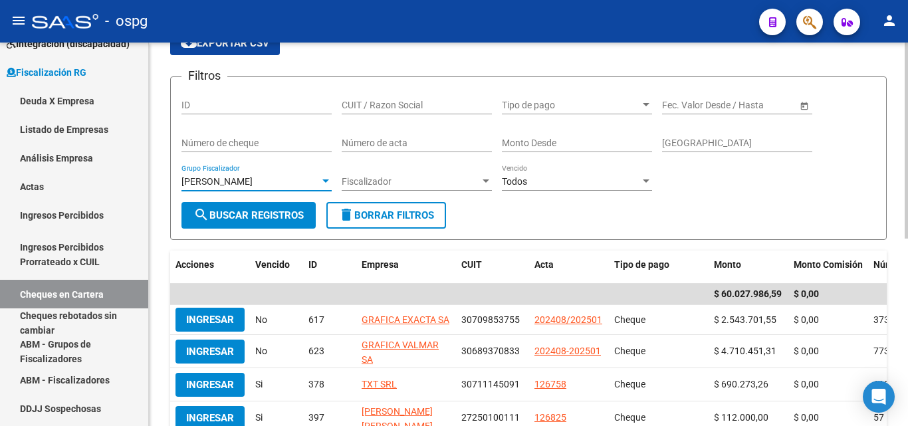
click at [239, 213] on span "search Buscar Registros" at bounding box center [248, 215] width 110 height 12
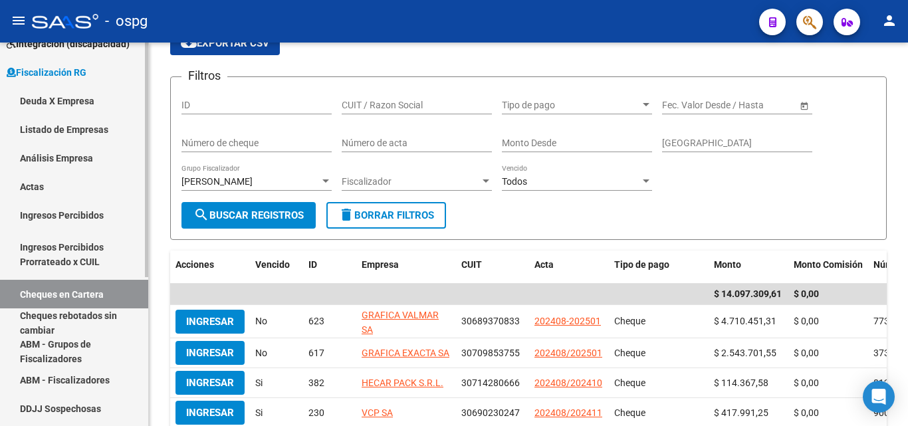
click at [34, 191] on link "Actas" at bounding box center [74, 186] width 148 height 29
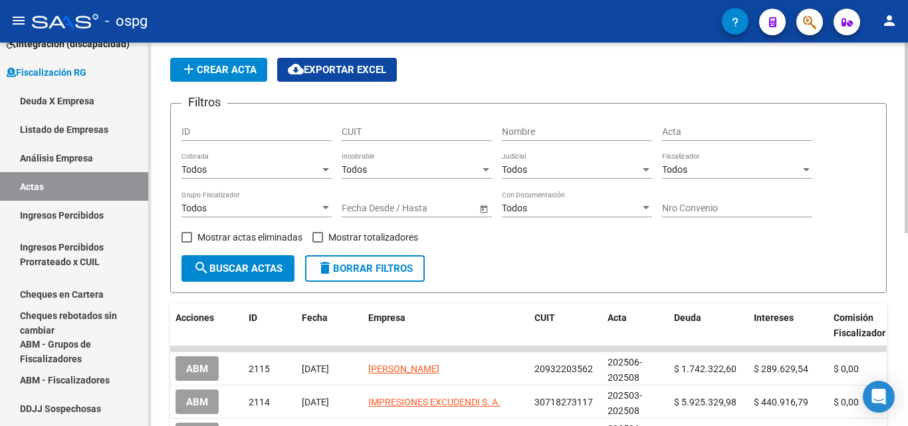
scroll to position [66, 0]
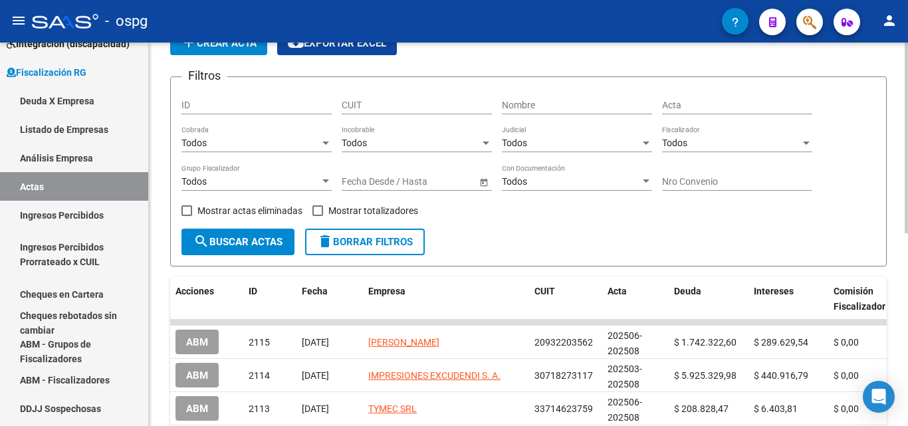
click at [322, 183] on div at bounding box center [325, 180] width 7 height 3
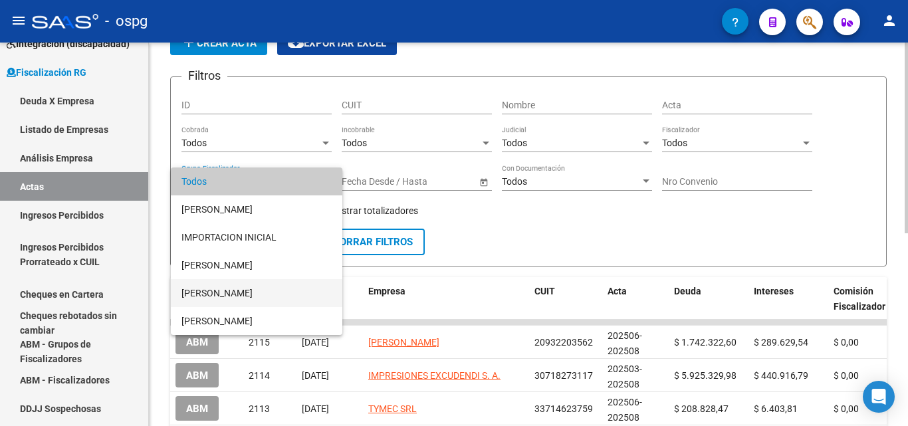
click at [233, 288] on span "[PERSON_NAME]" at bounding box center [256, 293] width 150 height 28
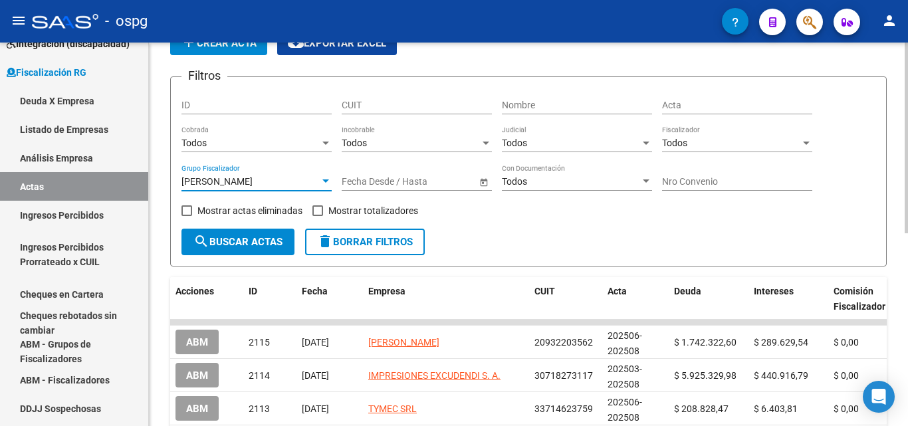
click at [320, 209] on span at bounding box center [317, 210] width 11 height 11
click at [318, 216] on input "Mostrar totalizadores" at bounding box center [317, 216] width 1 height 1
checkbox input "true"
click at [264, 236] on span "search Buscar Actas" at bounding box center [237, 242] width 89 height 12
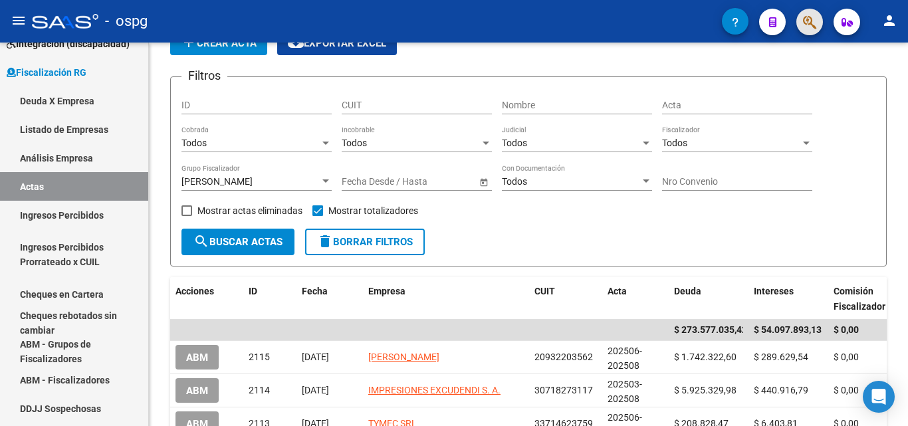
click at [805, 10] on span "button" at bounding box center [809, 22] width 13 height 27
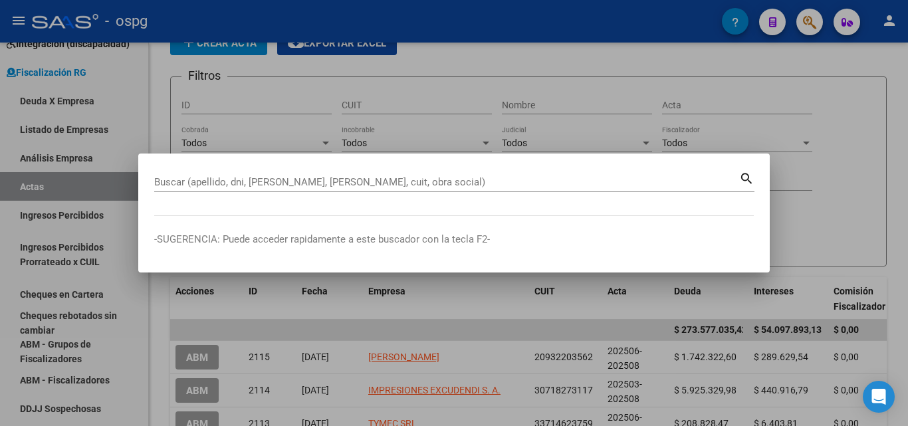
click at [803, 30] on div at bounding box center [454, 213] width 908 height 426
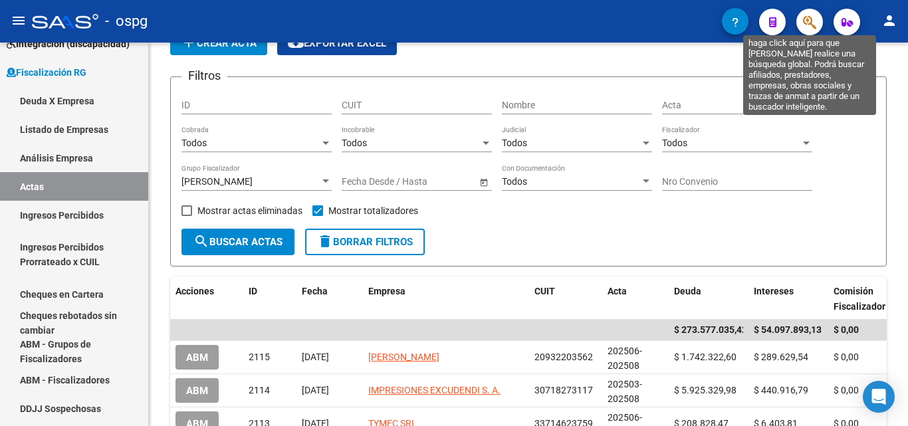
click at [813, 23] on icon "button" at bounding box center [809, 22] width 13 height 15
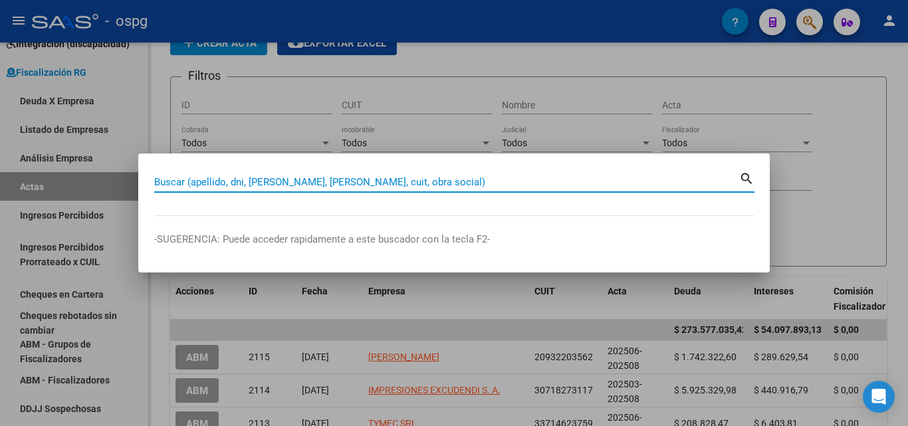
click at [367, 185] on input "Buscar (apellido, dni, [PERSON_NAME], [PERSON_NAME], cuit, obra social)" at bounding box center [446, 182] width 585 height 12
click at [367, 186] on input "Buscar (apellido, dni, [PERSON_NAME], [PERSON_NAME], cuit, obra social)" at bounding box center [446, 182] width 585 height 12
drag, startPoint x: 367, startPoint y: 186, endPoint x: 369, endPoint y: 176, distance: 10.1
click at [367, 184] on input "Buscar (apellido, dni, [PERSON_NAME], [PERSON_NAME], cuit, obra social)" at bounding box center [446, 182] width 585 height 12
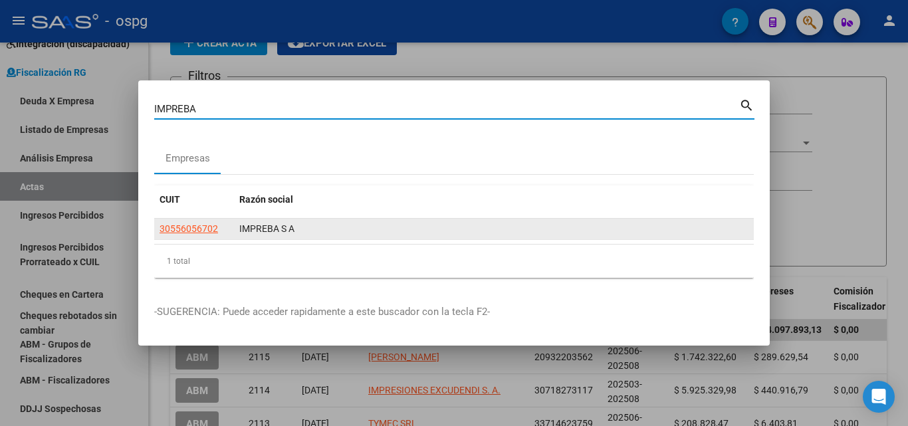
type input "IMPREBA"
click at [218, 228] on div "30556056702" at bounding box center [193, 228] width 69 height 15
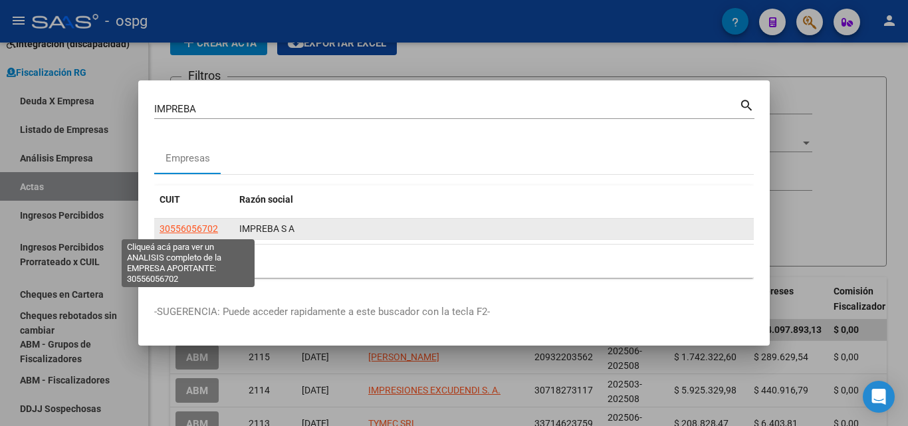
click at [203, 231] on span "30556056702" at bounding box center [188, 228] width 58 height 11
type textarea "30556056702"
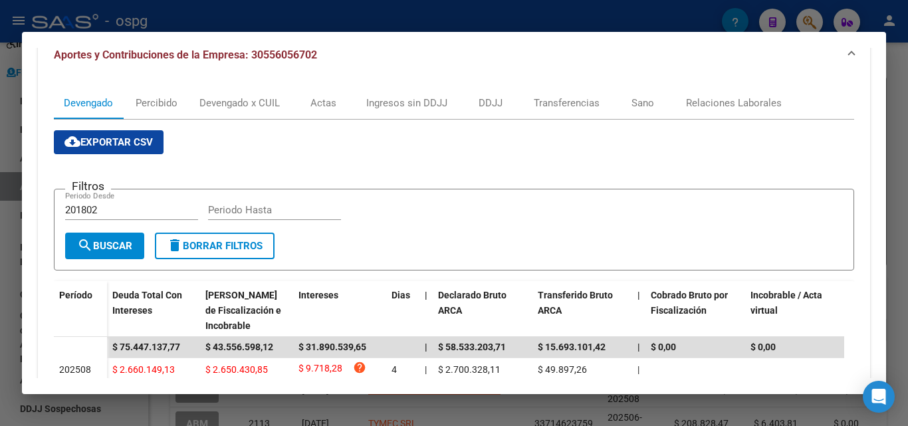
scroll to position [133, 0]
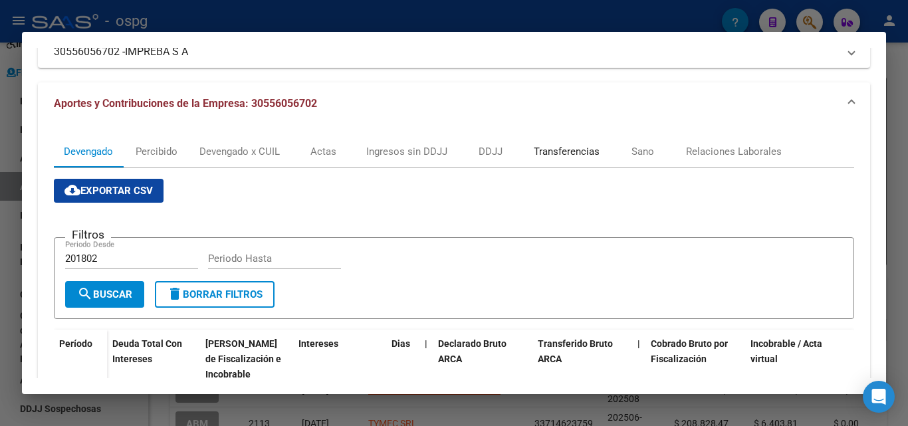
click at [577, 153] on div "Transferencias" at bounding box center [567, 151] width 66 height 15
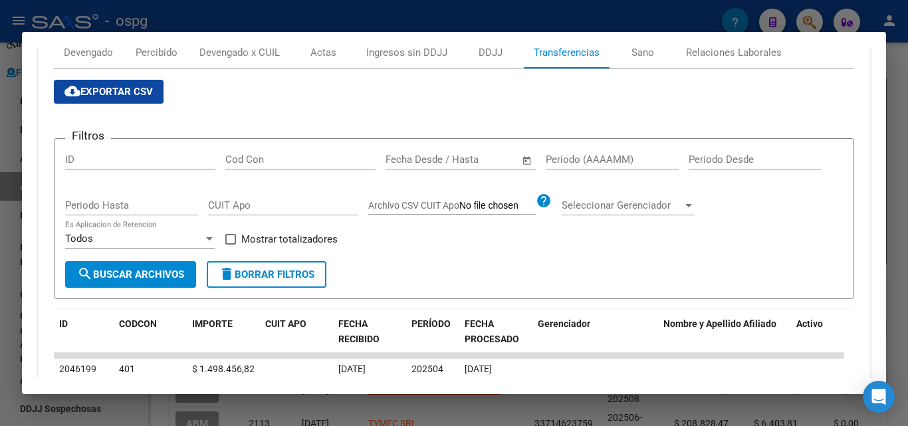
scroll to position [266, 0]
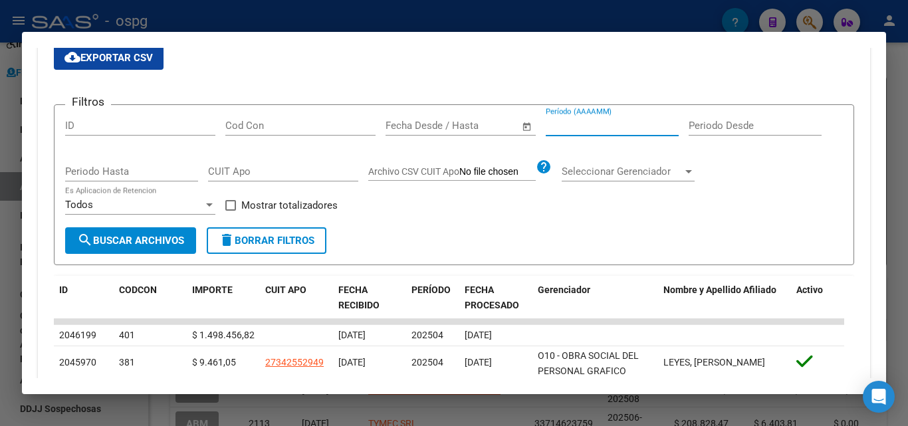
click at [585, 128] on input "Período (AAAAMM)" at bounding box center [612, 126] width 133 height 12
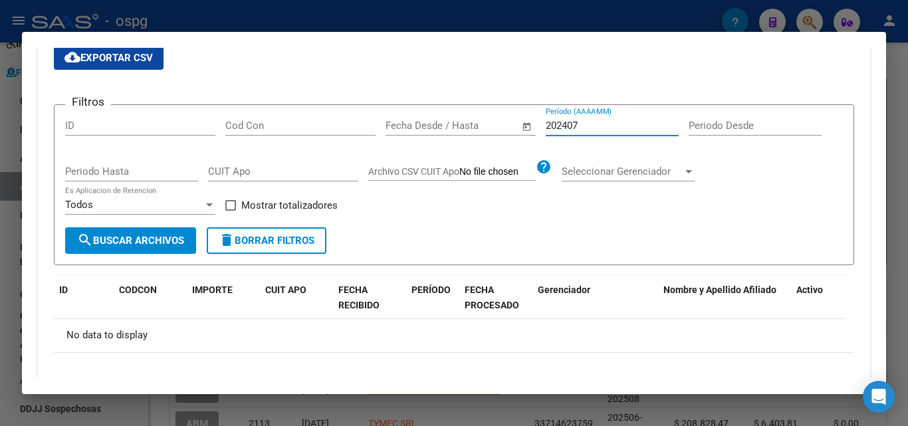
click at [608, 127] on input "202407" at bounding box center [612, 126] width 133 height 12
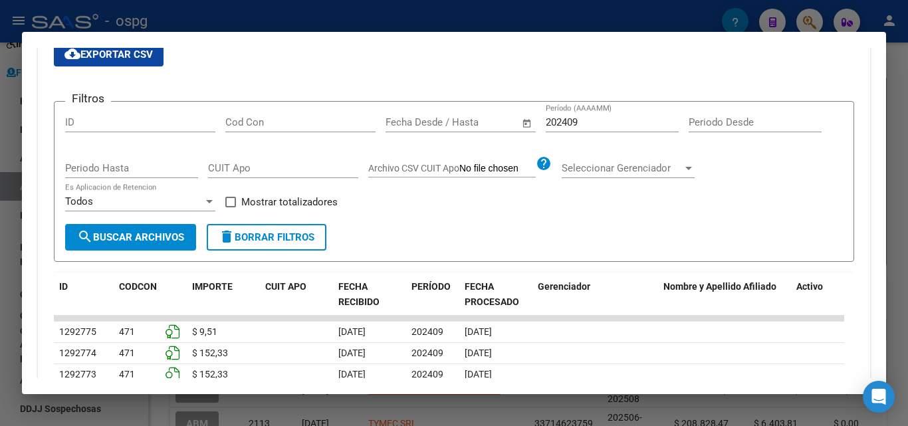
scroll to position [199, 0]
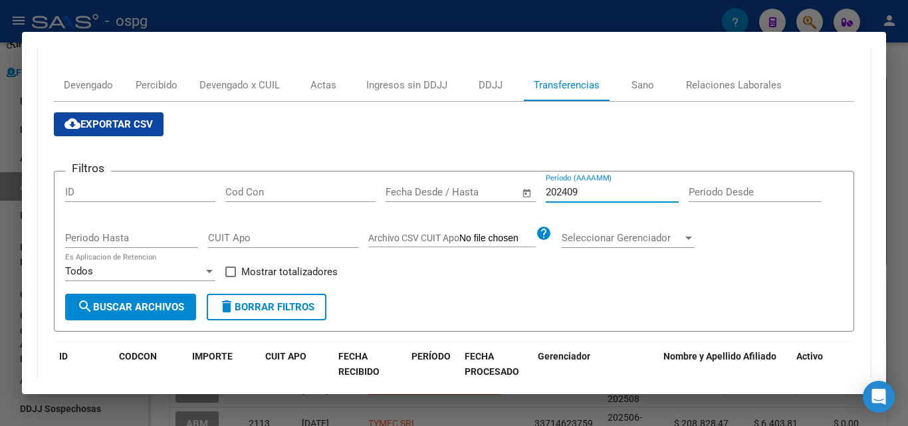
click at [591, 190] on input "202409" at bounding box center [612, 192] width 133 height 12
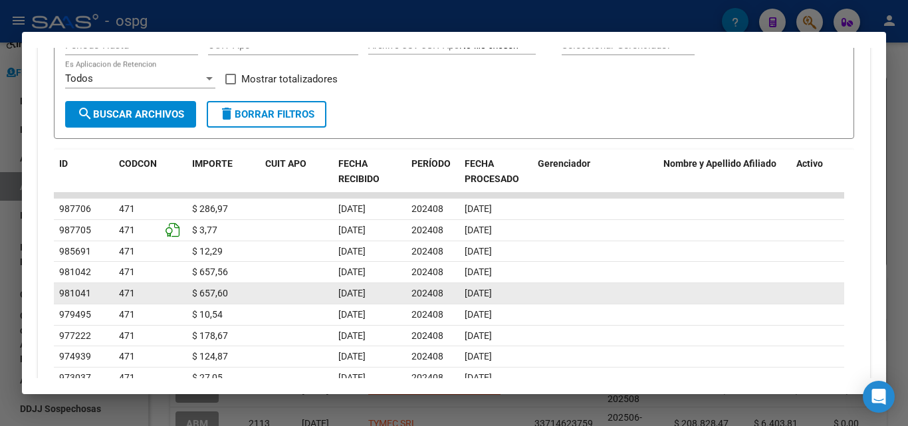
scroll to position [266, 0]
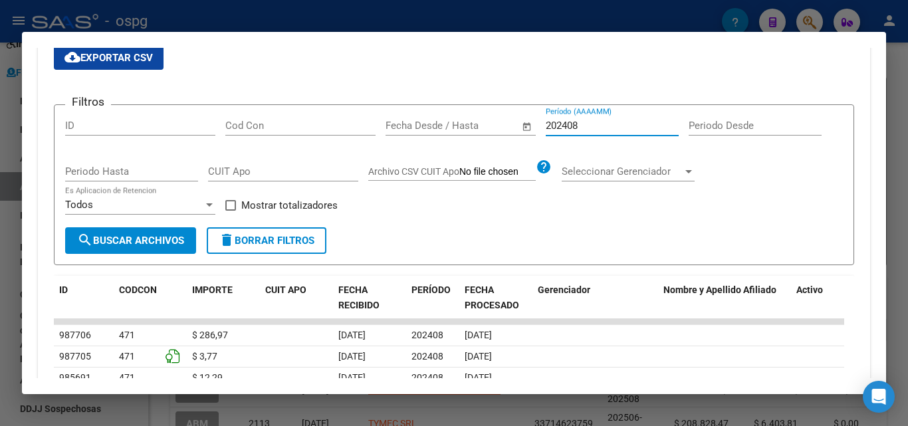
click at [588, 128] on input "202408" at bounding box center [612, 126] width 133 height 12
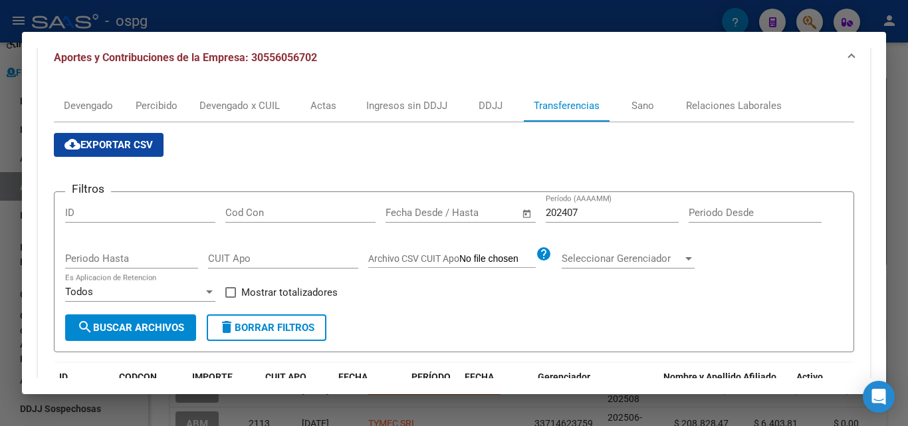
scroll to position [177, 0]
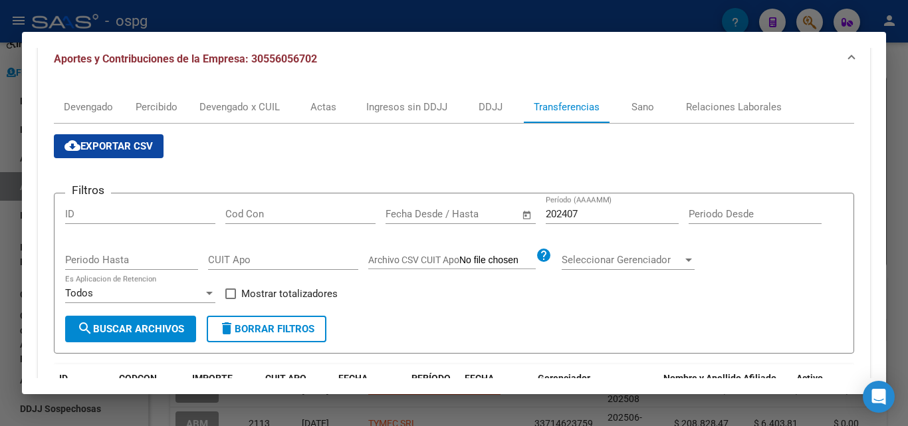
click at [580, 215] on input "202407" at bounding box center [612, 214] width 133 height 12
type input "202408"
click at [0, 197] on div at bounding box center [454, 213] width 908 height 426
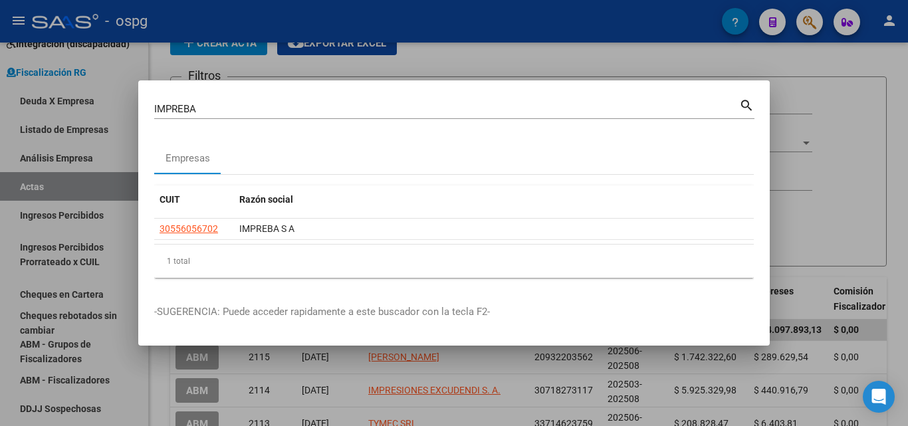
click at [692, 57] on div at bounding box center [454, 213] width 908 height 426
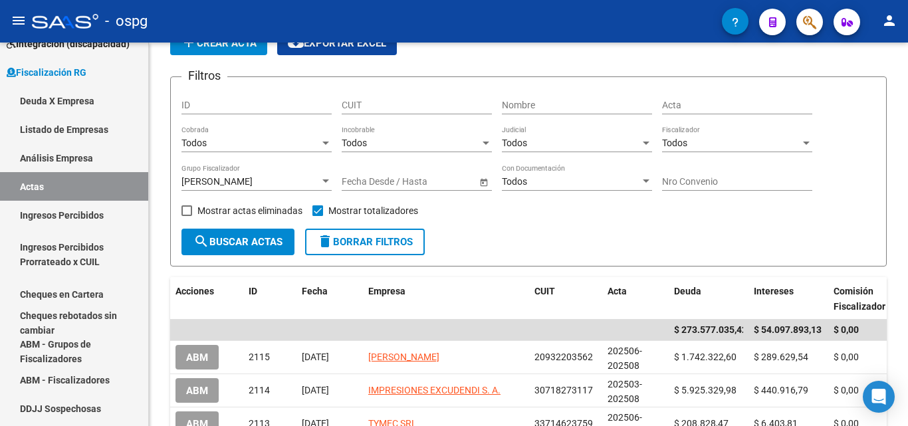
click at [692, 57] on app-list-header "FISCALIZACION REGIMEN GENERAL -> Listado de Actas add Crear Acta cloud_download…" at bounding box center [528, 131] width 716 height 269
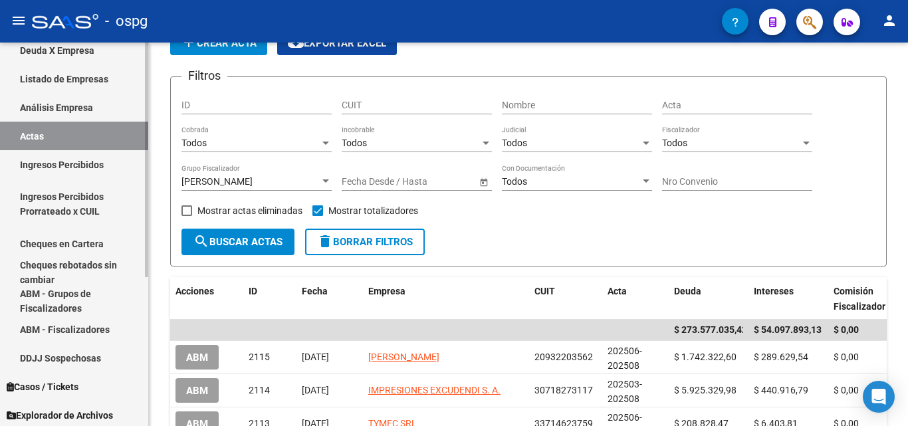
scroll to position [244, 0]
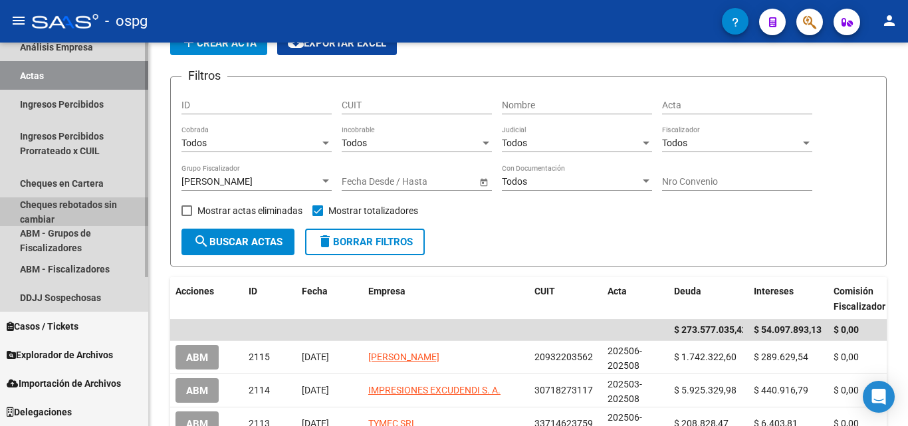
click at [76, 197] on link "Cheques rebotados sin cambiar" at bounding box center [74, 211] width 148 height 29
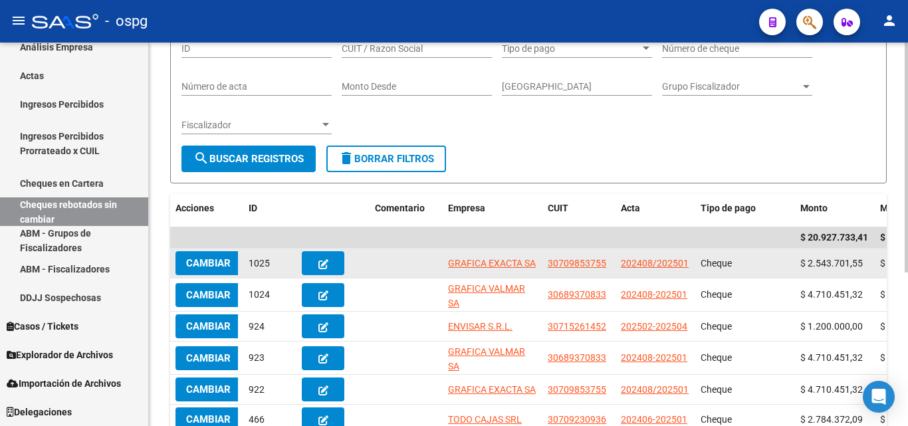
scroll to position [199, 0]
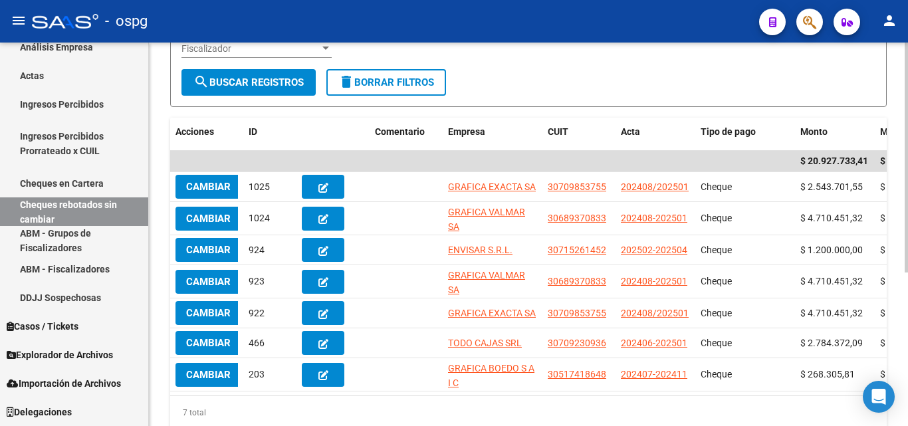
drag, startPoint x: 389, startPoint y: 395, endPoint x: 432, endPoint y: 393, distance: 43.3
click at [432, 393] on datatable-body "$ 20.927.733,41 $ 0,00 Cambiar 1025 GRAFICA EXACTA SA 30709853755 202408/202501…" at bounding box center [528, 273] width 716 height 245
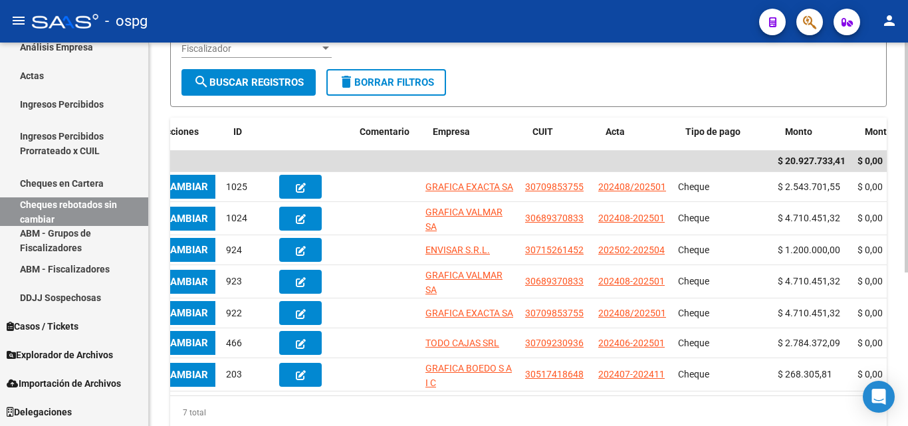
scroll to position [0, 0]
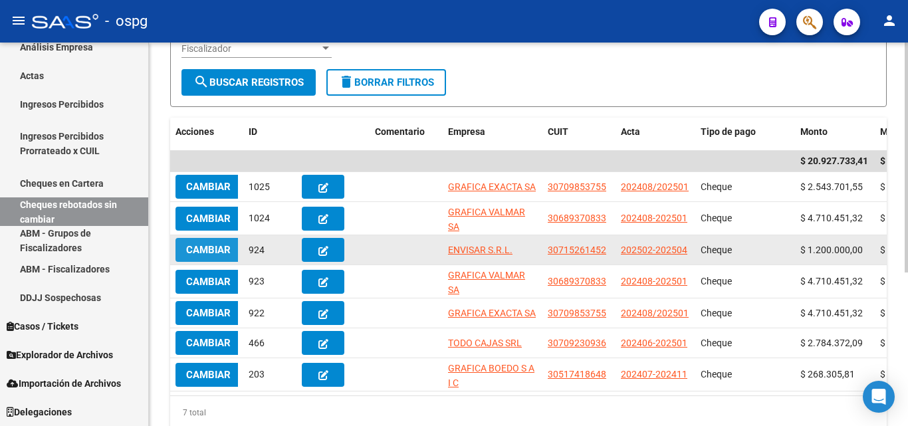
click at [216, 247] on span "Cambiar" at bounding box center [208, 250] width 45 height 12
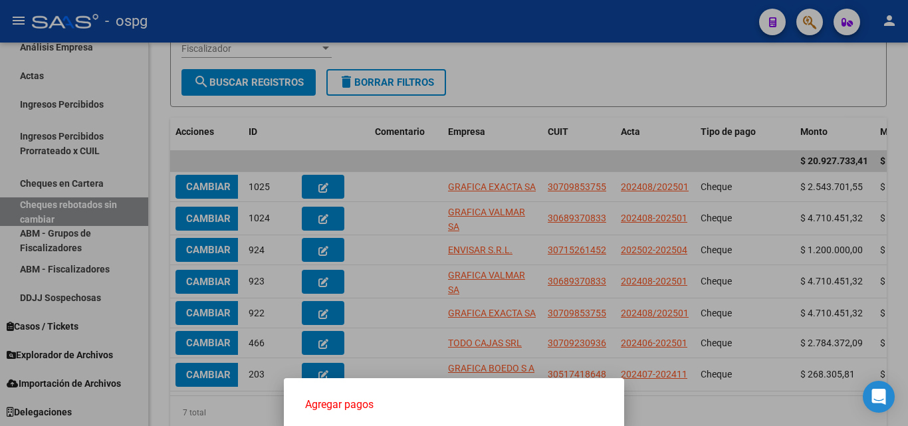
click at [557, 87] on div at bounding box center [454, 213] width 908 height 426
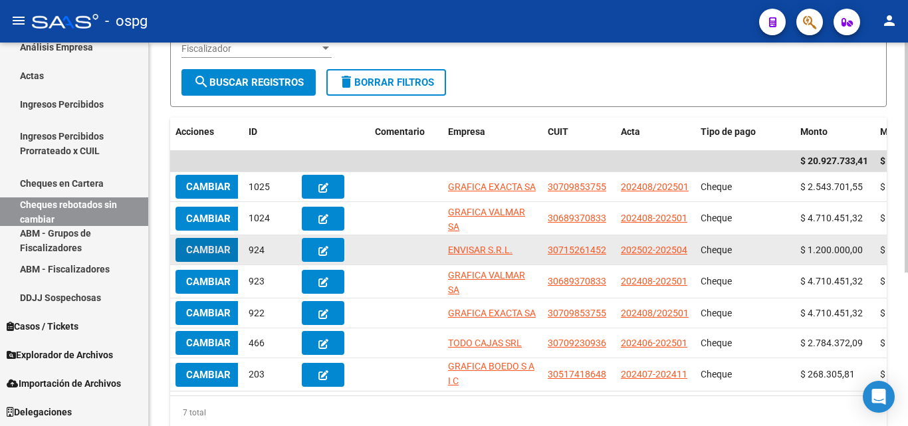
click at [208, 252] on span "Cambiar" at bounding box center [208, 250] width 45 height 12
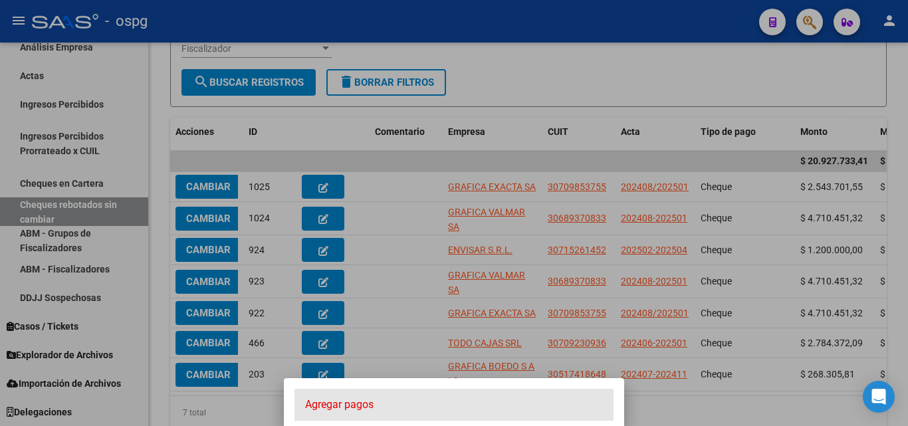
click at [345, 404] on span "Agregar pagos" at bounding box center [454, 404] width 298 height 15
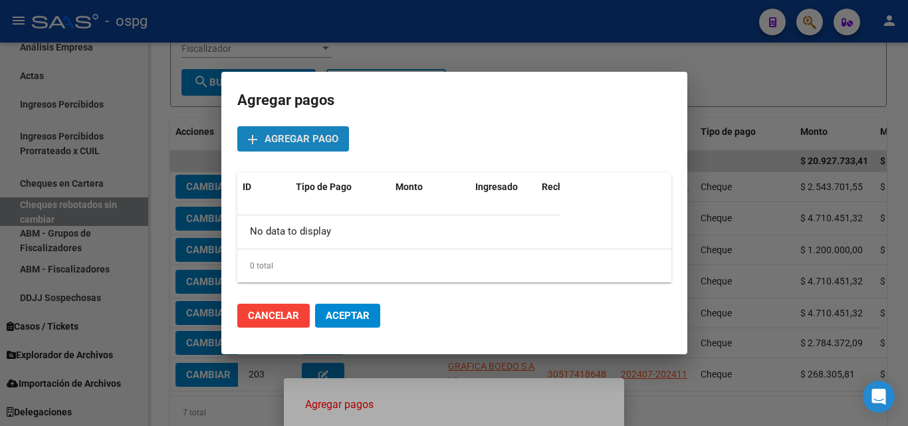
click at [302, 134] on span "Agregar pago" at bounding box center [301, 140] width 74 height 12
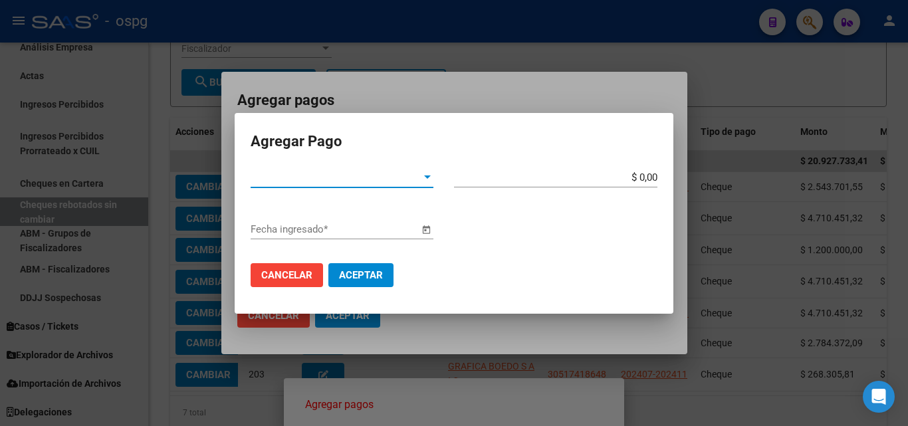
click at [427, 175] on div at bounding box center [427, 176] width 7 height 3
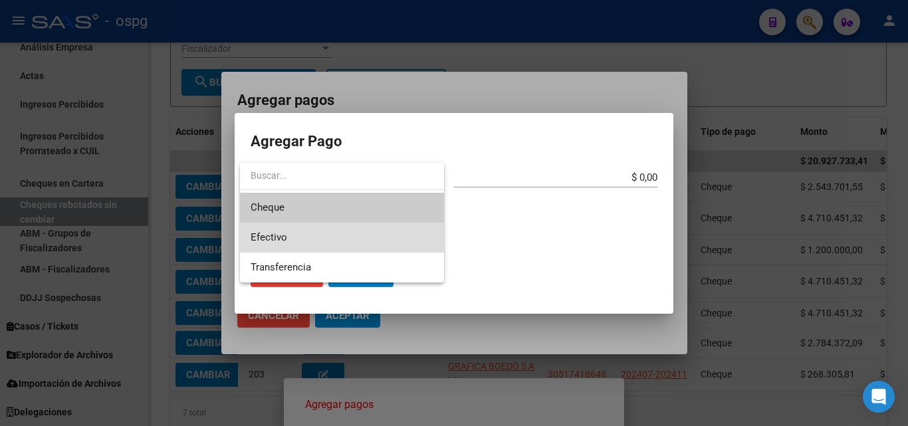
click at [316, 233] on span "Efectivo" at bounding box center [342, 238] width 183 height 30
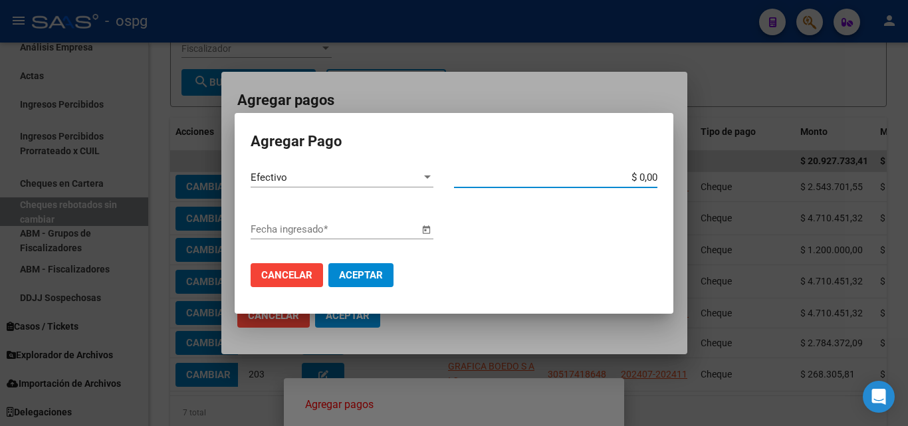
click at [650, 175] on input "$ 0,00" at bounding box center [555, 177] width 203 height 12
type input "$ 1.203.000,00"
click at [421, 227] on span "Open calendar" at bounding box center [426, 230] width 32 height 32
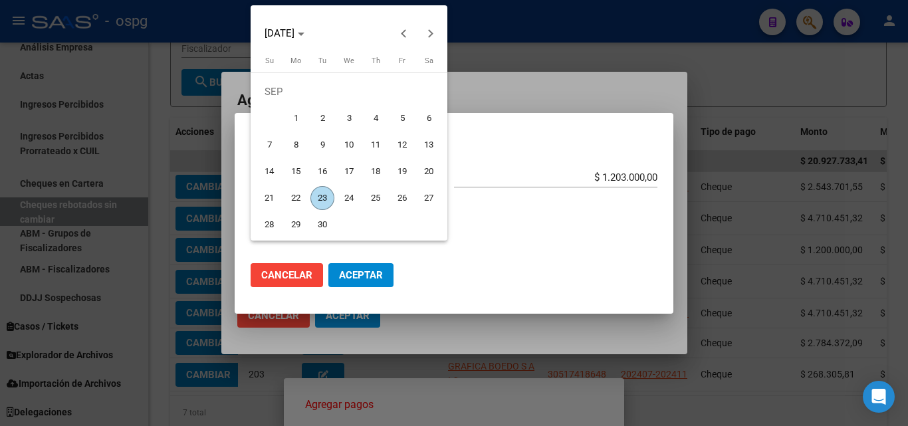
click at [324, 197] on span "23" at bounding box center [322, 198] width 24 height 24
type input "[DATE]"
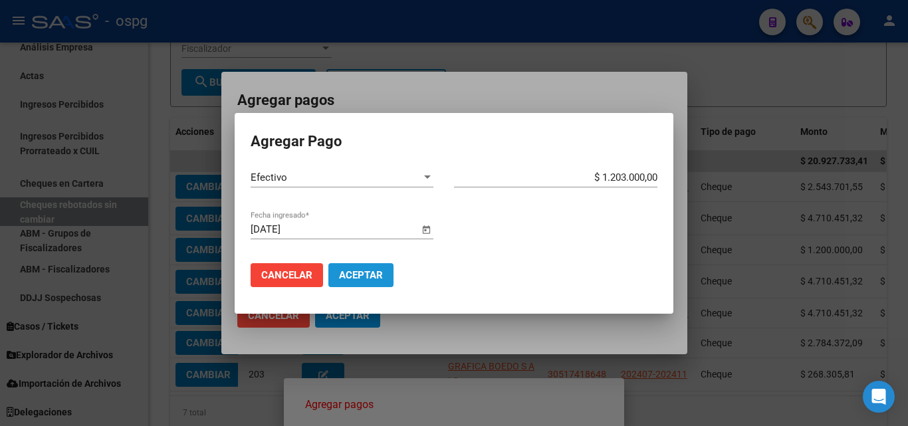
click at [355, 282] on button "Aceptar" at bounding box center [360, 275] width 65 height 24
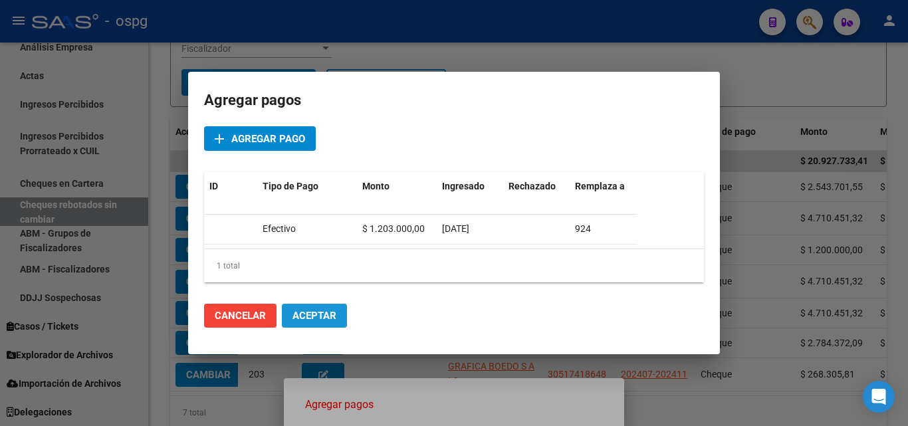
click at [316, 322] on span "Aceptar" at bounding box center [314, 316] width 44 height 12
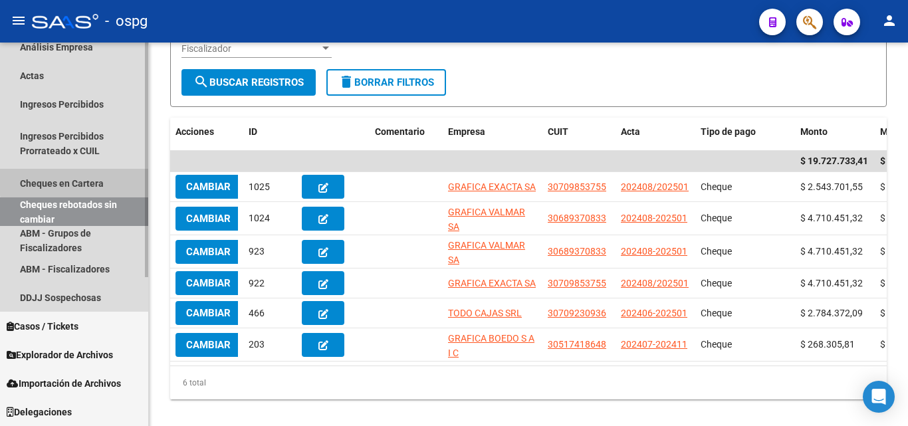
click at [93, 180] on link "Cheques en Cartera" at bounding box center [74, 183] width 148 height 29
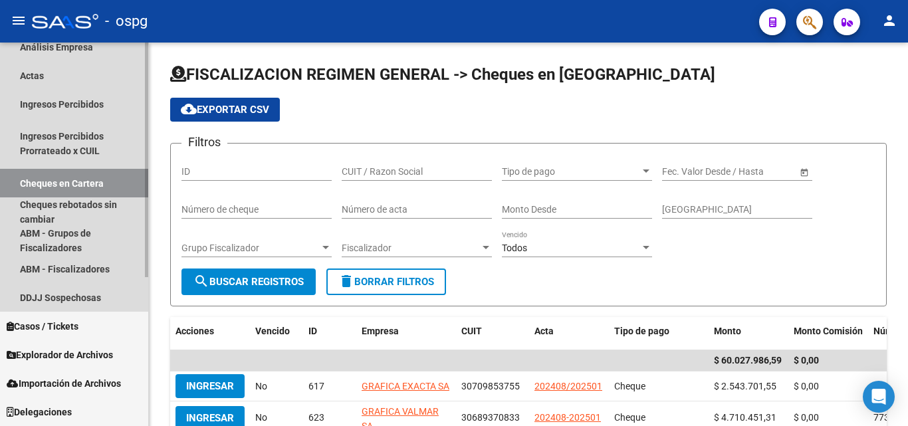
click at [85, 183] on link "Cheques en Cartera" at bounding box center [74, 183] width 148 height 29
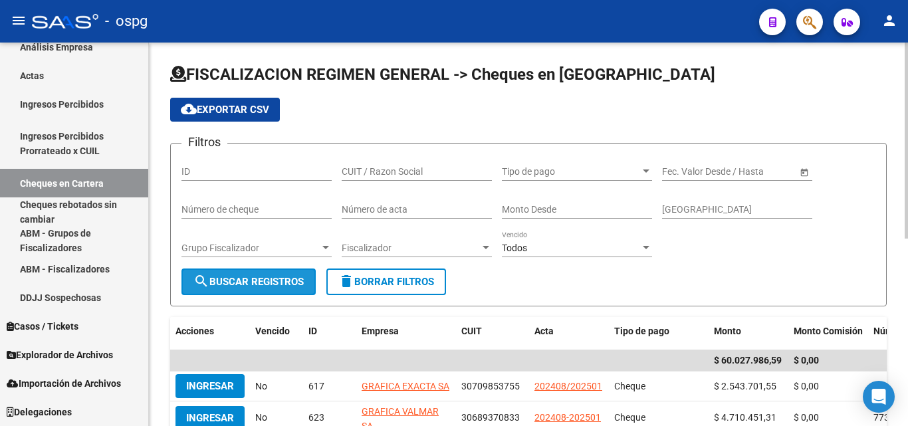
click at [291, 275] on button "search Buscar Registros" at bounding box center [248, 281] width 134 height 27
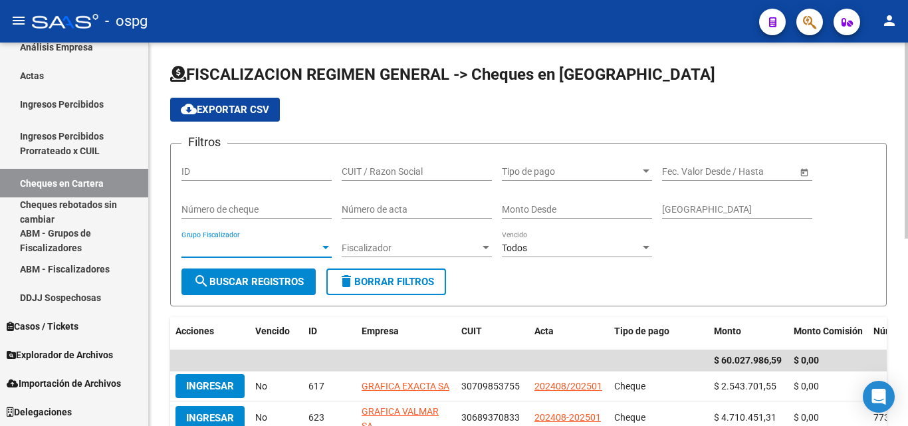
click at [326, 249] on div at bounding box center [325, 247] width 7 height 3
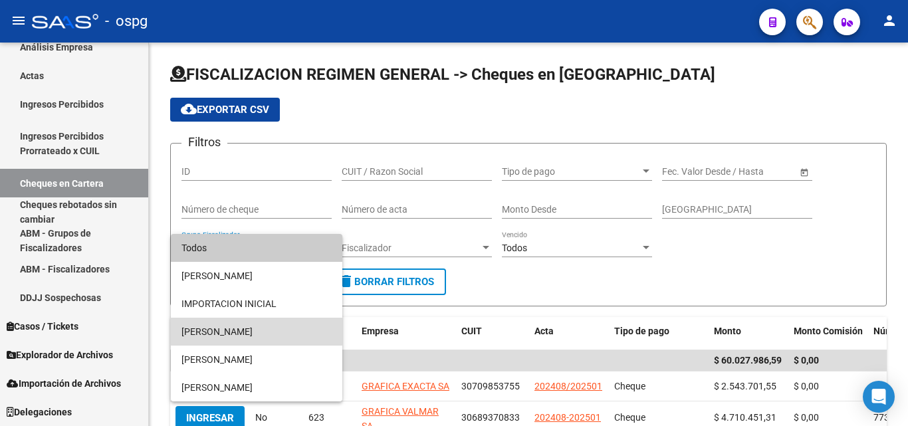
click at [233, 332] on span "[PERSON_NAME]" at bounding box center [256, 332] width 150 height 28
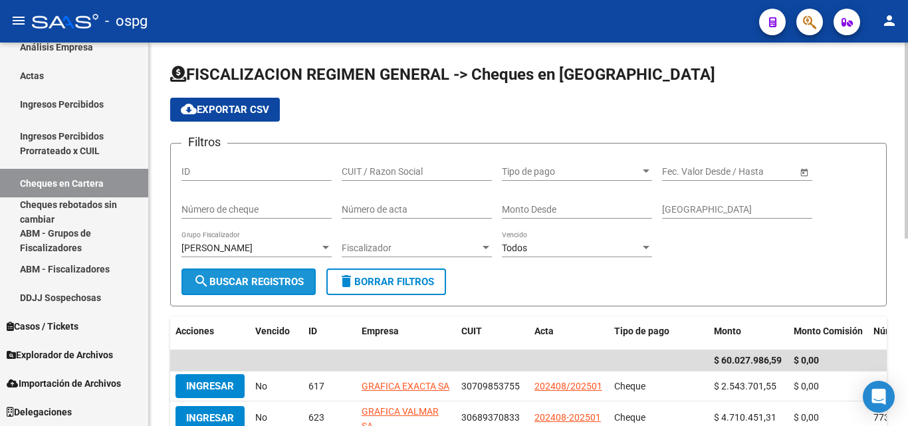
click at [272, 270] on button "search Buscar Registros" at bounding box center [248, 281] width 134 height 27
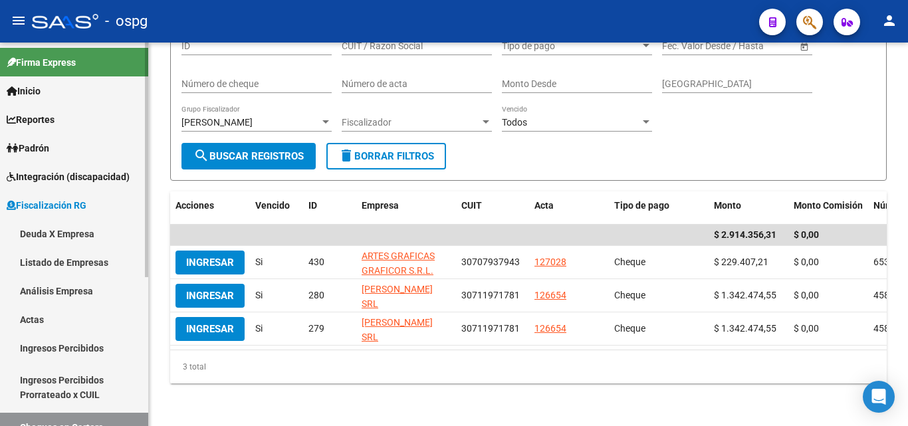
click at [52, 118] on span "Reportes" at bounding box center [31, 119] width 48 height 15
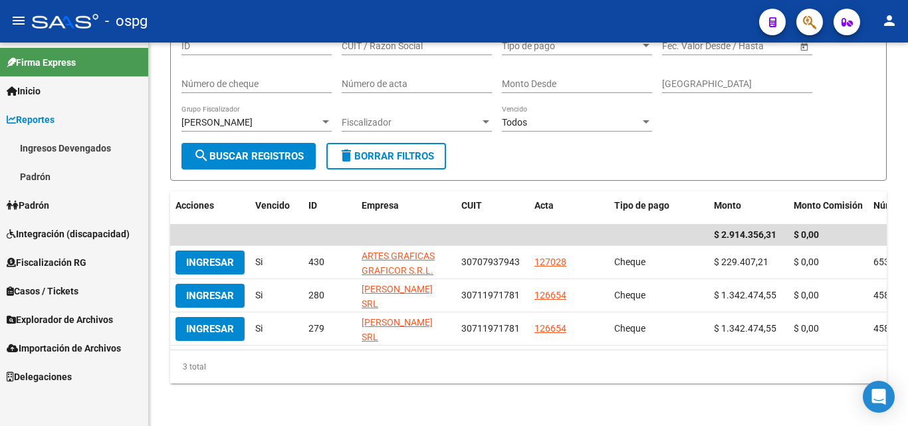
click at [63, 146] on link "Ingresos Devengados" at bounding box center [74, 148] width 148 height 29
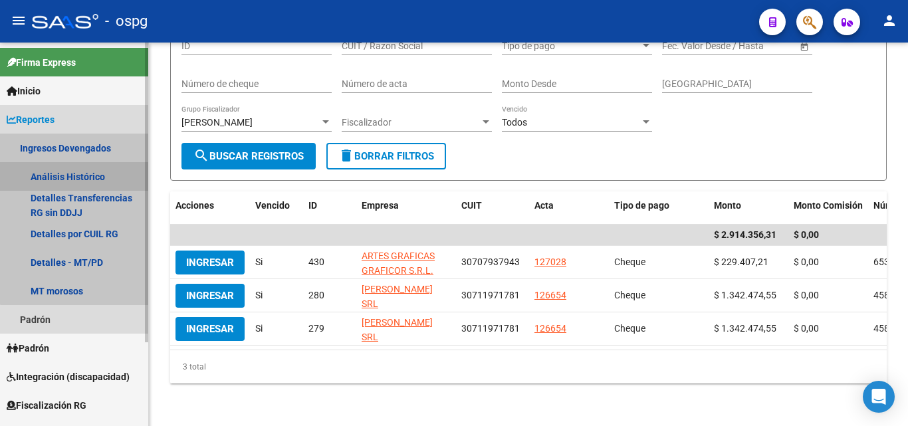
click at [84, 177] on link "Análisis Histórico" at bounding box center [74, 176] width 148 height 29
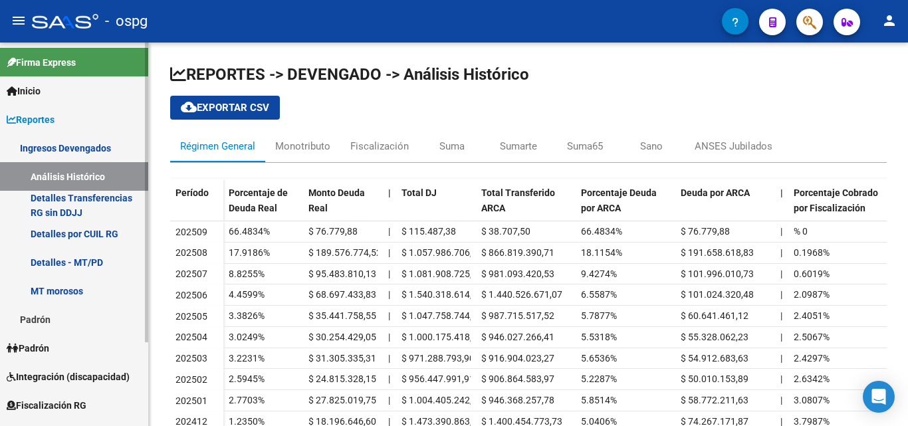
click at [79, 175] on link "Análisis Histórico" at bounding box center [74, 176] width 148 height 29
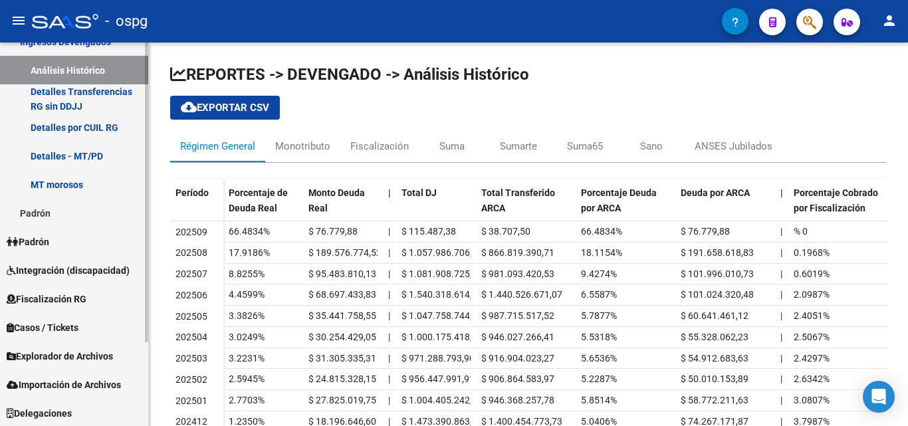
scroll to position [108, 0]
click at [64, 296] on span "Fiscalización RG" at bounding box center [47, 297] width 80 height 15
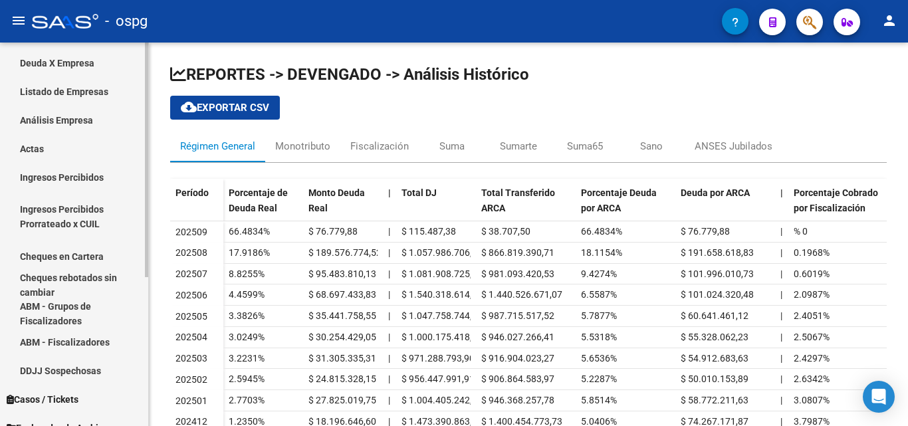
scroll to position [174, 0]
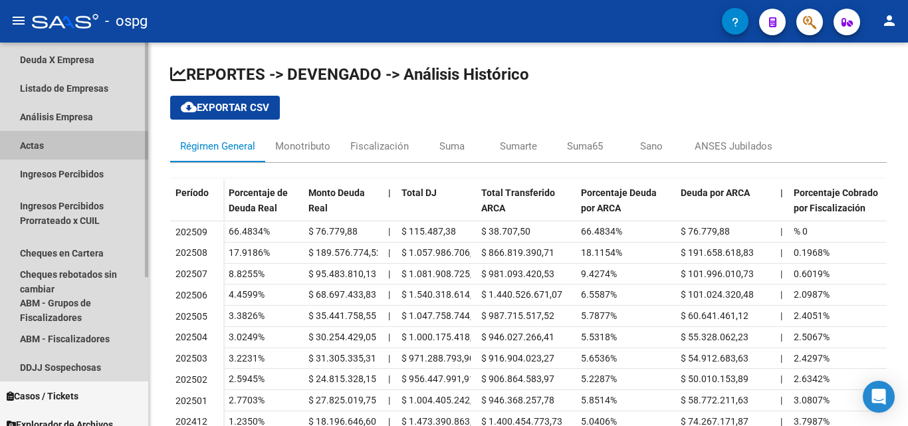
click at [32, 142] on link "Actas" at bounding box center [74, 145] width 148 height 29
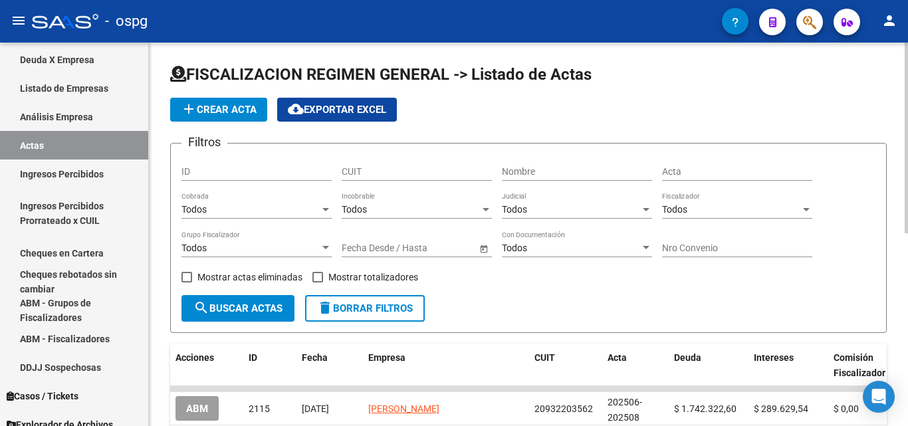
click at [241, 110] on span "add Crear Acta" at bounding box center [219, 110] width 76 height 12
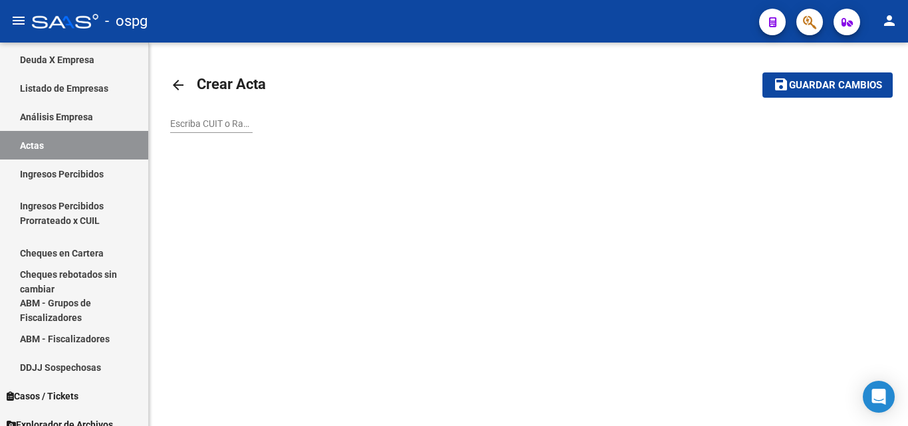
click at [210, 124] on input "Escriba CUIT o Razón Social para buscar" at bounding box center [211, 123] width 82 height 11
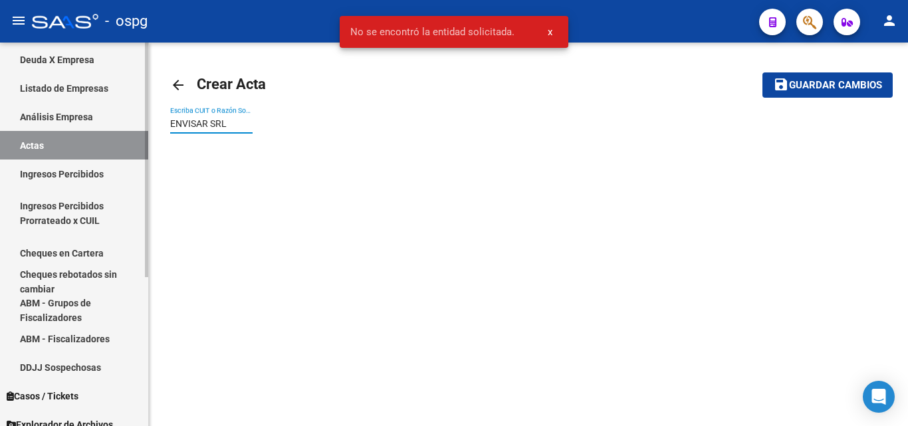
drag, startPoint x: 235, startPoint y: 123, endPoint x: 108, endPoint y: 120, distance: 127.6
click at [108, 120] on mat-sidenav-container "Firma Express Inicio Calendario SSS Instructivos Contacto OS Reportes Ingresos …" at bounding box center [454, 234] width 908 height 383
type input "ENVISAR"
click at [762, 72] on button "save Guardar cambios" at bounding box center [827, 84] width 130 height 25
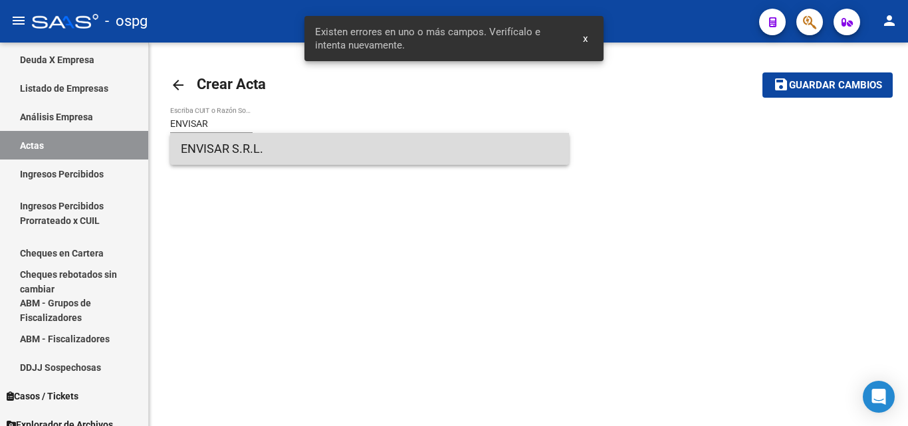
click at [223, 142] on span "ENVISAR S.R.L." at bounding box center [369, 149] width 377 height 32
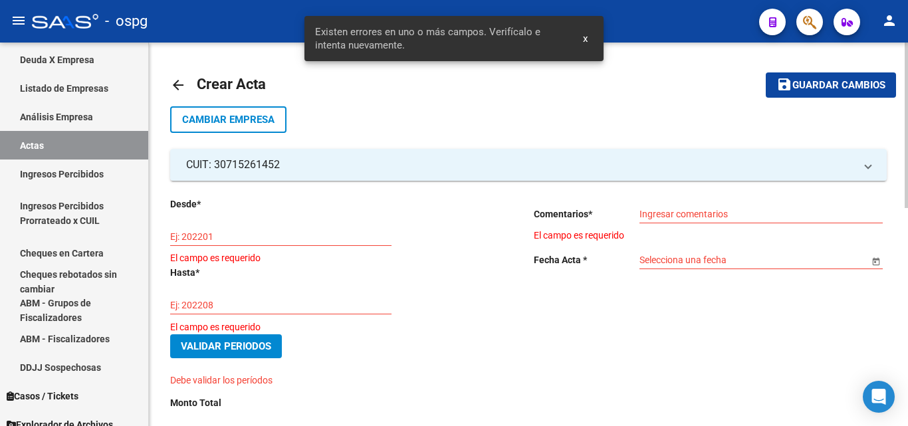
click at [301, 235] on input "Ej: 202201" at bounding box center [280, 236] width 221 height 11
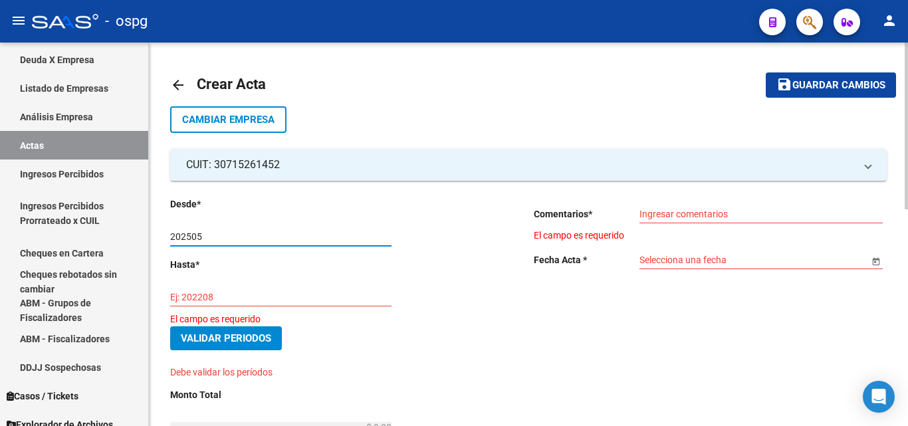
type input "202505"
click at [271, 294] on input "Ej: 202208" at bounding box center [280, 297] width 221 height 11
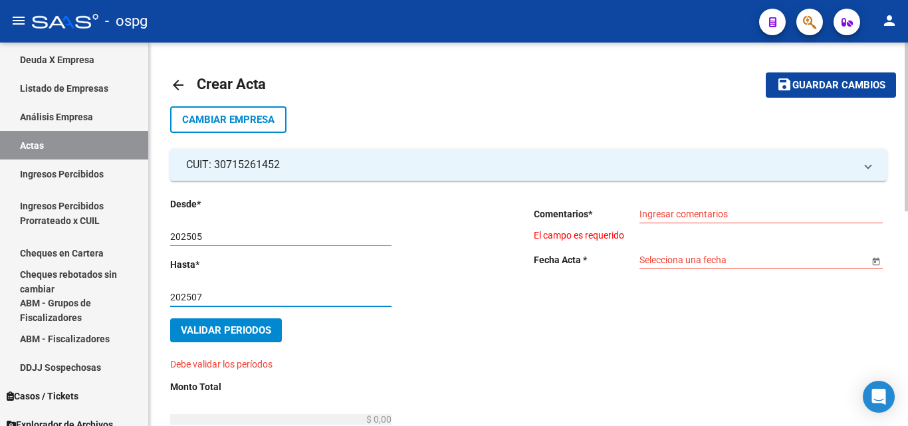
type input "202507"
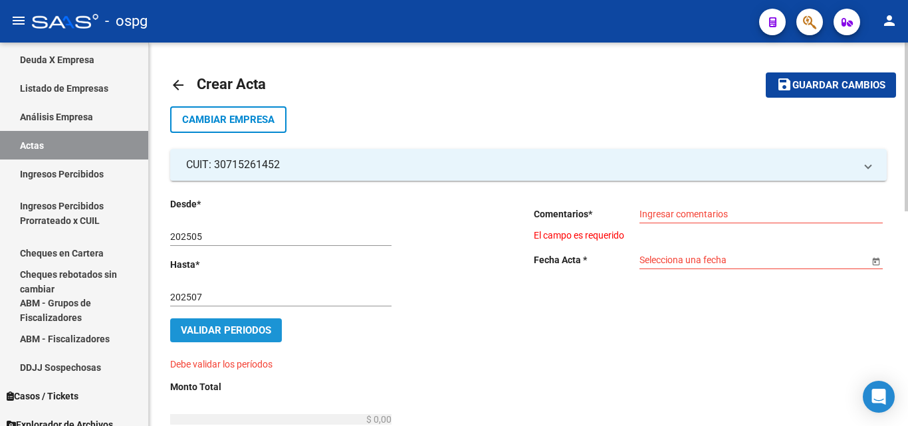
click at [256, 322] on button "Validar Periodos" at bounding box center [226, 330] width 112 height 24
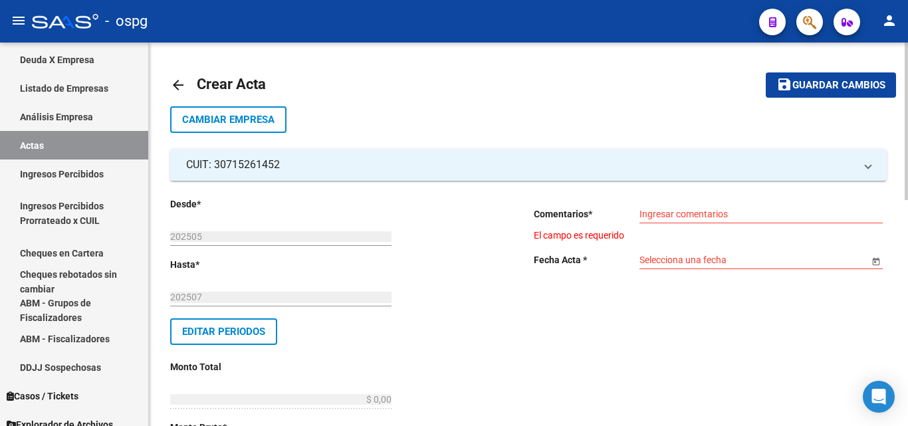
click at [684, 206] on div "Ingresar comentarios" at bounding box center [760, 210] width 243 height 27
click at [683, 207] on div "Ingresar comentarios" at bounding box center [760, 210] width 243 height 27
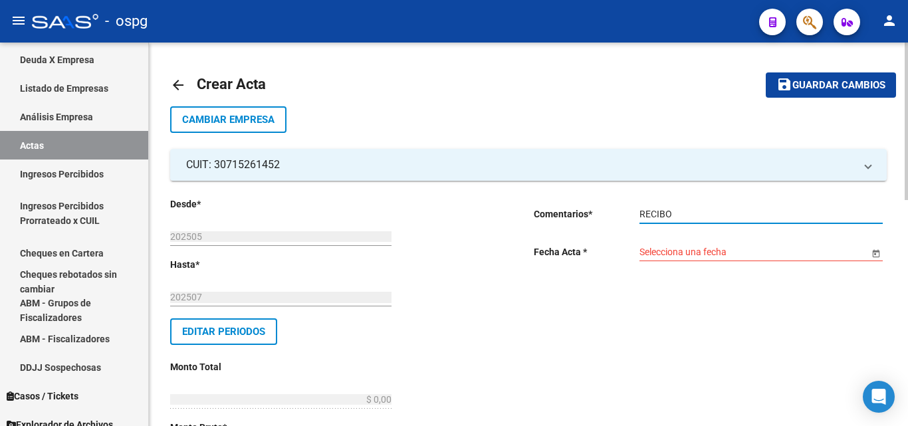
click at [698, 205] on div "RECIBO Ingresar comentarios" at bounding box center [760, 210] width 243 height 27
type input "RECIBO 43295"
click at [708, 253] on input "Selecciona una fecha" at bounding box center [753, 252] width 229 height 11
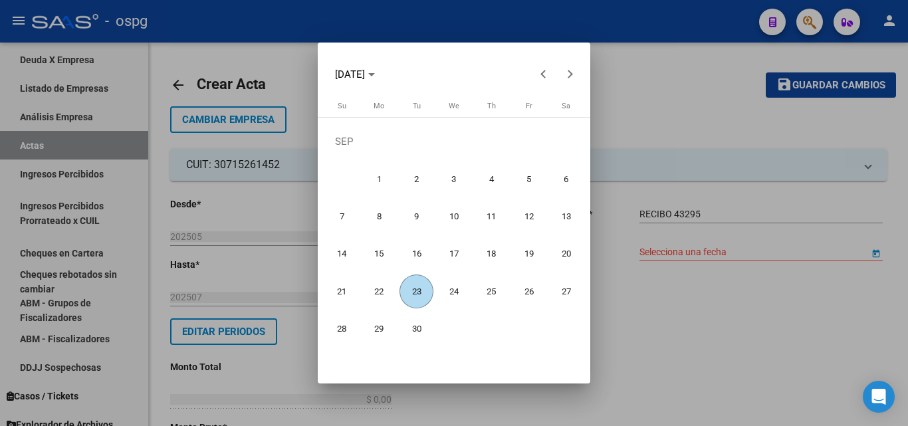
click at [413, 293] on span "23" at bounding box center [416, 291] width 34 height 34
type input "[DATE]"
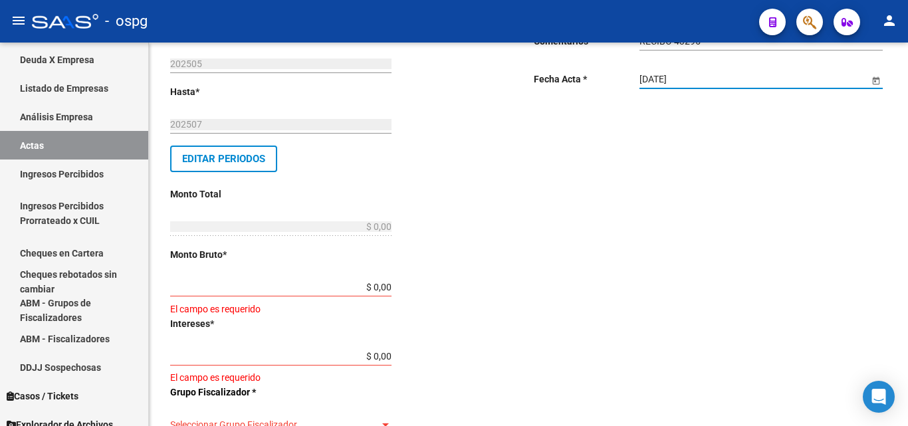
scroll to position [199, 0]
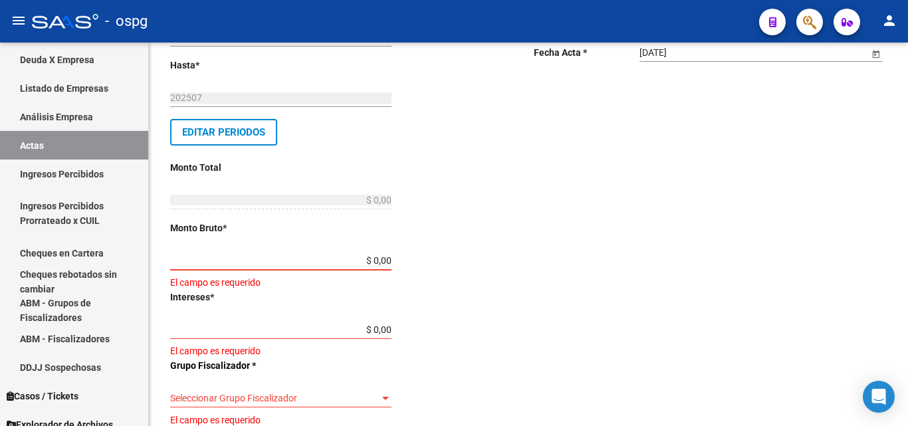
click at [387, 258] on input "$ 0,00" at bounding box center [280, 260] width 221 height 11
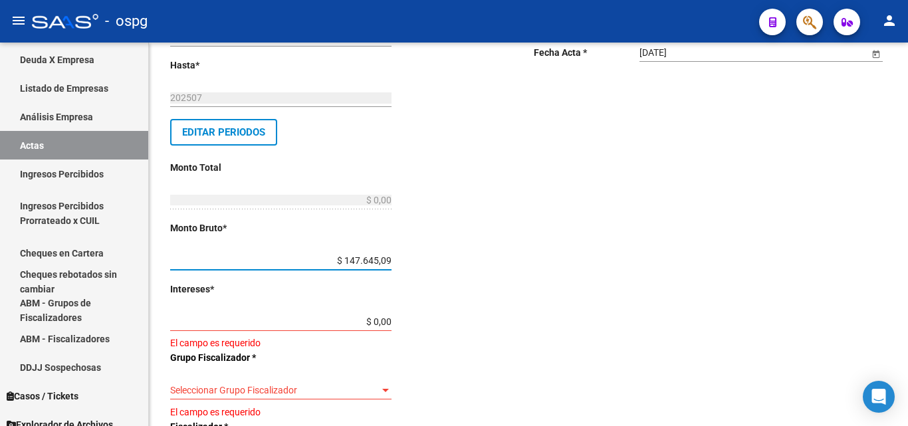
type input "$ 1.476.450,98"
click at [443, 268] on div "Desde * 202505 Ej: 202201 Hasta * 202507 Ej: 202208 Editar Periodos Monto Total…" at bounding box center [330, 366] width 321 height 738
click at [386, 321] on input "$ 0,00" at bounding box center [280, 321] width 221 height 11
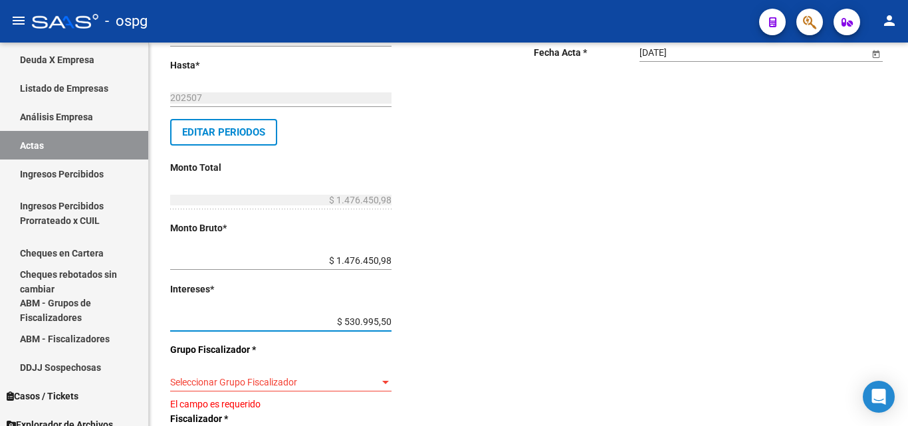
type input "$ 53.099,55"
type input "$ 1.529.550,53"
click at [456, 331] on div "Desde * 202505 Ej: 202201 Hasta * 202507 Ej: 202208 Editar Periodos Monto Total…" at bounding box center [330, 362] width 321 height 730
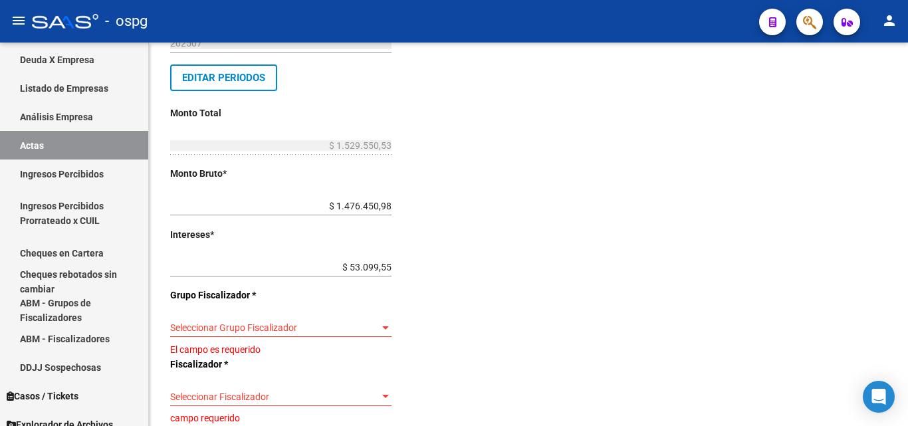
scroll to position [332, 0]
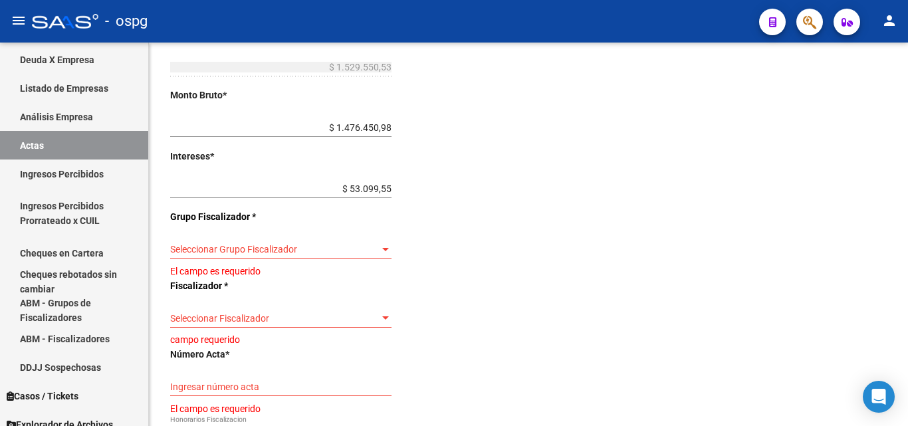
click at [340, 254] on span "Seleccionar Grupo Fiscalizador" at bounding box center [274, 249] width 209 height 11
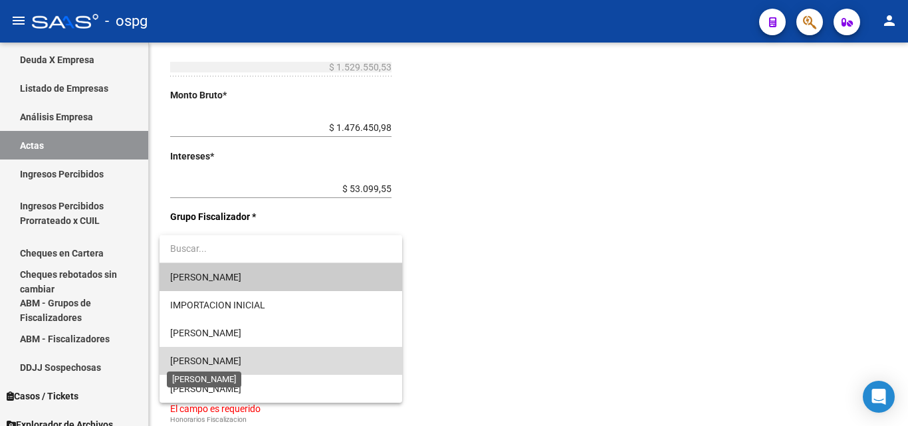
click at [219, 361] on span "[PERSON_NAME]" at bounding box center [205, 360] width 71 height 11
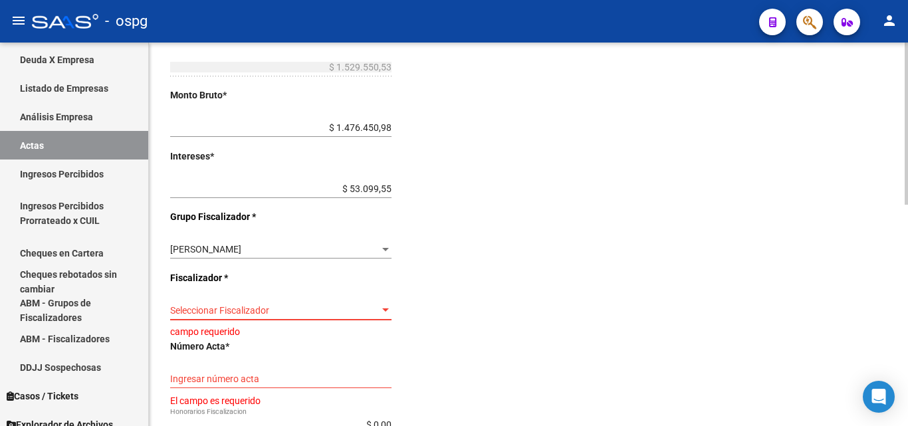
click at [316, 310] on span "Seleccionar Fiscalizador" at bounding box center [274, 310] width 209 height 11
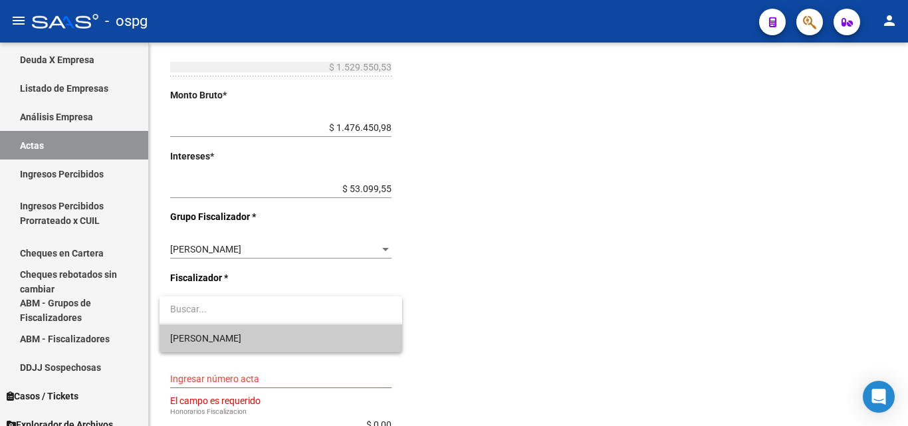
click at [235, 340] on span "[PERSON_NAME]" at bounding box center [280, 338] width 221 height 28
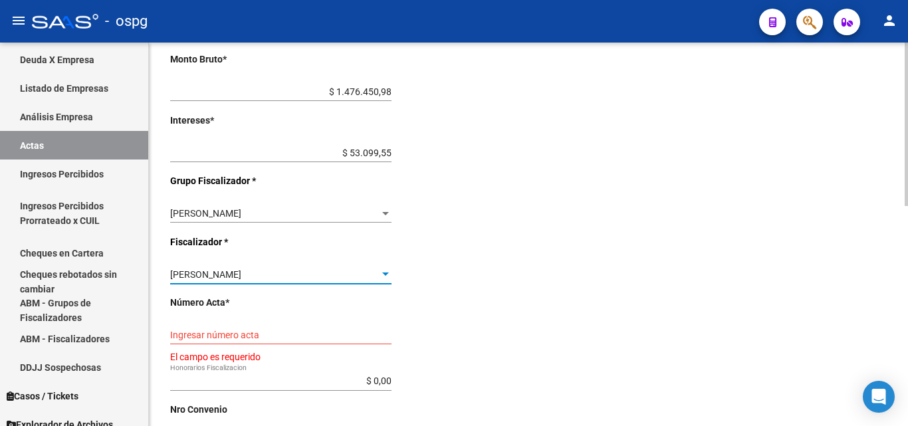
scroll to position [399, 0]
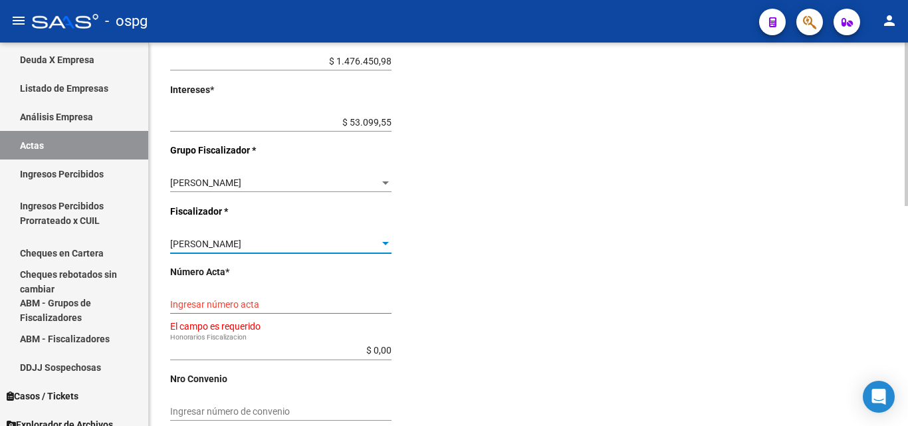
click at [267, 306] on input "Ingresar número acta" at bounding box center [280, 304] width 221 height 11
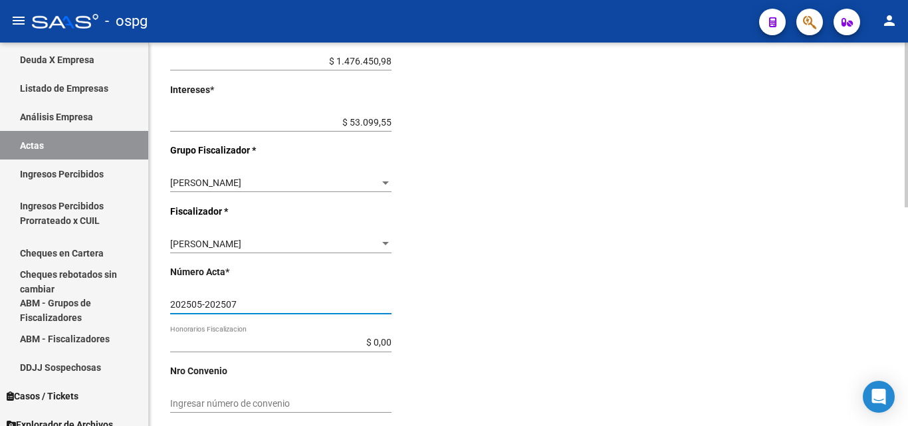
scroll to position [509, 0]
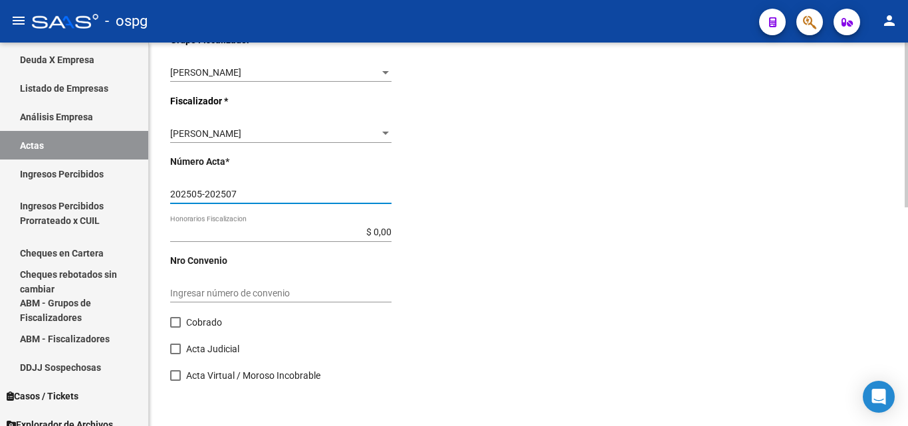
type input "202505-202507"
click at [172, 317] on span at bounding box center [175, 322] width 11 height 11
click at [175, 328] on input "Cobrado" at bounding box center [175, 328] width 1 height 1
checkbox input "true"
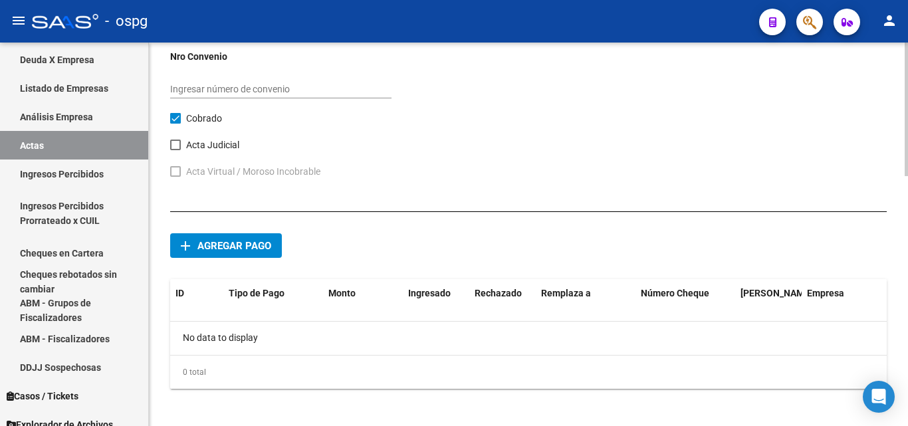
scroll to position [718, 0]
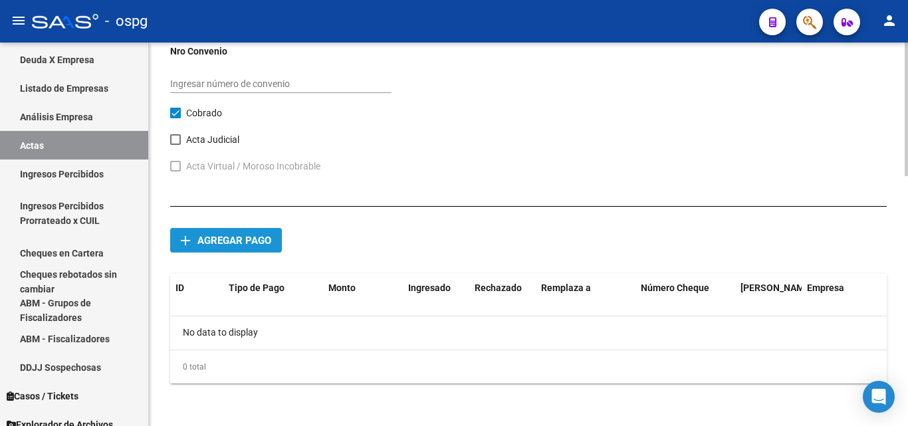
click at [240, 245] on span "Agregar pago" at bounding box center [234, 241] width 74 height 12
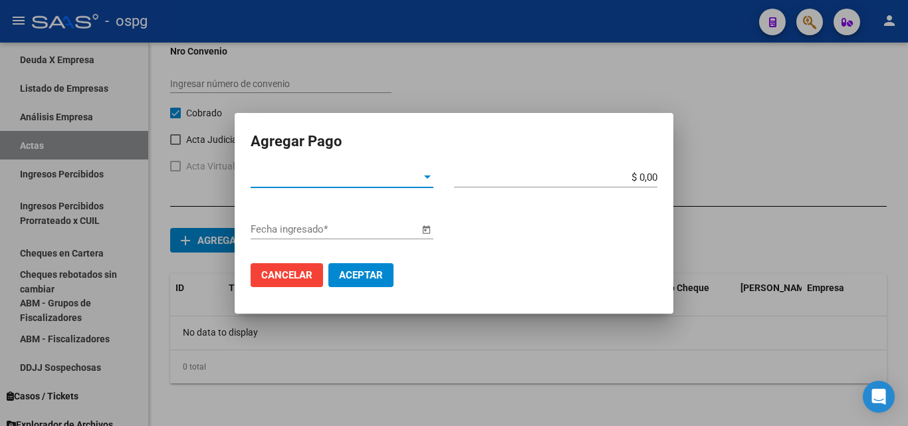
click at [425, 175] on div at bounding box center [427, 177] width 12 height 11
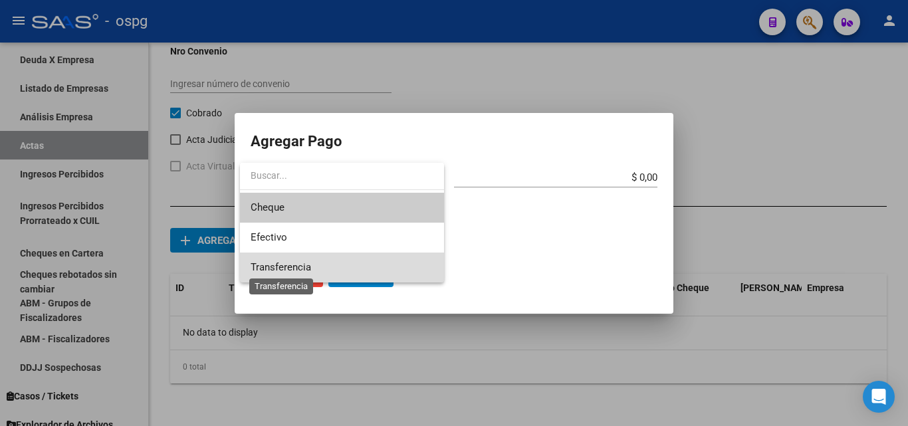
click at [300, 263] on span "Transferencia" at bounding box center [281, 267] width 60 height 12
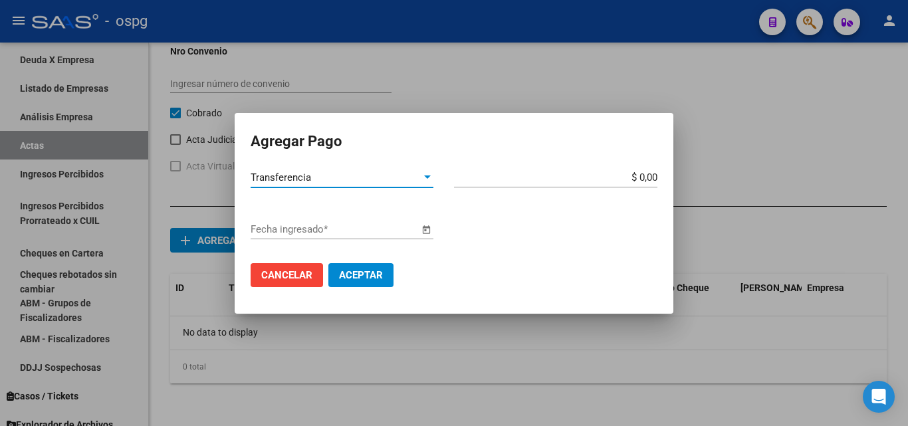
click at [425, 178] on div at bounding box center [427, 176] width 7 height 3
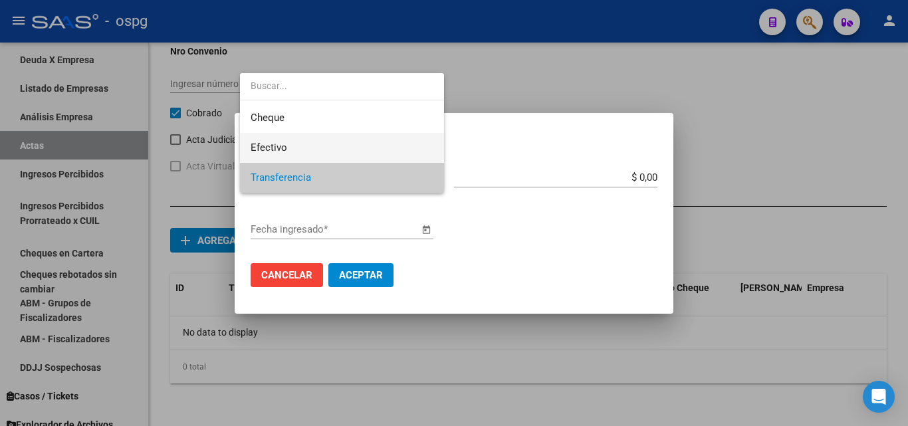
click at [331, 148] on span "Efectivo" at bounding box center [342, 148] width 183 height 30
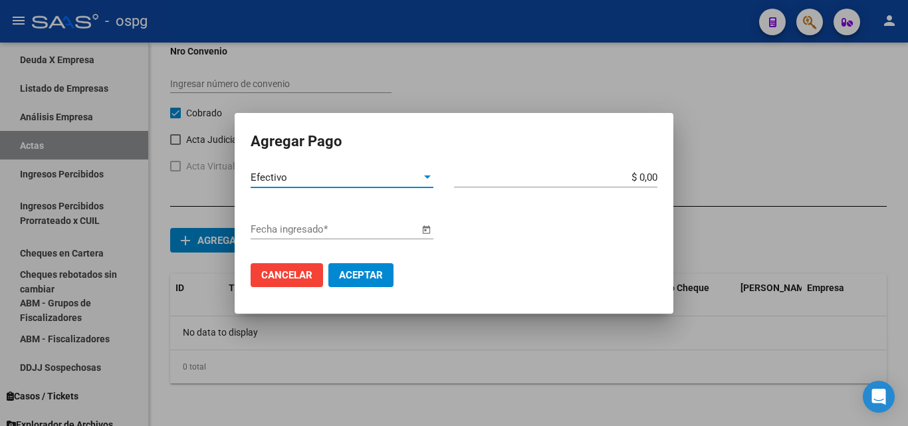
click at [653, 175] on input "$ 0,00" at bounding box center [555, 177] width 203 height 12
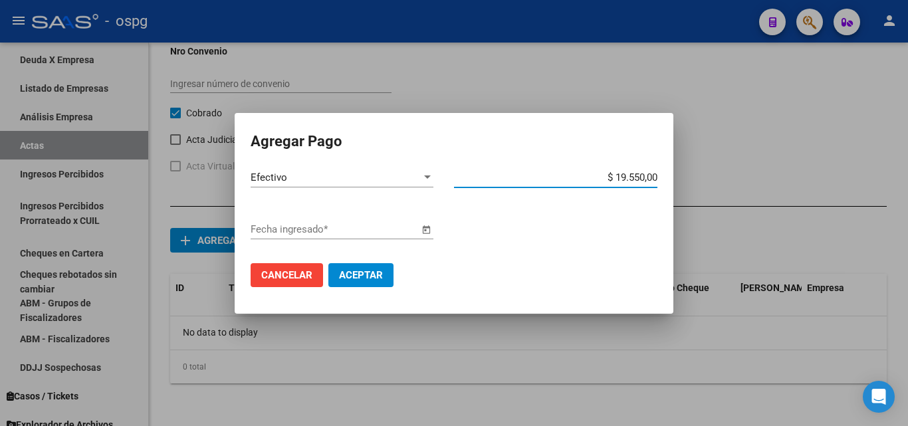
click at [655, 177] on input "$ 19.550,00" at bounding box center [555, 177] width 203 height 12
type input "$ 19.550,53"
click at [622, 214] on div "Efectivo Tipo de Pago * $ 19.550,53 Monto bruto *" at bounding box center [454, 193] width 407 height 52
click at [427, 229] on span "Open calendar" at bounding box center [426, 230] width 32 height 32
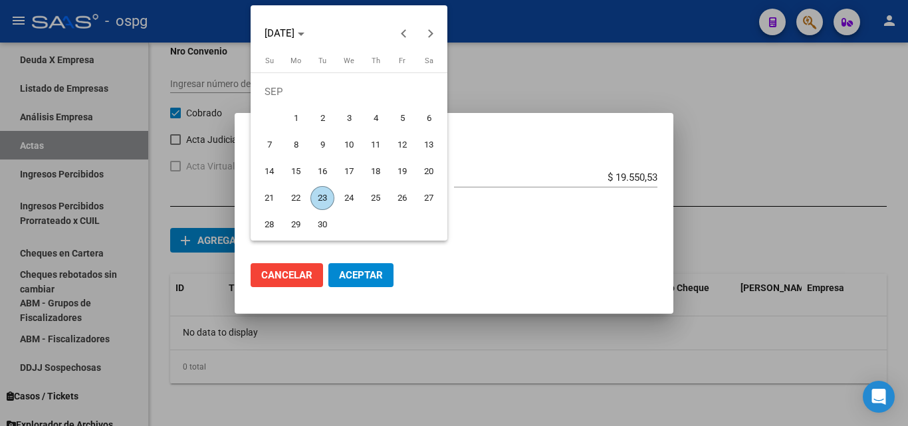
click at [324, 195] on span "23" at bounding box center [322, 198] width 24 height 24
type input "[DATE]"
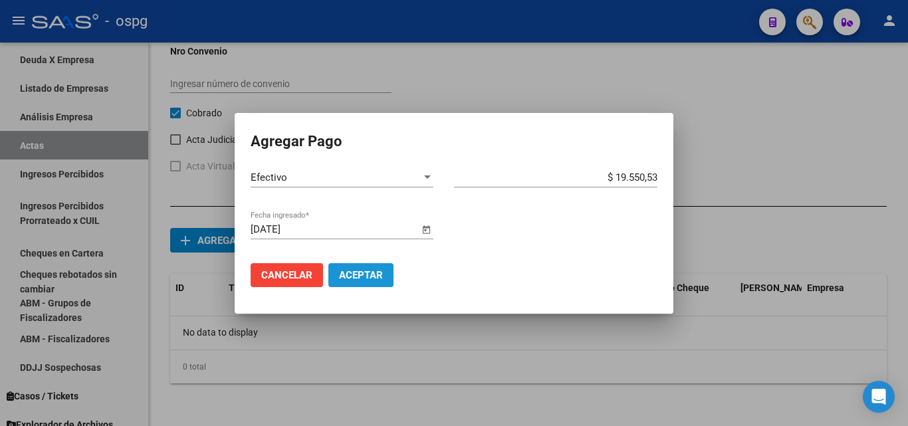
click at [359, 276] on span "Aceptar" at bounding box center [361, 275] width 44 height 12
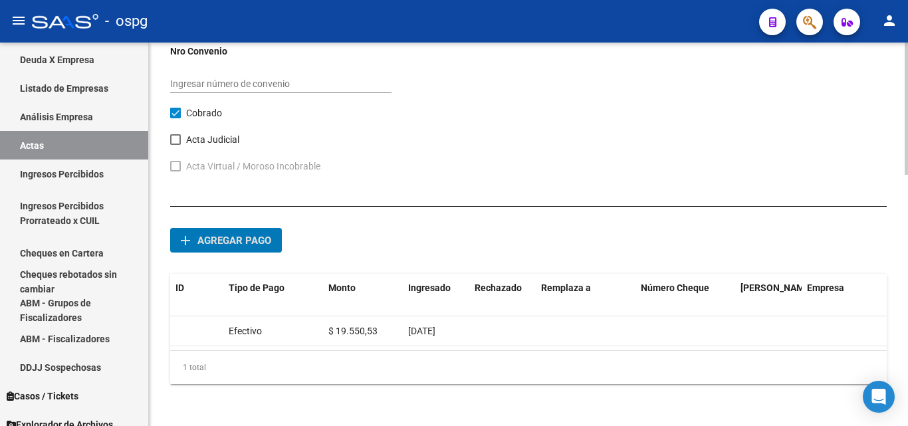
click at [217, 246] on span "Agregar pago" at bounding box center [234, 241] width 74 height 12
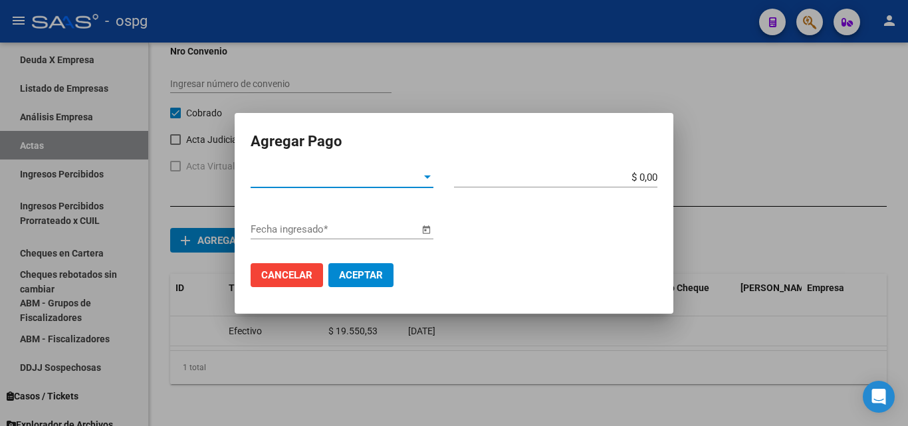
click at [424, 173] on div at bounding box center [427, 177] width 12 height 11
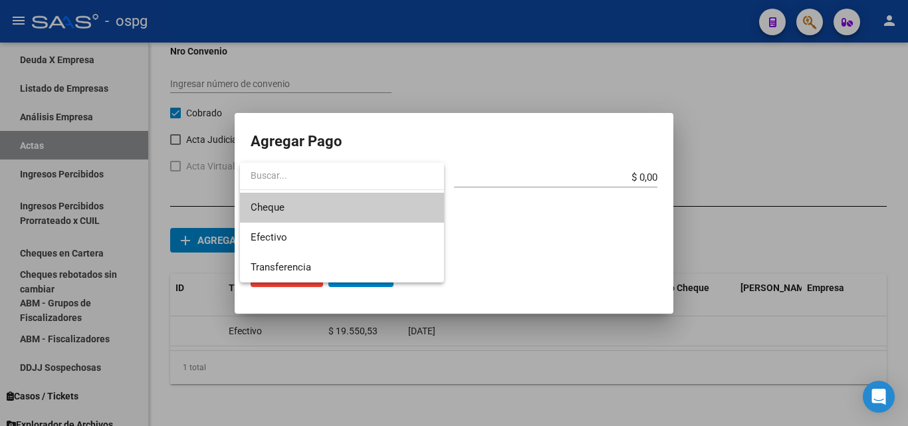
click at [309, 206] on span "Cheque" at bounding box center [342, 208] width 183 height 30
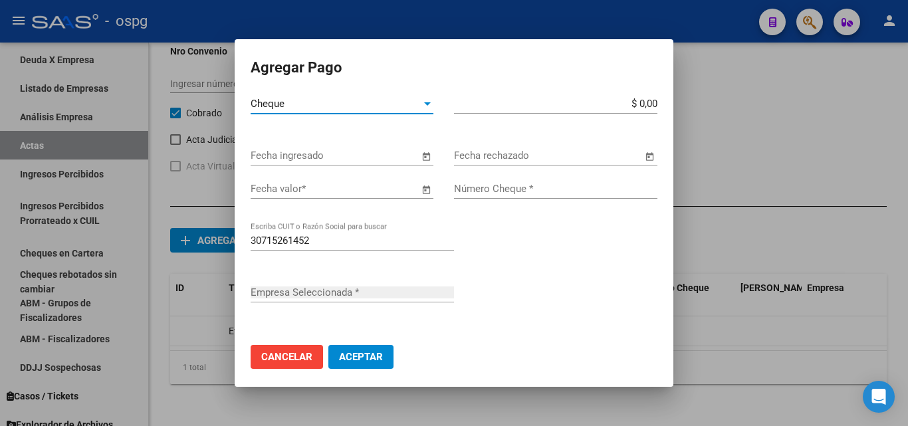
type input "ENVISAR S.R.L."
click at [642, 100] on input "$ 0,00" at bounding box center [555, 104] width 203 height 12
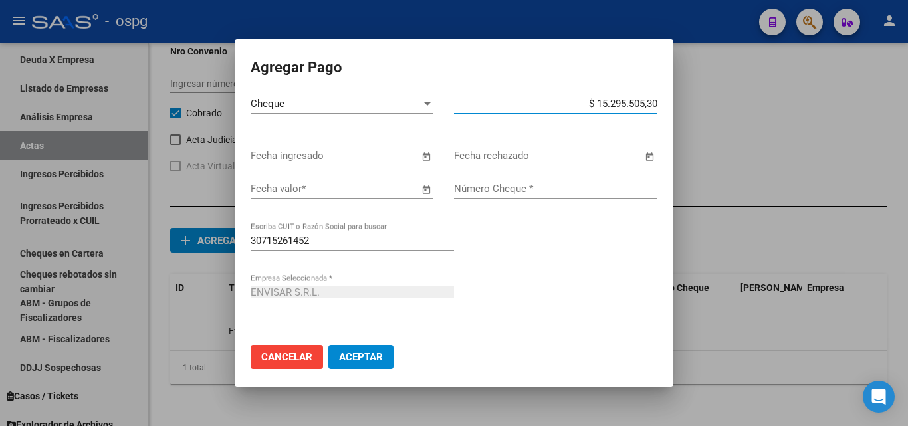
click at [647, 102] on input "$ 15.295.505,30" at bounding box center [555, 104] width 203 height 12
drag, startPoint x: 592, startPoint y: 101, endPoint x: 682, endPoint y: 101, distance: 89.7
click at [682, 101] on div "Agregar Pago Cheque Tipo de Pago * $ 1.529.550,53 Monto bruto * Fecha ingresado…" at bounding box center [454, 213] width 908 height 426
type input "$ 720.000,00"
click at [421, 157] on span "Open calendar" at bounding box center [426, 156] width 32 height 32
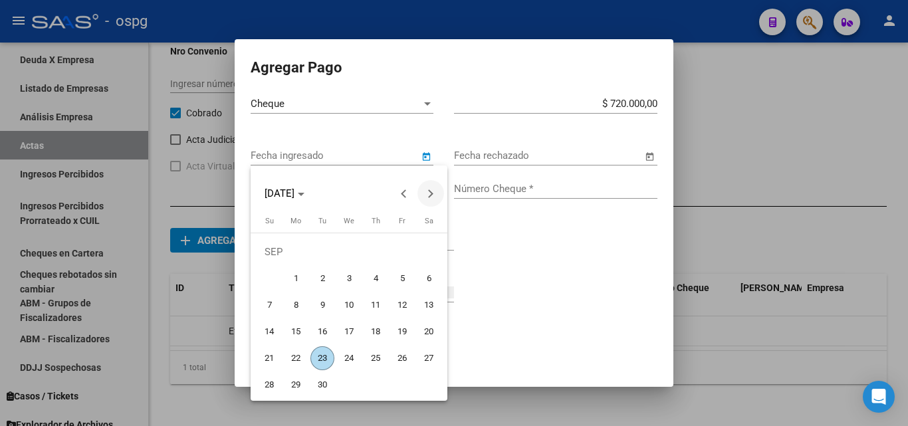
click at [433, 187] on span "Next month" at bounding box center [430, 193] width 27 height 27
click at [433, 328] on span "25" at bounding box center [429, 332] width 24 height 24
type input "[DATE]"
click at [433, 328] on div "ENVISAR S.R.L. Empresa Seleccionada *" at bounding box center [454, 308] width 407 height 52
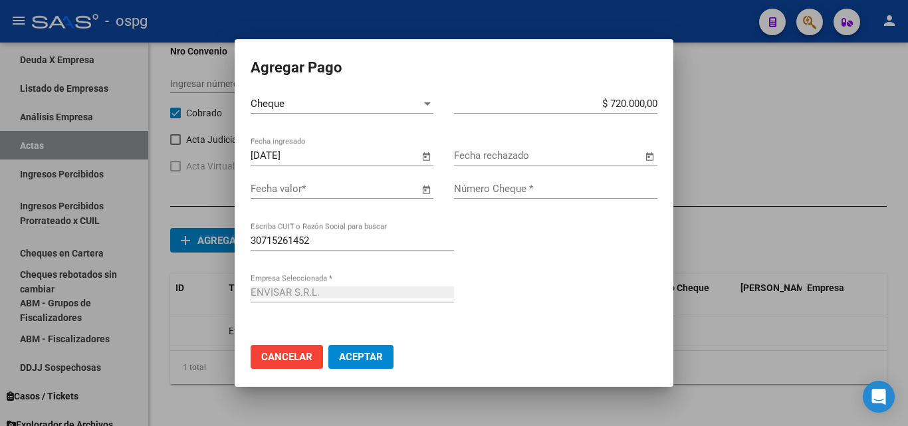
click at [420, 193] on span "Open calendar" at bounding box center [426, 189] width 32 height 32
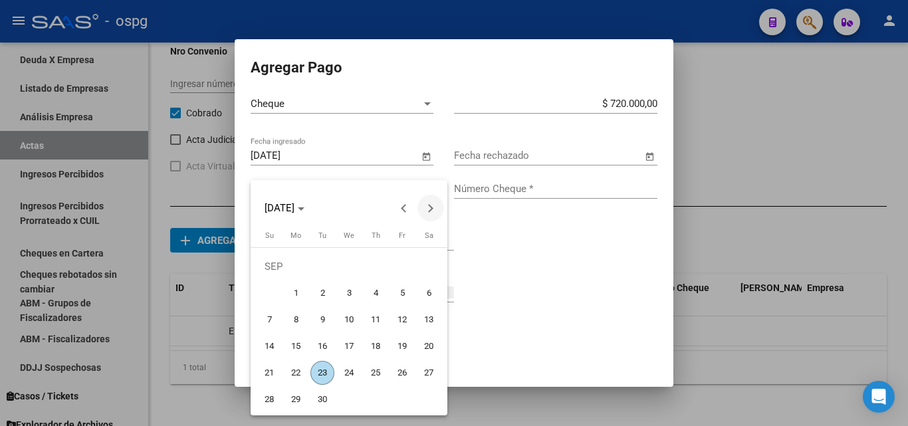
click at [429, 204] on button "Next month" at bounding box center [430, 208] width 27 height 27
click at [429, 349] on span "25" at bounding box center [429, 346] width 24 height 24
type input "[DATE]"
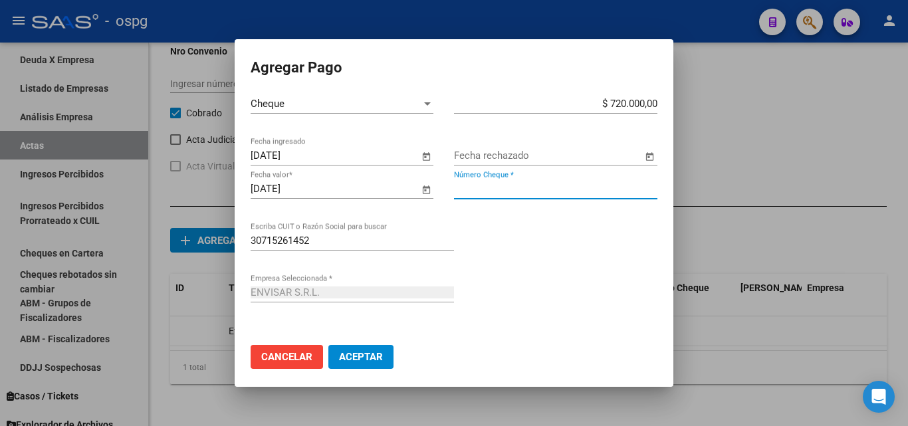
click at [542, 183] on input "Número Cheque *" at bounding box center [555, 189] width 203 height 12
type input "90779645"
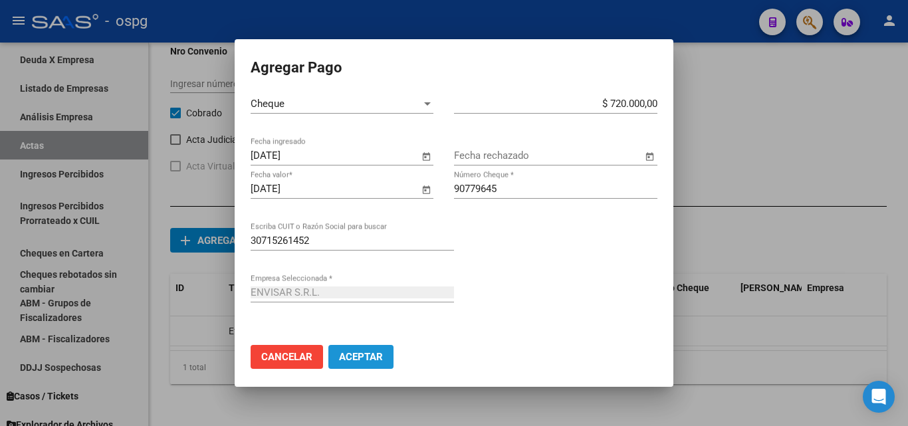
click at [370, 357] on span "Aceptar" at bounding box center [361, 357] width 44 height 12
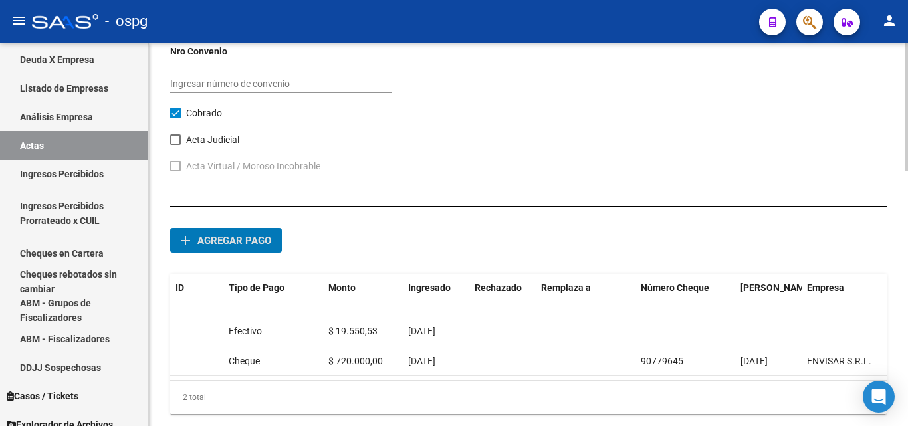
click at [229, 232] on button "add Agregar pago" at bounding box center [226, 240] width 112 height 25
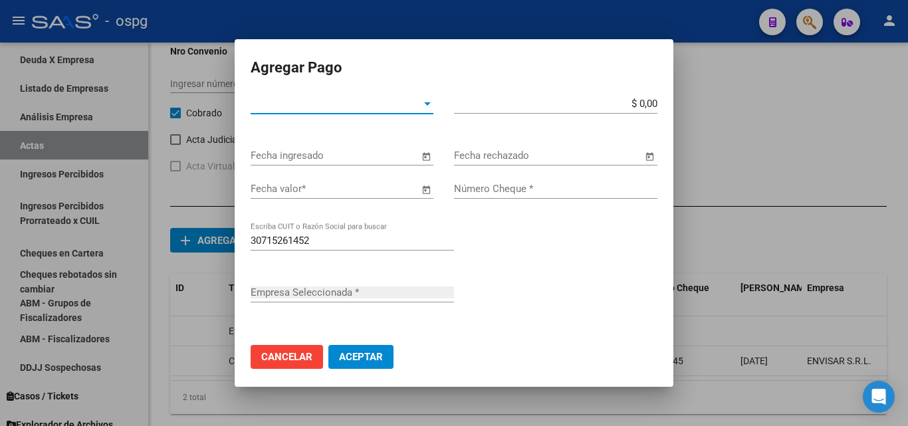
type input "ENVISAR S.R.L."
click at [421, 104] on div at bounding box center [427, 103] width 12 height 11
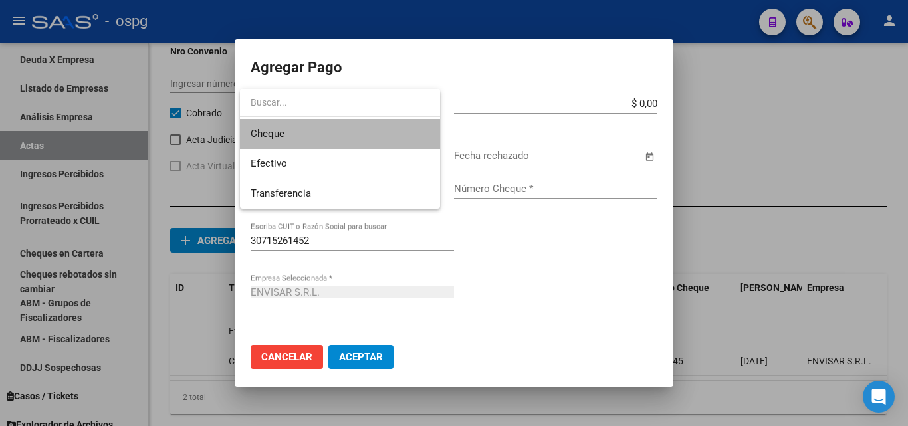
click at [306, 138] on span "Cheque" at bounding box center [340, 134] width 179 height 30
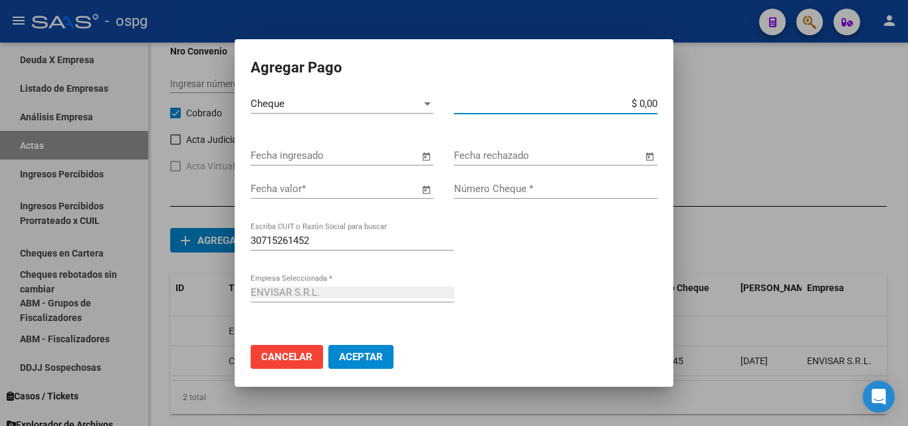
click at [641, 104] on input "$ 0,00" at bounding box center [555, 104] width 203 height 12
type input "$ 790.000,00"
click at [418, 160] on span "Open calendar" at bounding box center [426, 156] width 32 height 32
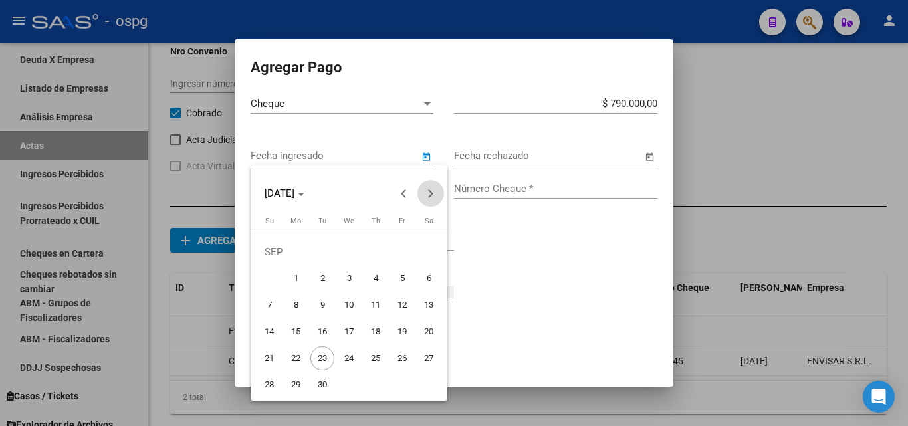
click at [431, 192] on button "Next month" at bounding box center [430, 193] width 27 height 27
click at [429, 281] on span "6" at bounding box center [429, 278] width 24 height 24
type input "[DATE]"
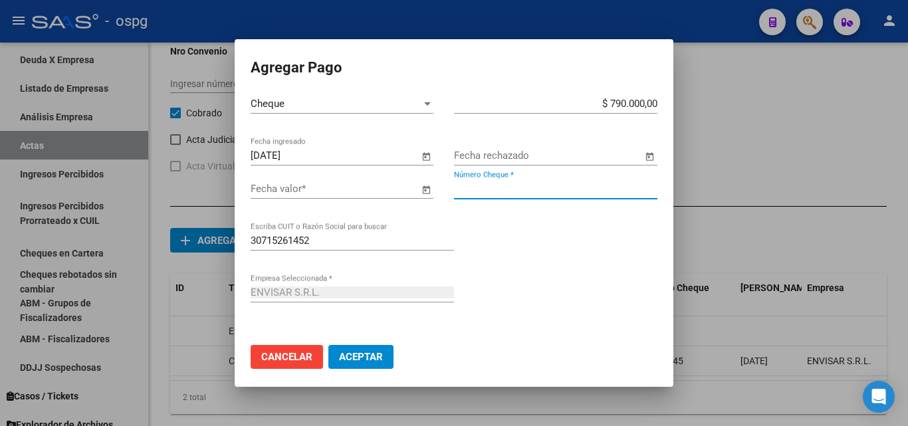
click at [501, 188] on input "Número Cheque *" at bounding box center [555, 189] width 203 height 12
type input "90779647"
click at [417, 190] on span "Open calendar" at bounding box center [426, 189] width 32 height 32
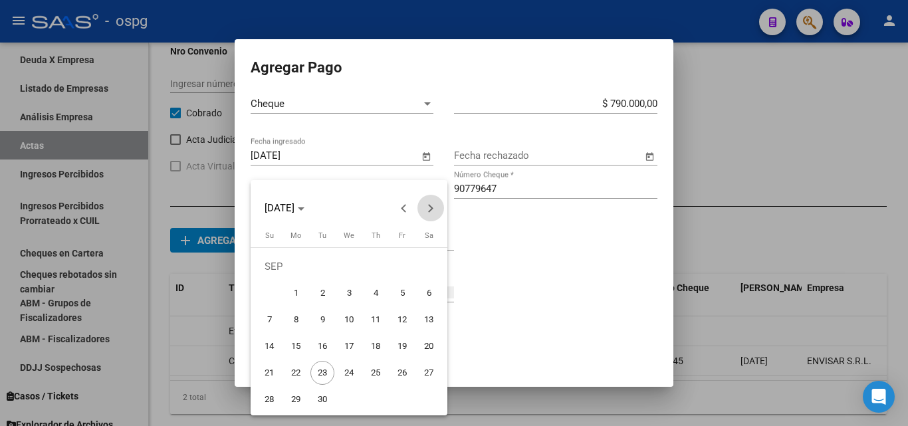
click at [435, 209] on span "Next month" at bounding box center [430, 208] width 27 height 27
click at [427, 295] on span "6" at bounding box center [429, 293] width 24 height 24
type input "[DATE]"
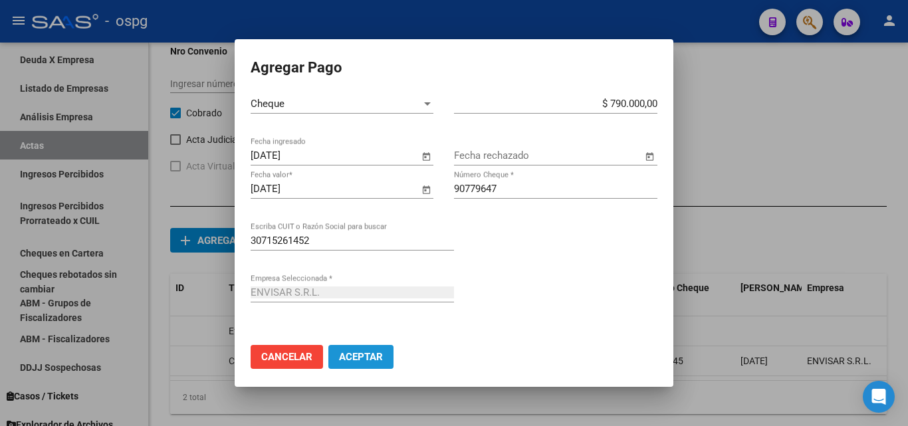
click at [376, 353] on span "Aceptar" at bounding box center [361, 357] width 44 height 12
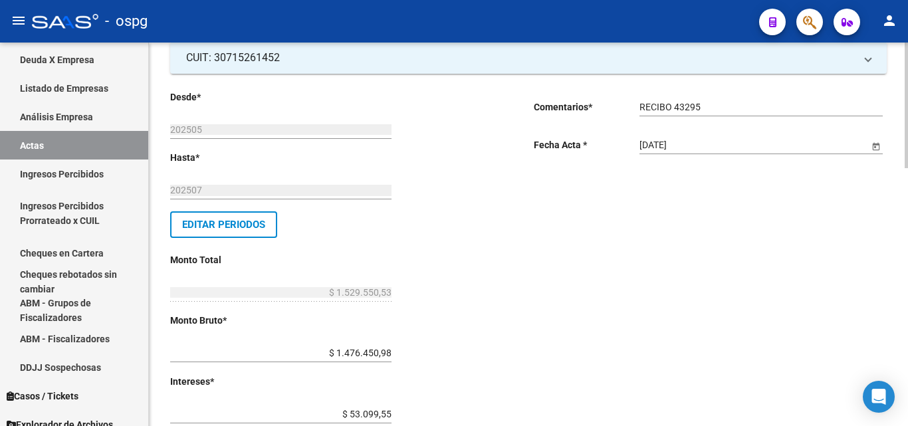
scroll to position [0, 0]
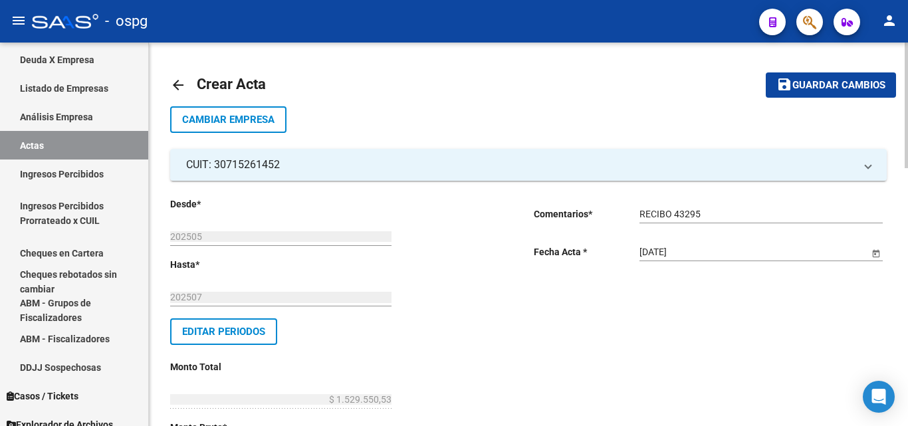
click at [846, 93] on button "save Guardar cambios" at bounding box center [830, 84] width 130 height 25
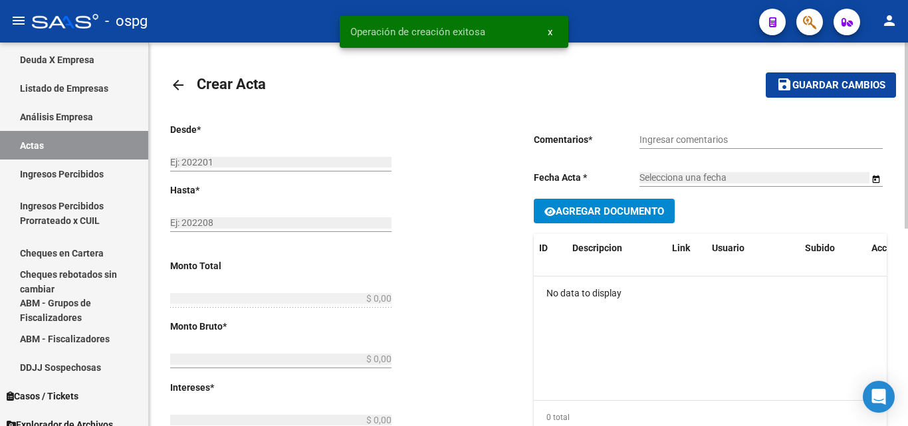
type input "202505"
type input "202507"
type input "$ 1.529.550,53"
type input "$ 1.476.450,98"
type input "$ 53.099,55"
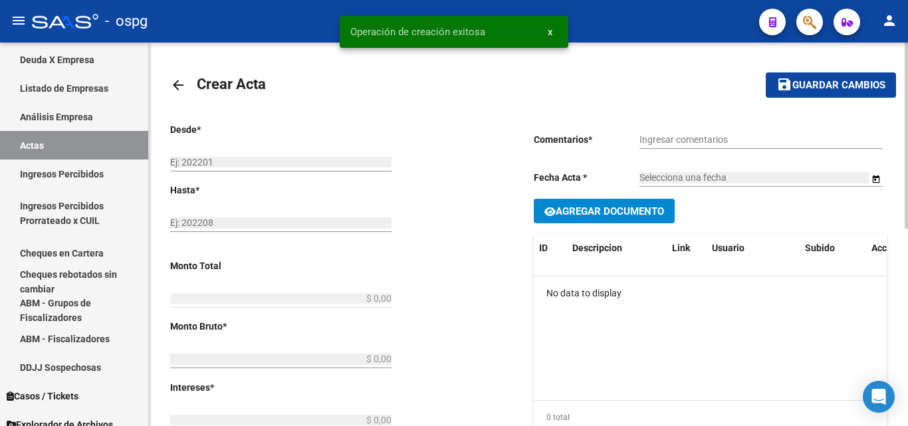
type input "202505-202507"
checkbox input "true"
type input "RECIBO 43295"
type input "[DATE]"
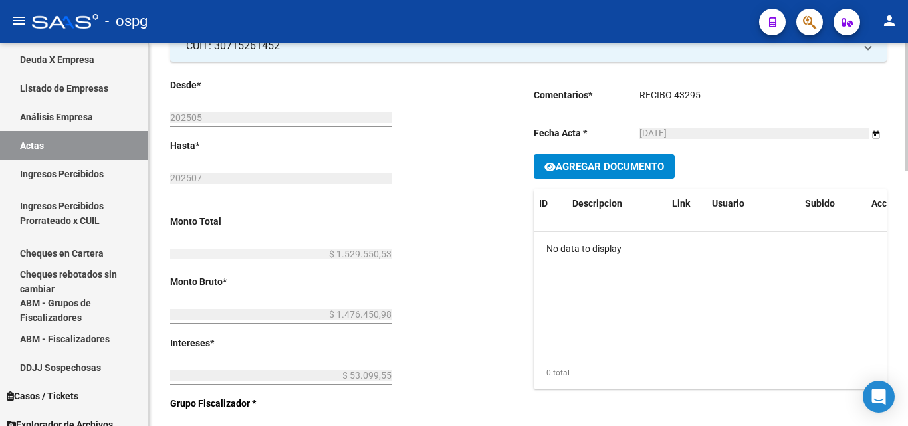
scroll to position [133, 0]
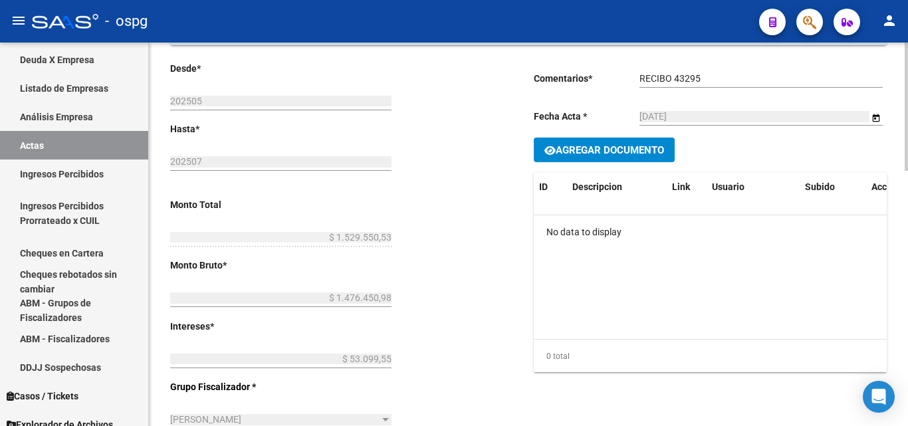
click at [763, 265] on datatable-body "No data to display" at bounding box center [710, 277] width 353 height 124
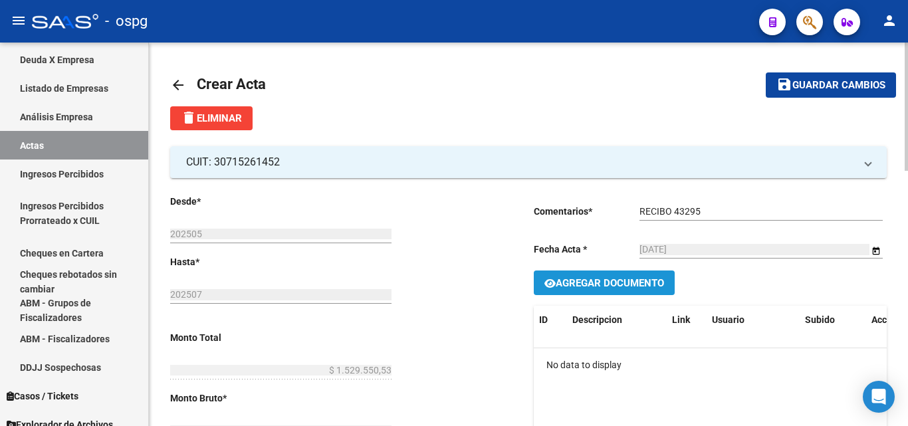
click at [634, 282] on span "Agregar Documento" at bounding box center [609, 283] width 108 height 12
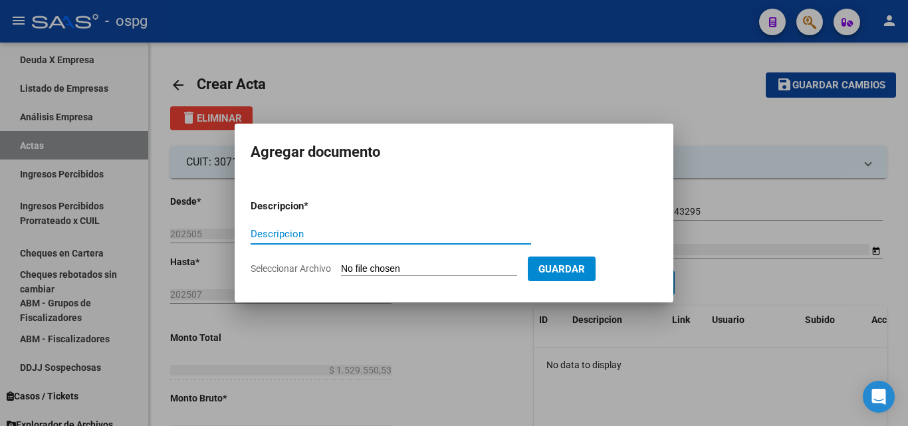
click at [334, 233] on input "Descripcion" at bounding box center [391, 234] width 280 height 12
type input "LIQUIDACION"
click at [462, 268] on input "Seleccionar Archivo" at bounding box center [429, 269] width 176 height 13
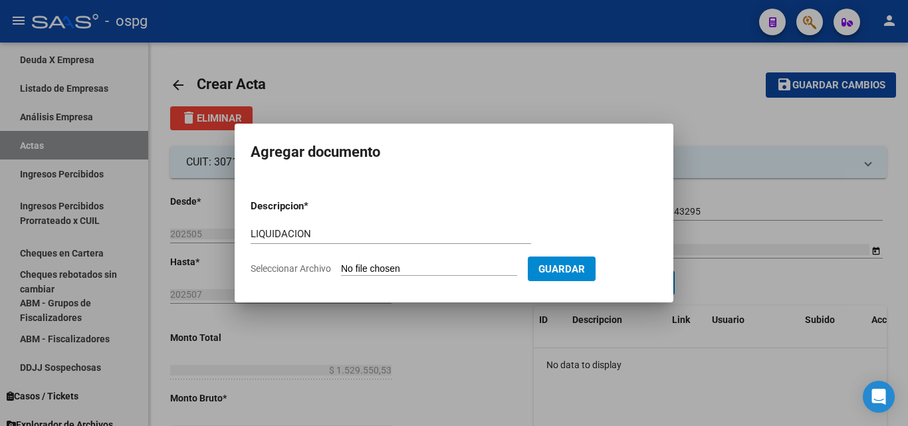
type input "C:\fakepath\ENVISAR (3) (1).pdf"
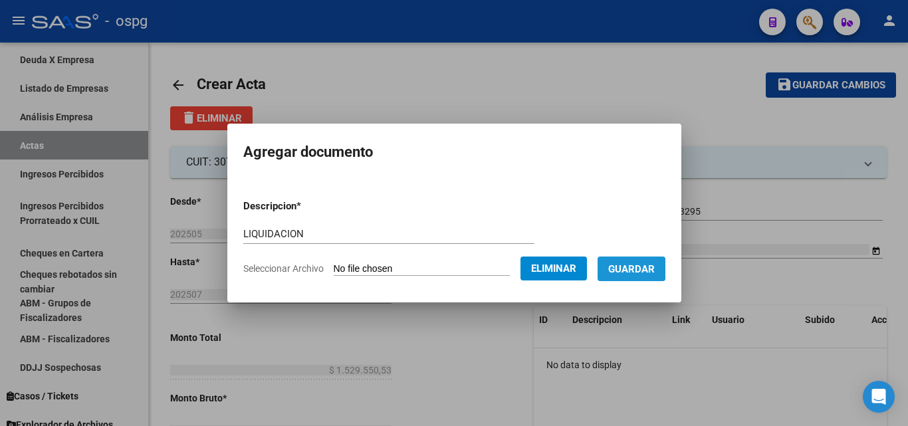
click at [636, 266] on span "Guardar" at bounding box center [631, 269] width 47 height 12
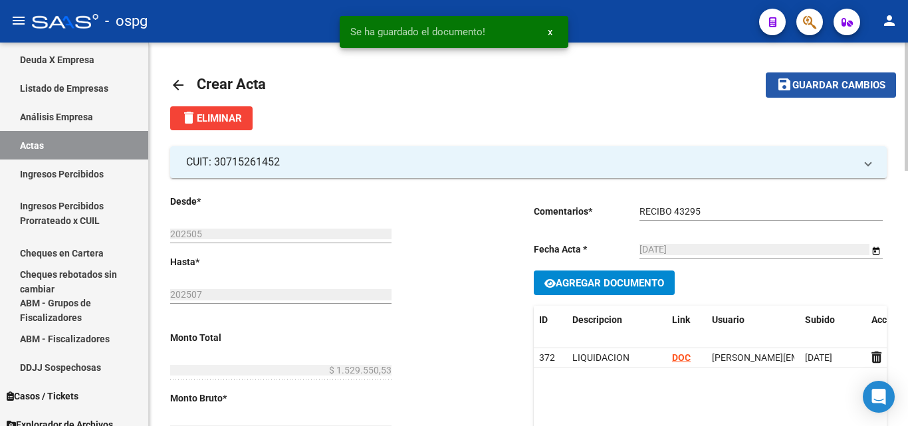
click at [803, 80] on span "Guardar cambios" at bounding box center [838, 86] width 93 height 12
click at [820, 88] on span "Guardar cambios" at bounding box center [838, 86] width 93 height 12
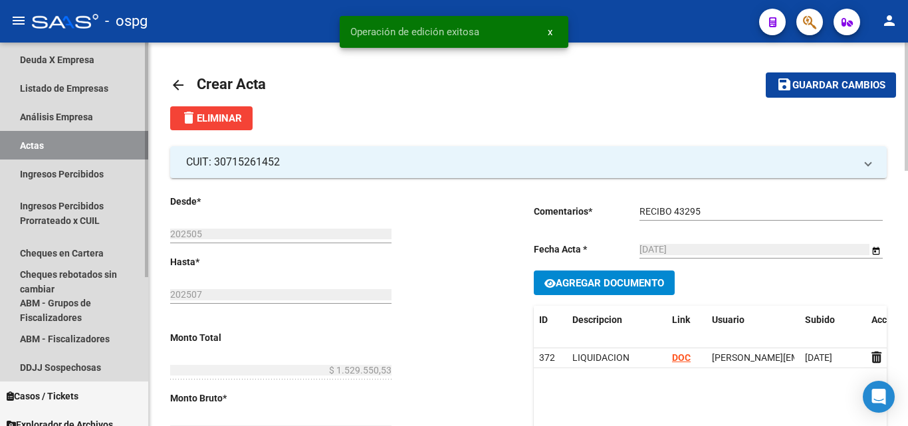
click at [33, 143] on link "Actas" at bounding box center [74, 145] width 148 height 29
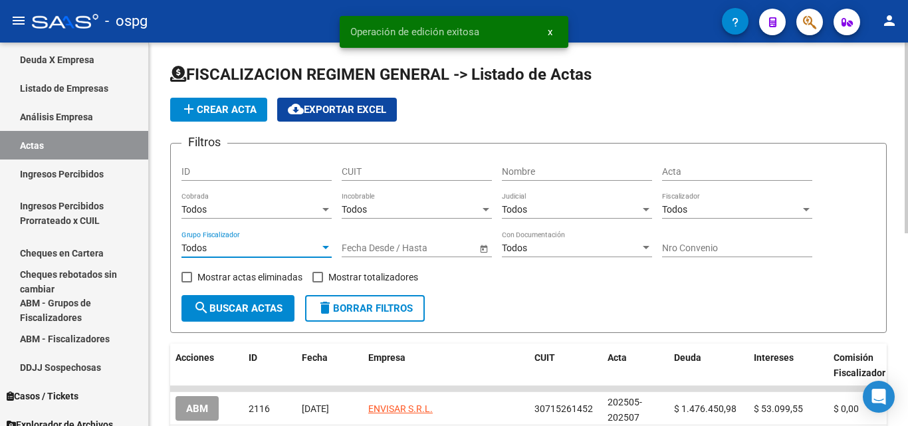
click at [328, 247] on div at bounding box center [325, 247] width 7 height 3
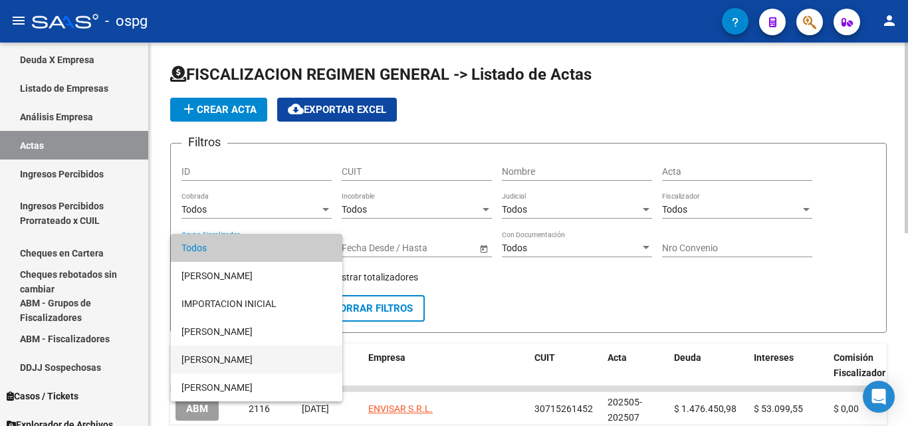
click at [258, 355] on span "[PERSON_NAME]" at bounding box center [256, 360] width 150 height 28
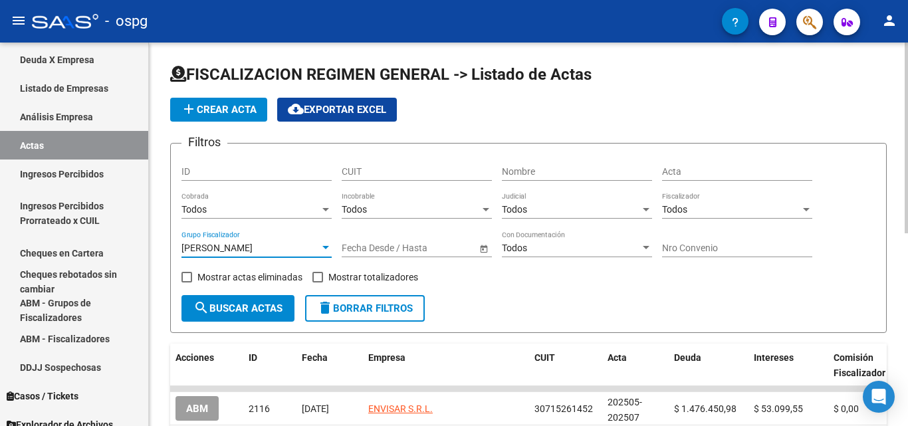
click at [315, 278] on span at bounding box center [317, 277] width 11 height 11
click at [317, 282] on input "Mostrar totalizadores" at bounding box center [317, 282] width 1 height 1
checkbox input "true"
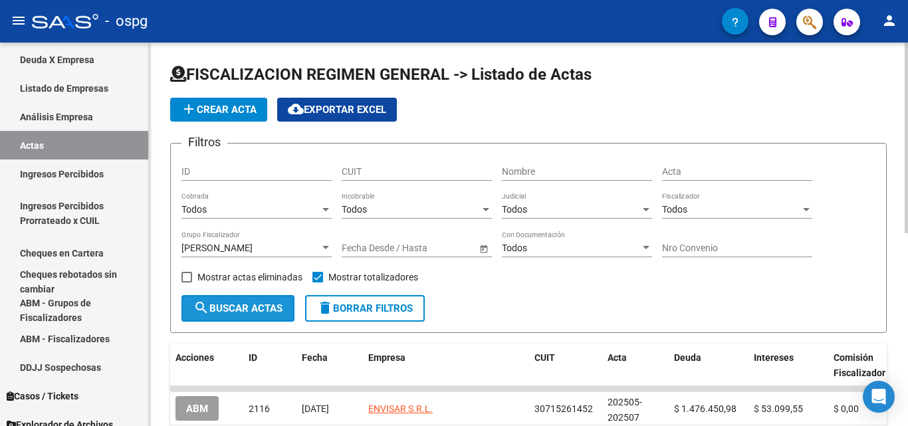
click at [271, 300] on button "search Buscar Actas" at bounding box center [237, 308] width 113 height 27
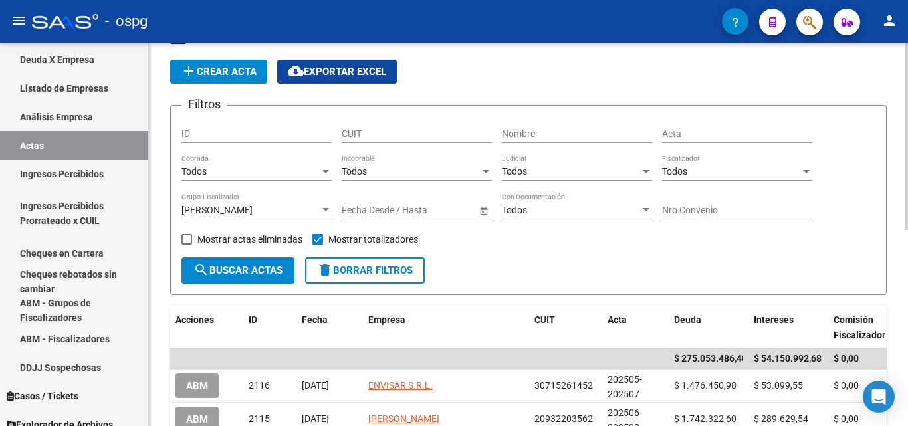
scroll to position [66, 0]
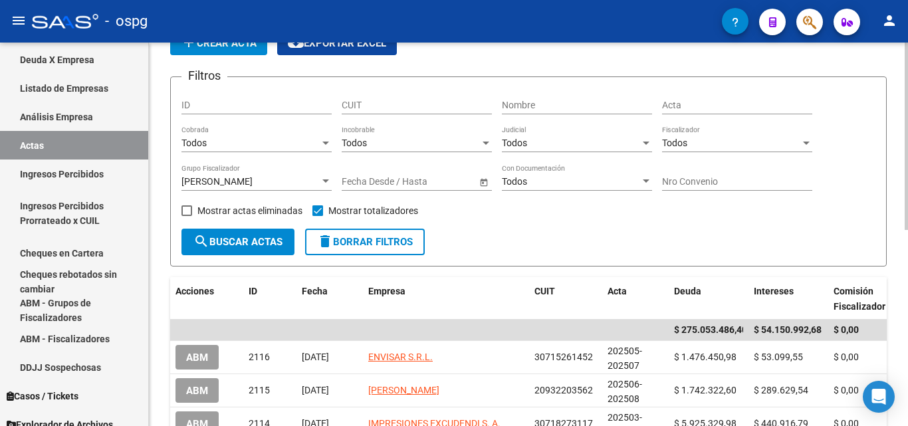
click at [319, 181] on div "[PERSON_NAME]" at bounding box center [250, 181] width 138 height 11
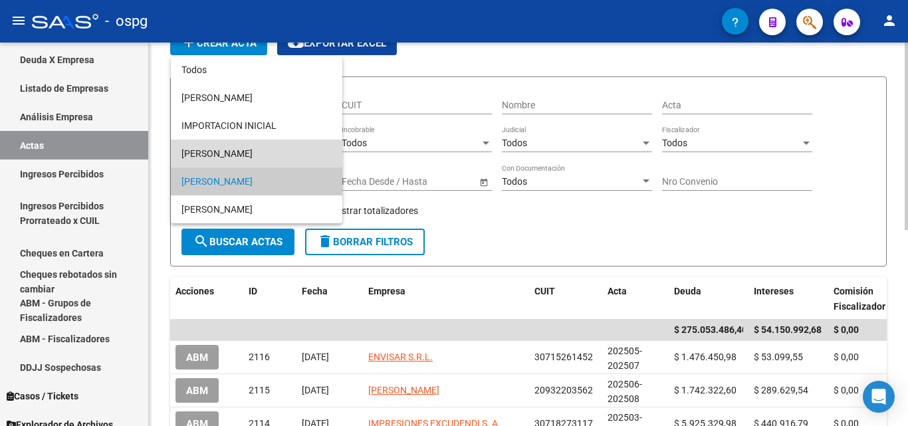
drag, startPoint x: 270, startPoint y: 153, endPoint x: 259, endPoint y: 158, distance: 11.6
click at [269, 153] on span "[PERSON_NAME]" at bounding box center [256, 154] width 150 height 28
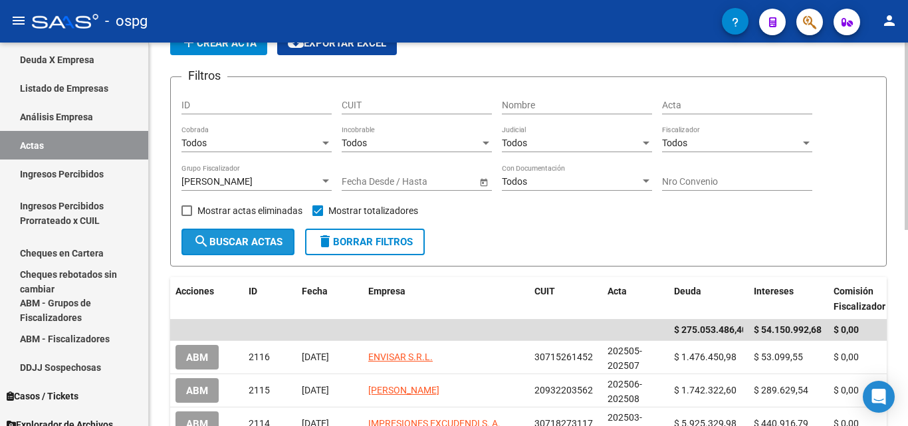
click at [252, 241] on span "search Buscar Actas" at bounding box center [237, 242] width 89 height 12
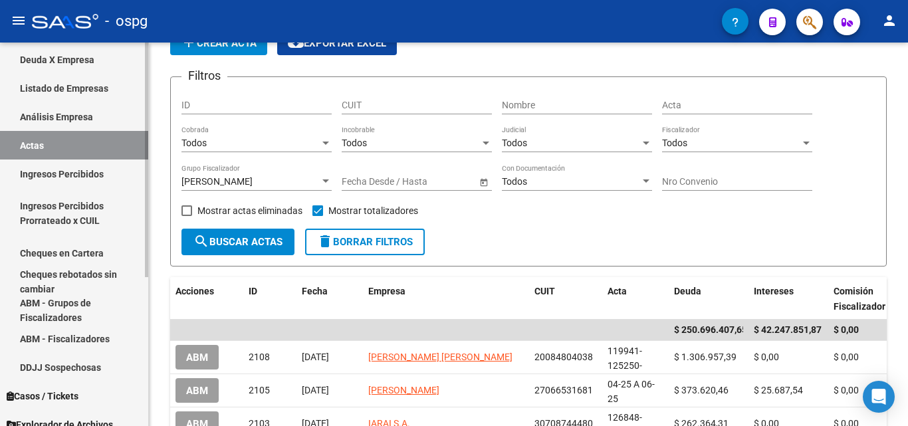
click at [69, 254] on link "Cheques en Cartera" at bounding box center [74, 253] width 148 height 29
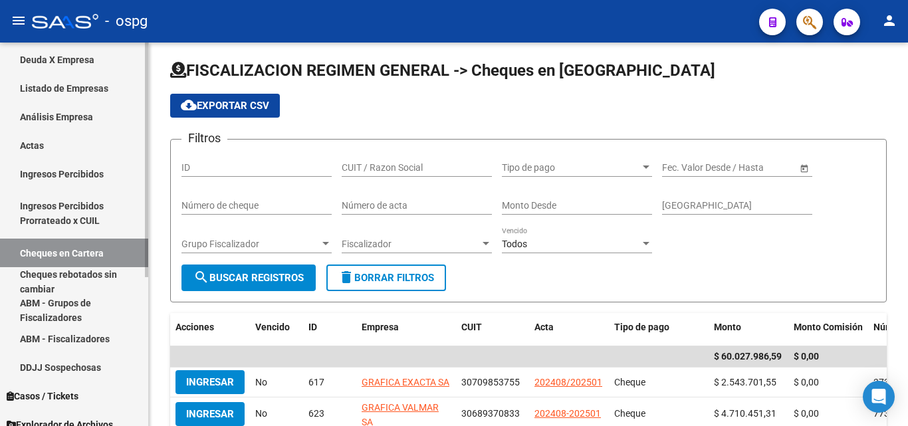
scroll to position [66, 0]
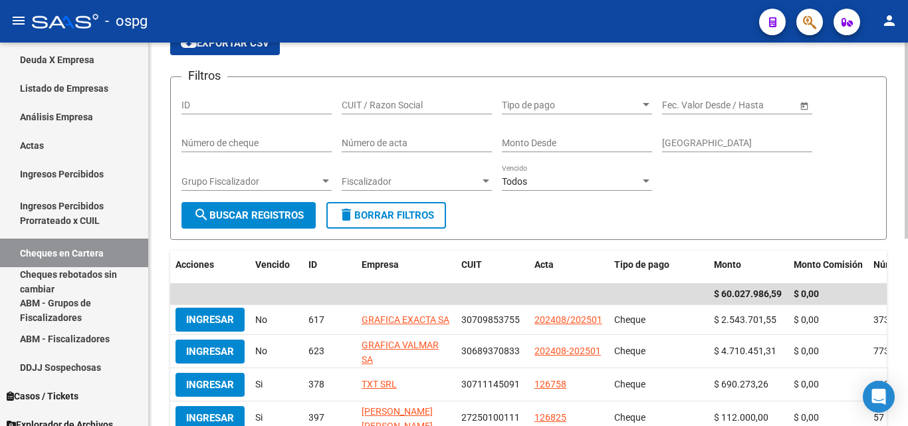
click at [324, 176] on div at bounding box center [326, 181] width 12 height 11
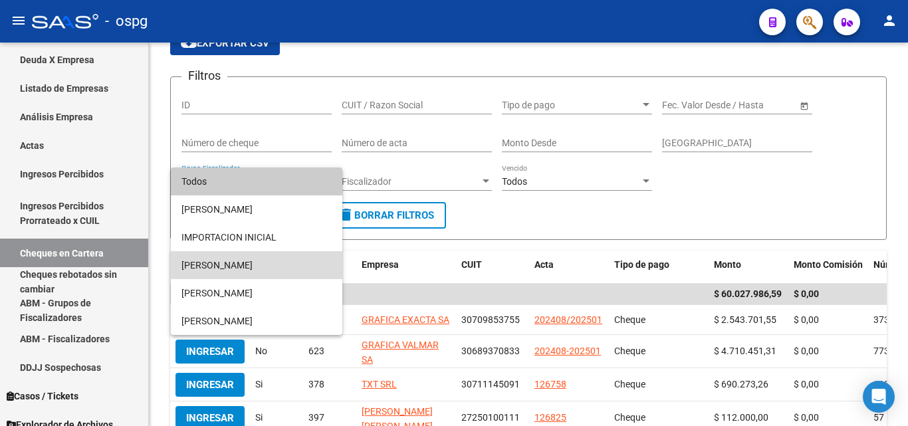
click at [237, 272] on span "[PERSON_NAME]" at bounding box center [256, 265] width 150 height 28
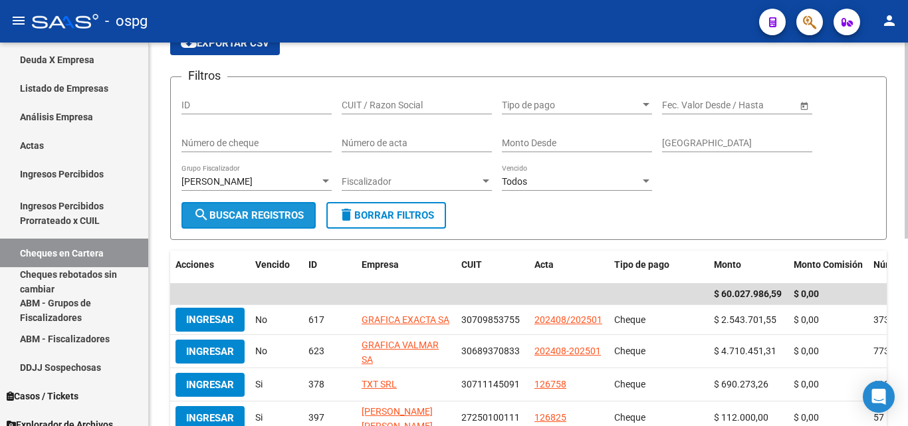
click at [297, 228] on button "search Buscar Registros" at bounding box center [248, 215] width 134 height 27
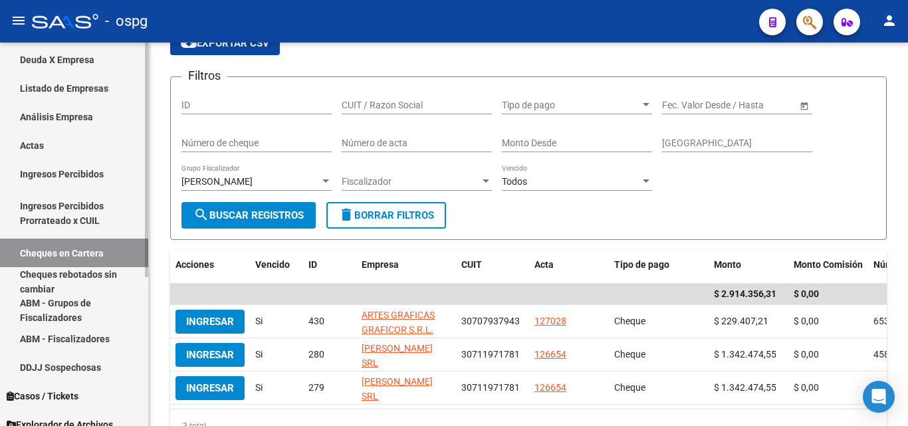
click at [62, 177] on link "Ingresos Percibidos" at bounding box center [74, 173] width 148 height 29
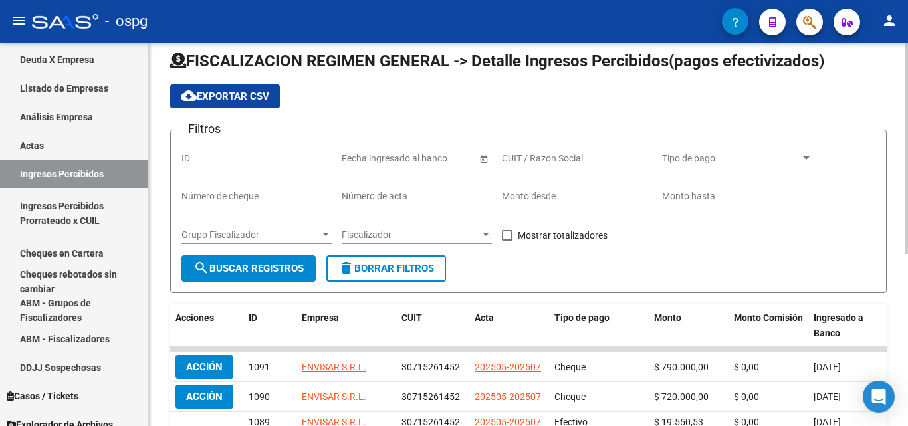
scroll to position [66, 0]
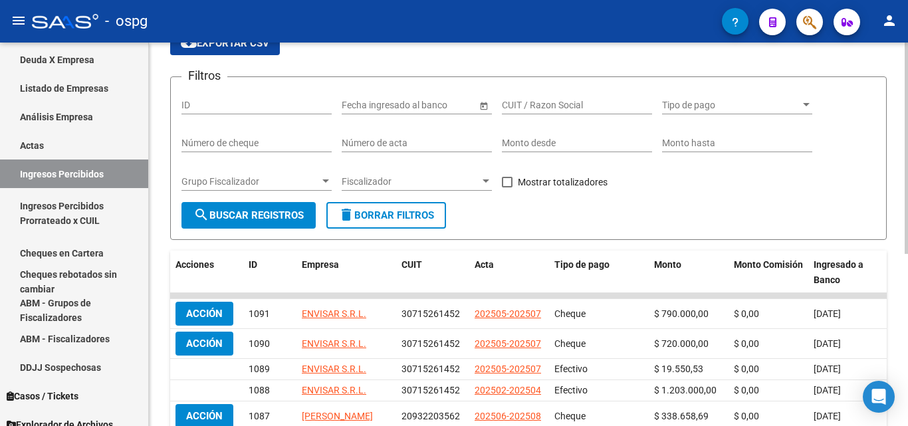
click at [322, 183] on div at bounding box center [326, 181] width 12 height 11
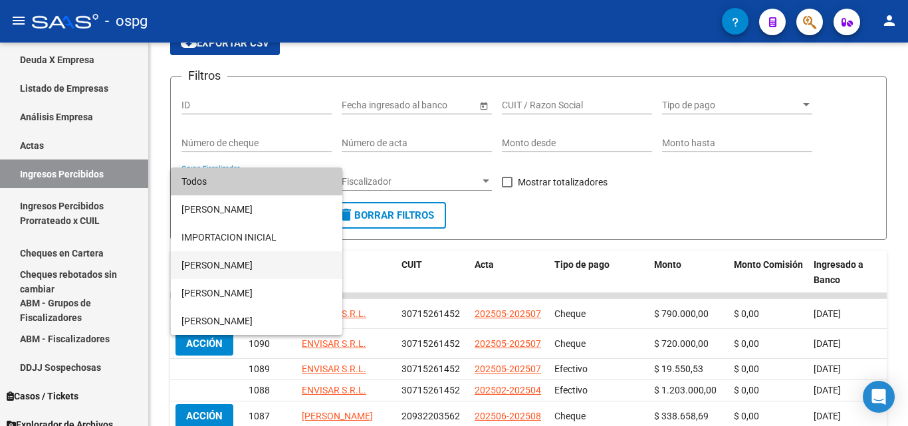
click at [224, 264] on span "[PERSON_NAME]" at bounding box center [256, 265] width 150 height 28
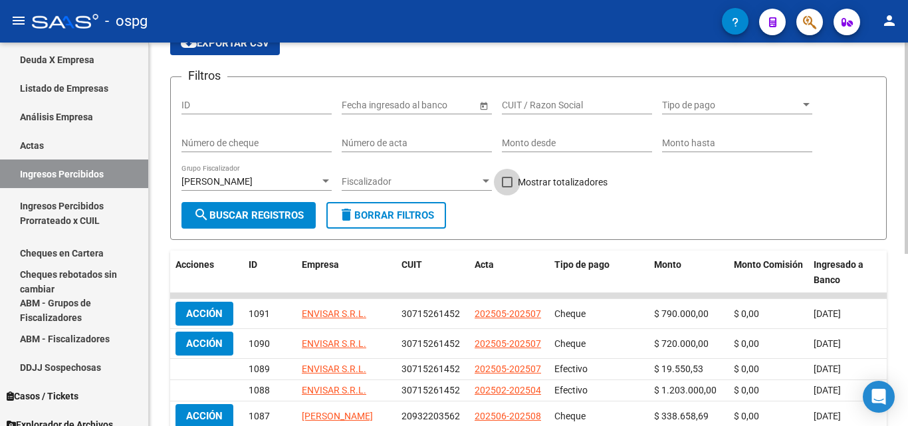
drag, startPoint x: 509, startPoint y: 182, endPoint x: 322, endPoint y: 201, distance: 187.7
click at [508, 182] on span at bounding box center [507, 182] width 11 height 11
click at [507, 187] on input "Mostrar totalizadores" at bounding box center [506, 187] width 1 height 1
checkbox input "true"
click at [227, 229] on form "Filtros ID Fecha inicio – Fecha fin Fecha ingresado al banco CUIT / Razon Socia…" at bounding box center [528, 157] width 716 height 163
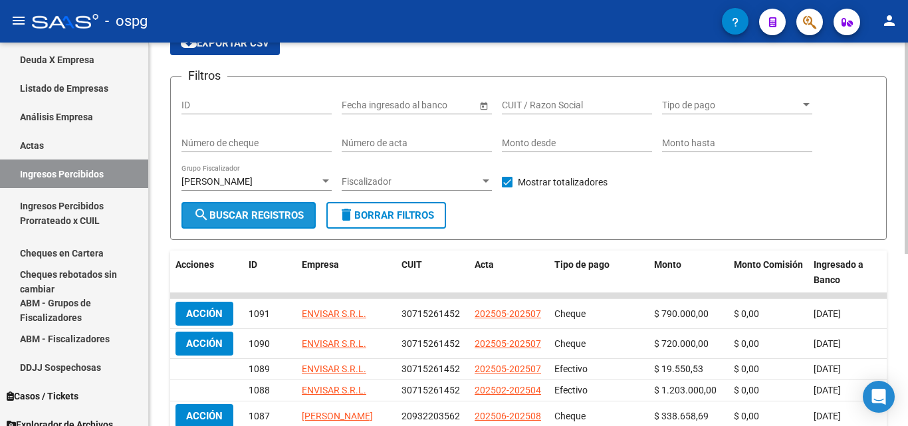
click at [224, 220] on span "search Buscar Registros" at bounding box center [248, 215] width 110 height 12
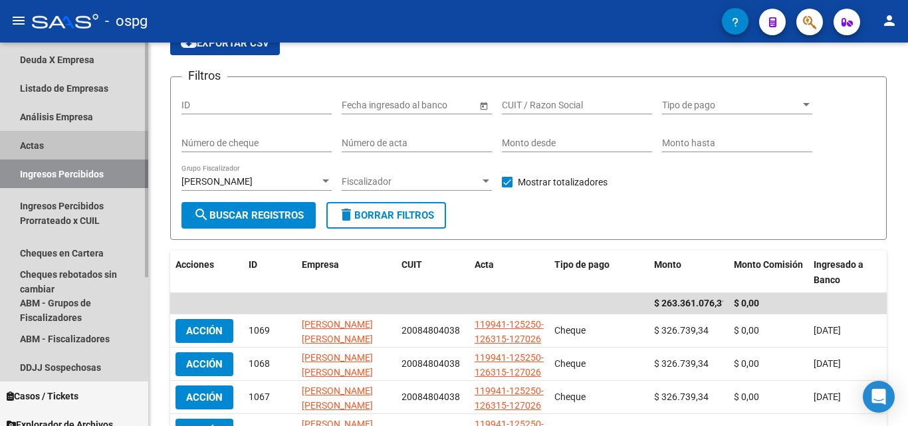
click at [62, 145] on link "Actas" at bounding box center [74, 145] width 148 height 29
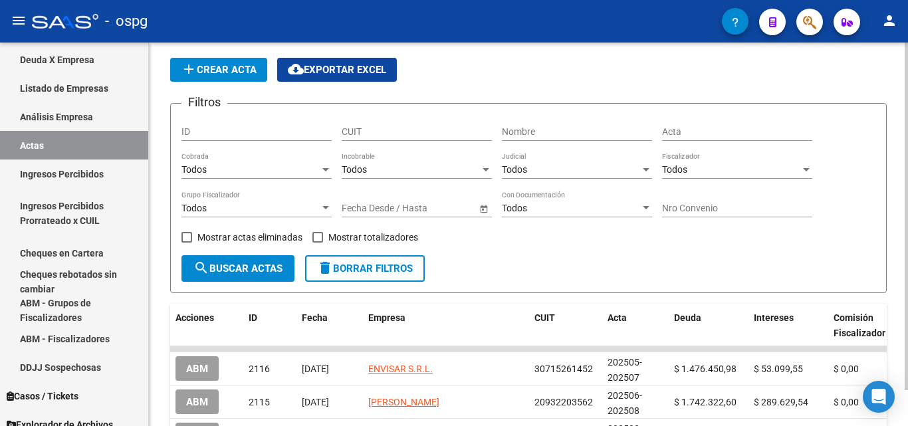
scroll to position [66, 0]
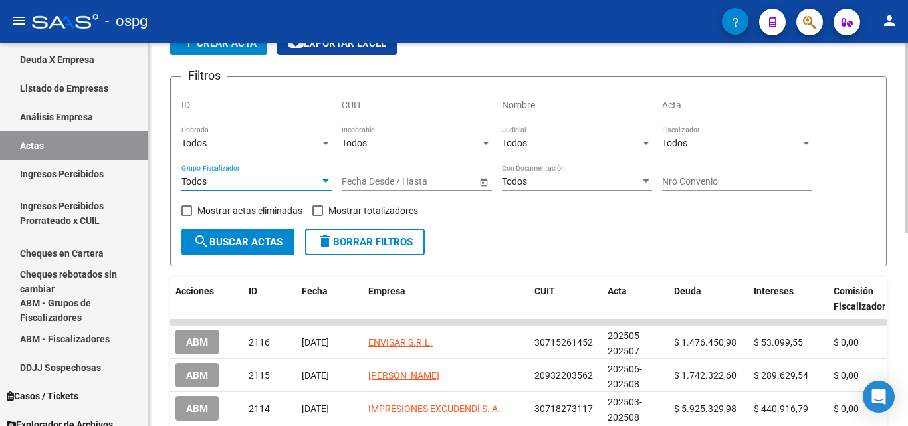
click at [324, 181] on div at bounding box center [325, 180] width 7 height 3
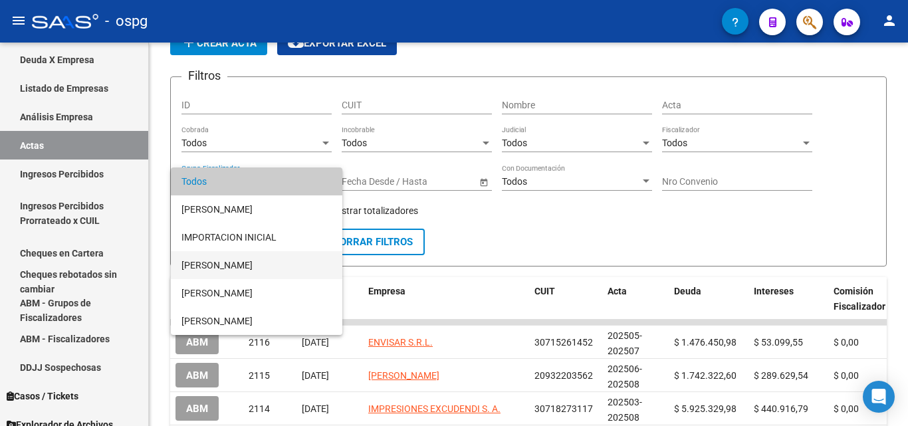
click at [237, 267] on span "[PERSON_NAME]" at bounding box center [256, 265] width 150 height 28
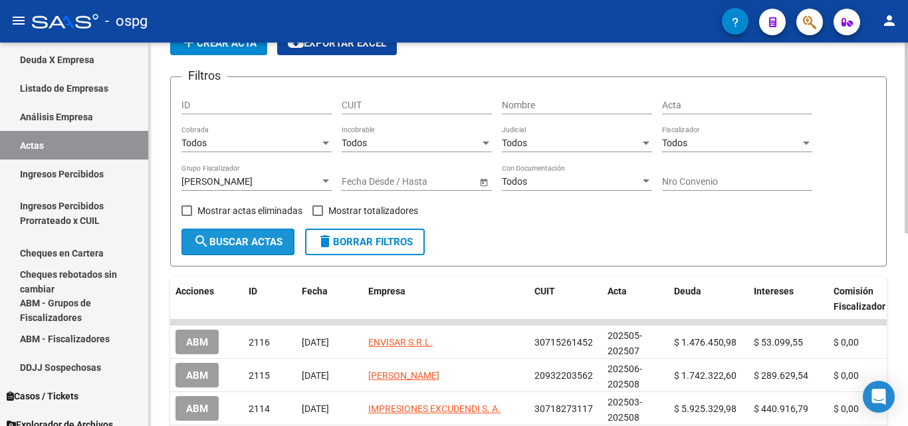
click at [254, 235] on button "search Buscar Actas" at bounding box center [237, 242] width 113 height 27
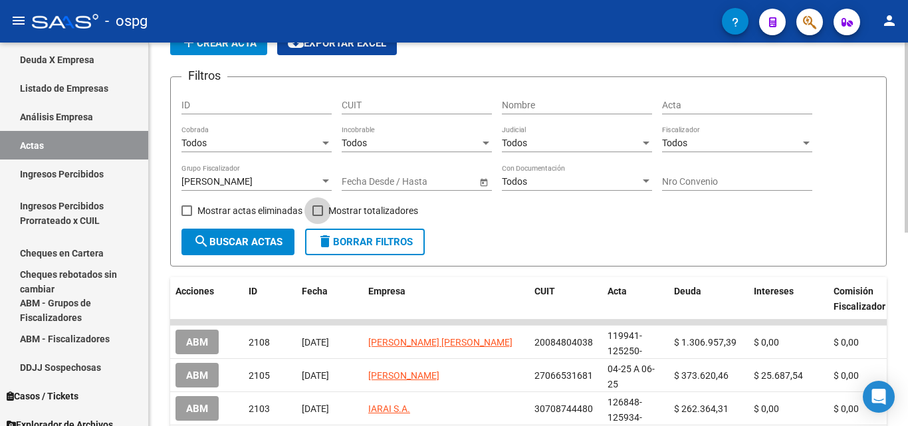
drag, startPoint x: 318, startPoint y: 212, endPoint x: 278, endPoint y: 233, distance: 44.9
click at [317, 212] on span at bounding box center [317, 210] width 11 height 11
click at [317, 216] on input "Mostrar totalizadores" at bounding box center [317, 216] width 1 height 1
checkbox input "true"
click at [273, 235] on button "search Buscar Actas" at bounding box center [237, 242] width 113 height 27
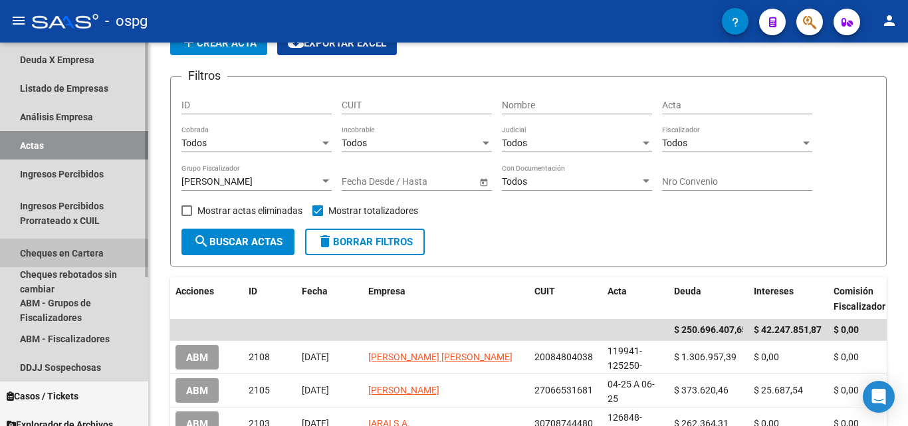
click at [80, 247] on link "Cheques en Cartera" at bounding box center [74, 253] width 148 height 29
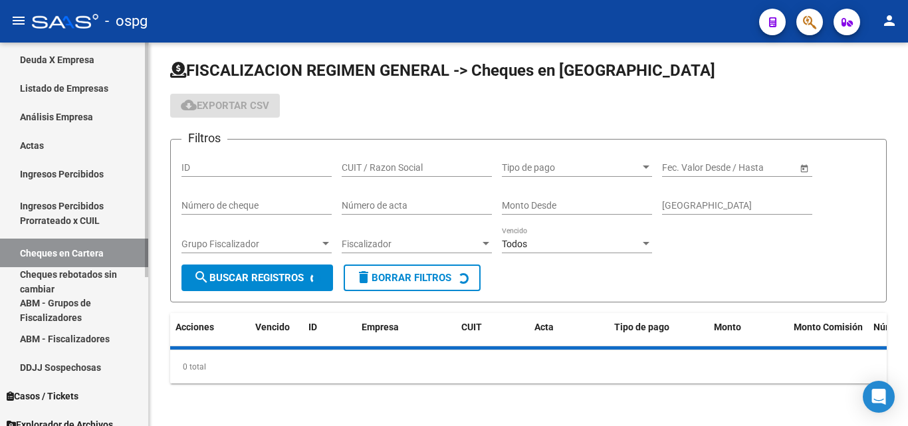
scroll to position [66, 0]
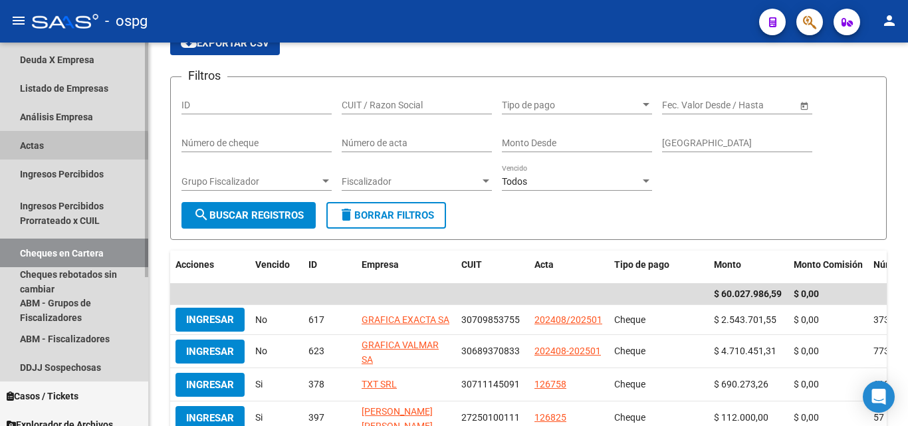
click at [33, 150] on link "Actas" at bounding box center [74, 145] width 148 height 29
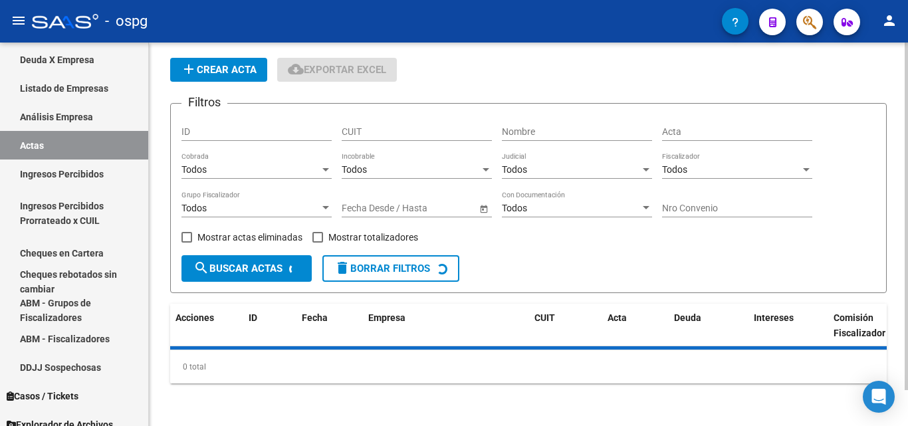
scroll to position [66, 0]
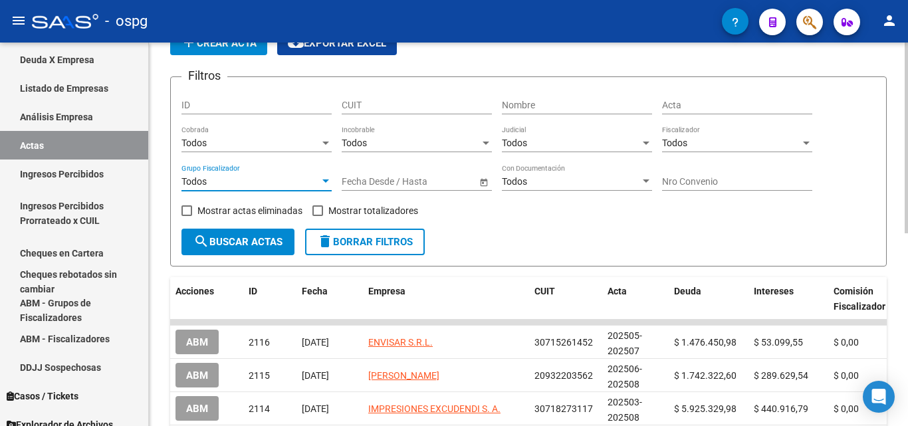
click at [324, 185] on div at bounding box center [326, 181] width 12 height 11
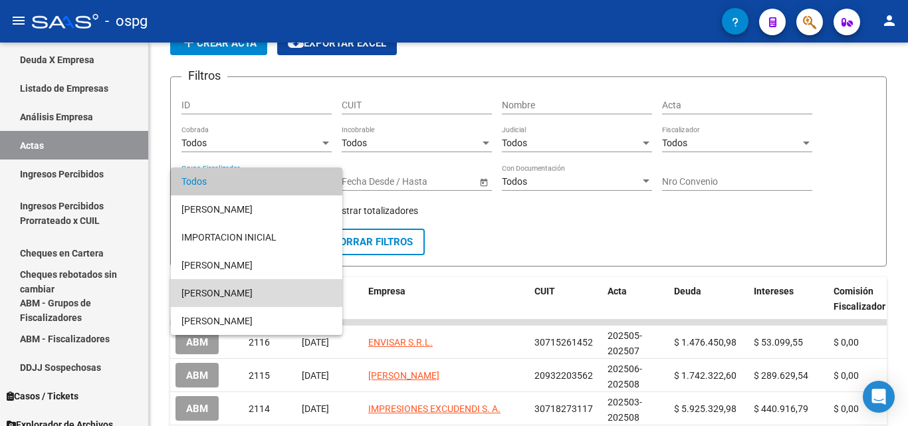
click at [250, 287] on span "[PERSON_NAME]" at bounding box center [256, 293] width 150 height 28
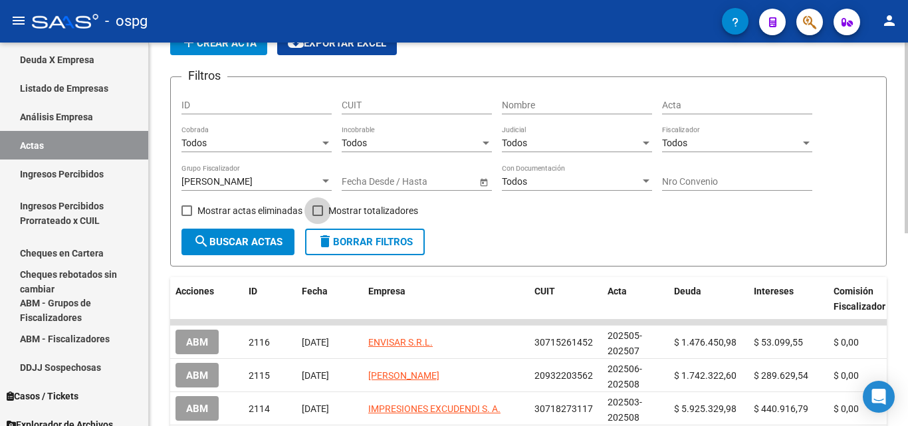
drag, startPoint x: 315, startPoint y: 209, endPoint x: 258, endPoint y: 237, distance: 63.3
click at [314, 209] on span at bounding box center [317, 210] width 11 height 11
click at [317, 216] on input "Mostrar totalizadores" at bounding box center [317, 216] width 1 height 1
checkbox input "true"
click at [256, 237] on span "search Buscar Actas" at bounding box center [237, 242] width 89 height 12
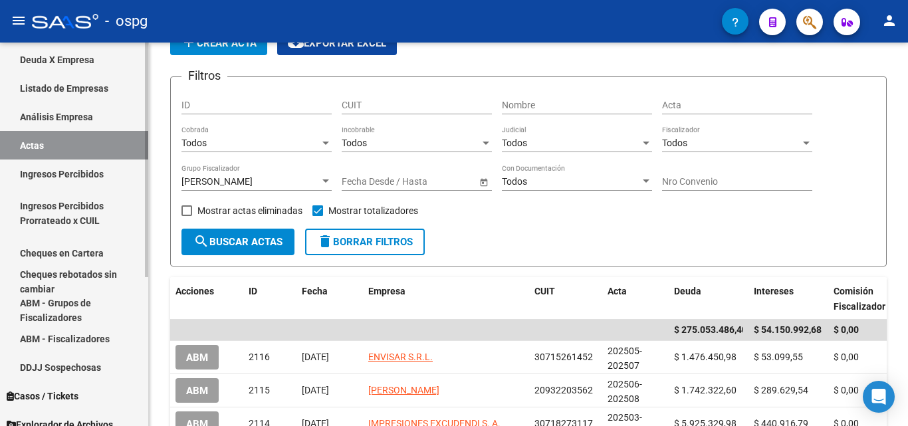
click at [69, 171] on link "Ingresos Percibidos" at bounding box center [74, 173] width 148 height 29
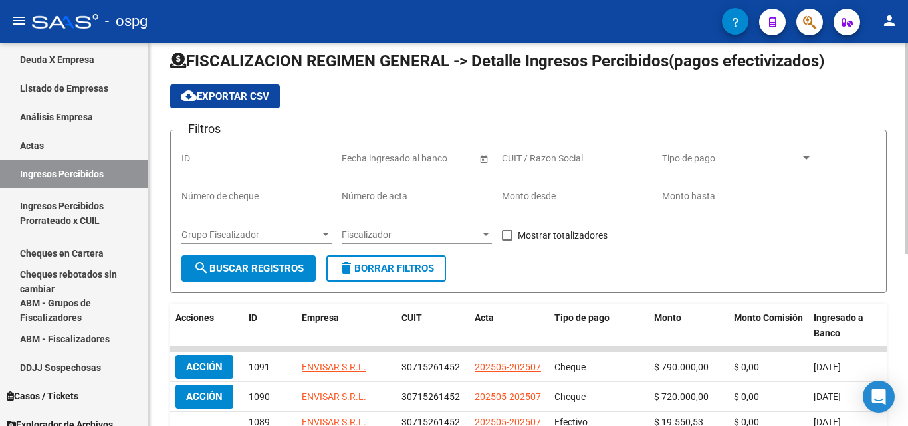
scroll to position [66, 0]
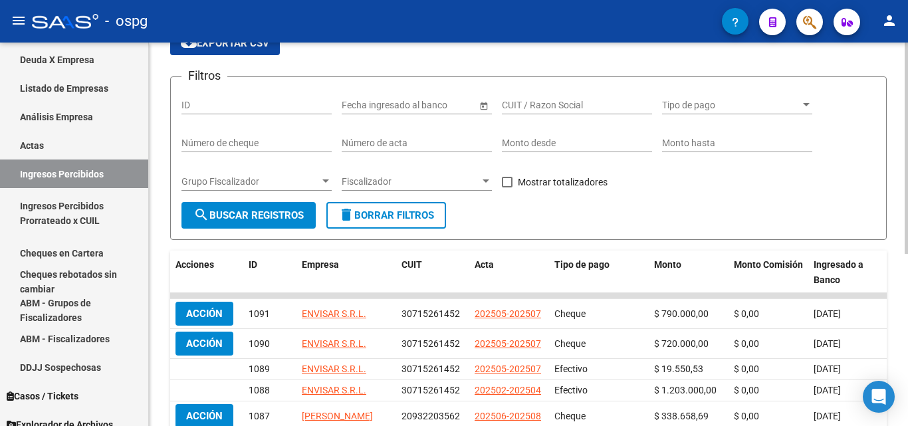
click at [319, 179] on span "Grupo Fiscalizador" at bounding box center [250, 181] width 138 height 11
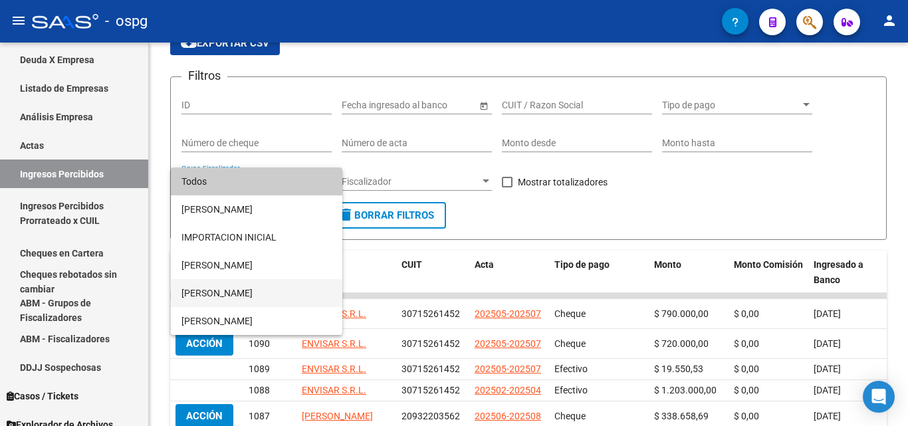
click at [242, 284] on span "[PERSON_NAME]" at bounding box center [256, 293] width 150 height 28
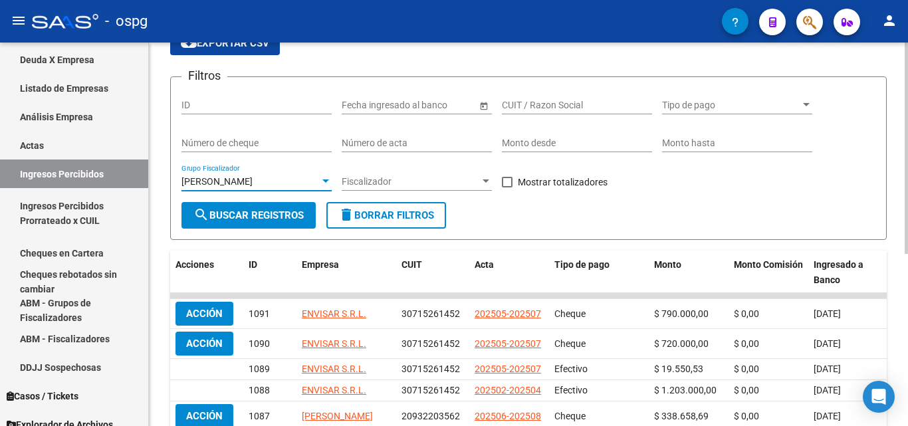
drag, startPoint x: 502, startPoint y: 181, endPoint x: 488, endPoint y: 182, distance: 14.0
click at [501, 181] on div "Filtros ID Fecha inicio – Fecha fin Fecha ingresado al banco CUIT / Razon Socia…" at bounding box center [528, 145] width 694 height 114
click at [229, 215] on span "search Buscar Registros" at bounding box center [248, 215] width 110 height 12
click at [510, 181] on span at bounding box center [507, 182] width 11 height 11
click at [507, 187] on input "Mostrar totalizadores" at bounding box center [506, 187] width 1 height 1
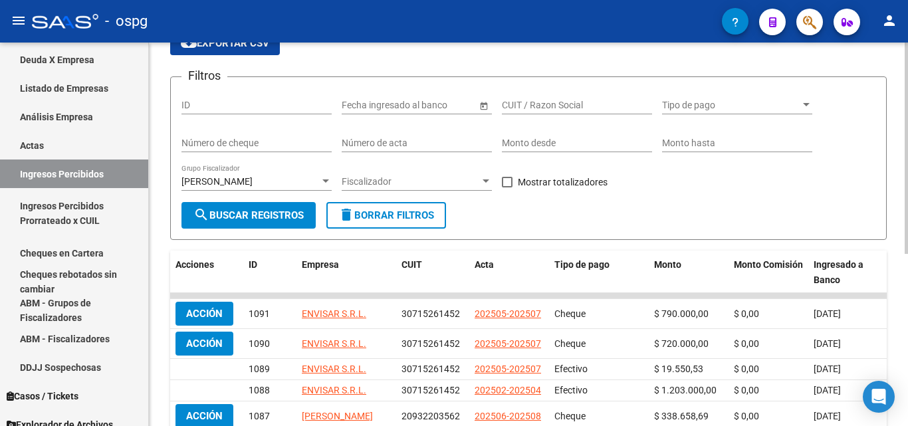
checkbox input "true"
click at [260, 205] on button "search Buscar Registros" at bounding box center [248, 215] width 134 height 27
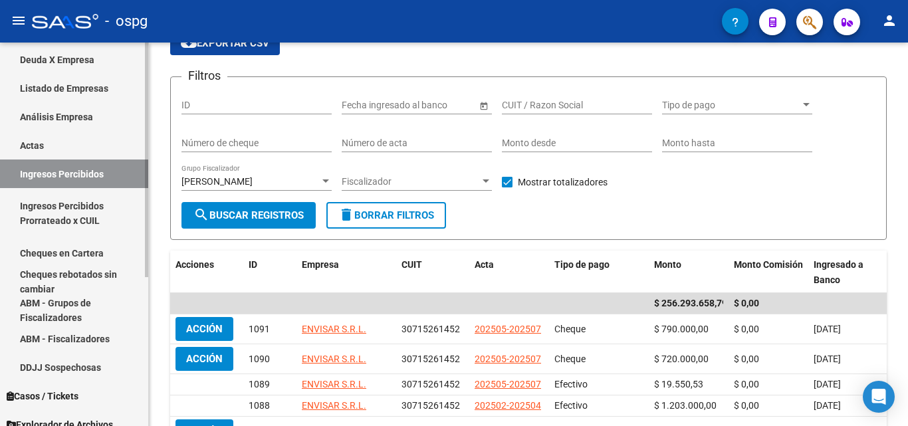
click at [79, 257] on link "Cheques en Cartera" at bounding box center [74, 253] width 148 height 29
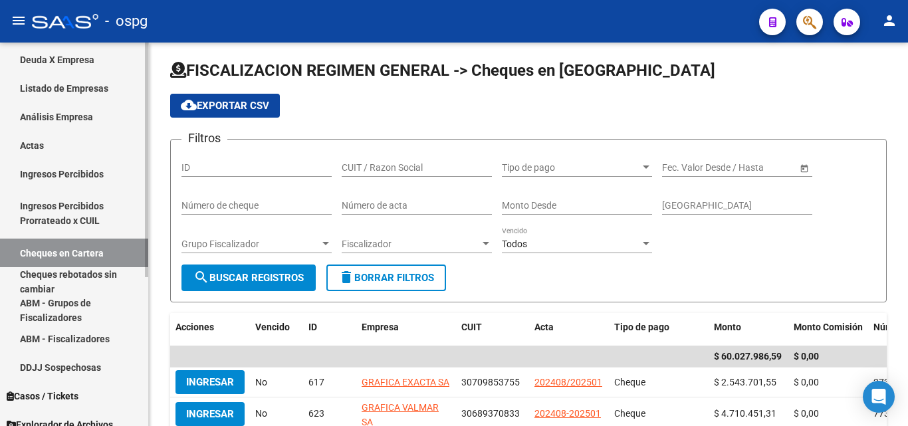
scroll to position [66, 0]
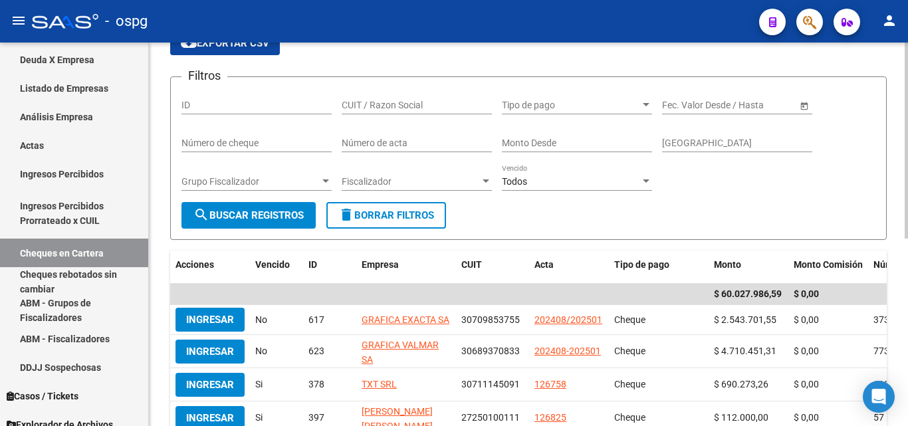
click at [318, 185] on div "Grupo Fiscalizador" at bounding box center [256, 181] width 150 height 11
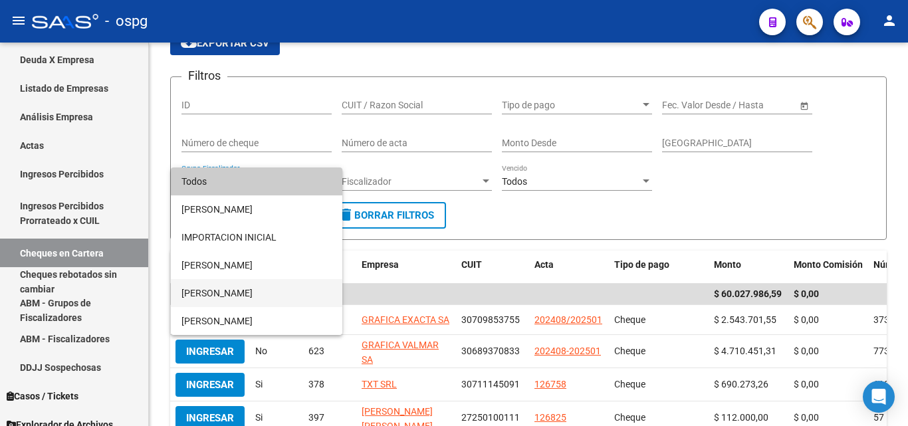
click at [229, 290] on span "[PERSON_NAME]" at bounding box center [256, 293] width 150 height 28
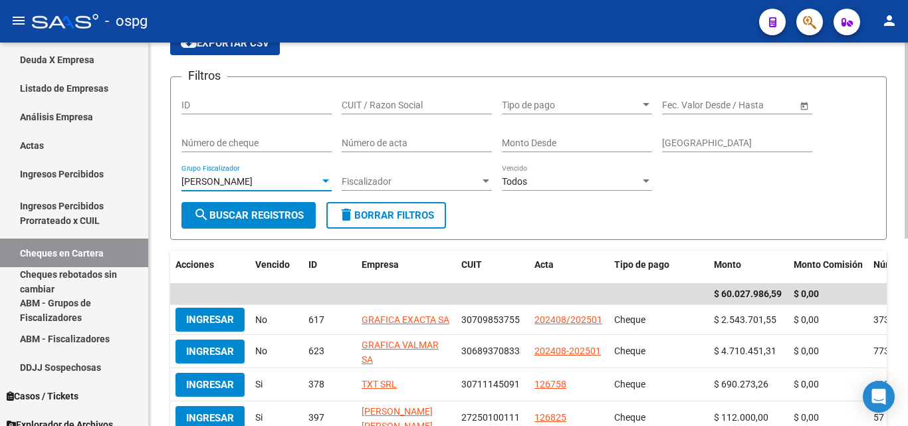
click at [266, 212] on span "search Buscar Registros" at bounding box center [248, 215] width 110 height 12
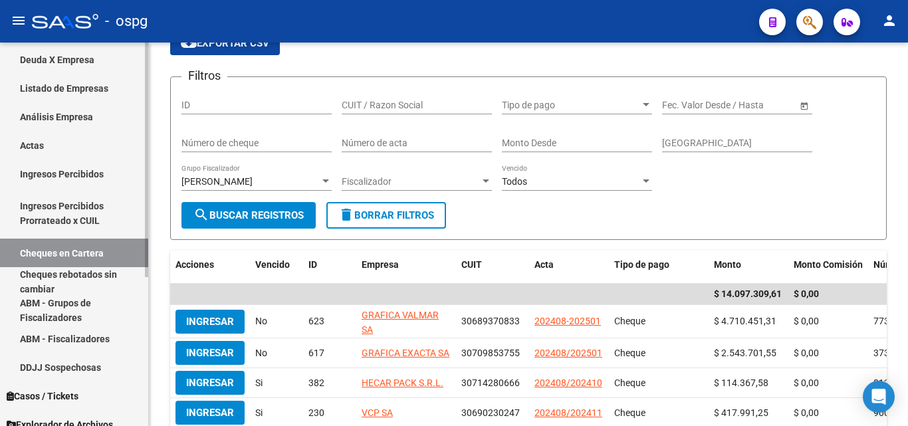
click at [41, 142] on link "Actas" at bounding box center [74, 145] width 148 height 29
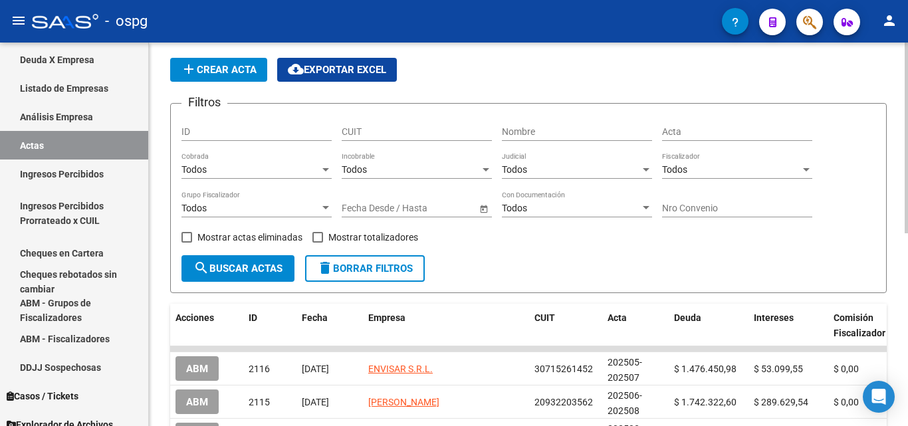
scroll to position [66, 0]
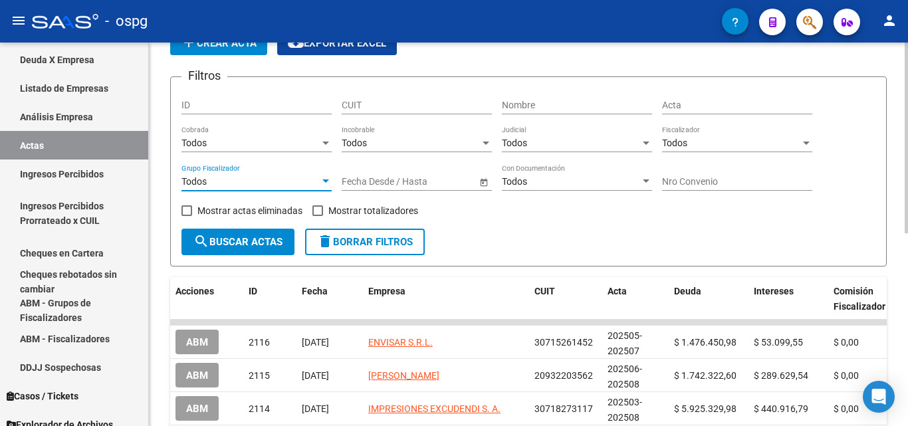
click at [320, 179] on div at bounding box center [326, 181] width 12 height 11
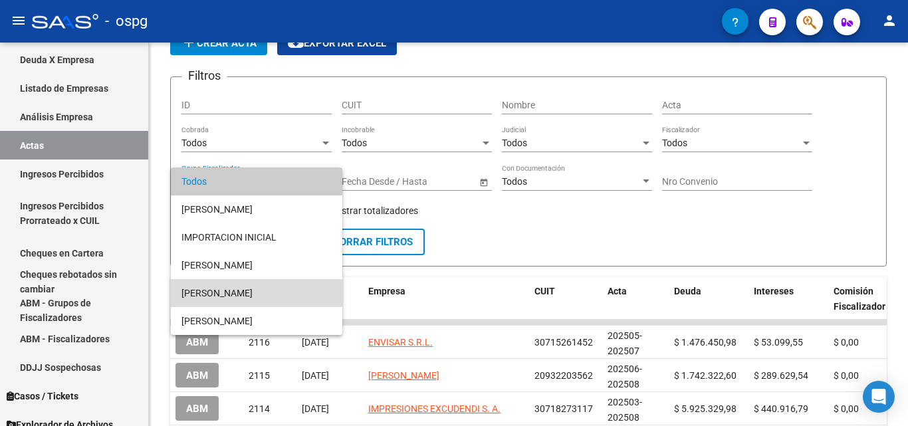
drag, startPoint x: 217, startPoint y: 288, endPoint x: 213, endPoint y: 276, distance: 12.8
click at [217, 288] on span "[PERSON_NAME]" at bounding box center [256, 293] width 150 height 28
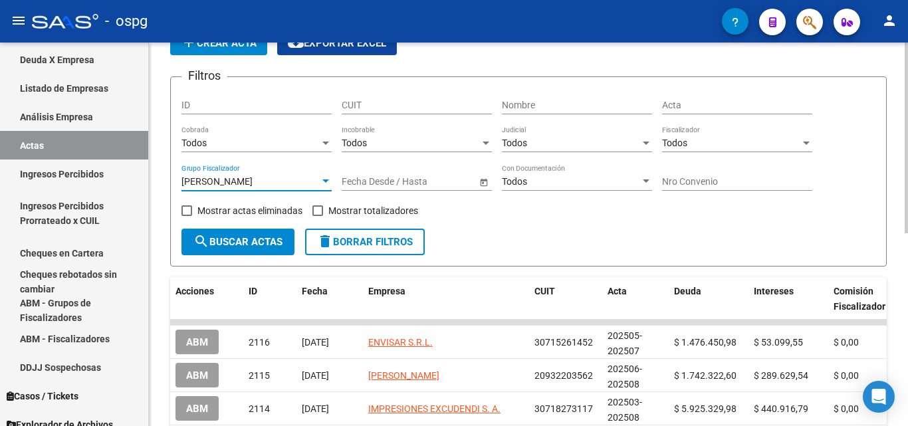
drag, startPoint x: 320, startPoint y: 209, endPoint x: 250, endPoint y: 243, distance: 77.9
click at [302, 217] on div "Filtros ID CUIT Nombre Acta Todos Cobrada Todos Incobrable Todos Judicial Todos…" at bounding box center [528, 158] width 694 height 141
click at [239, 247] on span "search Buscar Actas" at bounding box center [237, 242] width 89 height 12
click at [316, 213] on span at bounding box center [317, 210] width 11 height 11
click at [317, 216] on input "Mostrar totalizadores" at bounding box center [317, 216] width 1 height 1
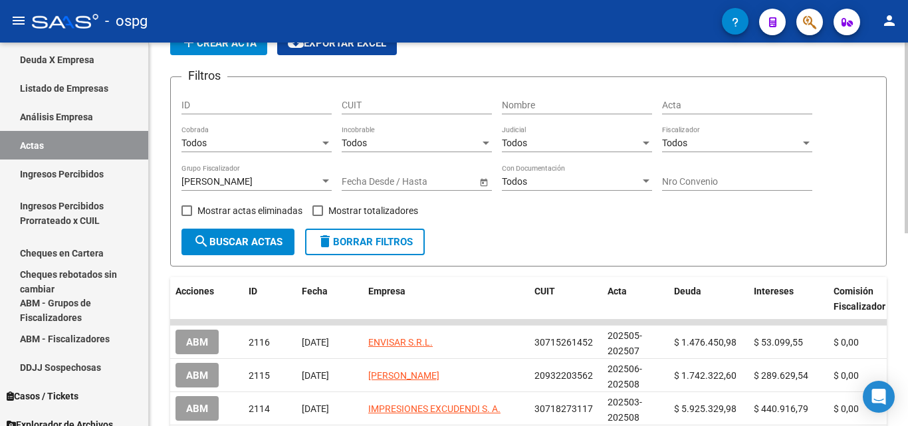
checkbox input "true"
click at [260, 235] on button "search Buscar Actas" at bounding box center [237, 242] width 113 height 27
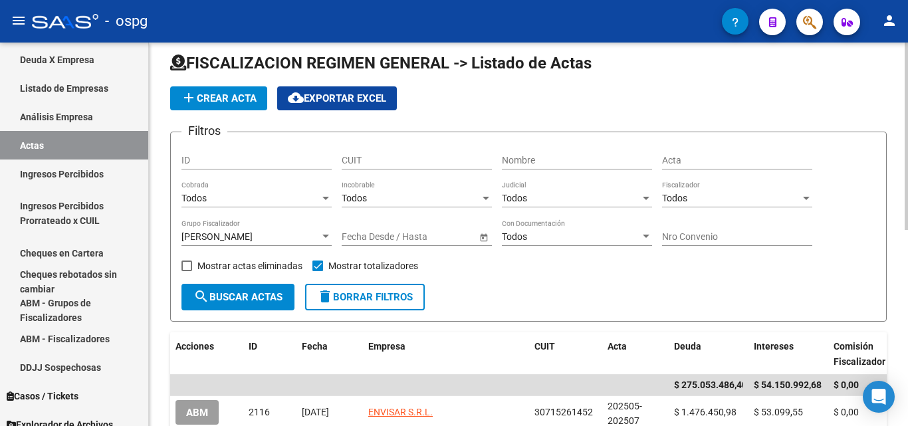
scroll to position [0, 0]
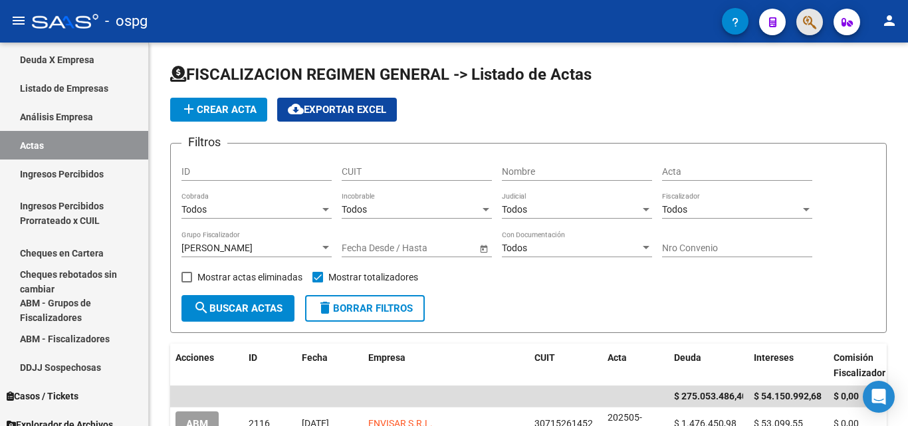
click at [809, 31] on span "button" at bounding box center [809, 22] width 13 height 27
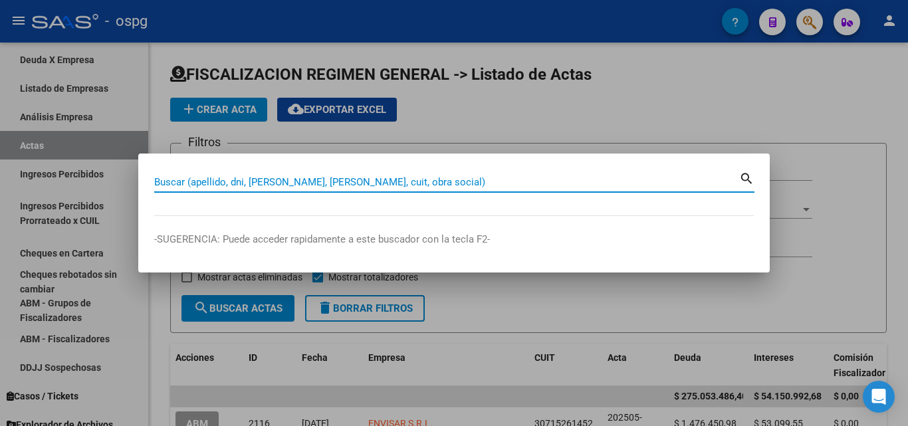
click at [358, 181] on input "Buscar (apellido, dni, [PERSON_NAME], [PERSON_NAME], cuit, obra social)" at bounding box center [446, 182] width 585 height 12
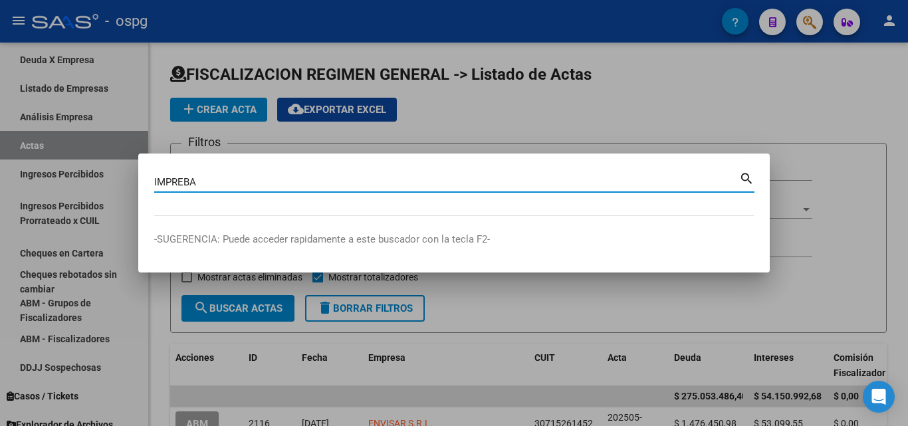
type input "IMPREBA"
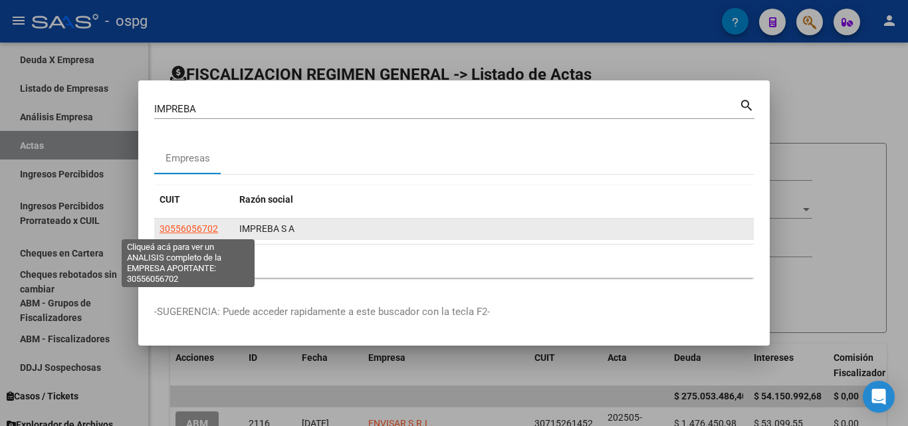
click at [203, 225] on span "30556056702" at bounding box center [188, 228] width 58 height 11
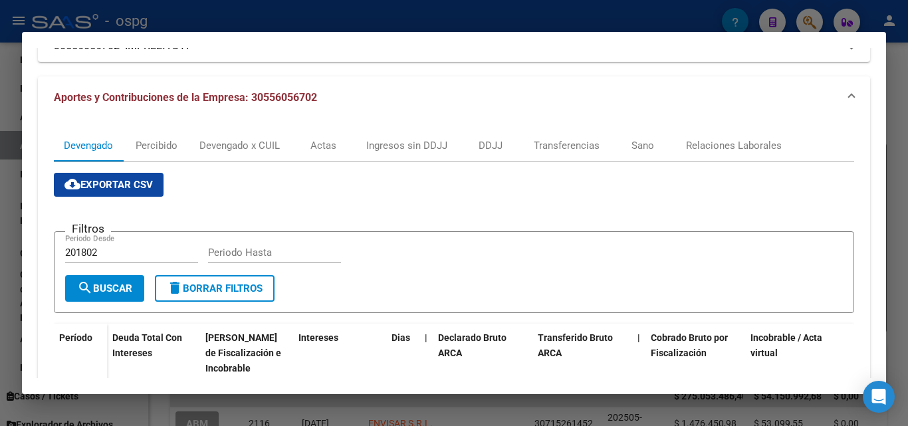
scroll to position [133, 0]
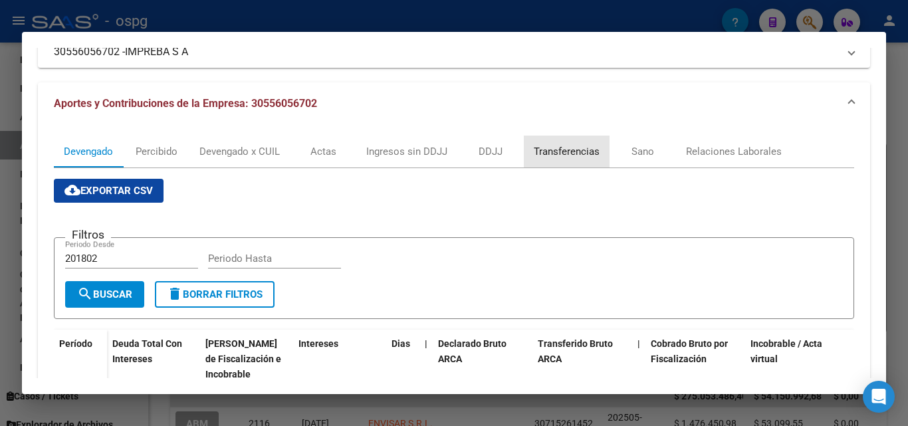
click at [581, 153] on div "Transferencias" at bounding box center [567, 151] width 66 height 15
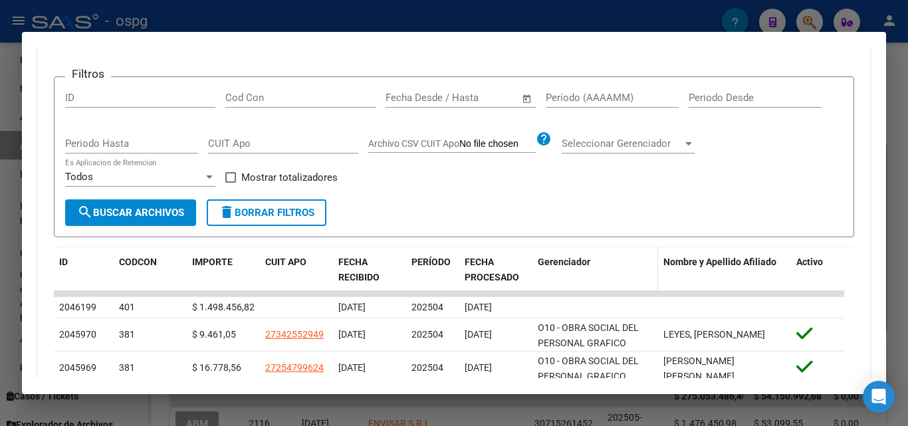
scroll to position [199, 0]
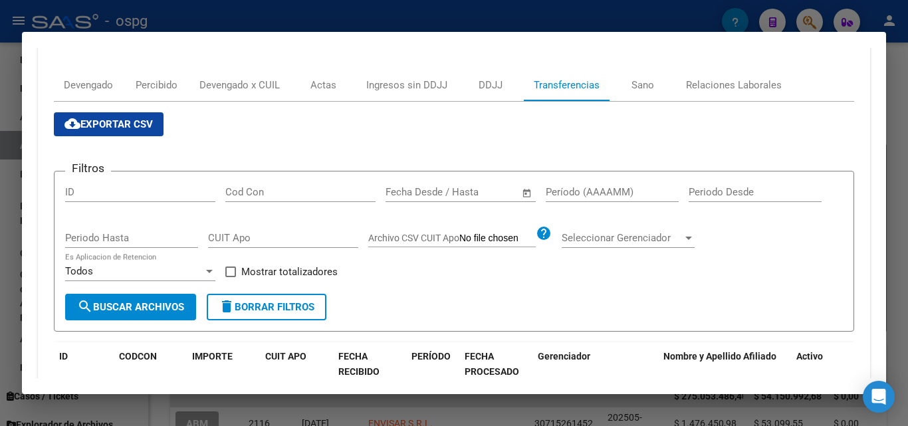
click at [599, 191] on input "Período (AAAAMM)" at bounding box center [612, 192] width 133 height 12
type input "202407"
click at [231, 268] on span at bounding box center [230, 271] width 11 height 11
click at [231, 277] on input "Mostrar totalizadores" at bounding box center [230, 277] width 1 height 1
checkbox input "true"
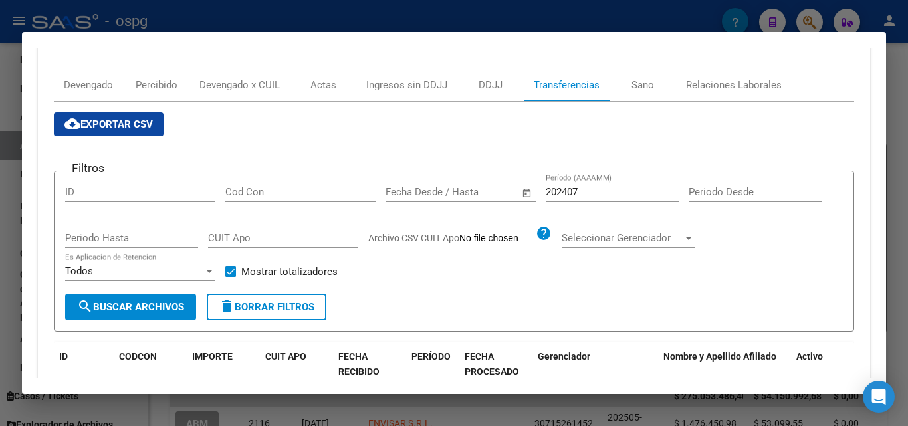
click at [110, 310] on span "search Buscar Archivos" at bounding box center [130, 307] width 107 height 12
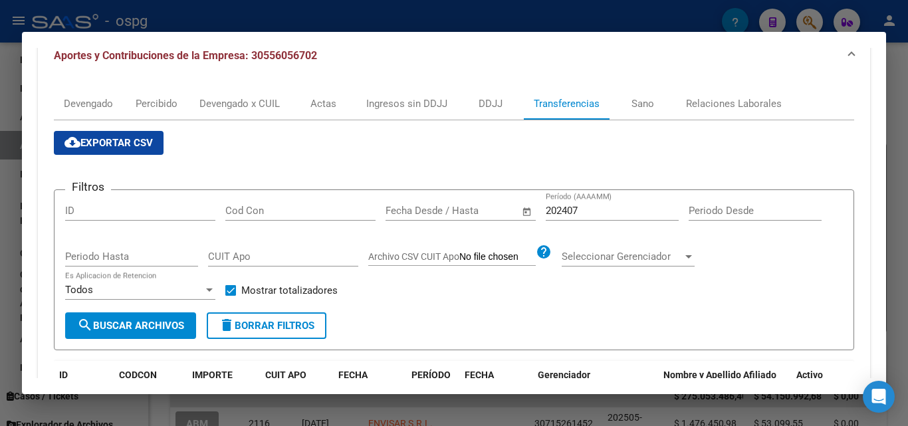
scroll to position [177, 0]
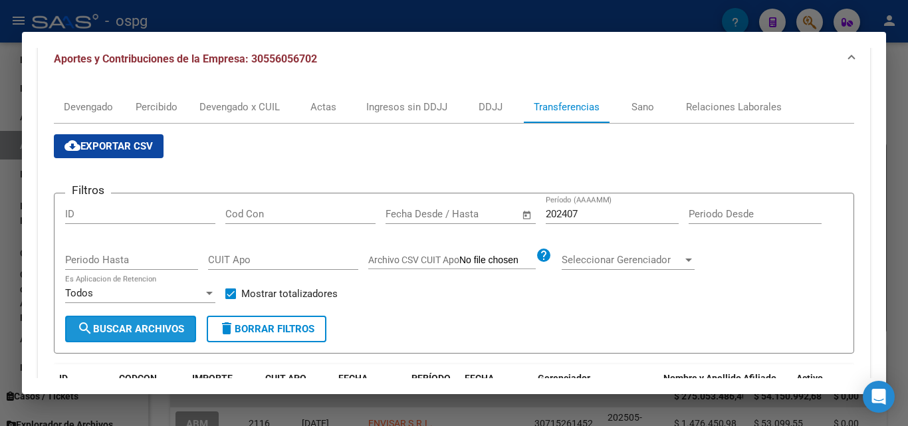
click at [127, 328] on span "search Buscar Archivos" at bounding box center [130, 329] width 107 height 12
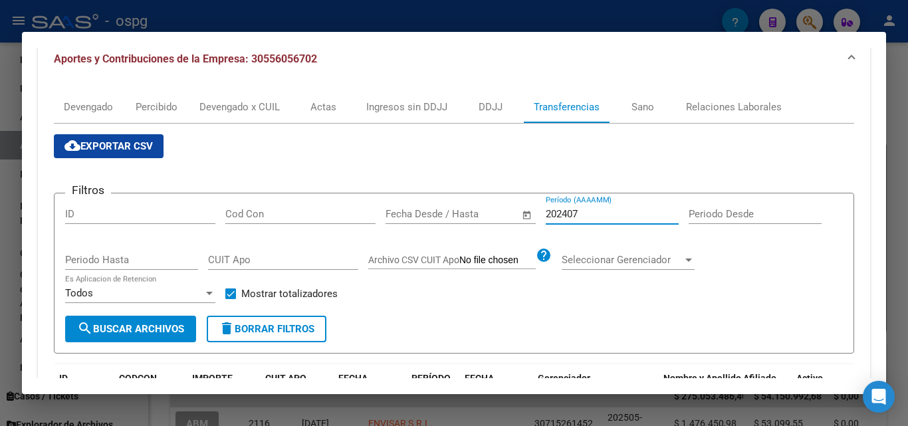
drag, startPoint x: 591, startPoint y: 211, endPoint x: 391, endPoint y: 241, distance: 202.9
click at [391, 241] on div "Filtros ID Cod Con Fecha inicio – Fecha fin Fecha Desde / Hasta 202407 Período …" at bounding box center [453, 260] width 777 height 112
click at [593, 213] on input "202407" at bounding box center [612, 214] width 133 height 12
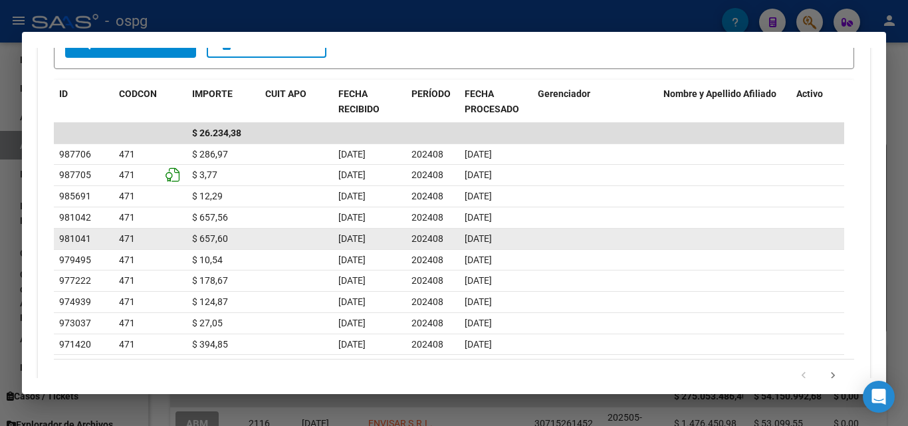
scroll to position [514, 0]
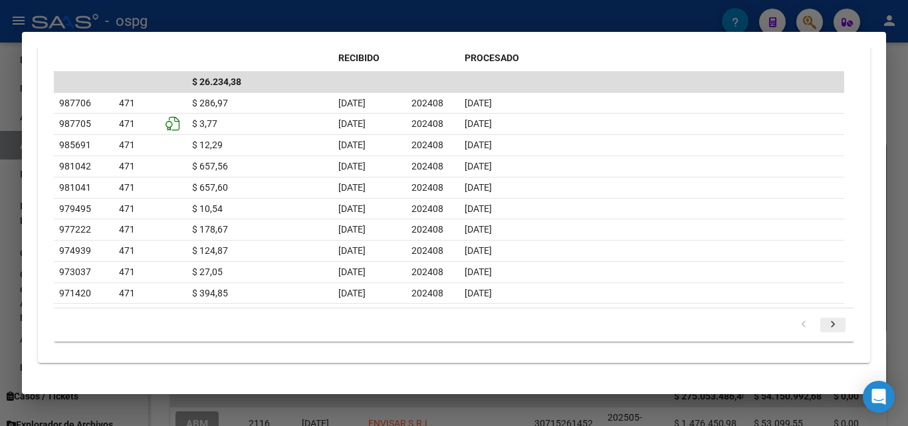
click at [824, 322] on icon "go to next page" at bounding box center [832, 326] width 17 height 16
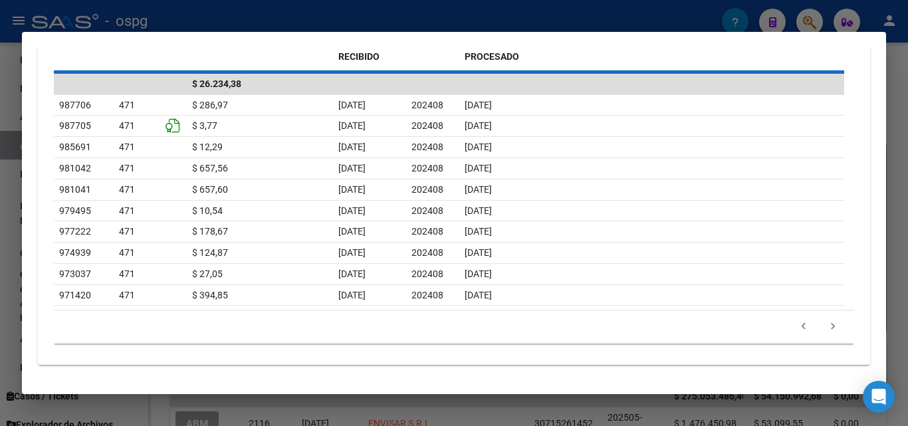
scroll to position [513, 0]
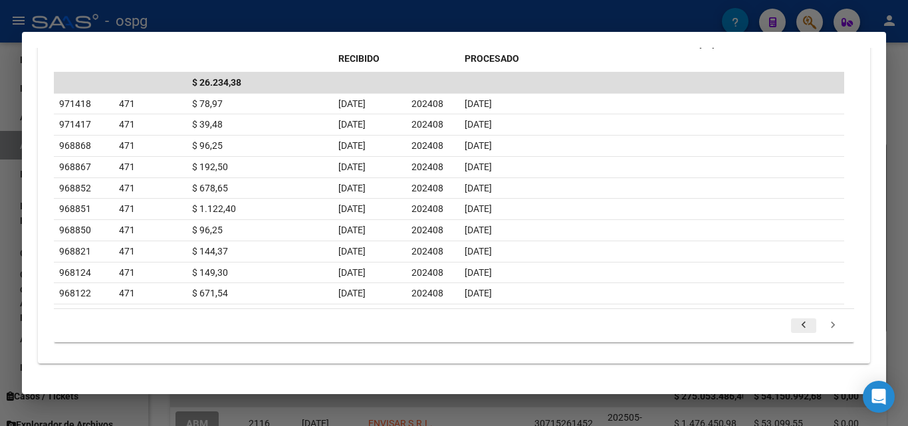
click at [795, 323] on icon "go to previous page" at bounding box center [803, 327] width 17 height 16
click at [824, 326] on icon "go to next page" at bounding box center [832, 326] width 17 height 16
click at [824, 329] on icon "go to next page" at bounding box center [832, 327] width 17 height 16
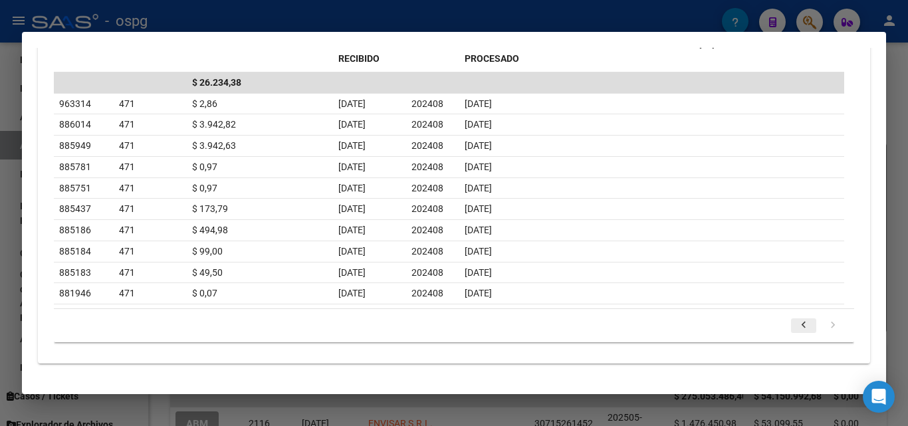
click at [795, 324] on icon "go to previous page" at bounding box center [803, 327] width 17 height 16
click at [795, 326] on icon "go to previous page" at bounding box center [803, 327] width 17 height 16
click at [795, 326] on icon "go to previous page" at bounding box center [803, 326] width 17 height 16
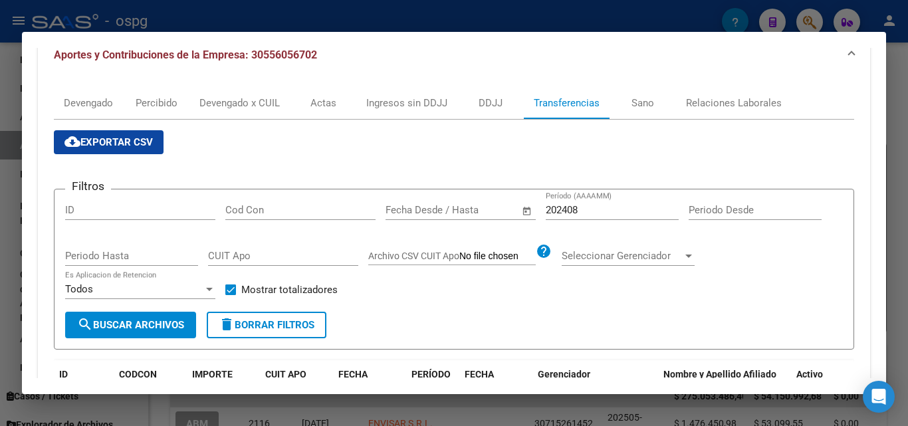
scroll to position [181, 0]
click at [597, 212] on input "202408" at bounding box center [612, 211] width 133 height 12
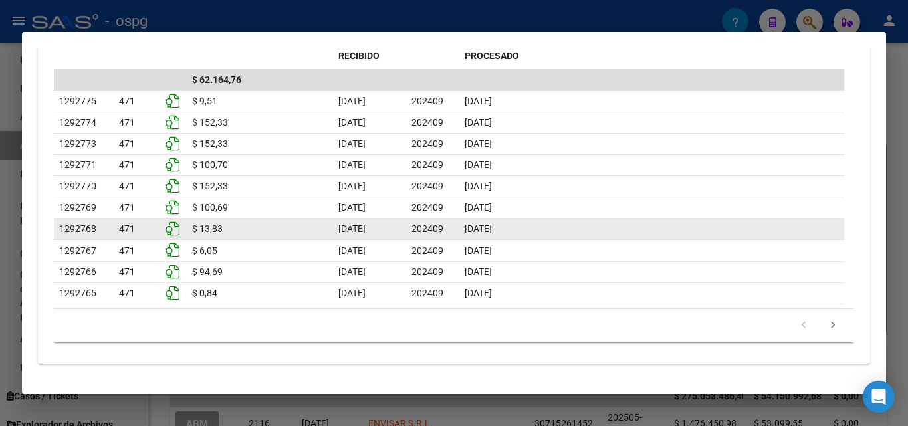
scroll to position [522, 0]
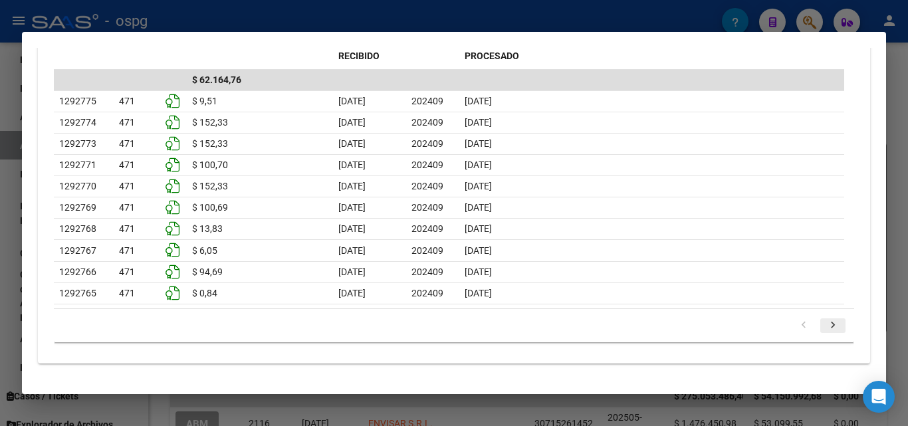
click at [824, 326] on icon "go to next page" at bounding box center [832, 327] width 17 height 16
click at [835, 323] on li at bounding box center [832, 325] width 29 height 23
click at [824, 323] on icon "go to next page" at bounding box center [832, 327] width 17 height 16
click at [827, 325] on icon "go to next page" at bounding box center [832, 327] width 17 height 16
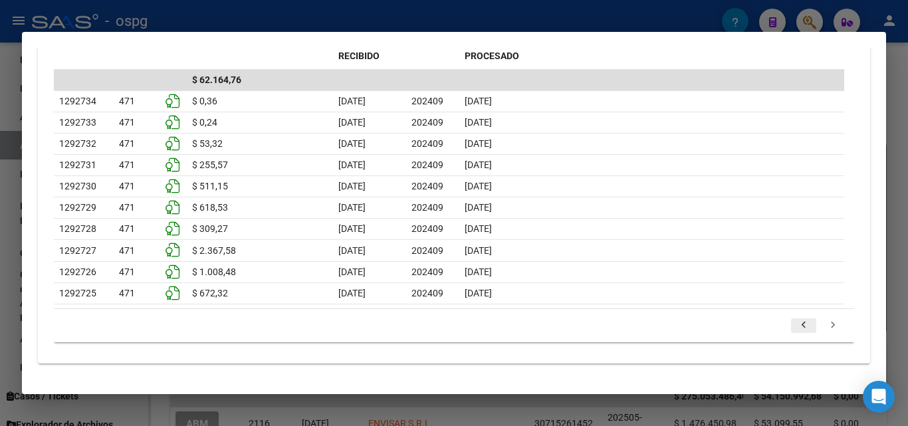
click at [795, 327] on icon "go to previous page" at bounding box center [803, 327] width 17 height 16
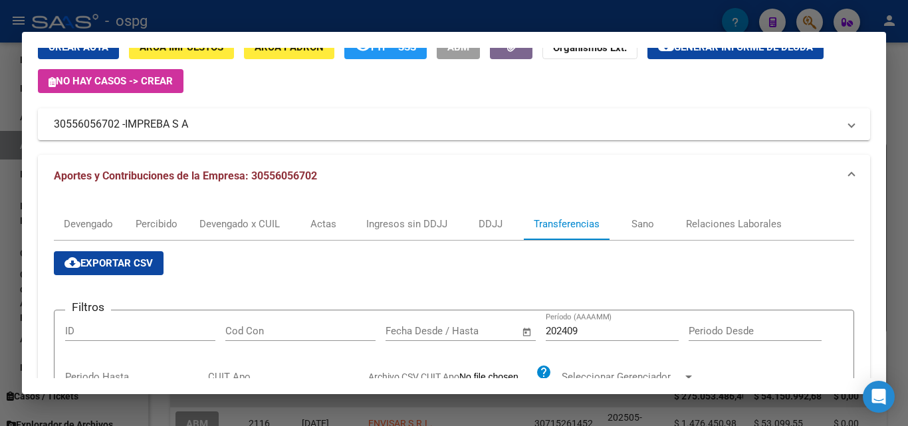
scroll to position [57, 0]
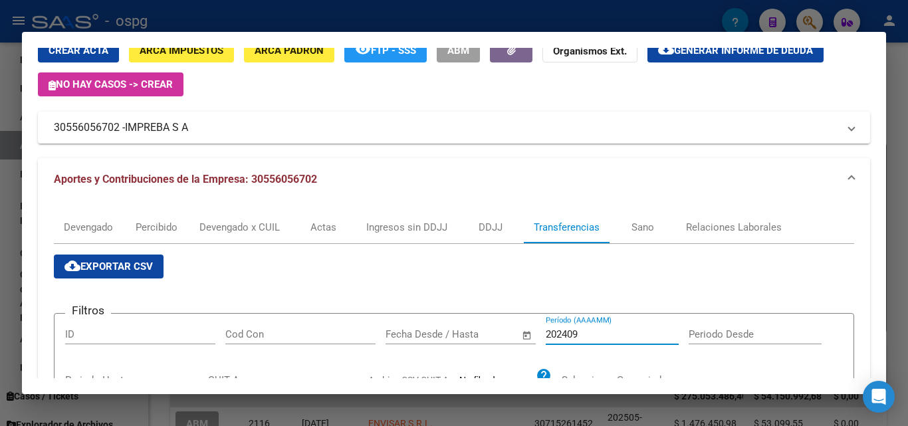
click at [606, 337] on input "202409" at bounding box center [612, 334] width 133 height 12
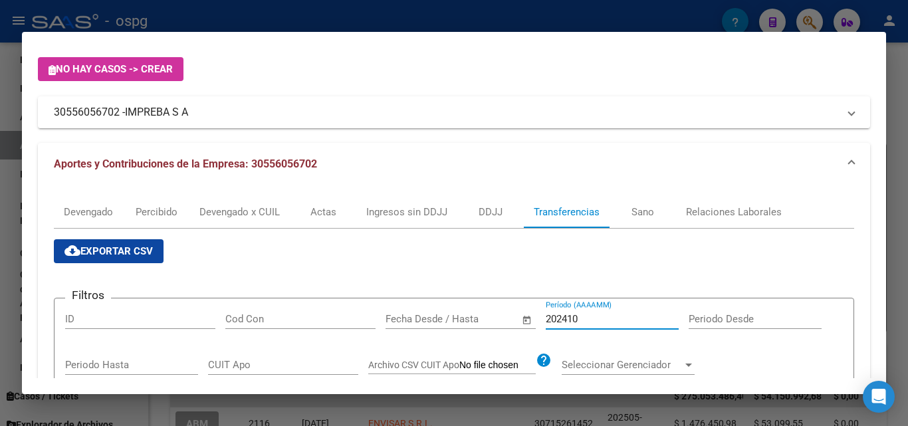
scroll to position [199, 0]
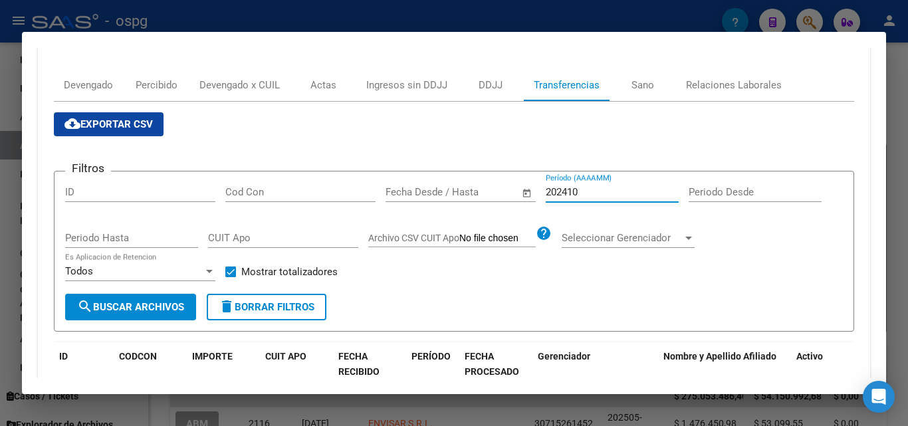
click at [622, 195] on input "202410" at bounding box center [612, 192] width 133 height 12
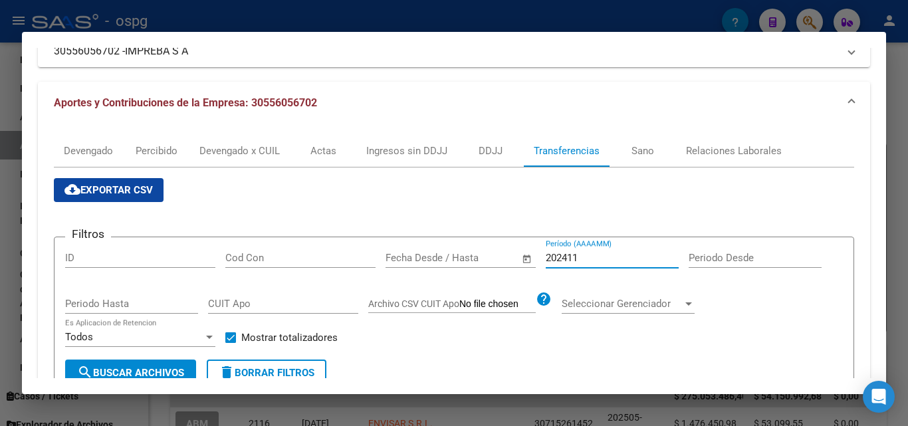
scroll to position [133, 0]
click at [587, 263] on input "202411" at bounding box center [612, 258] width 133 height 12
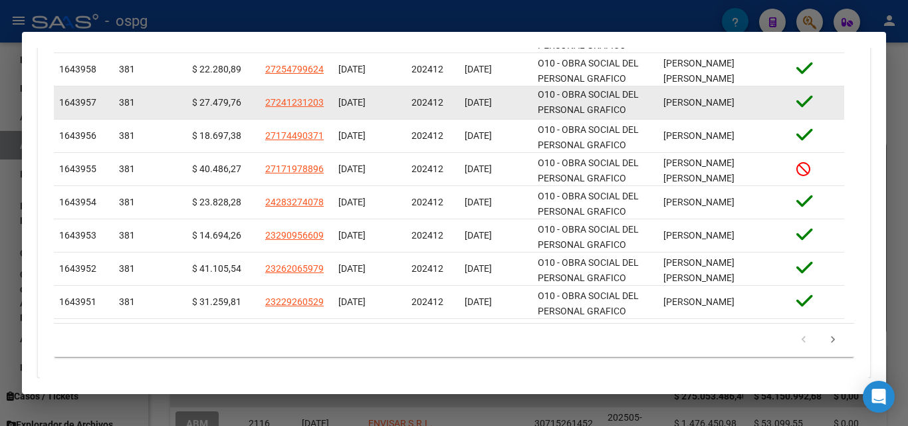
scroll to position [623, 0]
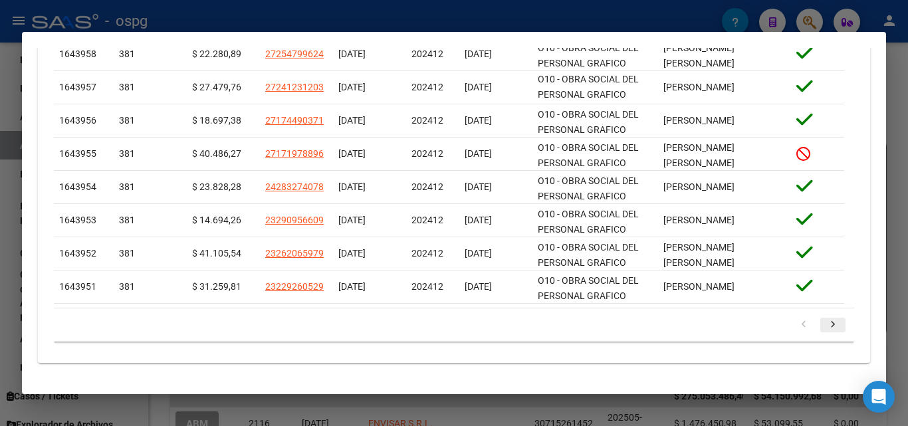
click at [826, 326] on icon "go to next page" at bounding box center [832, 326] width 17 height 16
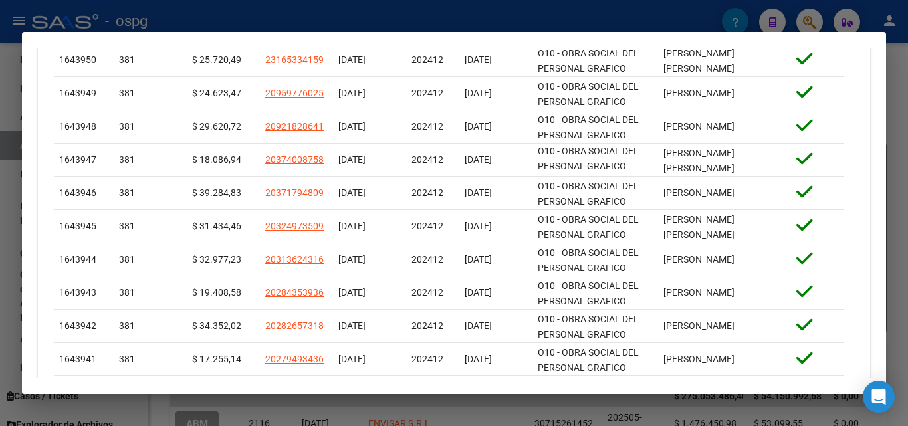
scroll to position [635, 0]
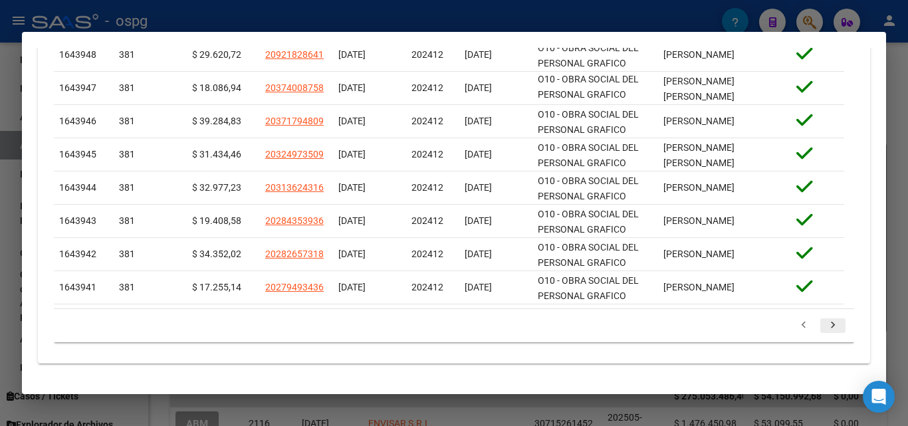
click at [826, 324] on icon "go to next page" at bounding box center [832, 327] width 17 height 16
click at [826, 327] on icon "go to next page" at bounding box center [832, 327] width 17 height 16
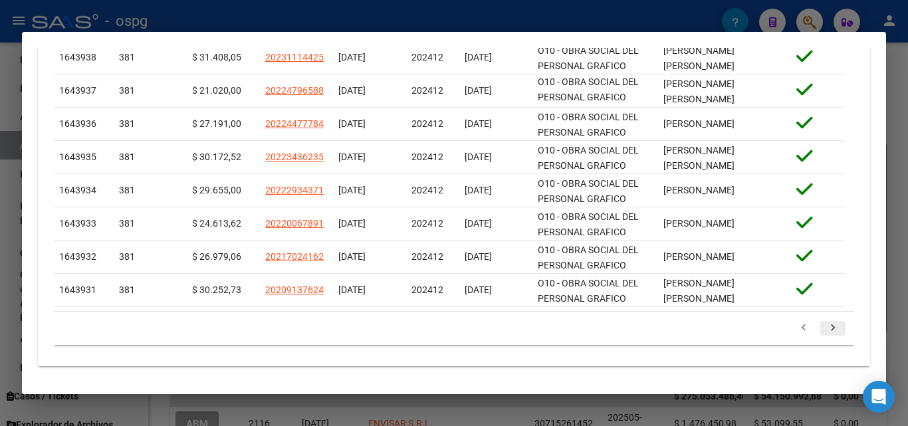
scroll to position [610, 0]
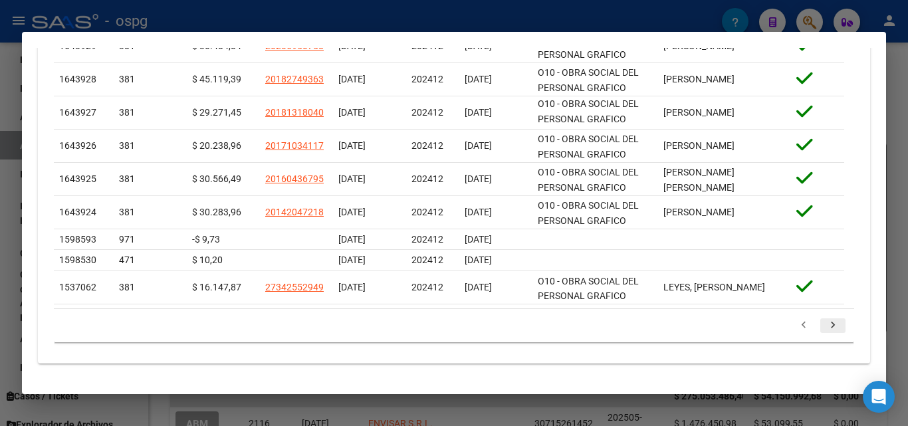
click at [827, 327] on icon "go to next page" at bounding box center [832, 327] width 17 height 16
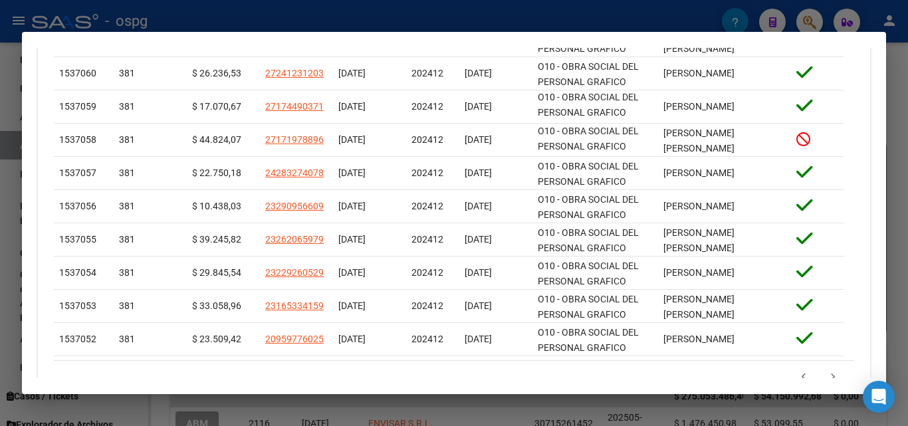
scroll to position [603, 0]
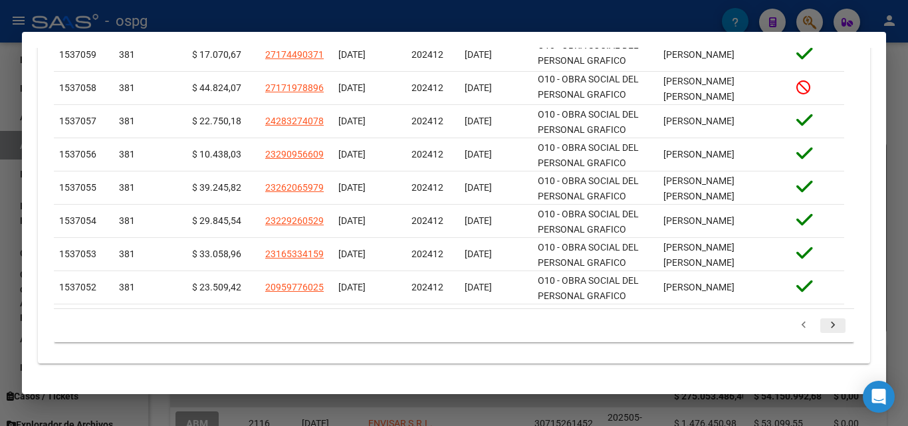
click at [824, 320] on icon "go to next page" at bounding box center [832, 327] width 17 height 16
click at [824, 330] on icon "go to next page" at bounding box center [832, 327] width 17 height 16
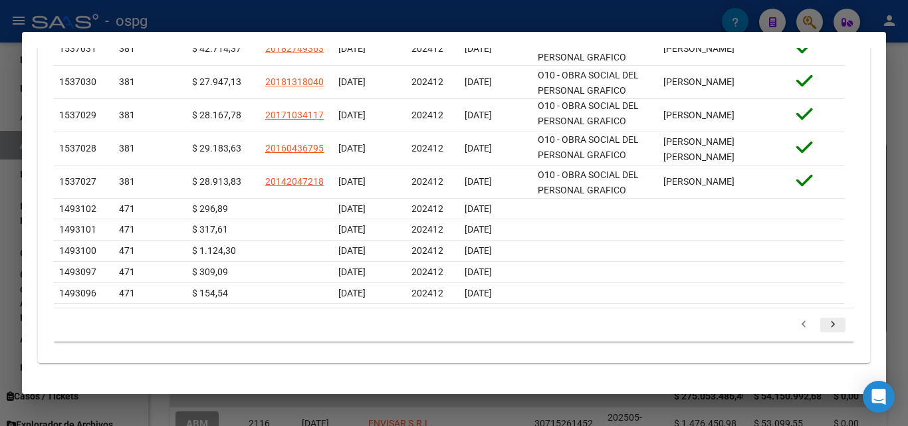
click at [824, 330] on icon "go to next page" at bounding box center [832, 326] width 17 height 16
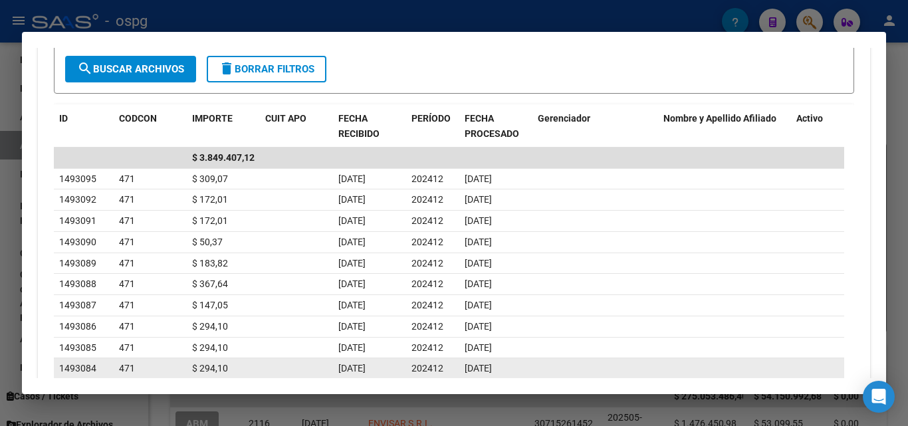
scroll to position [513, 0]
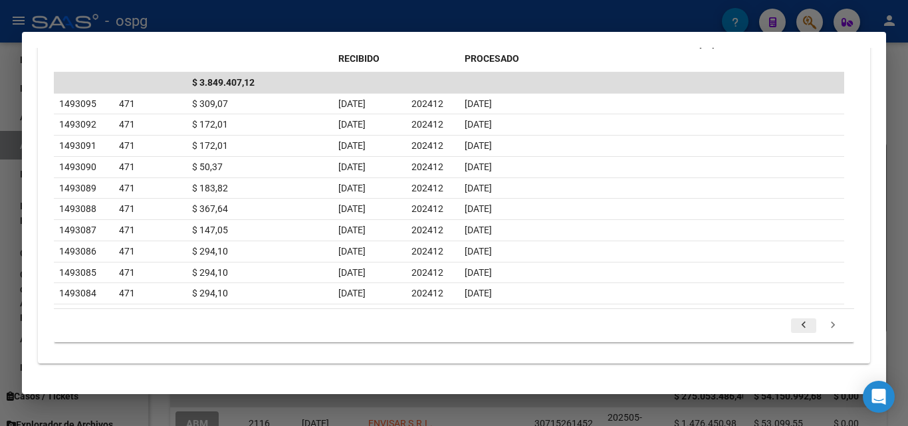
click at [795, 324] on icon "go to previous page" at bounding box center [803, 327] width 17 height 16
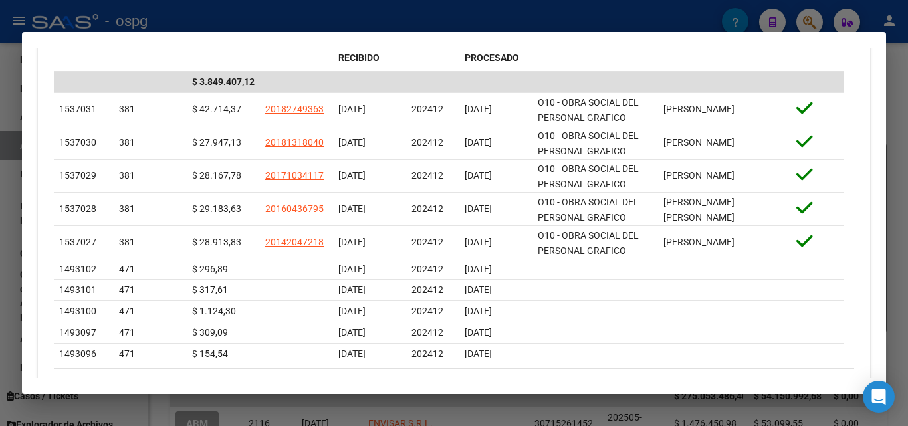
scroll to position [574, 0]
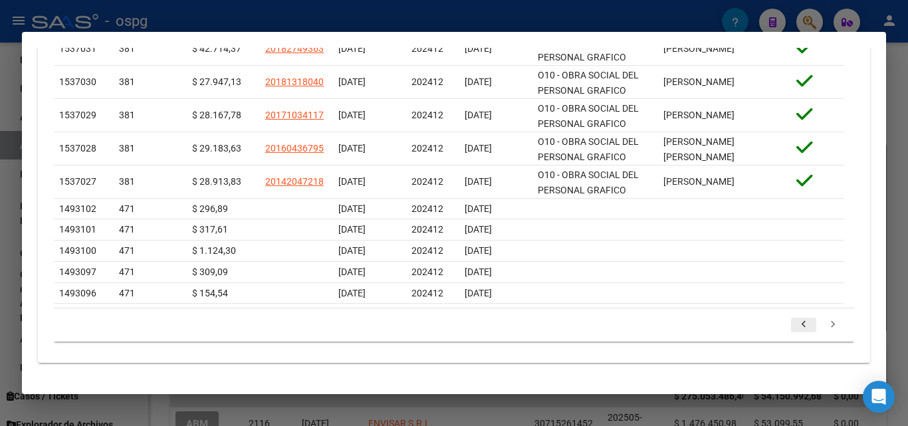
click at [795, 328] on icon "go to previous page" at bounding box center [803, 326] width 17 height 16
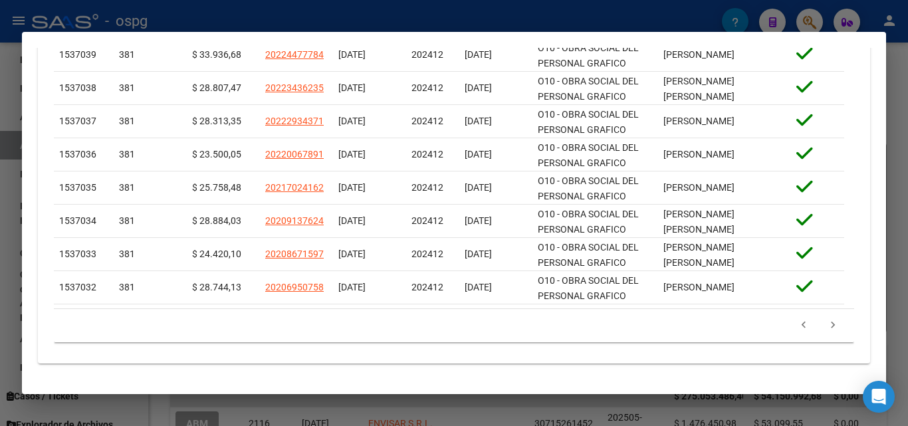
click at [799, 327] on icon "go to previous page" at bounding box center [803, 327] width 17 height 16
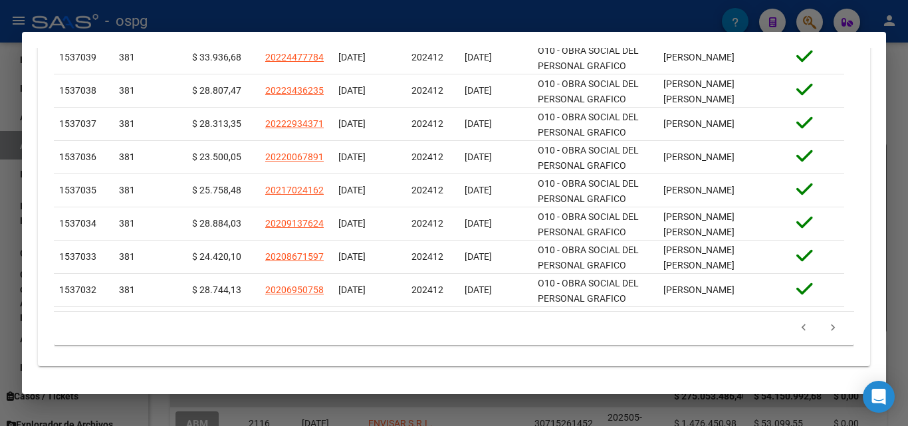
scroll to position [635, 0]
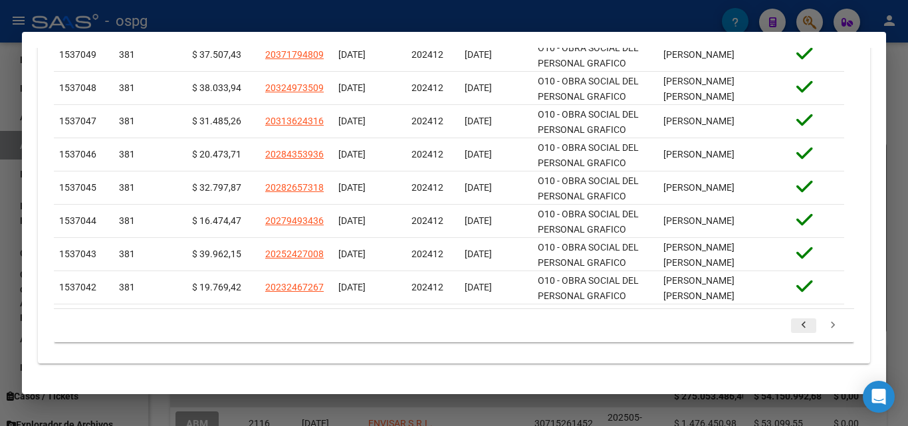
click at [795, 327] on icon "go to previous page" at bounding box center [803, 327] width 17 height 16
click at [795, 328] on icon "go to previous page" at bounding box center [803, 327] width 17 height 16
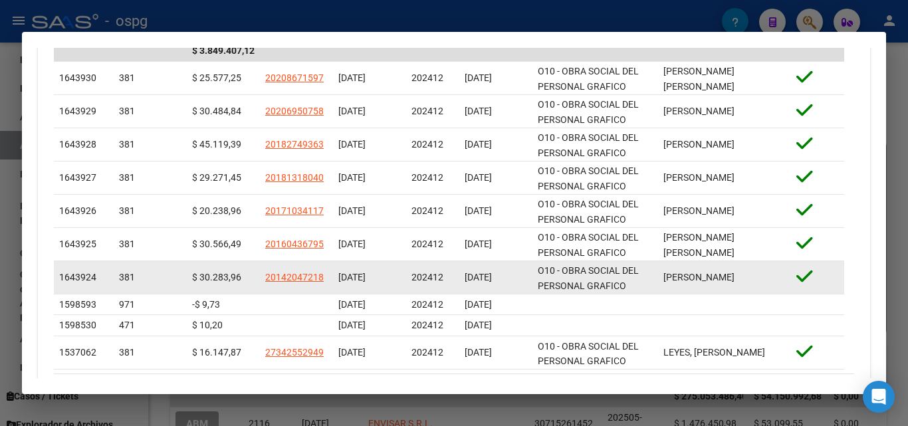
scroll to position [544, 0]
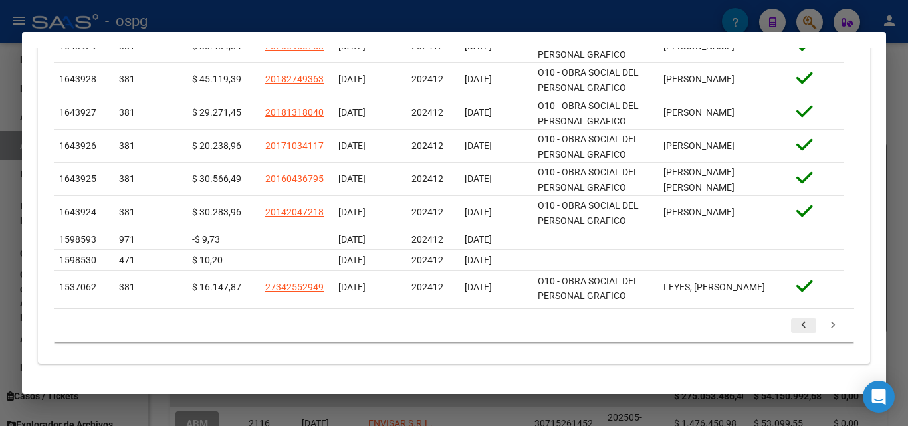
click at [795, 324] on icon "go to previous page" at bounding box center [803, 327] width 17 height 16
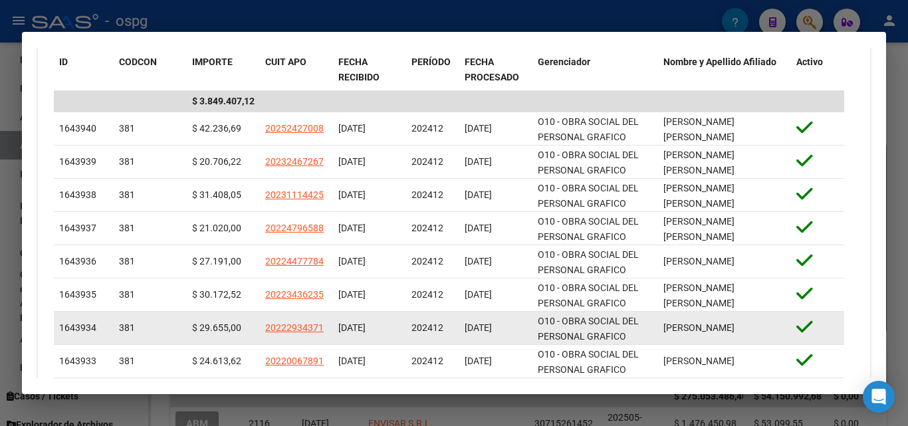
scroll to position [477, 0]
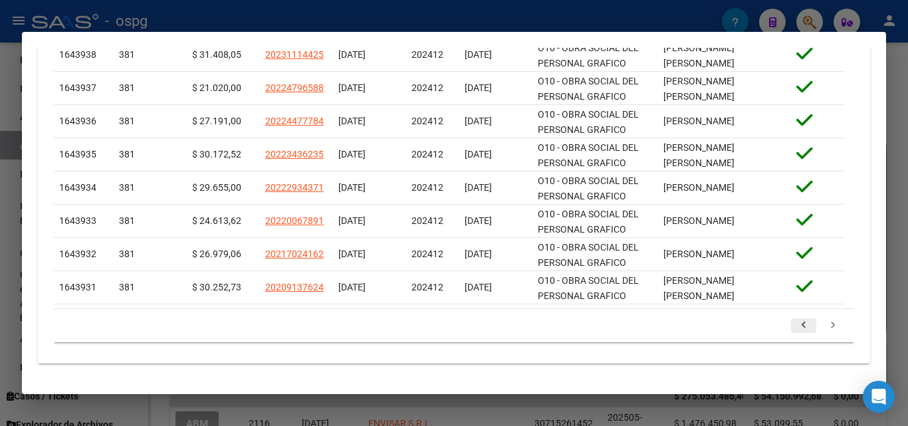
click at [797, 328] on icon "go to previous page" at bounding box center [803, 327] width 17 height 16
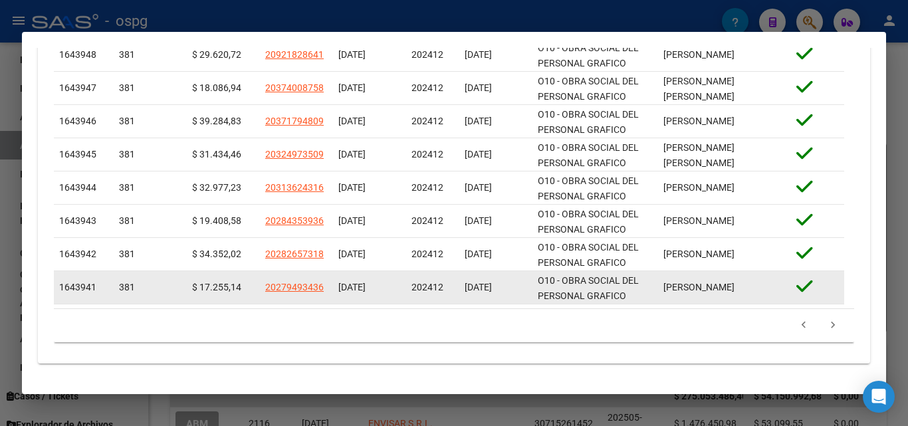
scroll to position [635, 0]
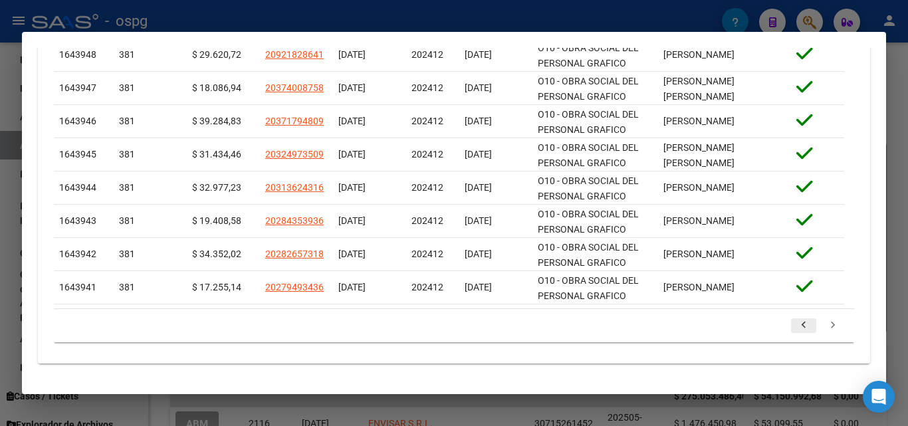
click at [795, 324] on icon "go to previous page" at bounding box center [803, 327] width 17 height 16
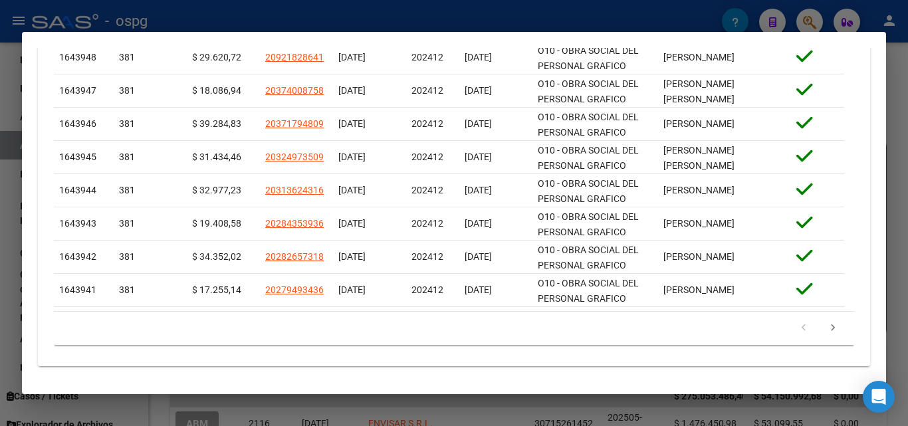
scroll to position [623, 0]
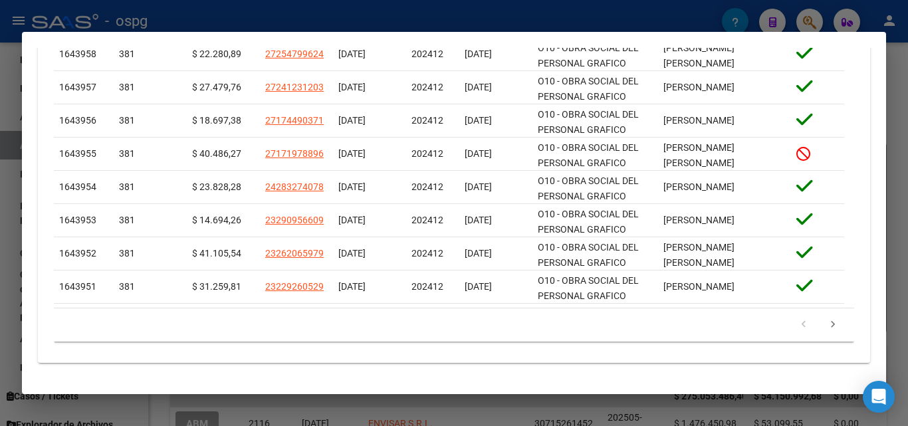
click at [797, 331] on icon "go to previous page" at bounding box center [803, 326] width 17 height 16
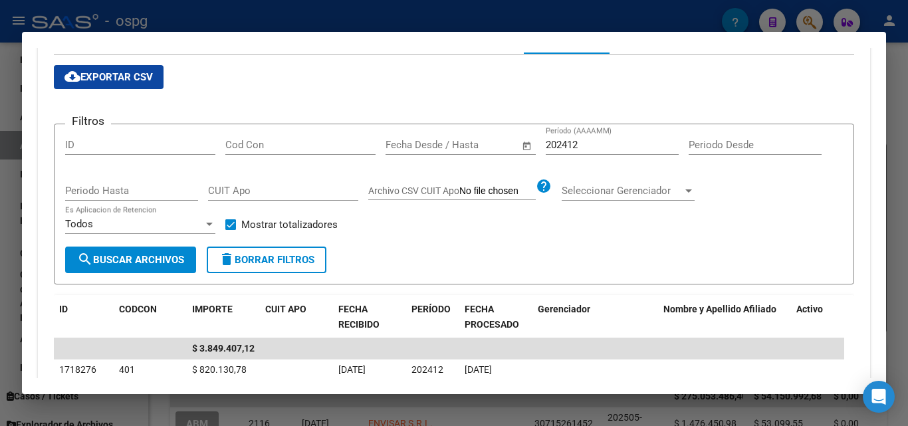
scroll to position [157, 0]
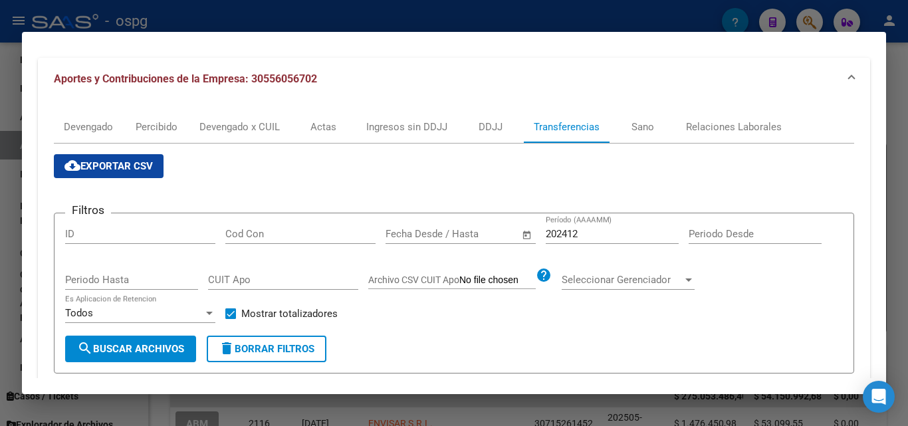
click at [599, 229] on input "202412" at bounding box center [612, 234] width 133 height 12
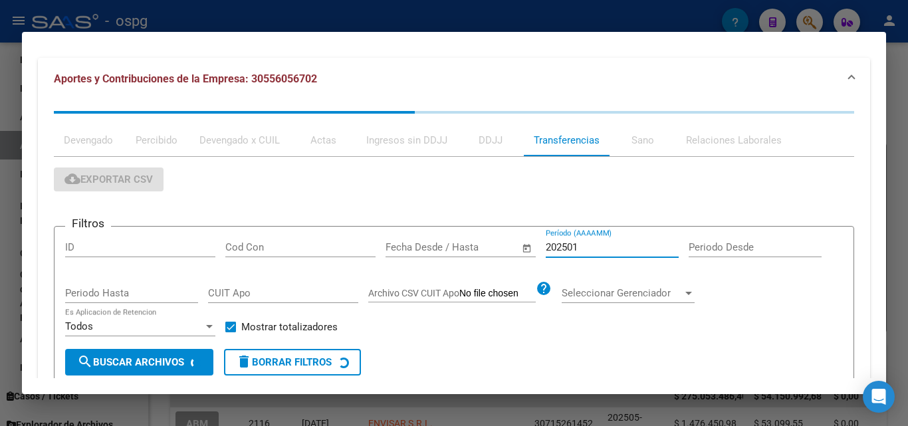
type input "202501"
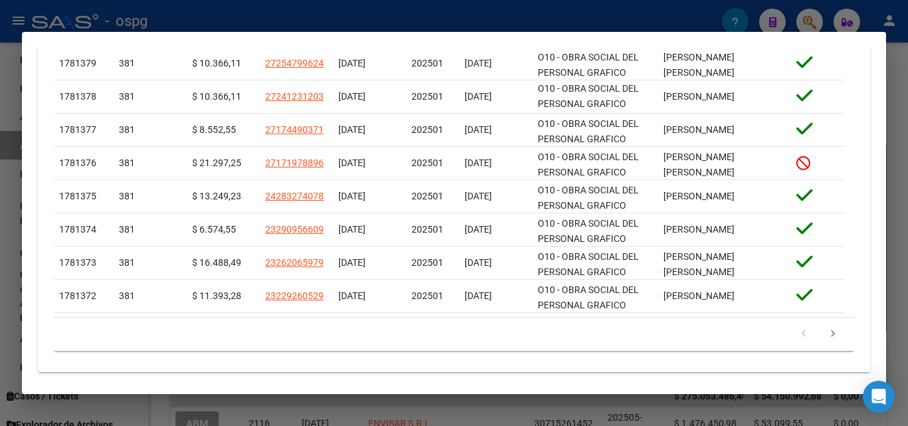
scroll to position [623, 0]
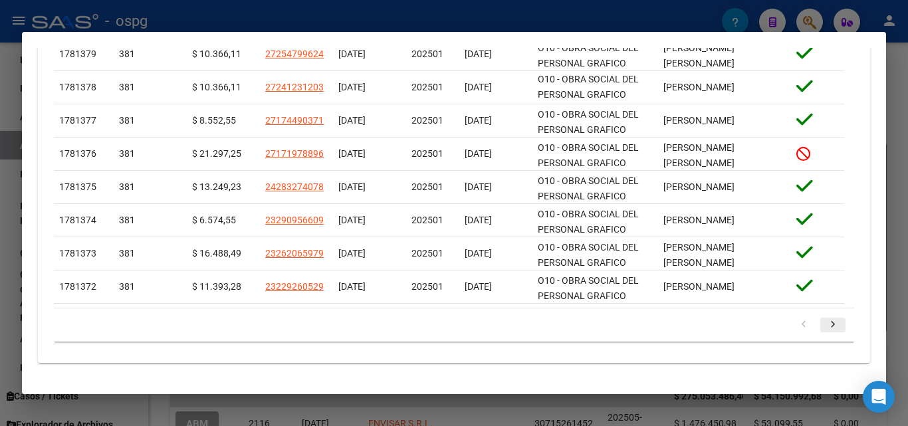
click at [824, 326] on icon "go to next page" at bounding box center [832, 326] width 17 height 16
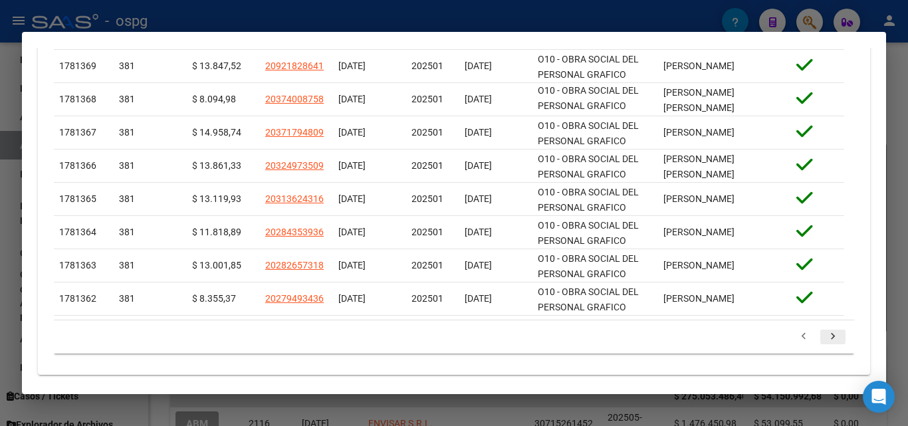
click at [824, 334] on icon "go to next page" at bounding box center [832, 338] width 17 height 16
click at [824, 342] on icon "go to next page" at bounding box center [832, 338] width 17 height 16
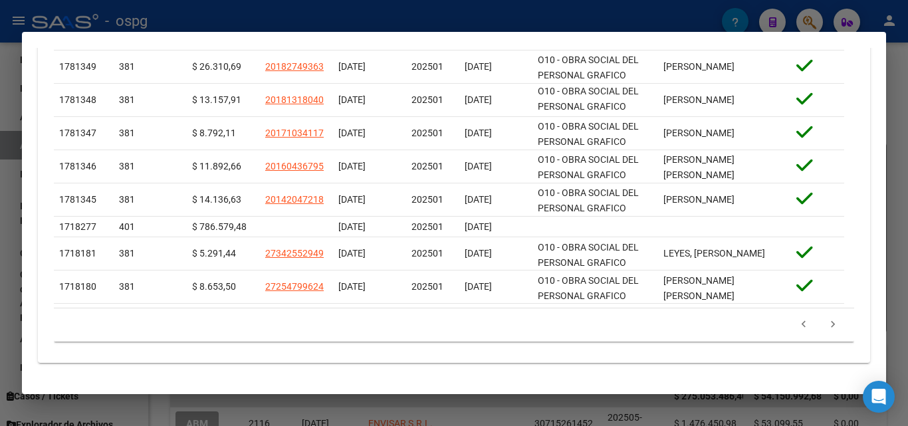
click at [824, 332] on icon "go to next page" at bounding box center [832, 326] width 17 height 16
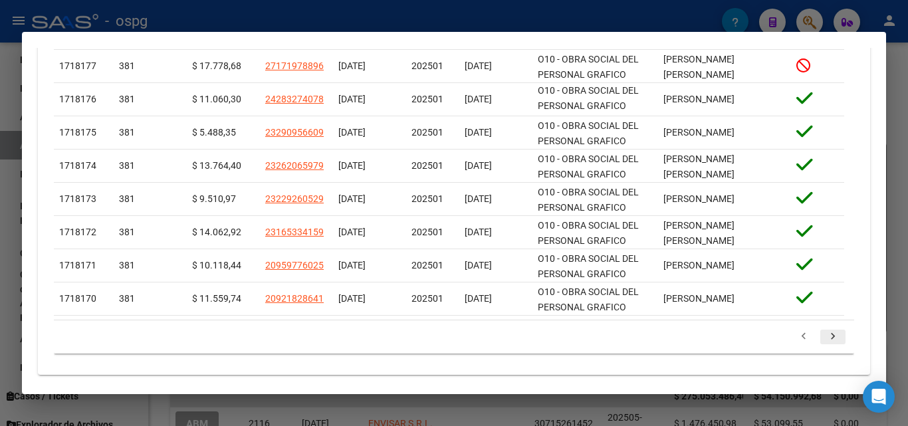
click at [824, 332] on icon "go to next page" at bounding box center [832, 338] width 17 height 16
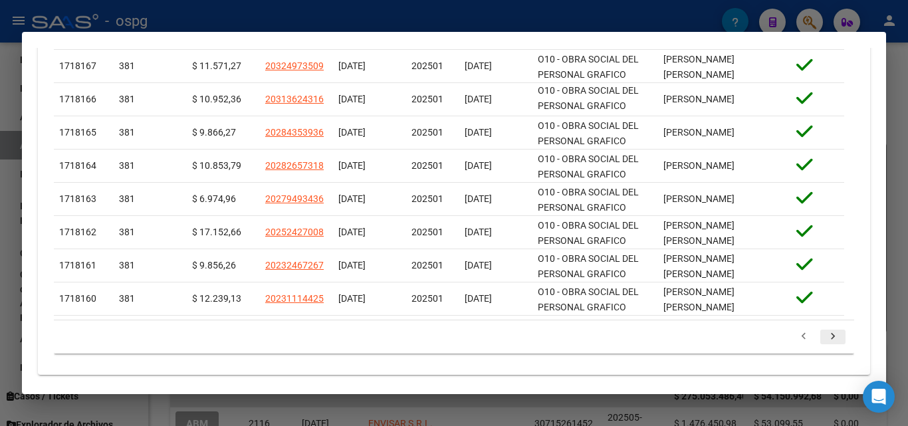
click at [824, 332] on icon "go to next page" at bounding box center [832, 338] width 17 height 16
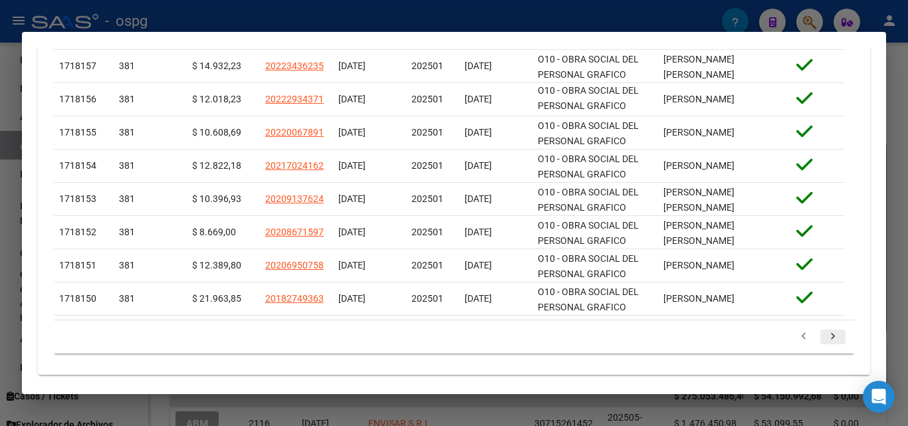
click at [824, 337] on icon "go to next page" at bounding box center [832, 338] width 17 height 16
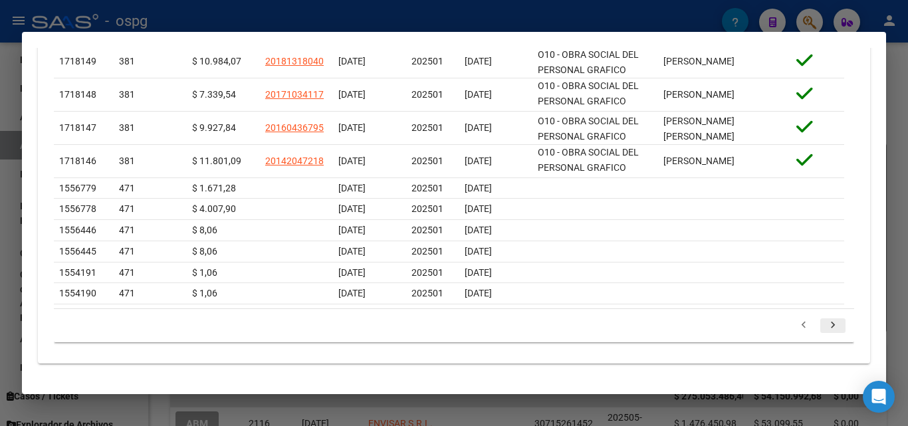
scroll to position [561, 0]
click at [795, 328] on icon "go to previous page" at bounding box center [803, 327] width 17 height 16
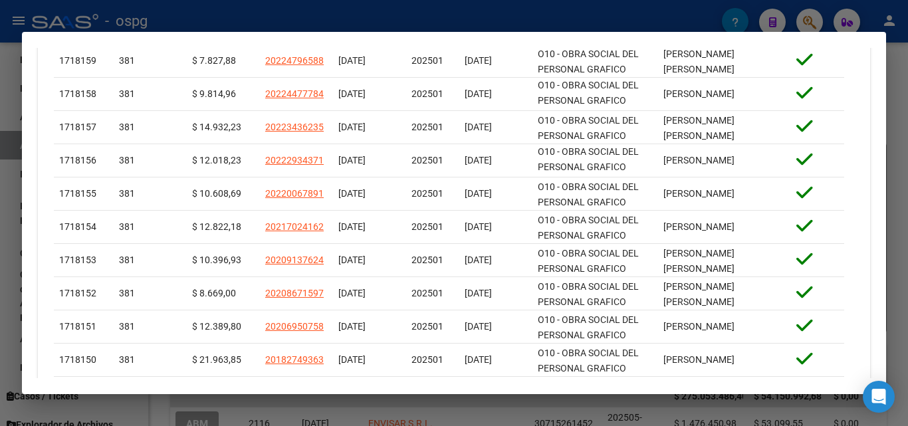
scroll to position [635, 0]
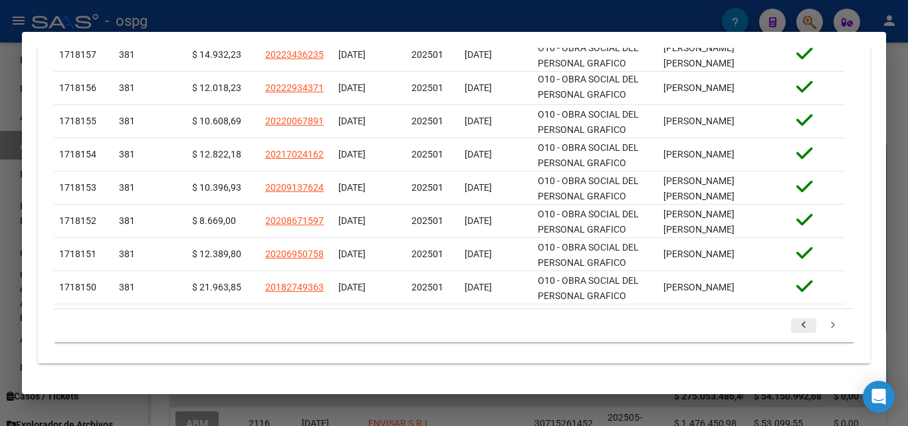
click at [795, 325] on icon "go to previous page" at bounding box center [803, 327] width 17 height 16
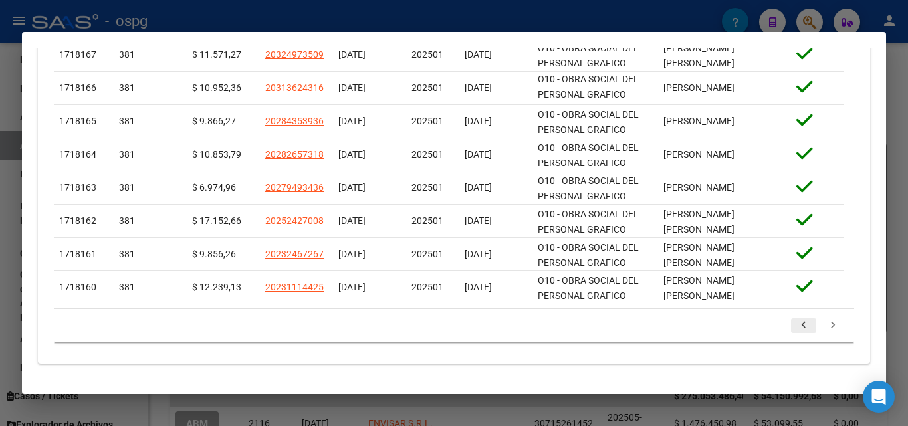
click at [795, 326] on icon "go to previous page" at bounding box center [803, 327] width 17 height 16
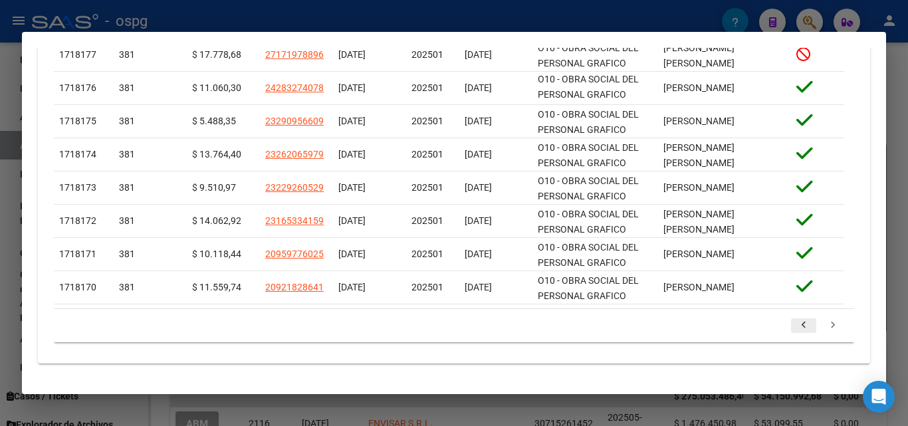
click at [795, 326] on icon "go to previous page" at bounding box center [803, 327] width 17 height 16
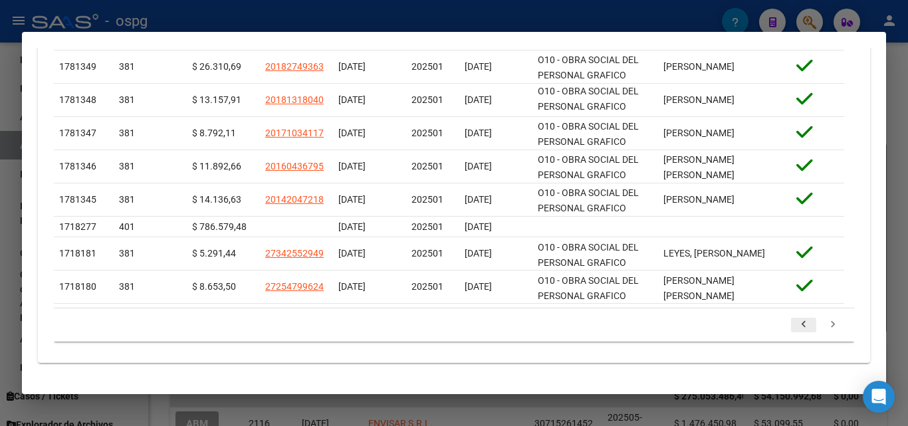
click at [795, 326] on icon "go to previous page" at bounding box center [803, 326] width 17 height 16
click at [793, 326] on div "179.769.313.486.231.570.000.000.000.000.000.000.000.000.000.000.000.000.000.000…" at bounding box center [454, 324] width 800 height 33
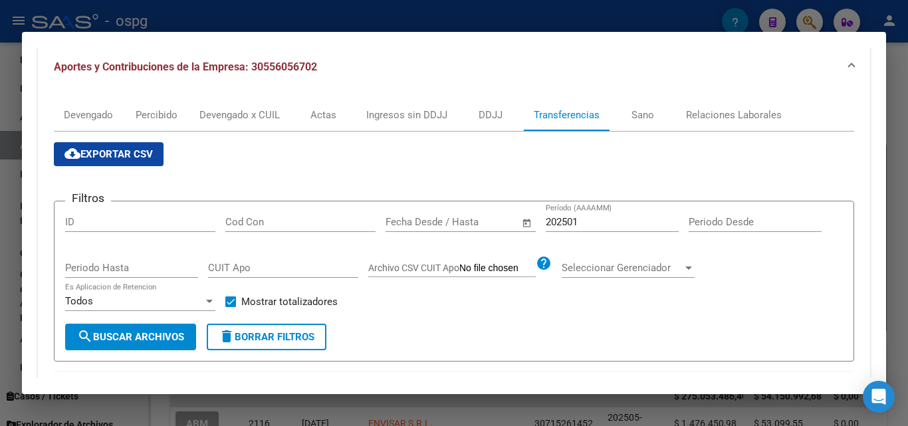
scroll to position [161, 0]
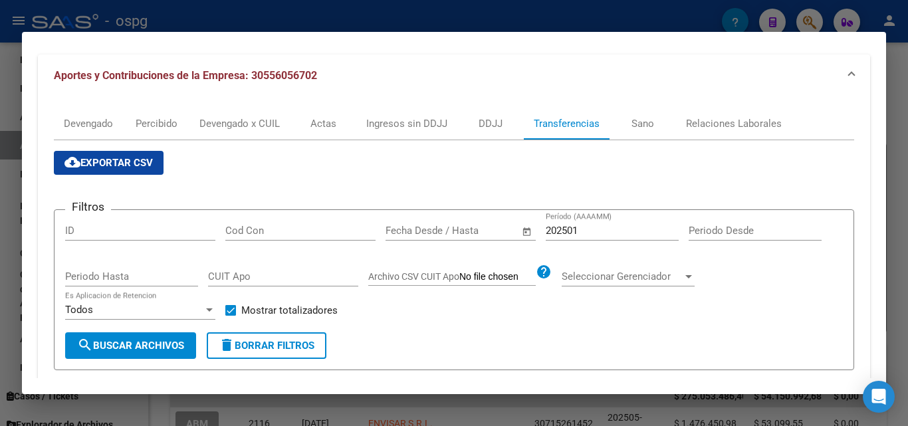
click at [523, 233] on span "Open calendar" at bounding box center [527, 231] width 32 height 32
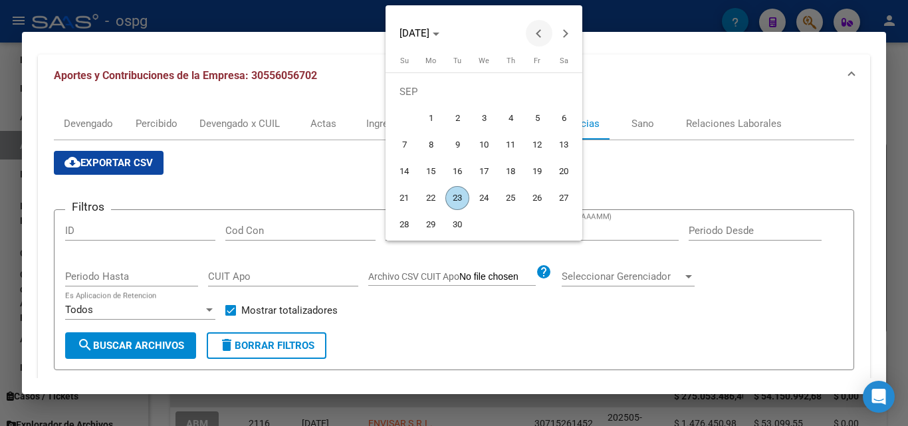
click at [539, 40] on span "Previous month" at bounding box center [539, 33] width 27 height 27
click at [538, 40] on span "Previous month" at bounding box center [539, 33] width 27 height 27
click at [457, 179] on span "20" at bounding box center [457, 171] width 24 height 24
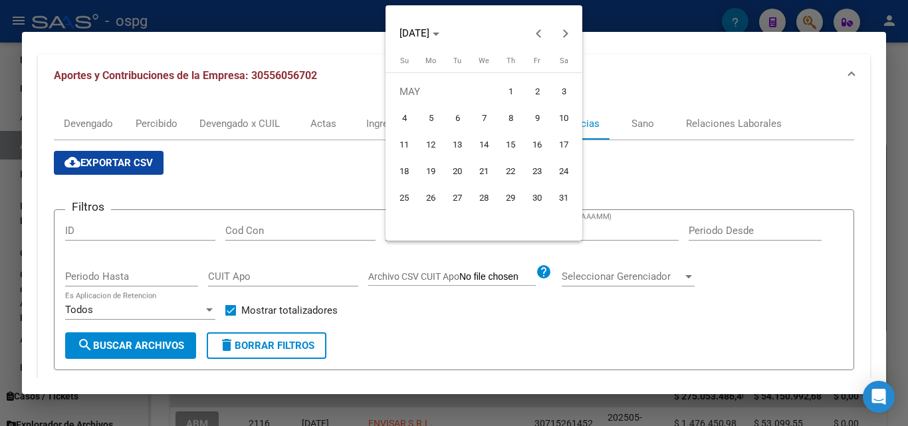
type input "[DATE]"
drag, startPoint x: 90, startPoint y: 350, endPoint x: 471, endPoint y: 276, distance: 387.8
click at [471, 304] on div at bounding box center [454, 213] width 908 height 426
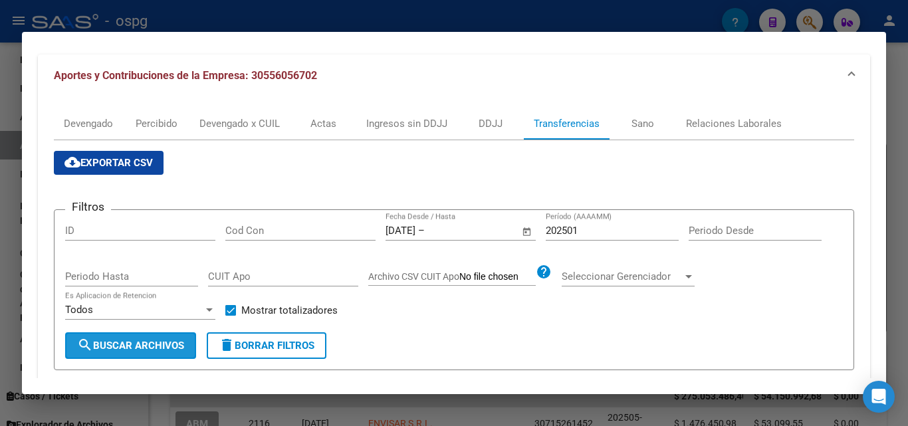
click at [158, 349] on span "search Buscar Archivos" at bounding box center [130, 346] width 107 height 12
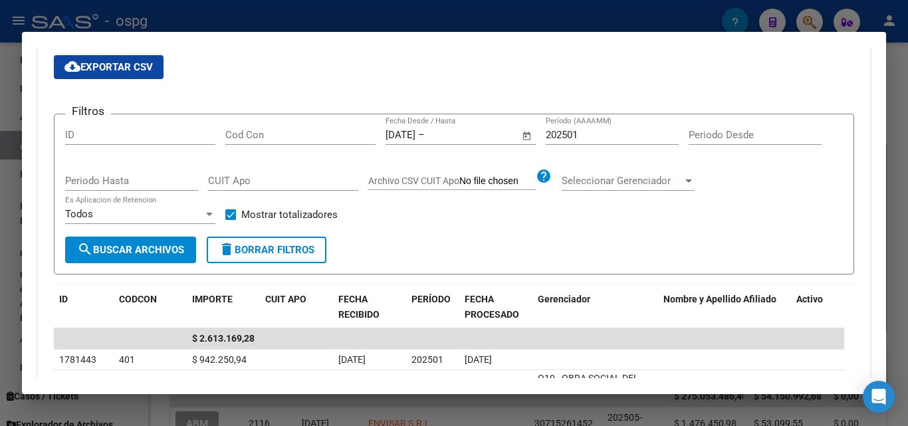
scroll to position [227, 0]
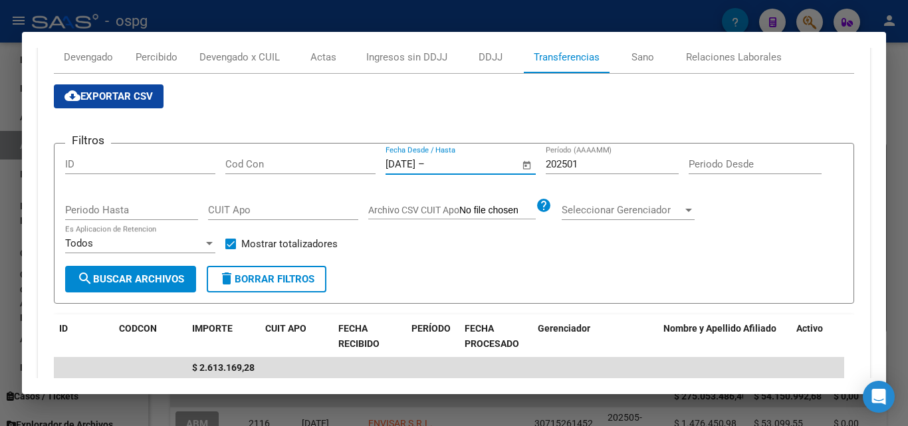
drag, startPoint x: 480, startPoint y: 165, endPoint x: 363, endPoint y: 171, distance: 116.4
click at [330, 170] on div "Filtros ID Cod Con [DATE] [DATE] – Fecha fin Fecha Desde / Hasta 202501 Período…" at bounding box center [453, 210] width 777 height 112
click at [450, 163] on input "text" at bounding box center [459, 164] width 64 height 12
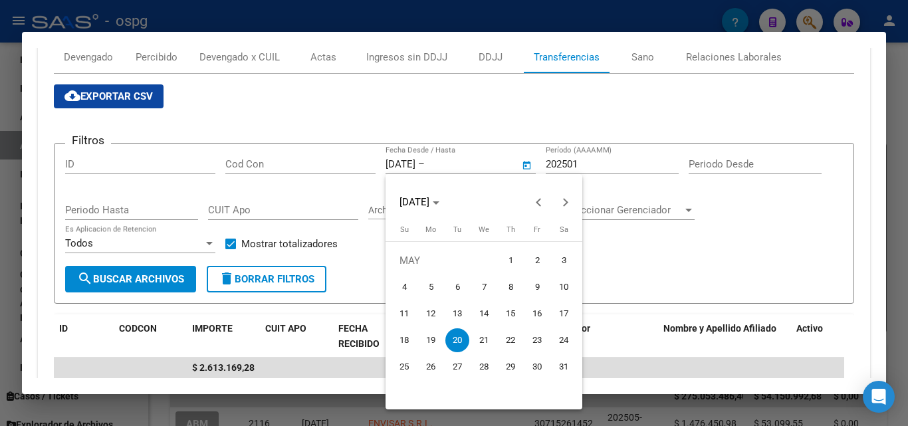
click at [431, 164] on div at bounding box center [454, 213] width 908 height 426
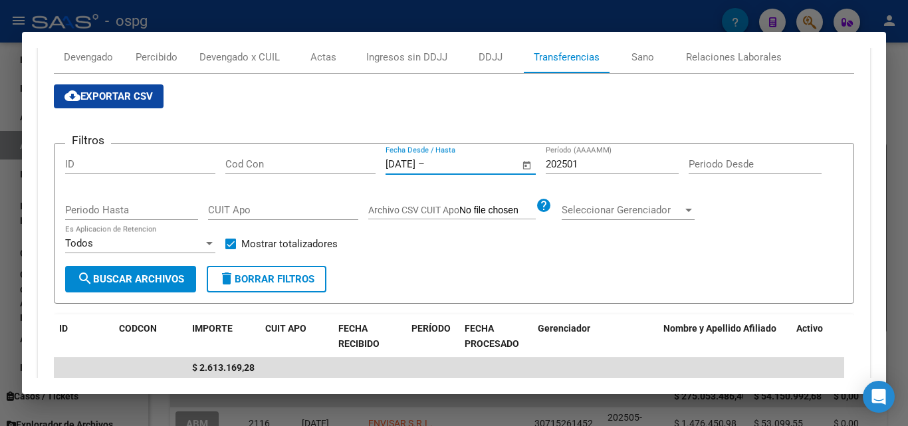
click at [415, 165] on input "[DATE]" at bounding box center [400, 164] width 30 height 12
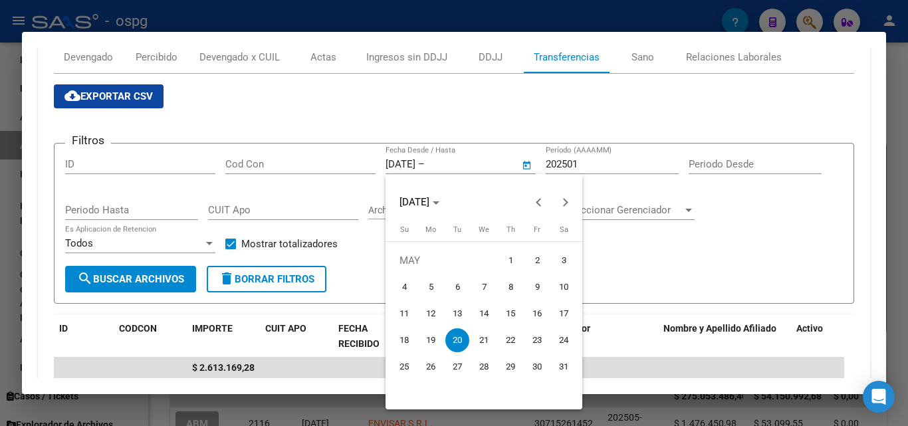
drag, startPoint x: 635, startPoint y: 272, endPoint x: 502, endPoint y: 215, distance: 144.9
click at [626, 268] on div at bounding box center [454, 213] width 908 height 426
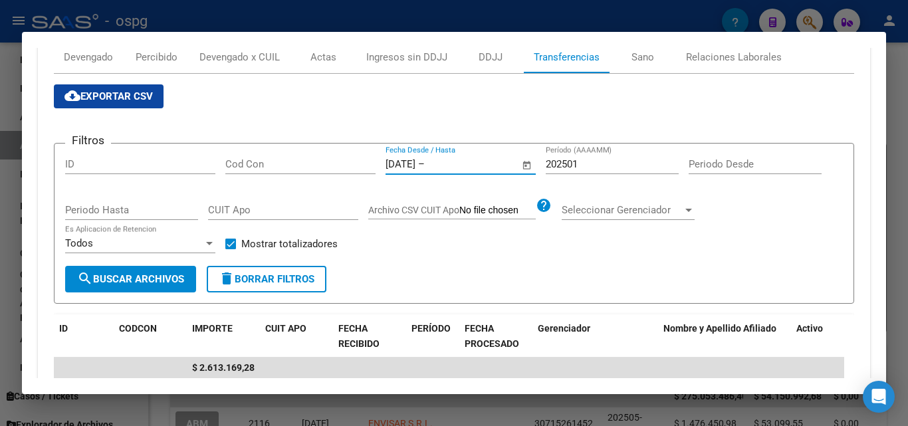
click at [415, 163] on input "[DATE]" at bounding box center [400, 164] width 30 height 12
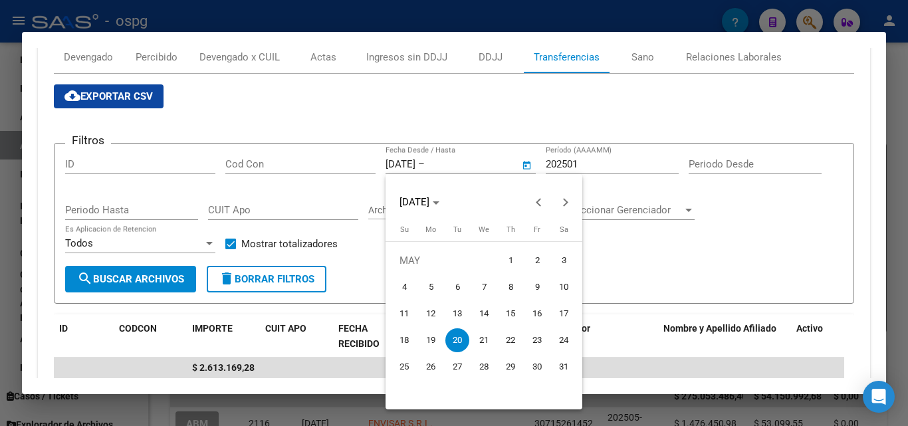
drag, startPoint x: 420, startPoint y: 163, endPoint x: 369, endPoint y: 164, distance: 50.5
click at [348, 168] on div at bounding box center [454, 213] width 908 height 426
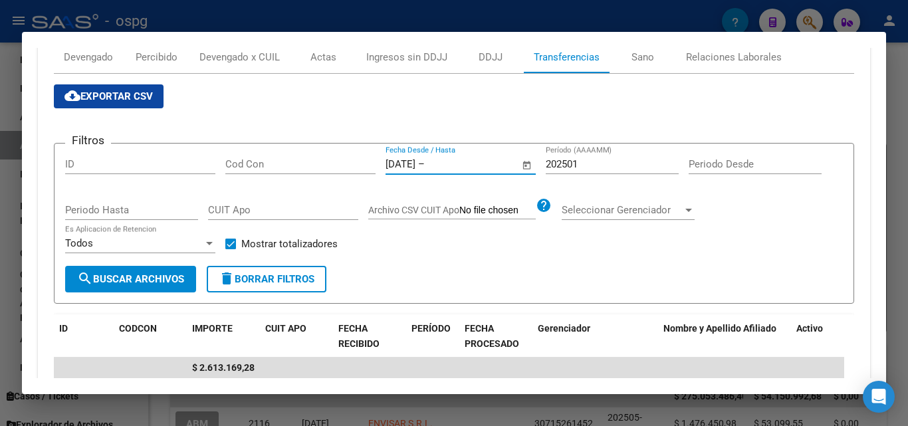
drag, startPoint x: 436, startPoint y: 161, endPoint x: 478, endPoint y: 159, distance: 42.5
click at [478, 159] on div "[DATE] [DATE] – Fecha fin" at bounding box center [452, 164] width 134 height 12
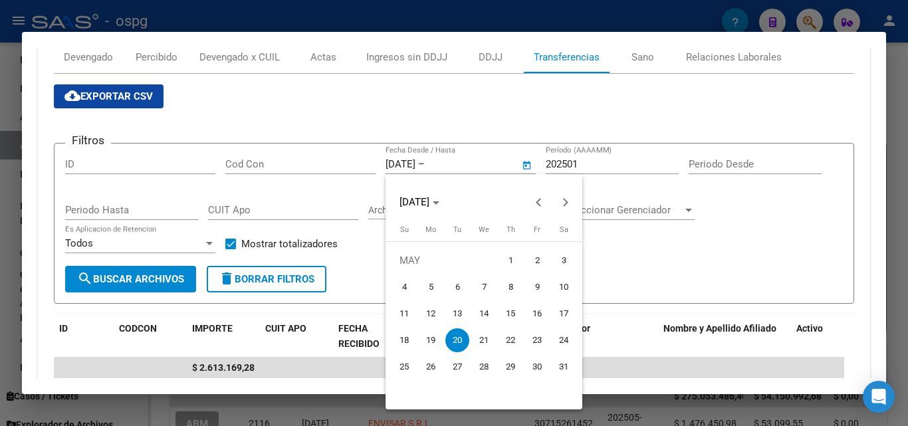
click at [668, 247] on div at bounding box center [454, 213] width 908 height 426
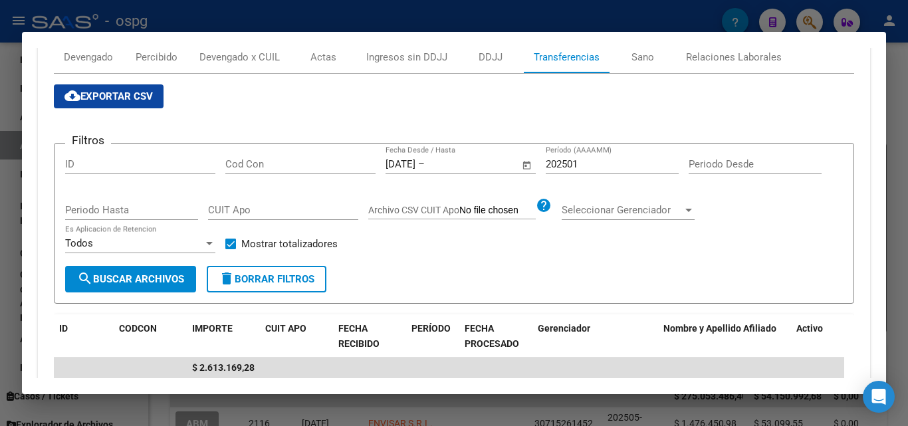
click at [526, 165] on span "Open calendar" at bounding box center [527, 165] width 32 height 32
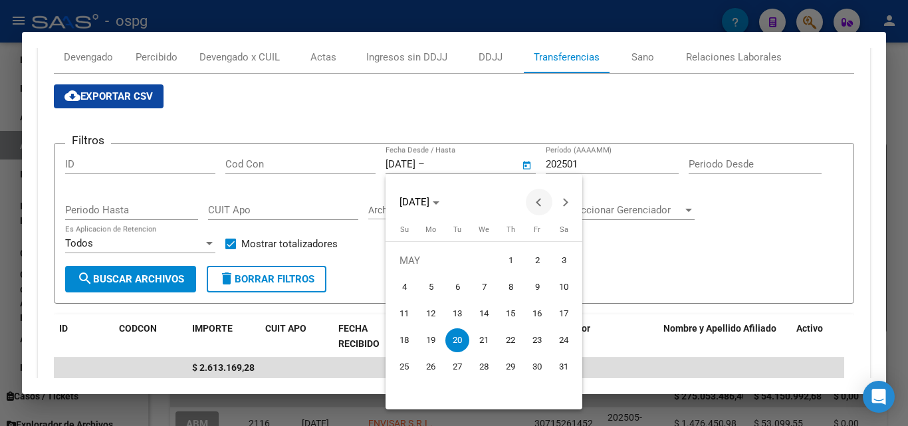
click at [542, 202] on button "Previous month" at bounding box center [539, 202] width 27 height 27
click at [453, 369] on span "22" at bounding box center [457, 367] width 24 height 24
type input "[DATE]"
click at [143, 278] on div at bounding box center [454, 213] width 908 height 426
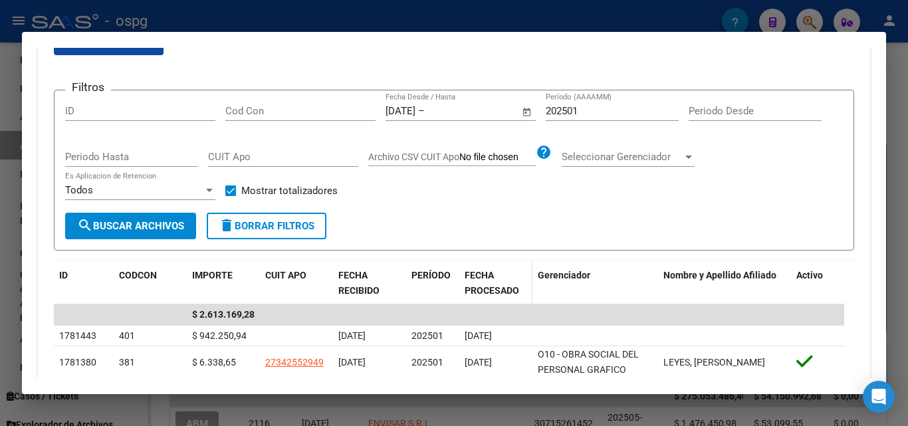
scroll to position [360, 0]
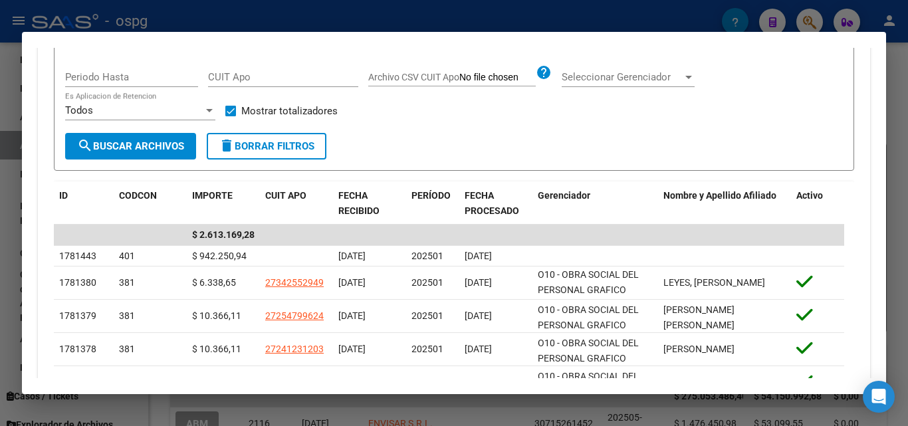
click at [150, 152] on span "search Buscar Archivos" at bounding box center [130, 146] width 107 height 12
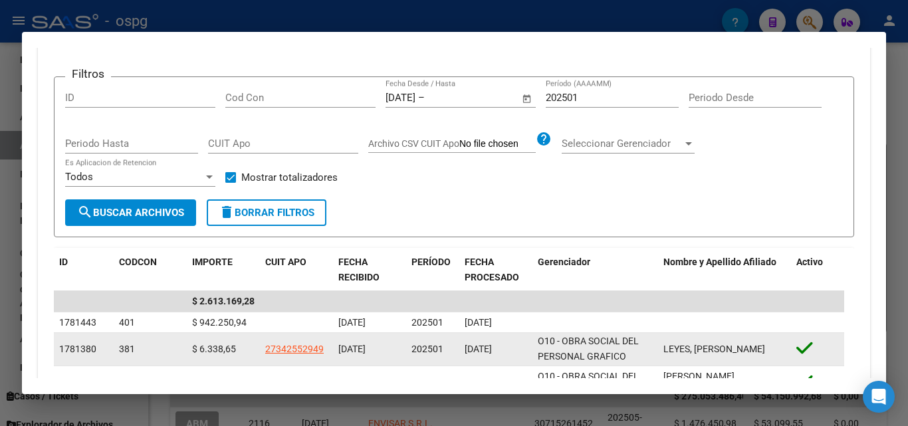
scroll to position [227, 0]
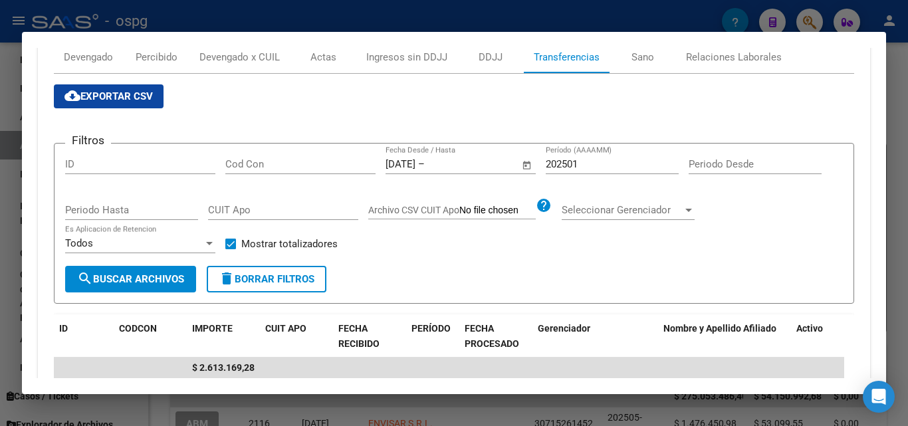
click at [0, 289] on div at bounding box center [454, 213] width 908 height 426
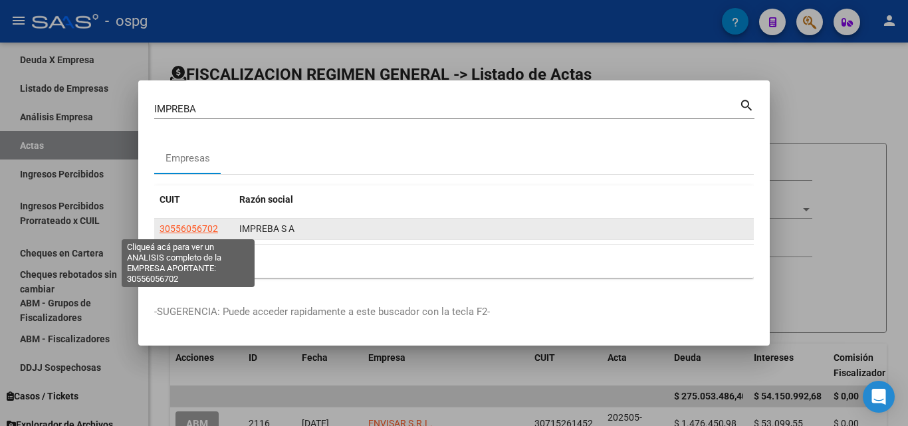
click at [177, 229] on span "30556056702" at bounding box center [188, 228] width 58 height 11
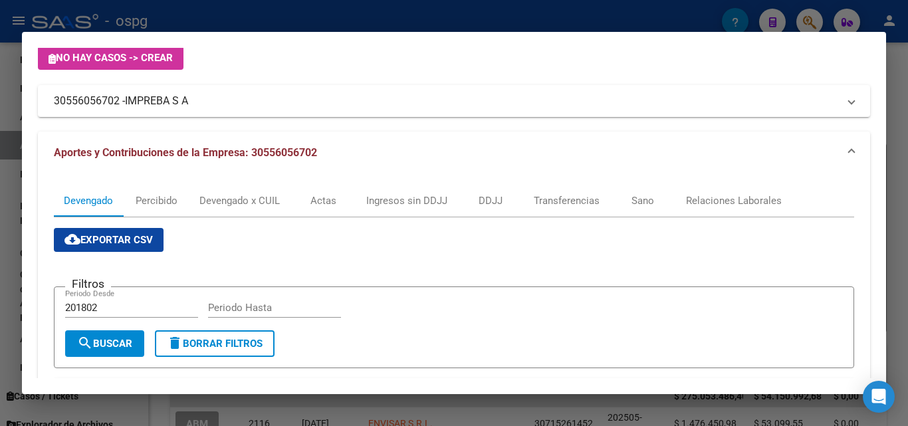
scroll to position [133, 0]
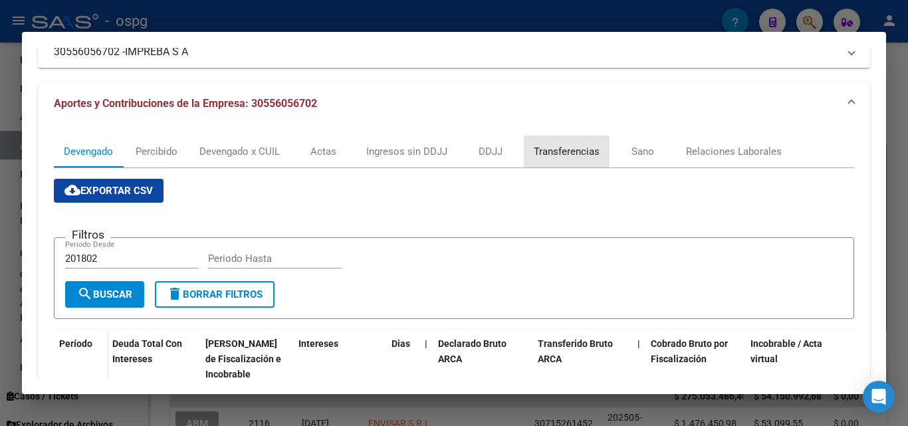
click at [575, 158] on div "Transferencias" at bounding box center [567, 151] width 66 height 15
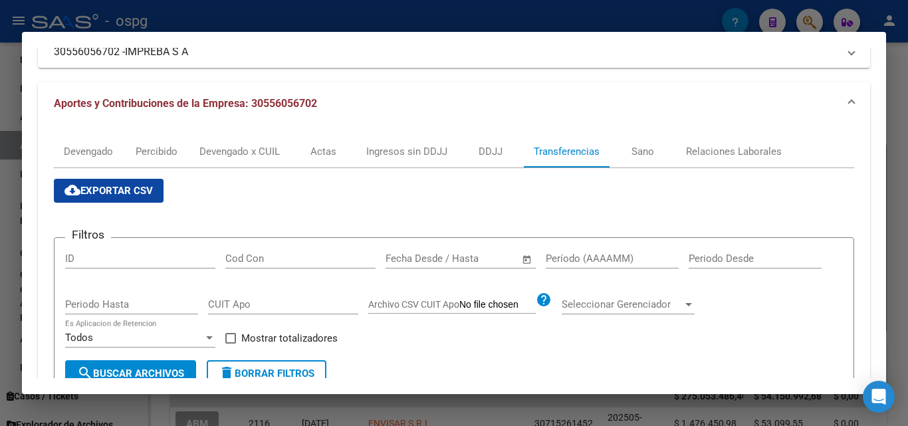
drag, startPoint x: 607, startPoint y: 251, endPoint x: 601, endPoint y: 261, distance: 12.2
click at [603, 258] on div "Período (AAAAMM)" at bounding box center [612, 259] width 133 height 20
click at [601, 261] on input "Período (AAAAMM)" at bounding box center [612, 258] width 133 height 12
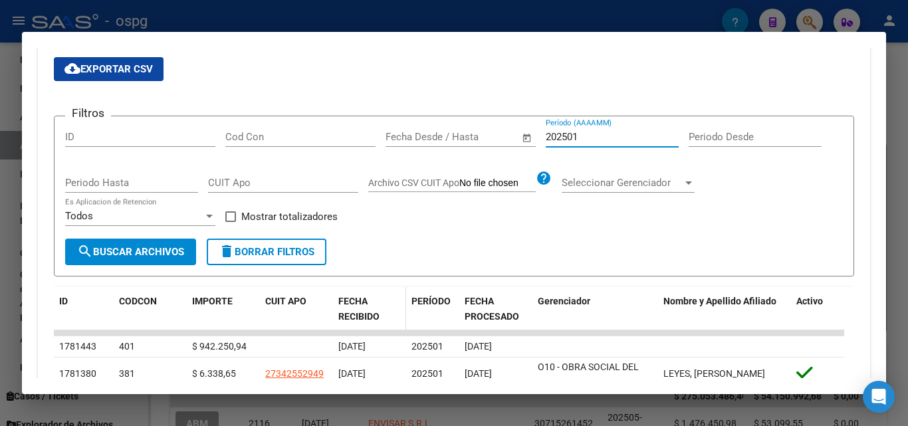
scroll to position [266, 0]
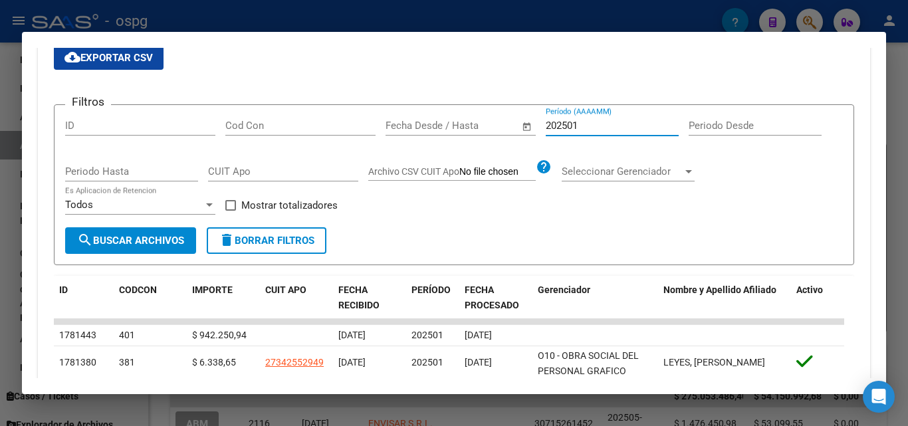
type input "202501"
drag, startPoint x: 234, startPoint y: 205, endPoint x: 219, endPoint y: 207, distance: 15.4
click at [228, 205] on span at bounding box center [230, 205] width 11 height 11
click at [230, 211] on input "Mostrar totalizadores" at bounding box center [230, 211] width 1 height 1
checkbox input "true"
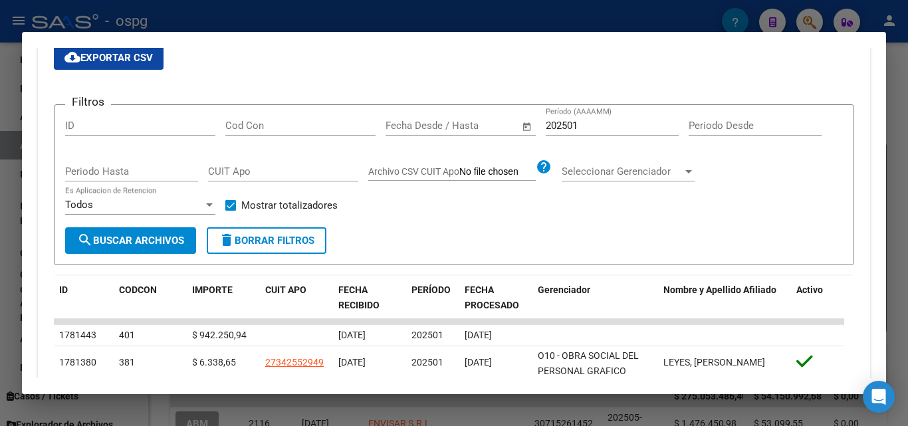
click at [153, 245] on span "search Buscar Archivos" at bounding box center [130, 241] width 107 height 12
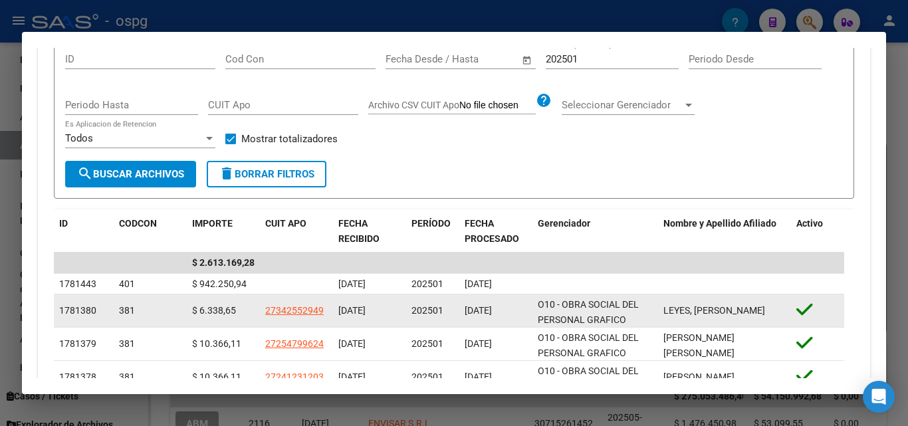
scroll to position [133, 0]
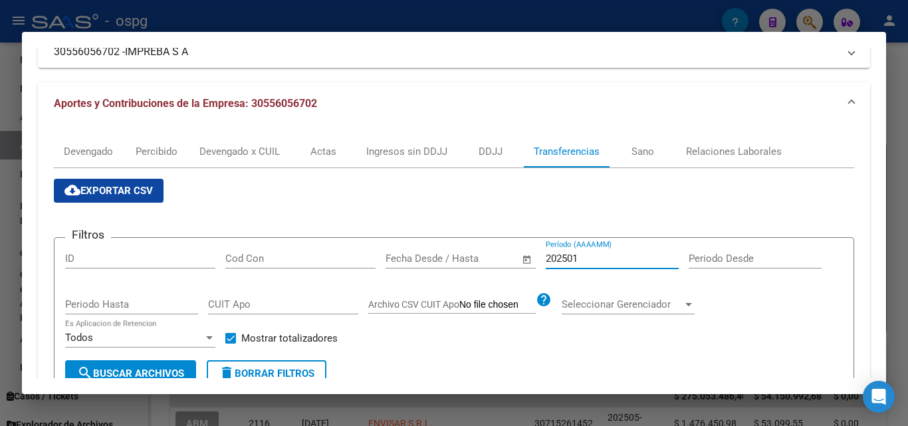
drag, startPoint x: 608, startPoint y: 260, endPoint x: 583, endPoint y: 264, distance: 24.9
click at [603, 261] on input "202501" at bounding box center [612, 258] width 133 height 12
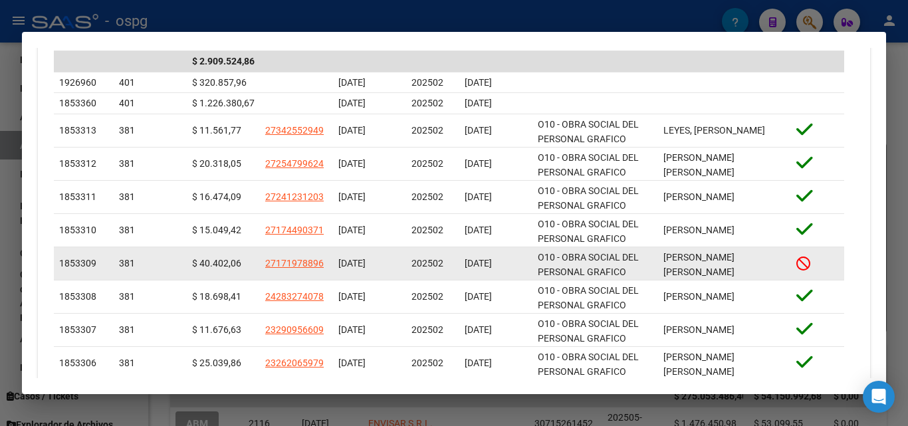
scroll to position [610, 0]
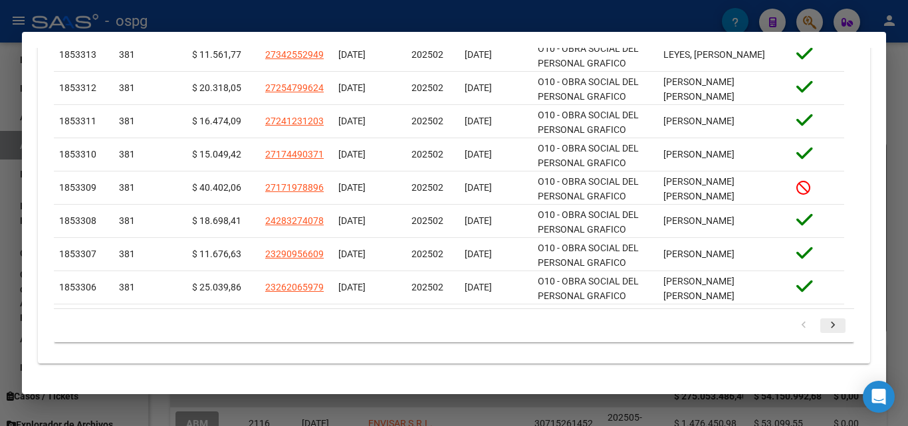
type input "202502"
click at [824, 328] on icon "go to next page" at bounding box center [832, 327] width 17 height 16
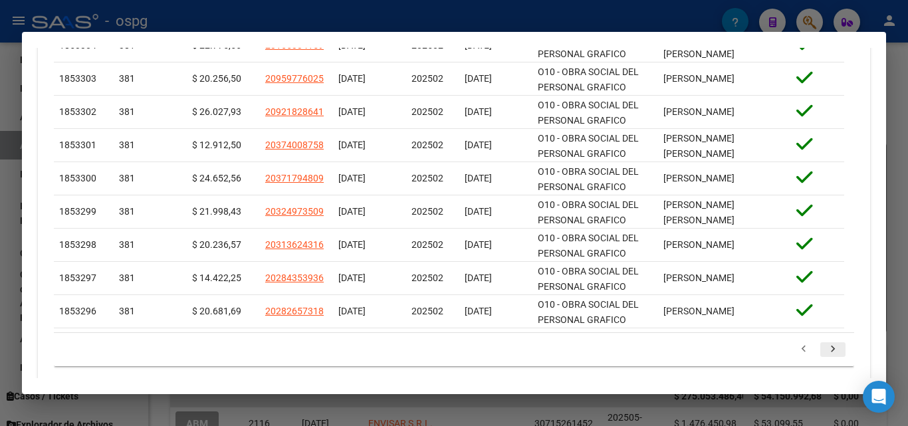
click at [824, 350] on icon "go to next page" at bounding box center [832, 351] width 17 height 16
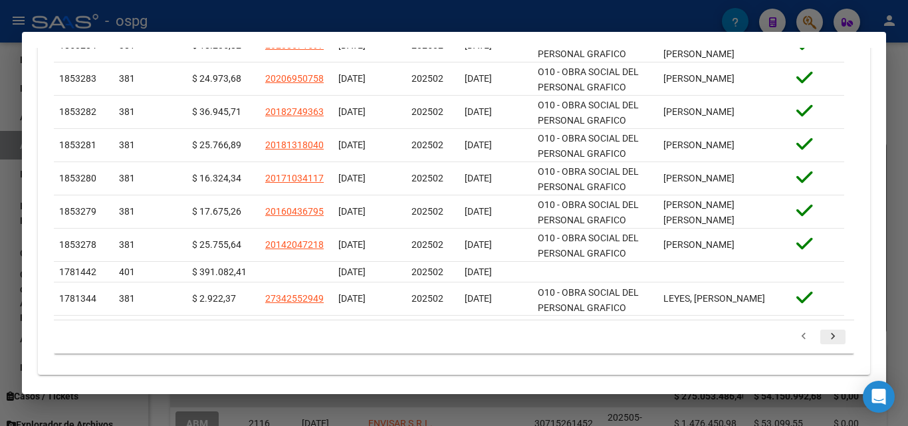
click at [821, 350] on div "179.769.313.486.231.570.000.000.000.000.000.000.000.000.000.000.000.000.000.000…" at bounding box center [454, 336] width 800 height 33
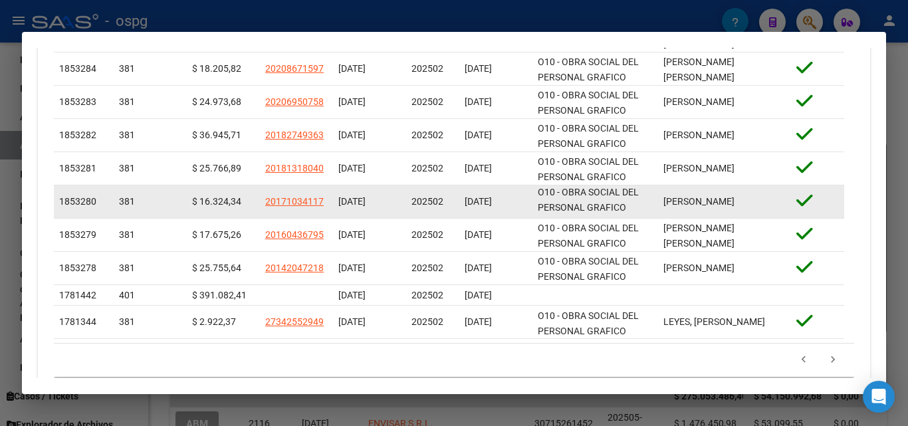
scroll to position [623, 0]
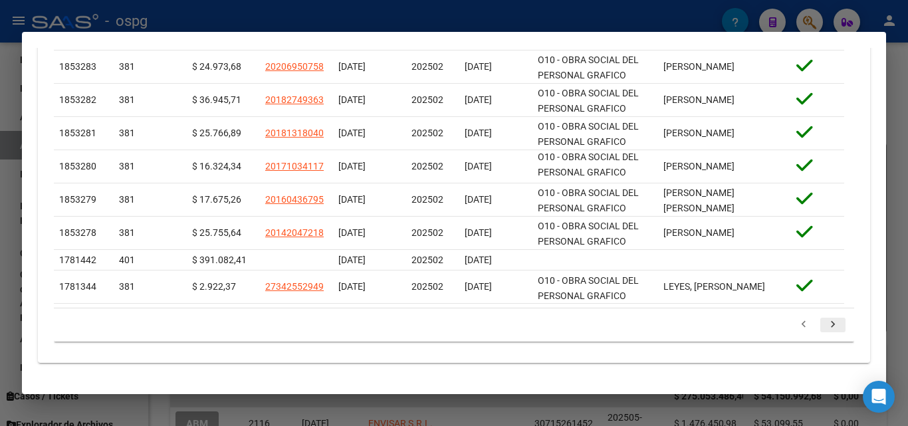
click at [824, 330] on icon "go to next page" at bounding box center [832, 326] width 17 height 16
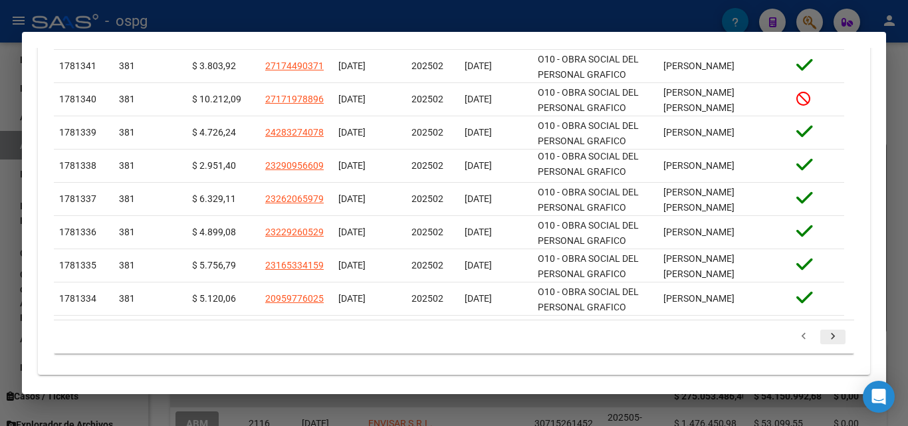
click at [825, 335] on icon "go to next page" at bounding box center [832, 338] width 17 height 16
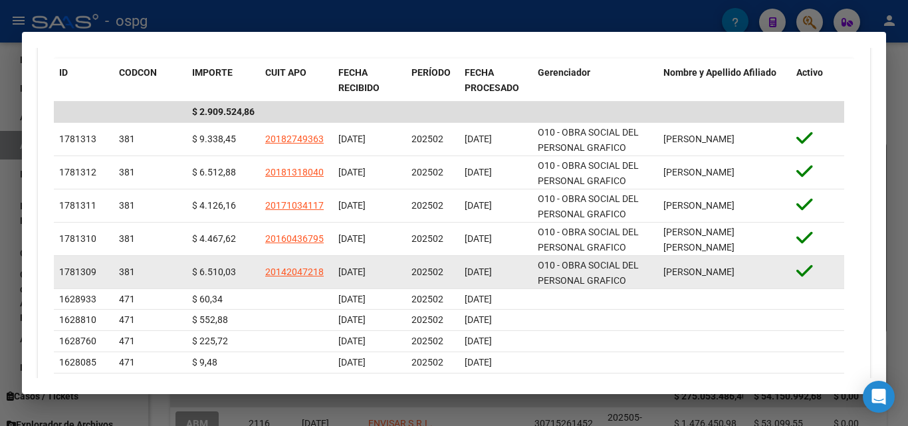
scroll to position [574, 0]
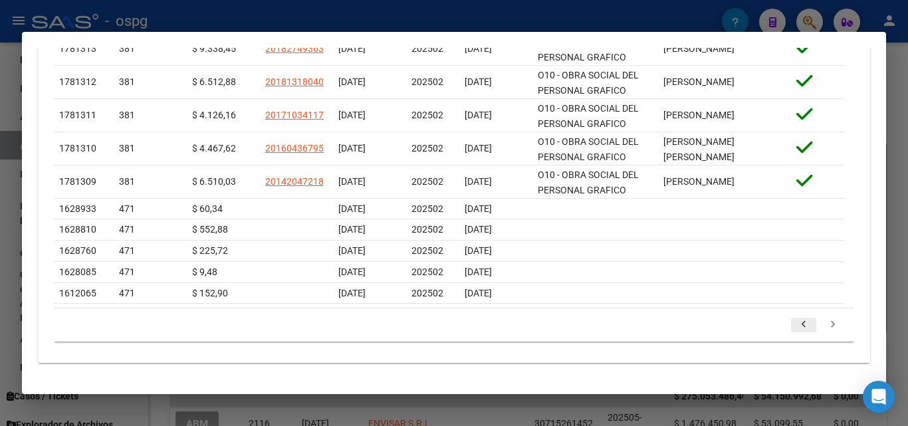
click at [799, 324] on icon "go to previous page" at bounding box center [803, 326] width 17 height 16
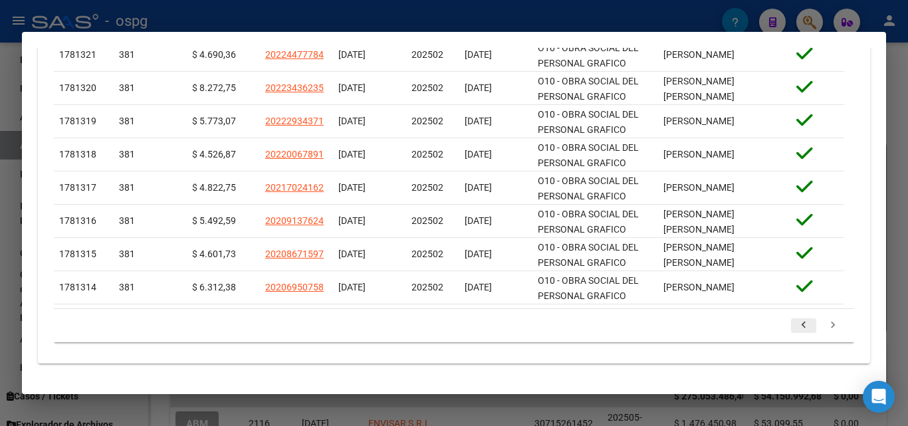
click at [799, 329] on icon "go to previous page" at bounding box center [803, 327] width 17 height 16
drag, startPoint x: 796, startPoint y: 326, endPoint x: 637, endPoint y: 339, distance: 160.0
click at [795, 326] on icon "go to previous page" at bounding box center [803, 327] width 17 height 16
click at [797, 320] on icon "go to previous page" at bounding box center [803, 327] width 17 height 16
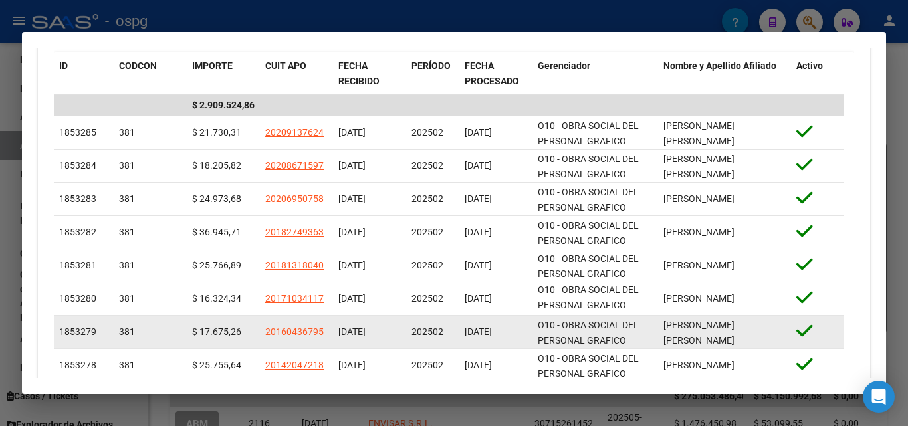
scroll to position [3, 0]
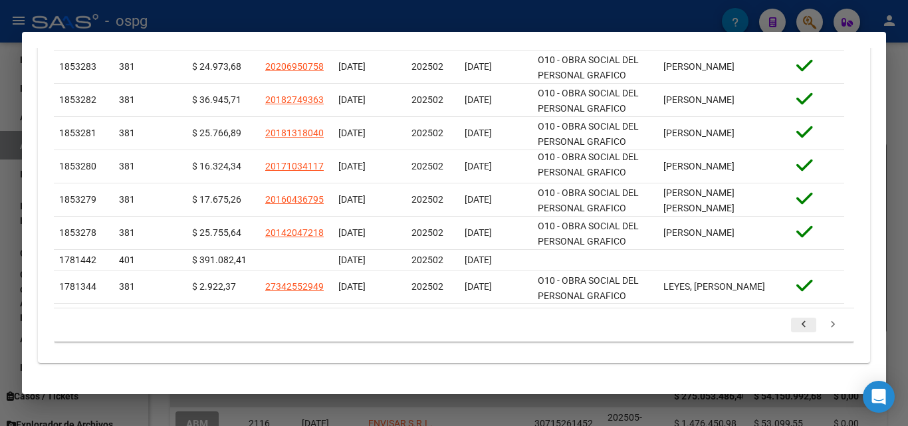
click at [795, 330] on icon "go to previous page" at bounding box center [803, 326] width 17 height 16
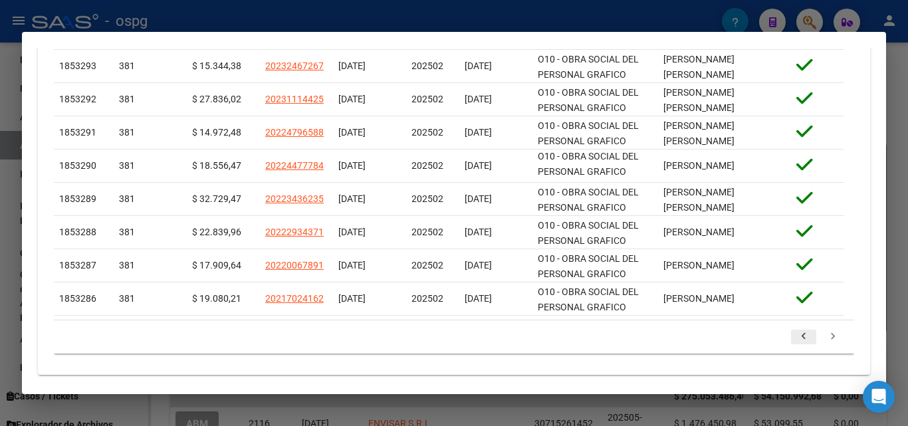
click at [795, 330] on icon "go to previous page" at bounding box center [803, 338] width 17 height 16
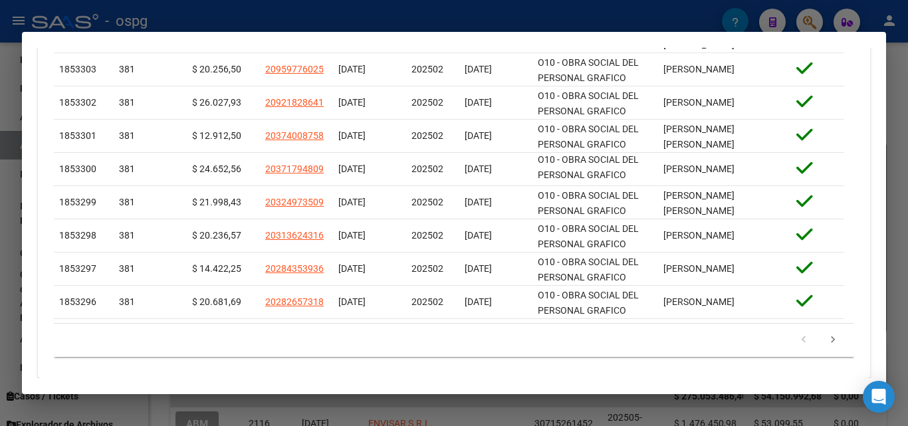
scroll to position [610, 0]
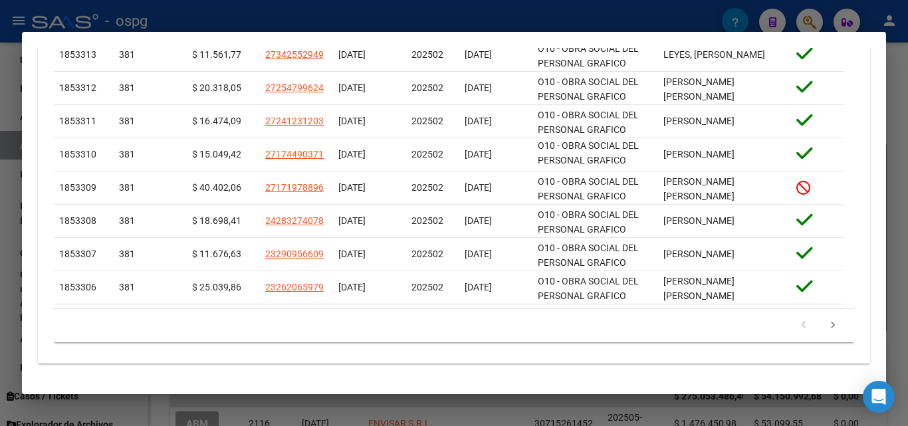
click at [795, 330] on icon "go to previous page" at bounding box center [803, 327] width 17 height 16
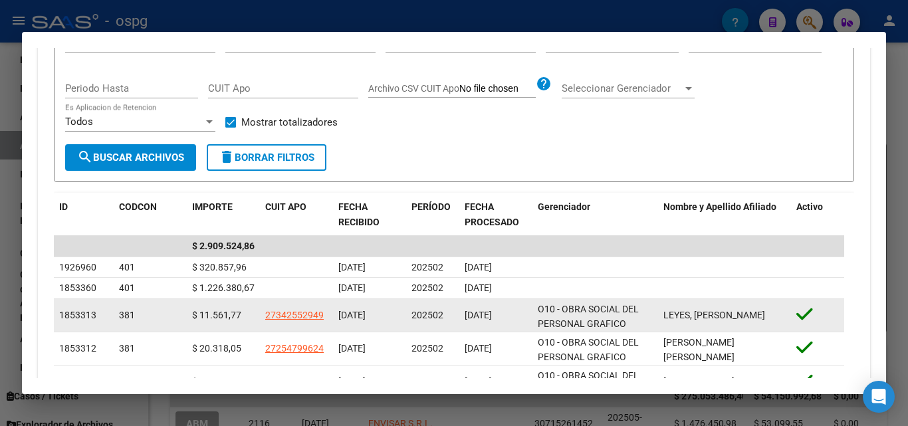
scroll to position [344, 0]
